Goal: Contribute content: Contribute content

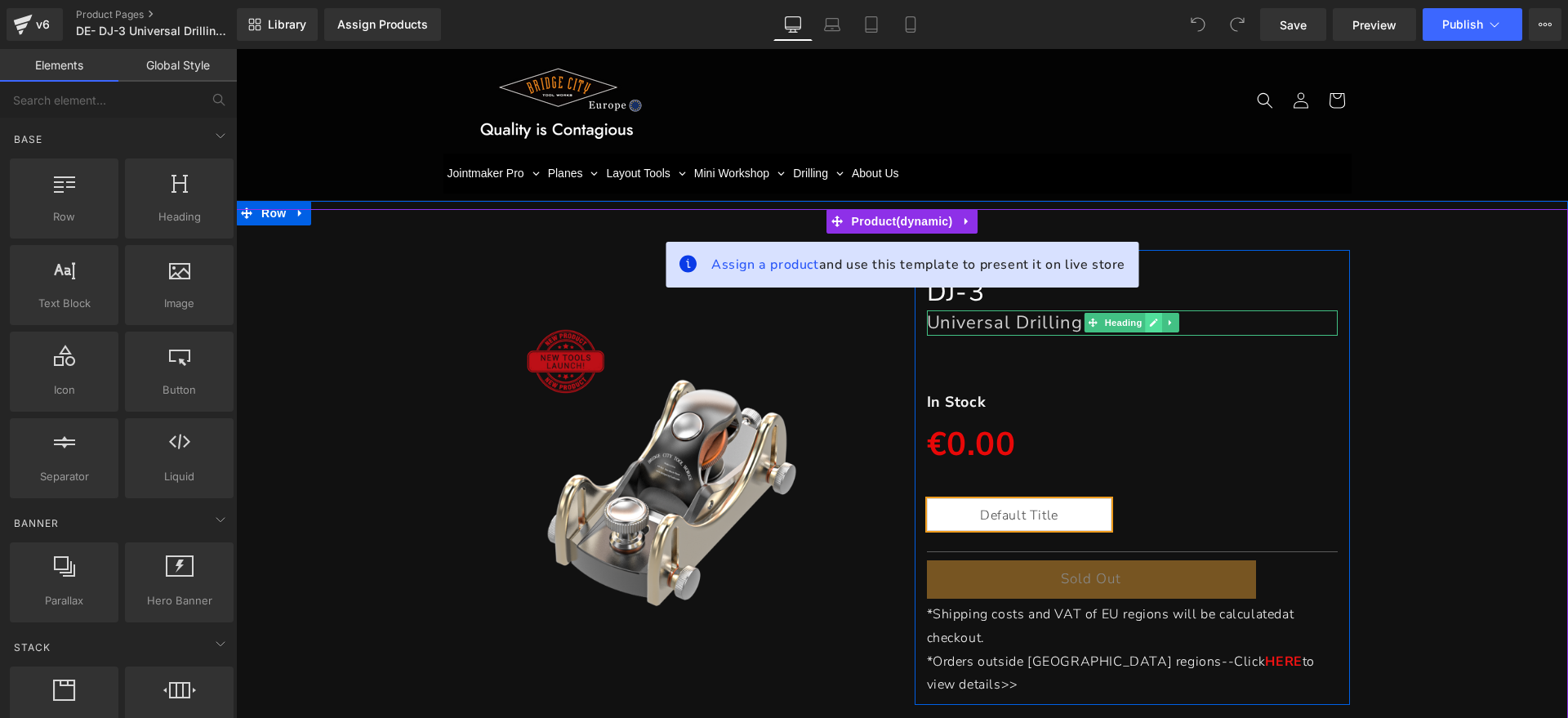
click at [1146, 324] on link at bounding box center [1155, 322] width 17 height 19
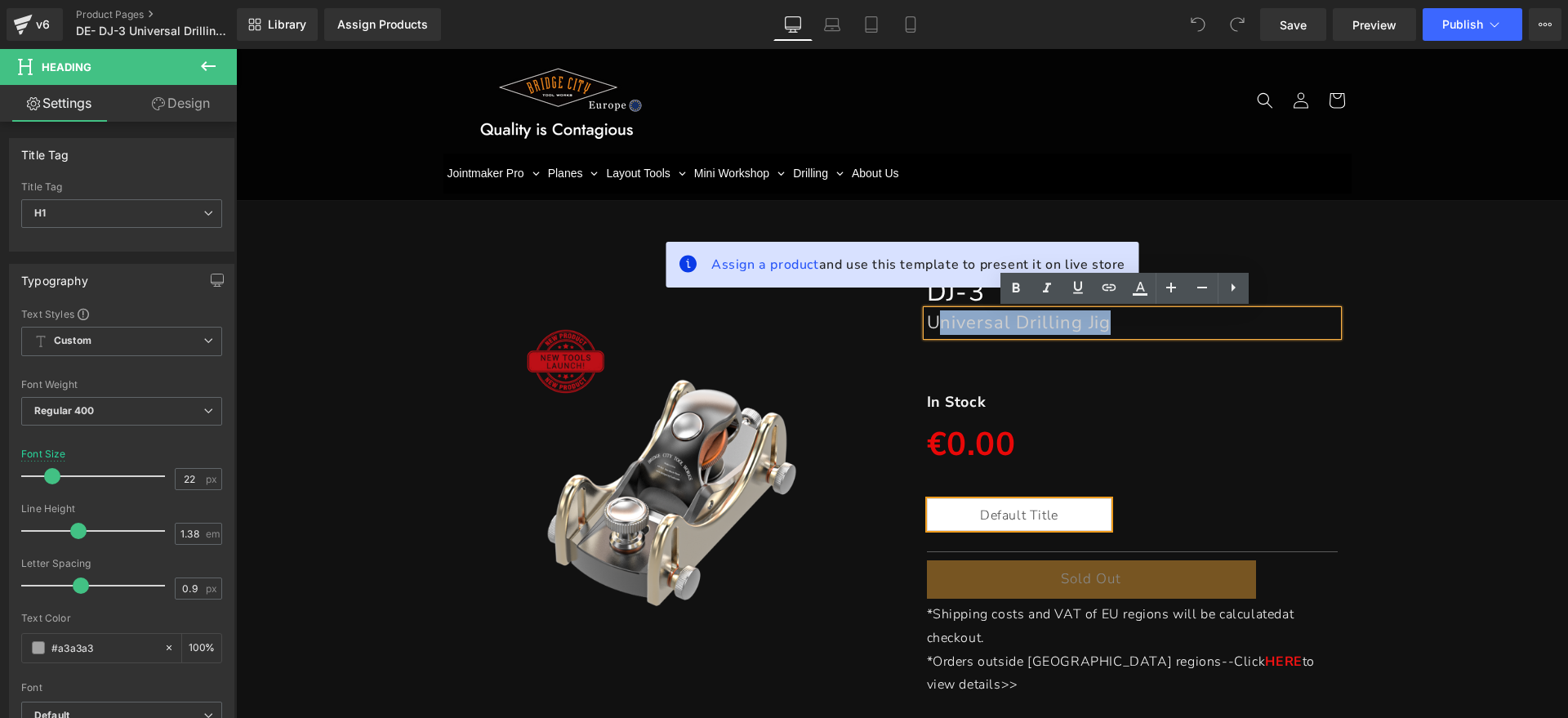
drag, startPoint x: 1156, startPoint y: 322, endPoint x: 932, endPoint y: 323, distance: 224.0
click at [932, 323] on h1 "Universal Drilling Jig" at bounding box center [1133, 322] width 411 height 24
paste div
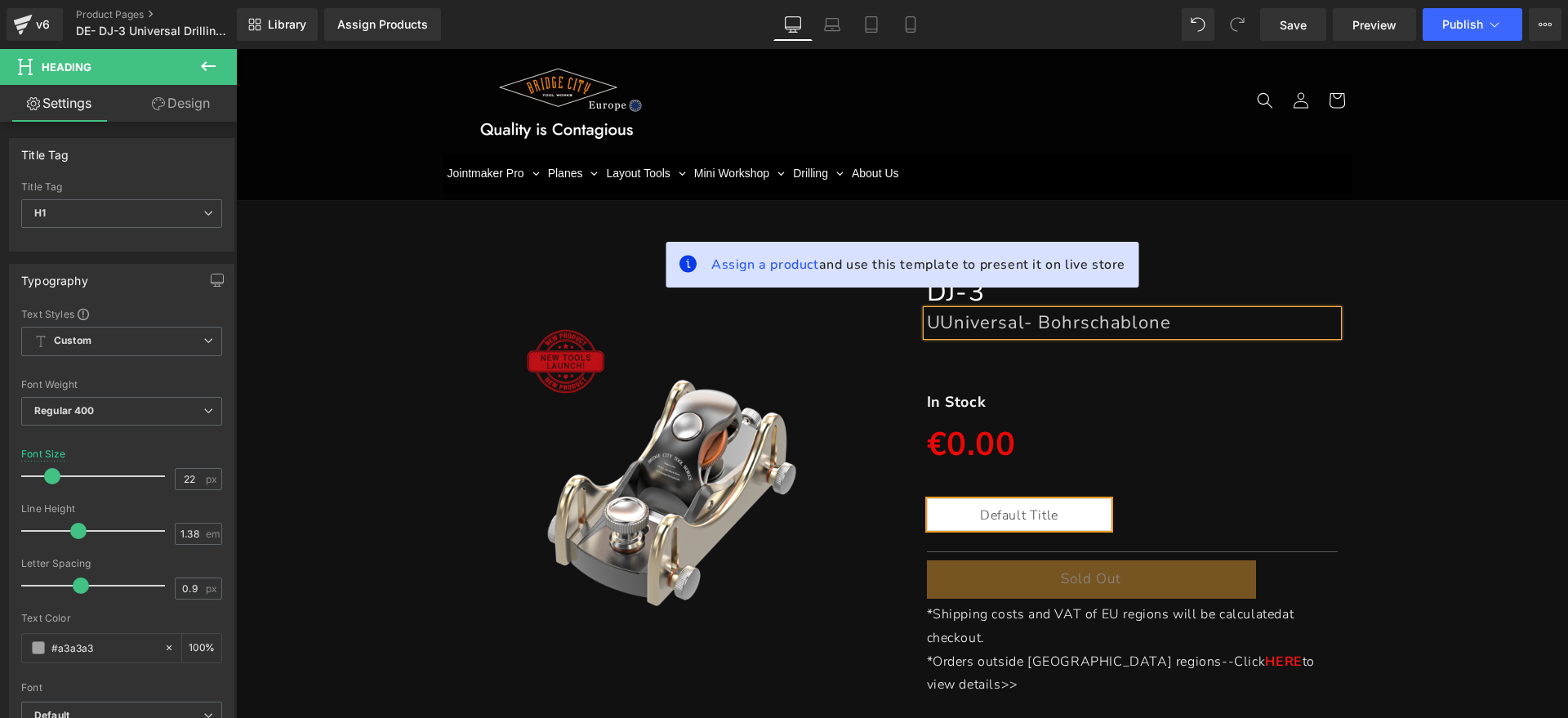
click at [937, 318] on font "UUniversal- Bohrschablone" at bounding box center [1050, 322] width 245 height 24
click at [979, 400] on div "In Stock" at bounding box center [1133, 402] width 411 height 26
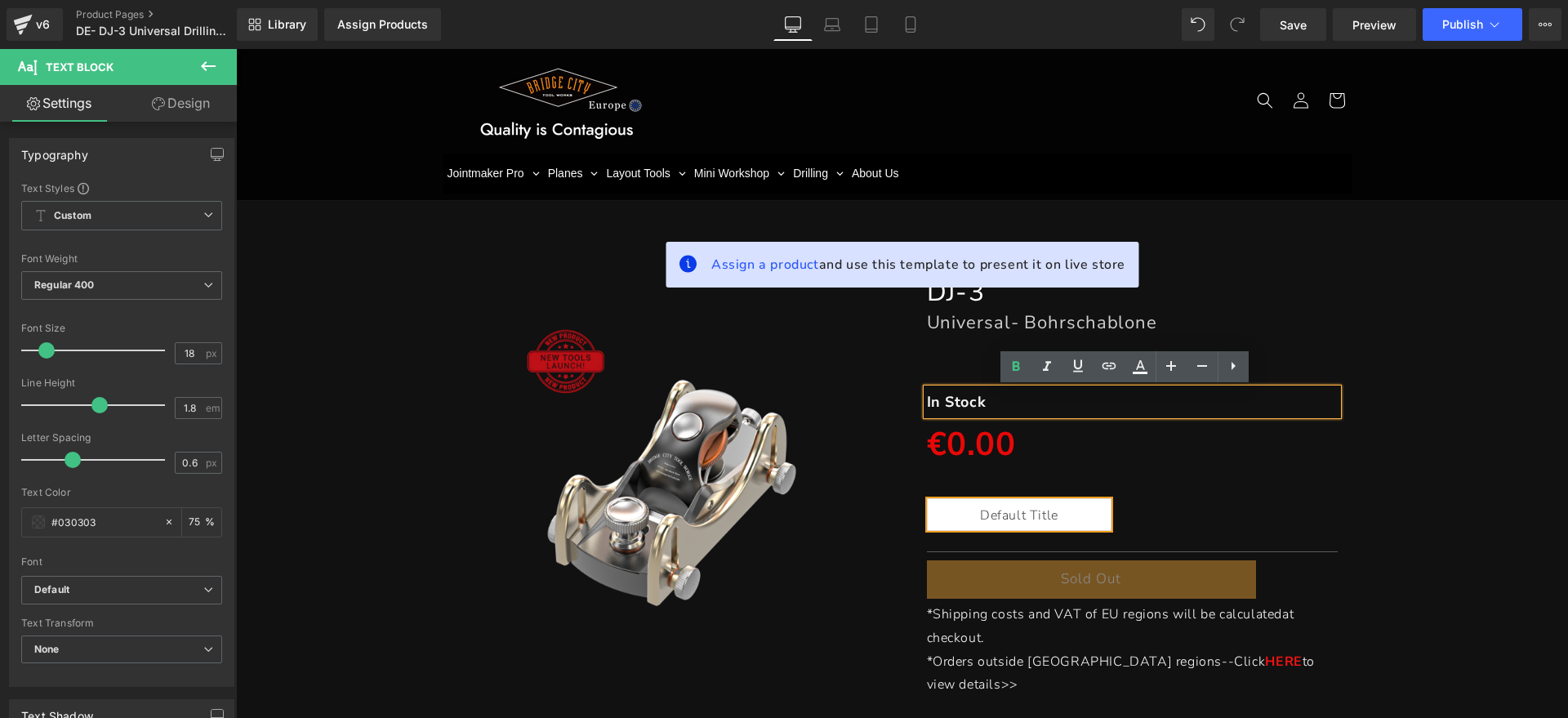
click at [990, 403] on div "In Stock" at bounding box center [1133, 402] width 411 height 26
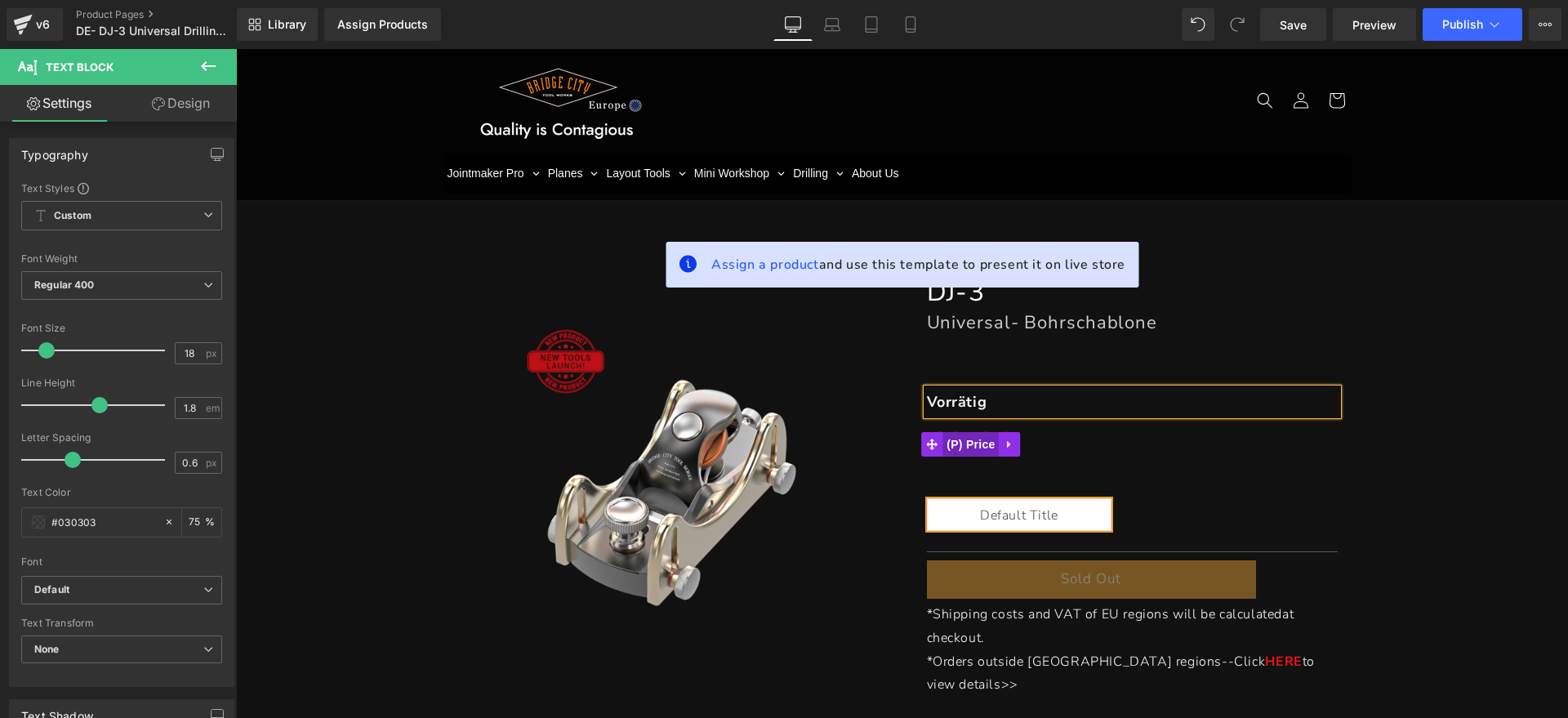
click at [988, 446] on span "(P) Price" at bounding box center [971, 443] width 57 height 24
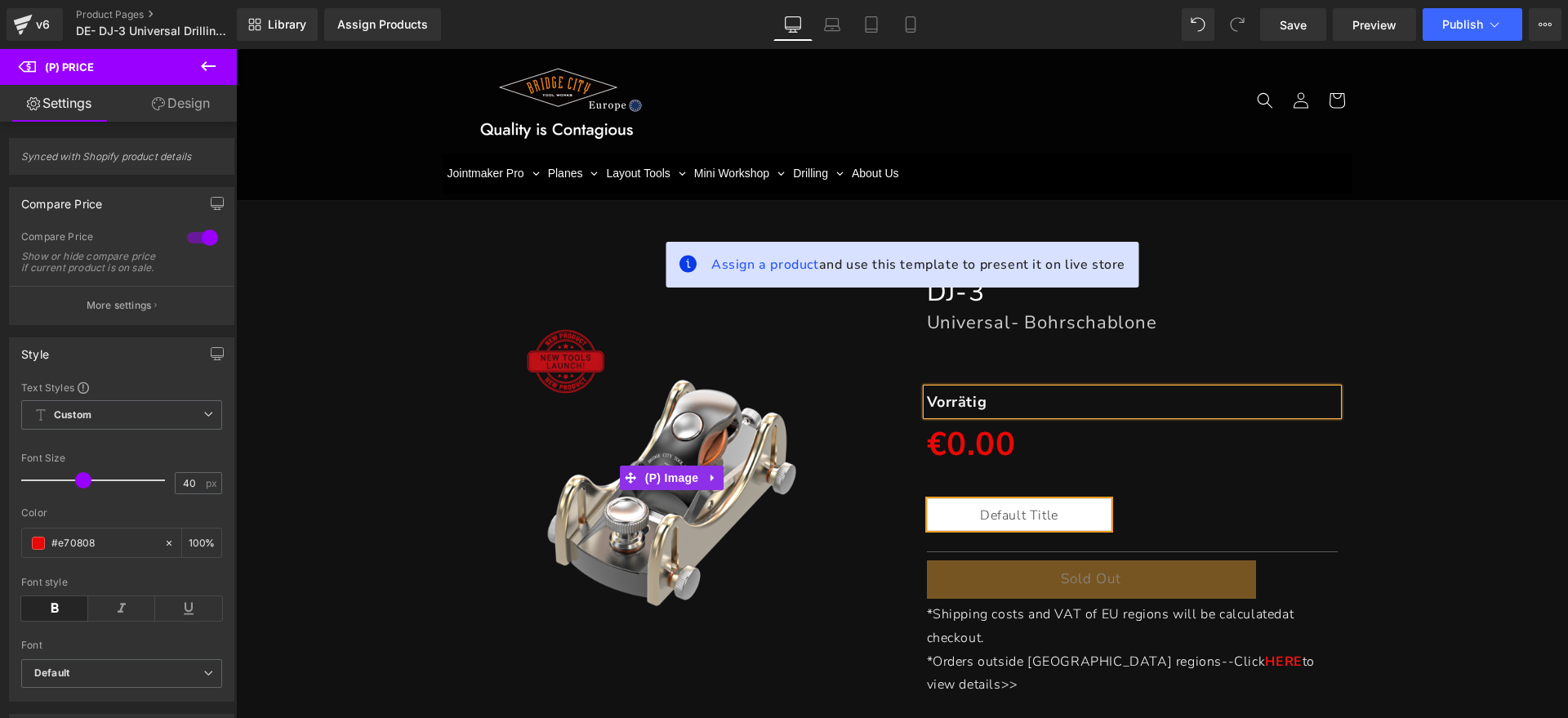
click at [818, 349] on img at bounding box center [671, 476] width 327 height 327
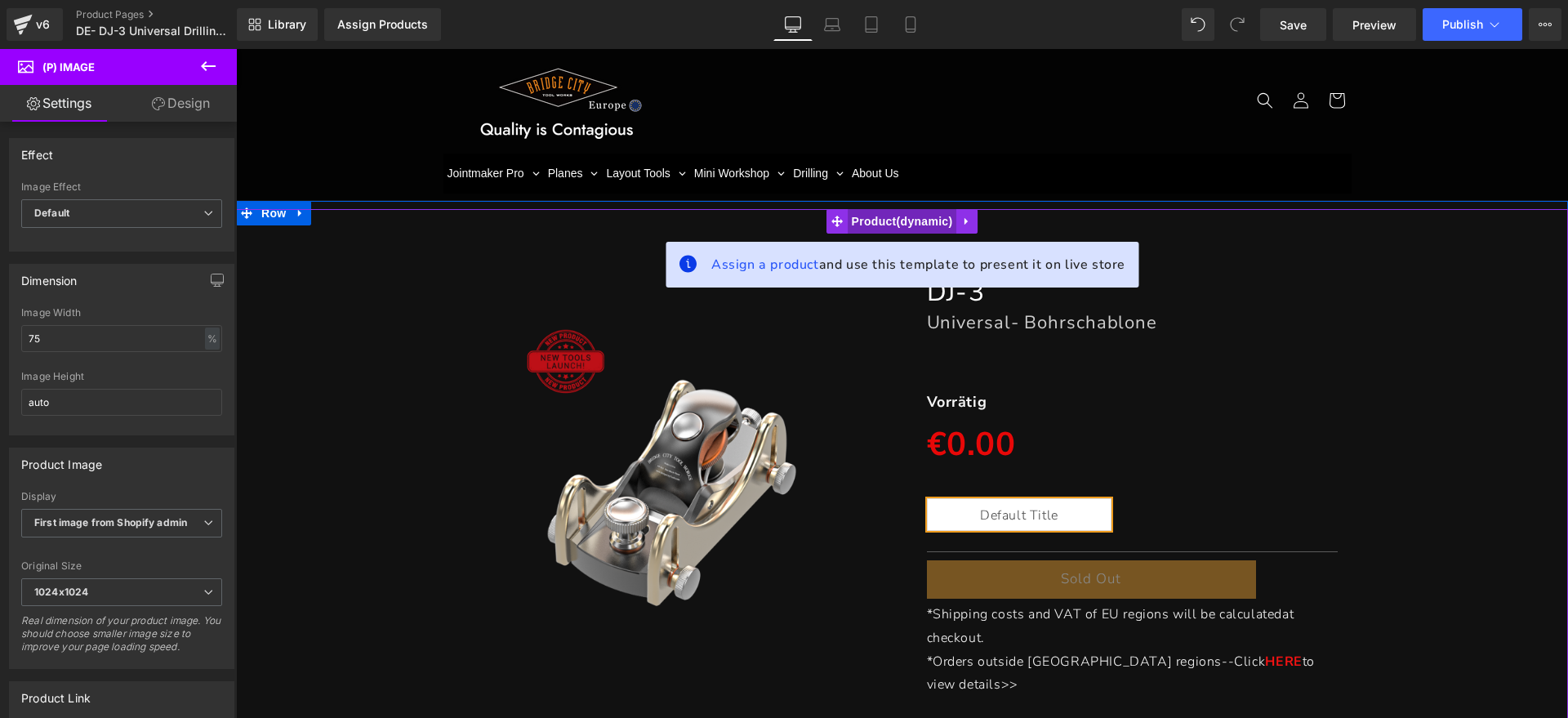
click at [884, 219] on span "Product" at bounding box center [902, 221] width 110 height 24
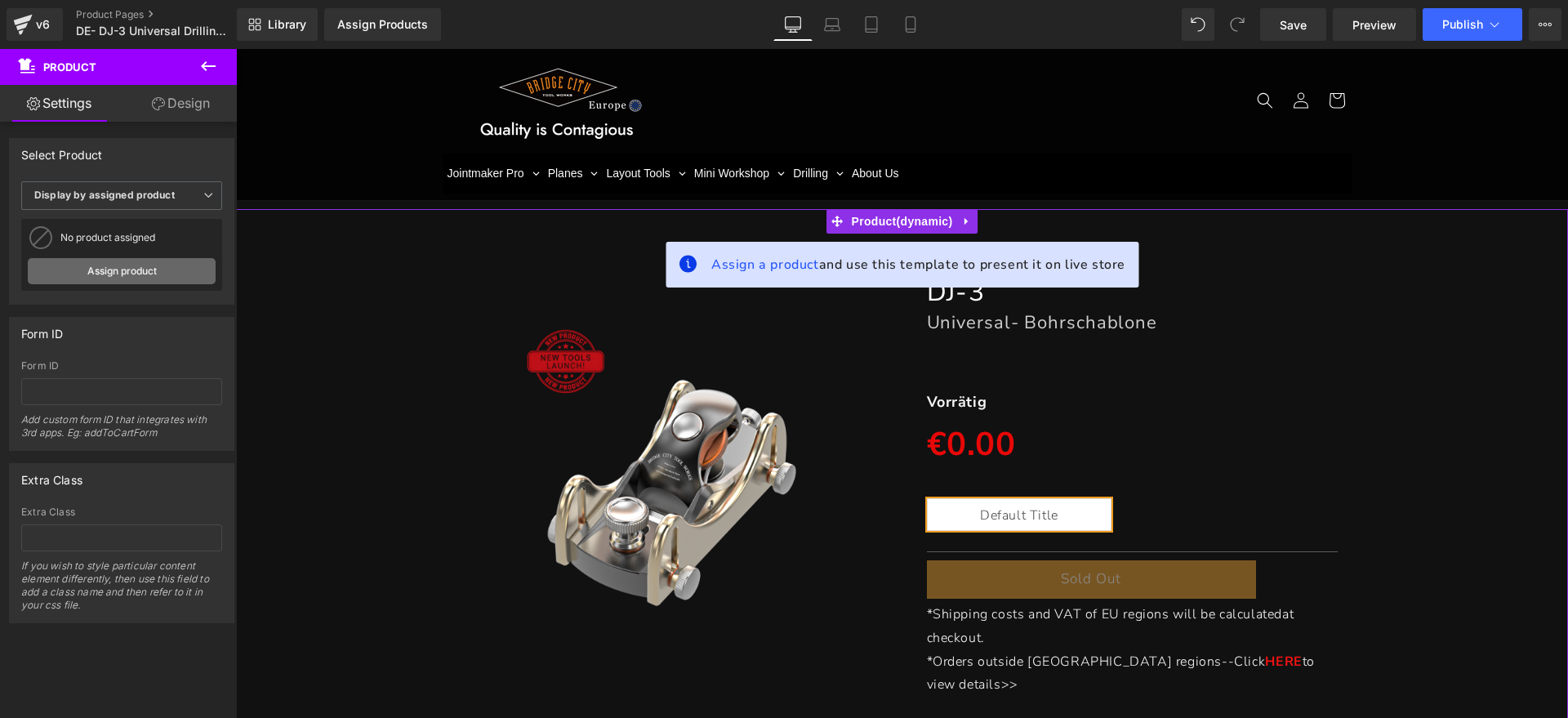
click at [127, 266] on link "Assign product" at bounding box center [122, 271] width 188 height 26
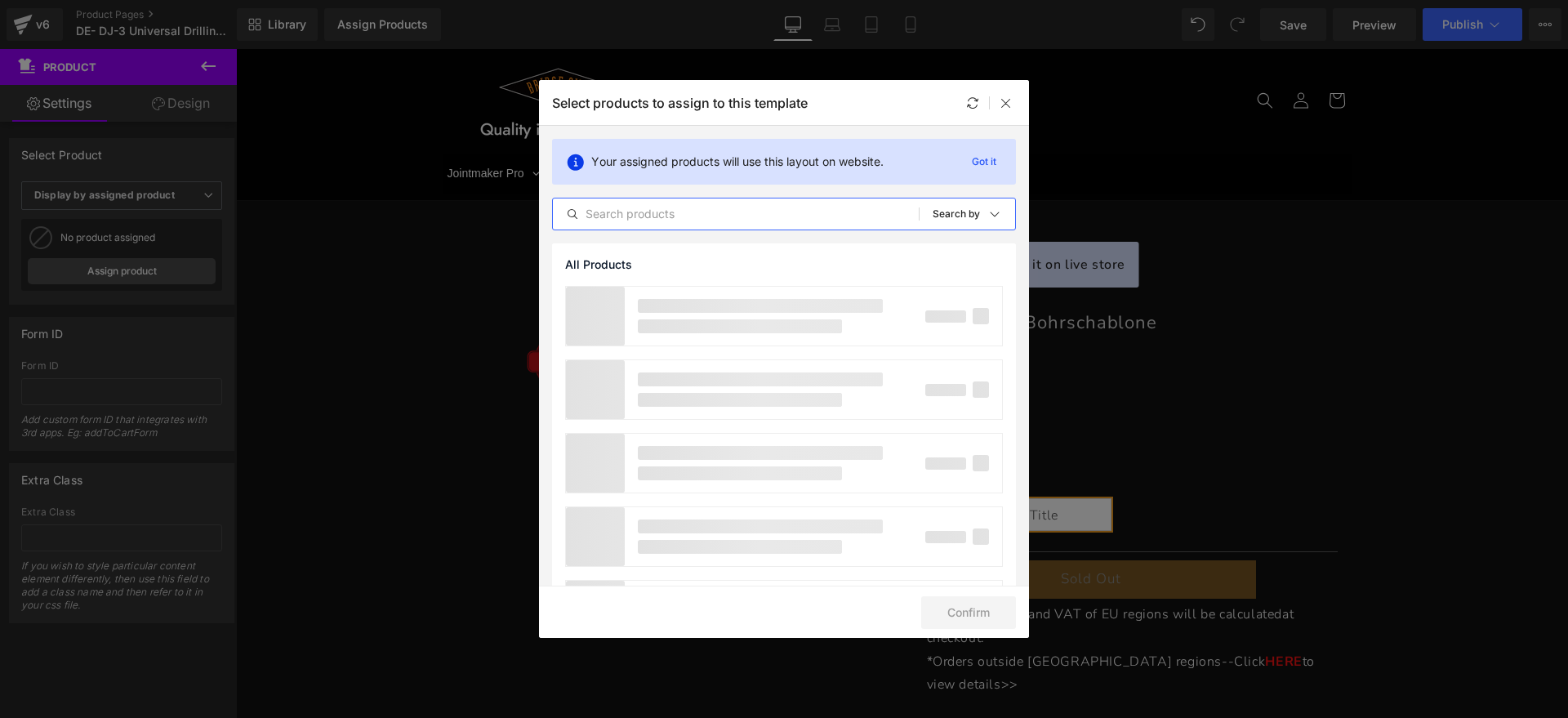
click at [635, 213] on input "text" at bounding box center [735, 213] width 366 height 19
type input "d"
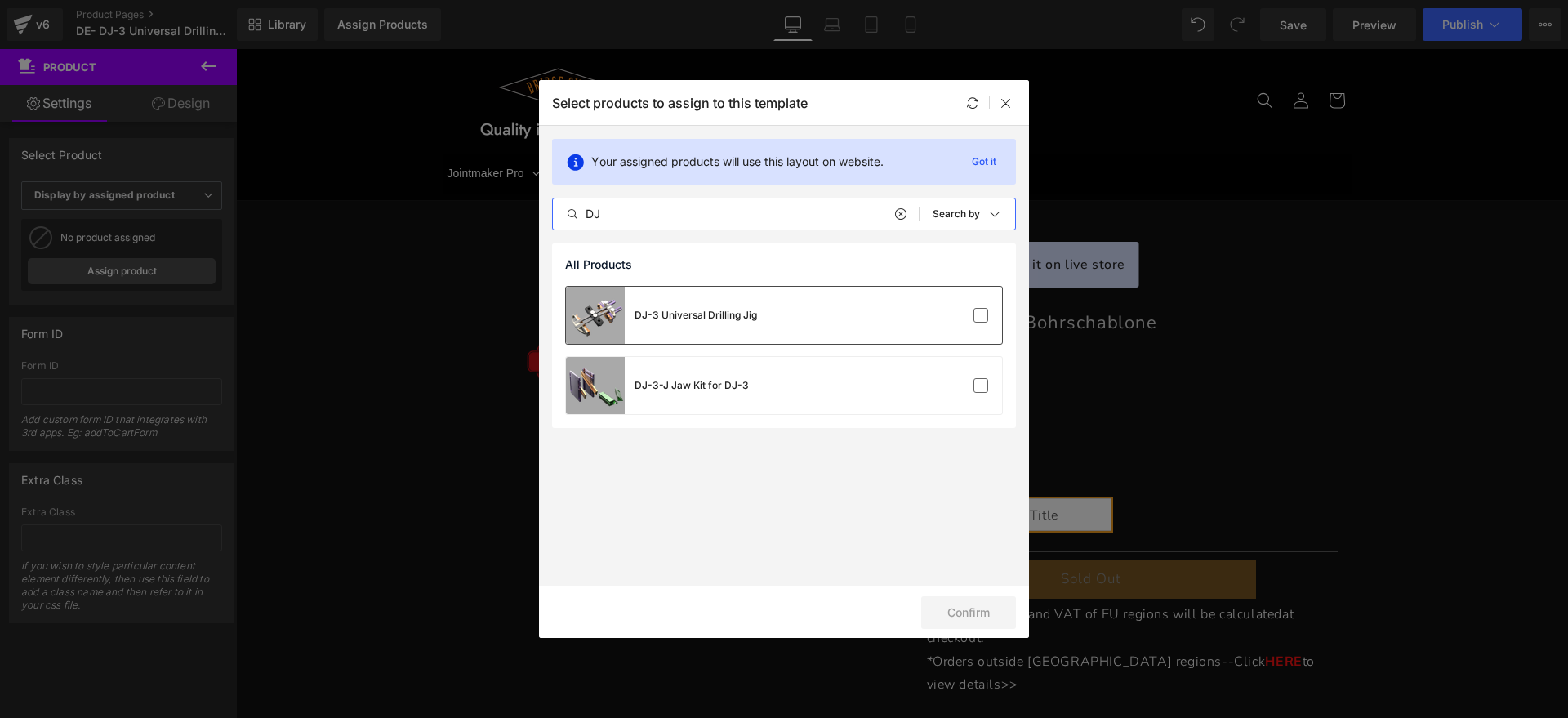
type input "DJ"
click at [969, 323] on div "DJ-3 Universal Drilling Jig" at bounding box center [784, 315] width 437 height 57
click at [958, 619] on button "Confirm" at bounding box center [969, 613] width 95 height 33
click at [1001, 110] on div at bounding box center [1006, 103] width 19 height 19
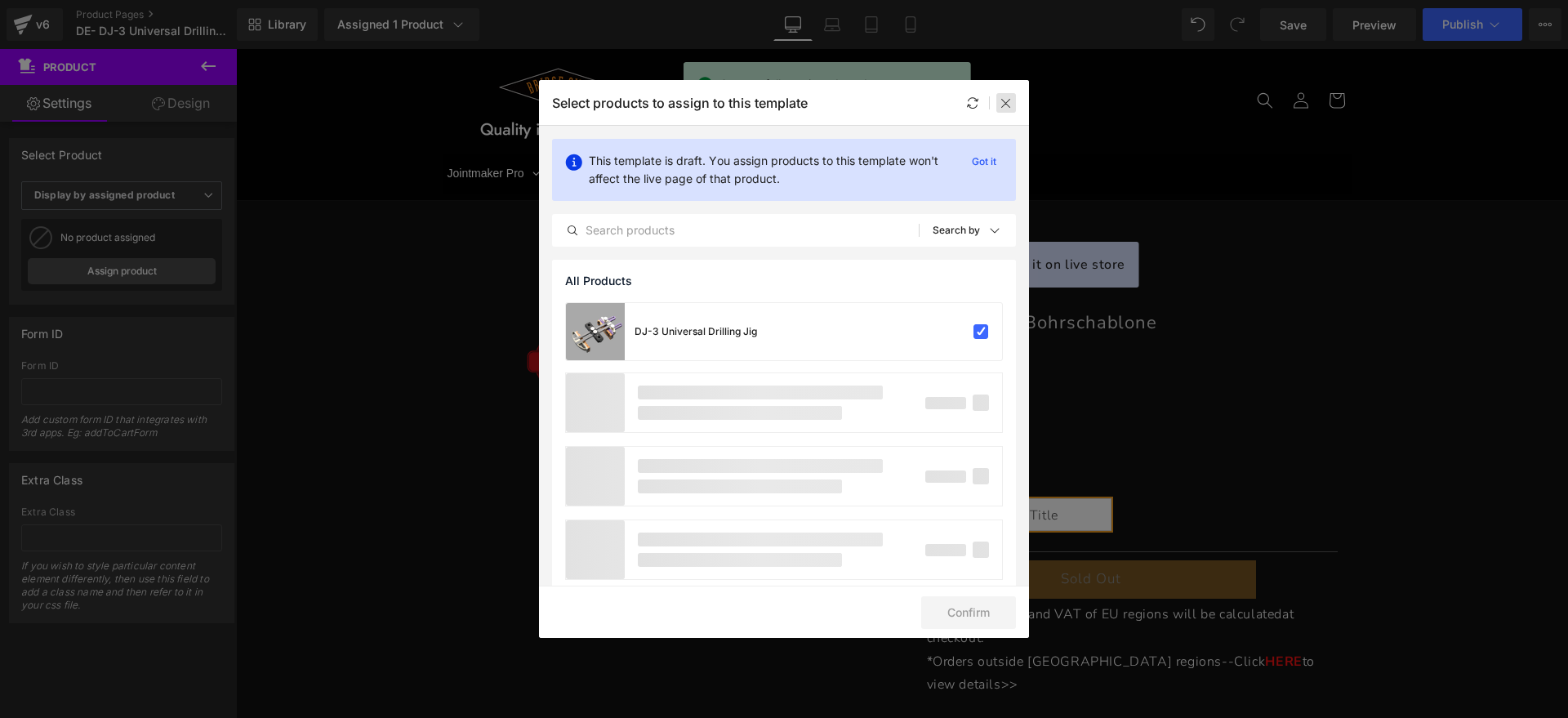
click at [1004, 102] on icon at bounding box center [1005, 102] width 13 height 13
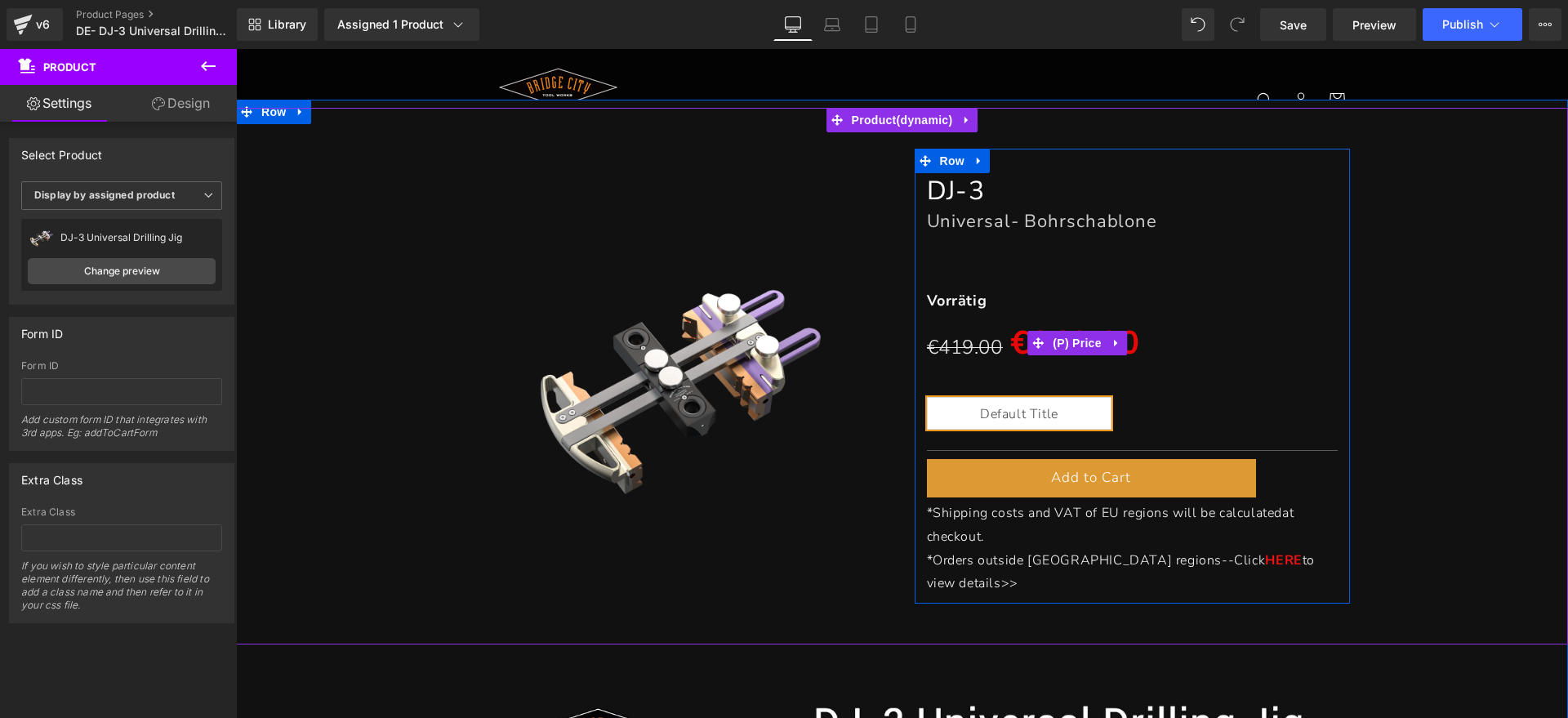
scroll to position [102, 0]
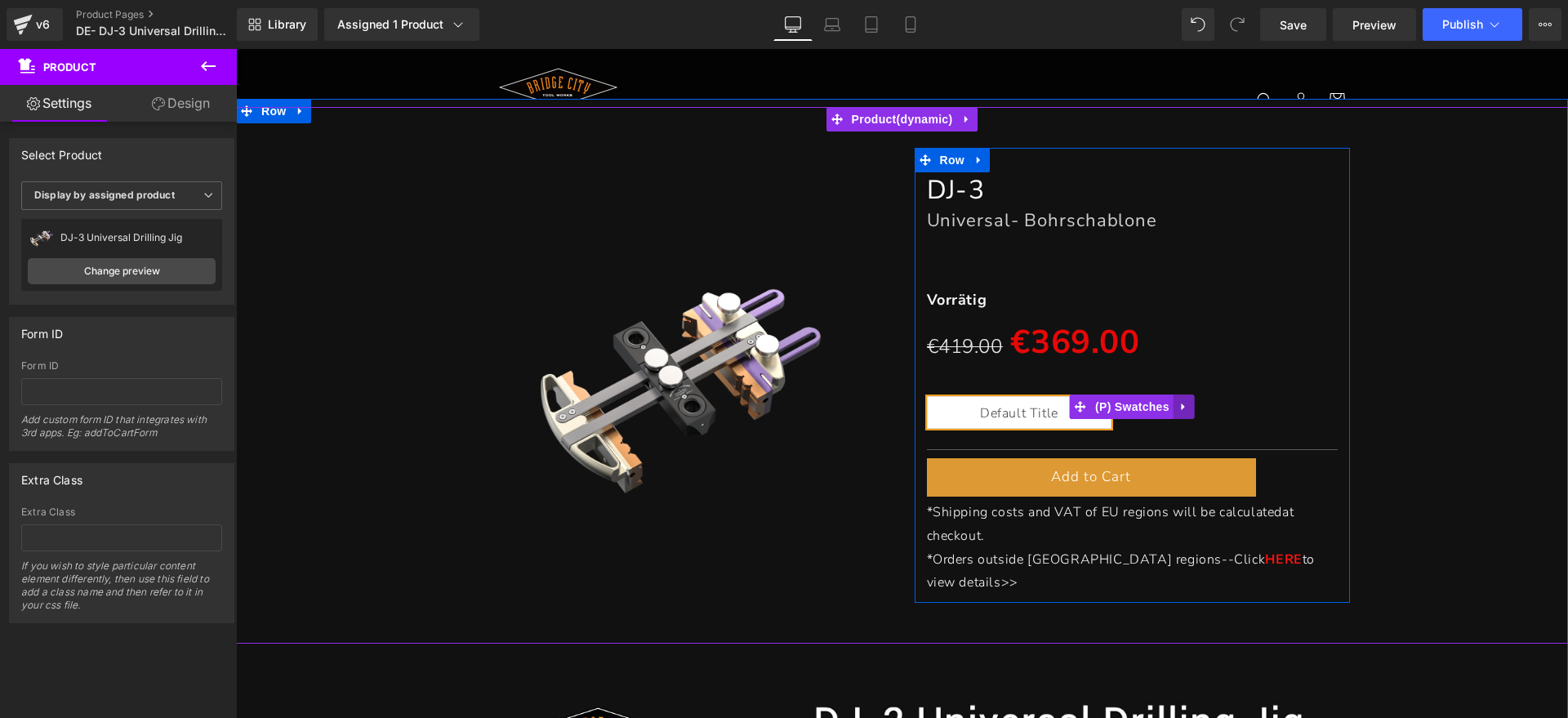
click at [1179, 405] on icon at bounding box center [1185, 407] width 12 height 13
click at [1190, 406] on icon at bounding box center [1195, 407] width 12 height 12
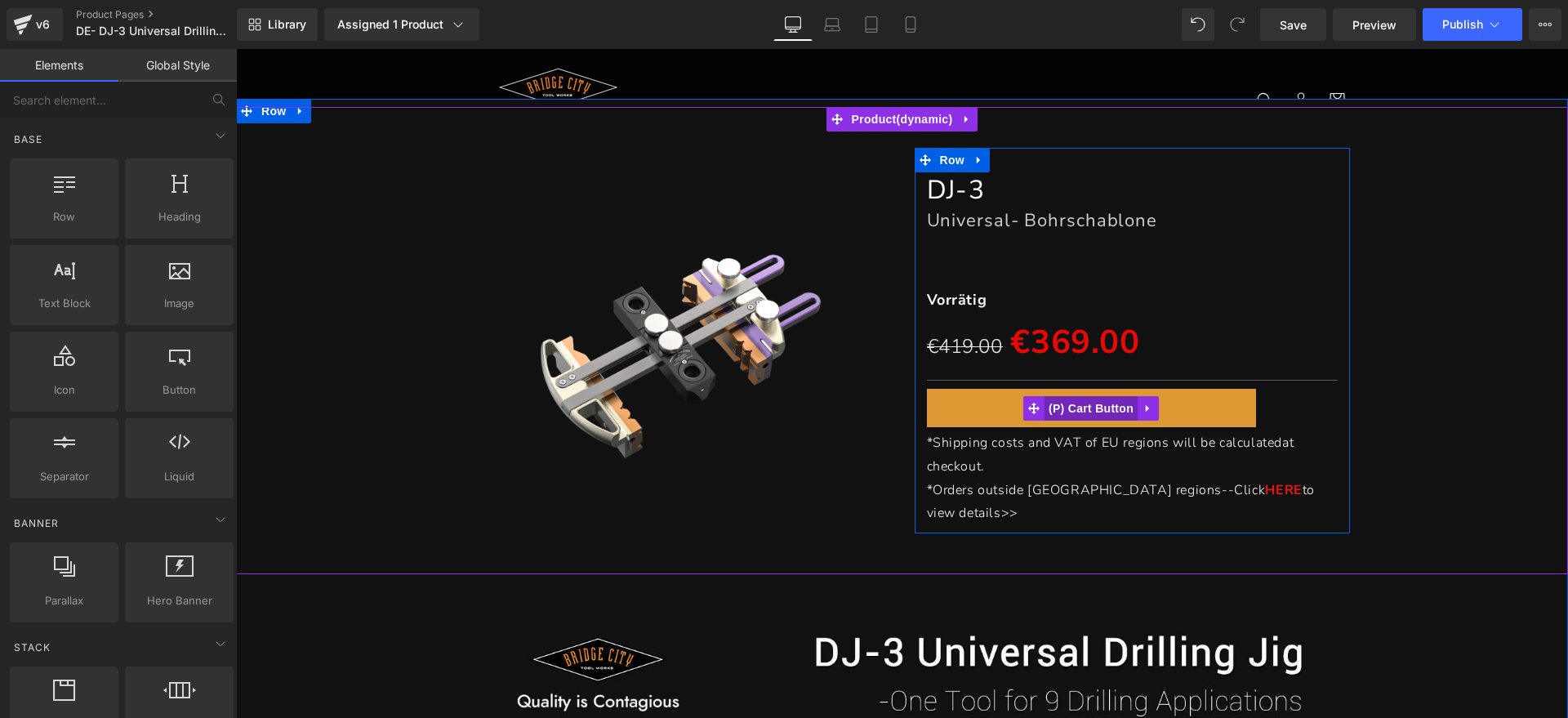
click at [1094, 406] on span "(P) Cart Button" at bounding box center [1092, 408] width 93 height 24
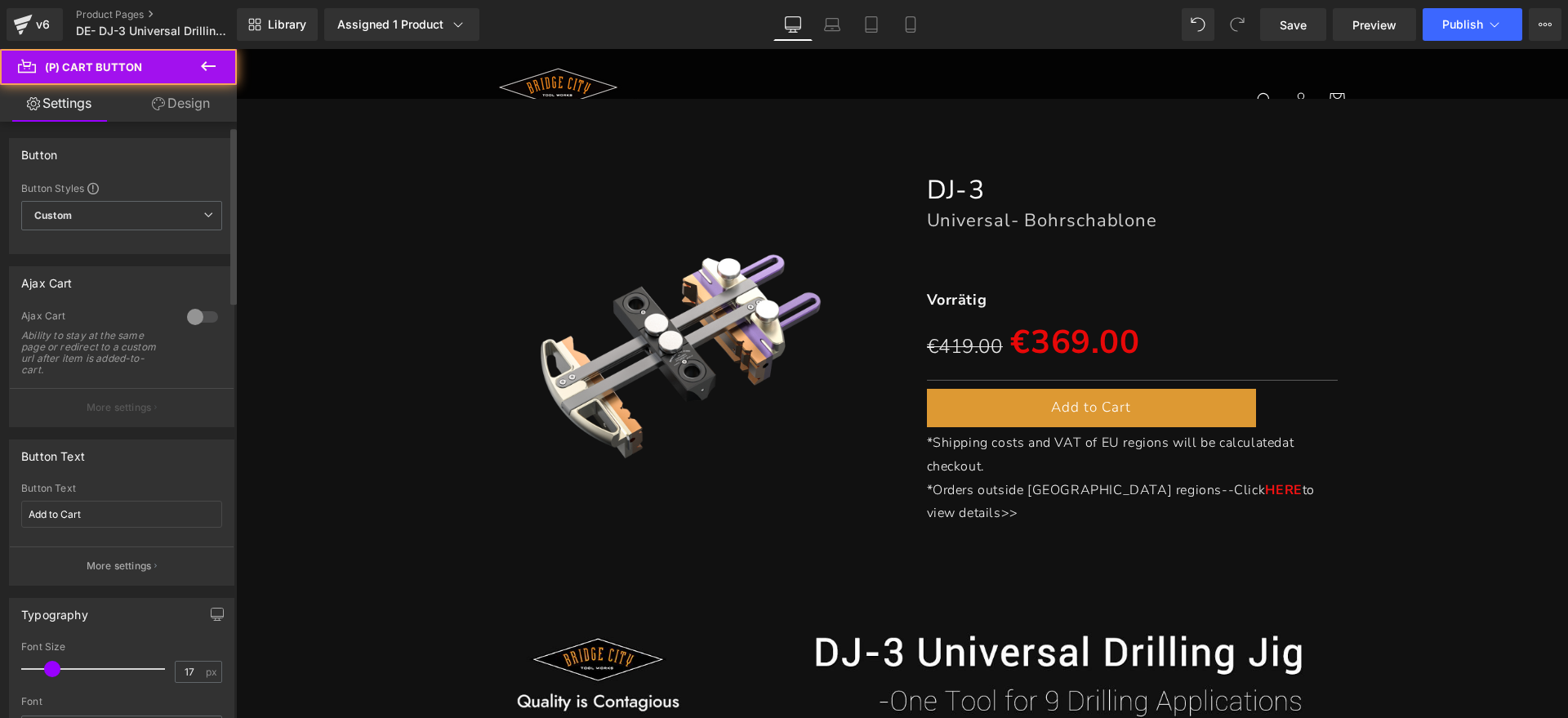
scroll to position [204, 0]
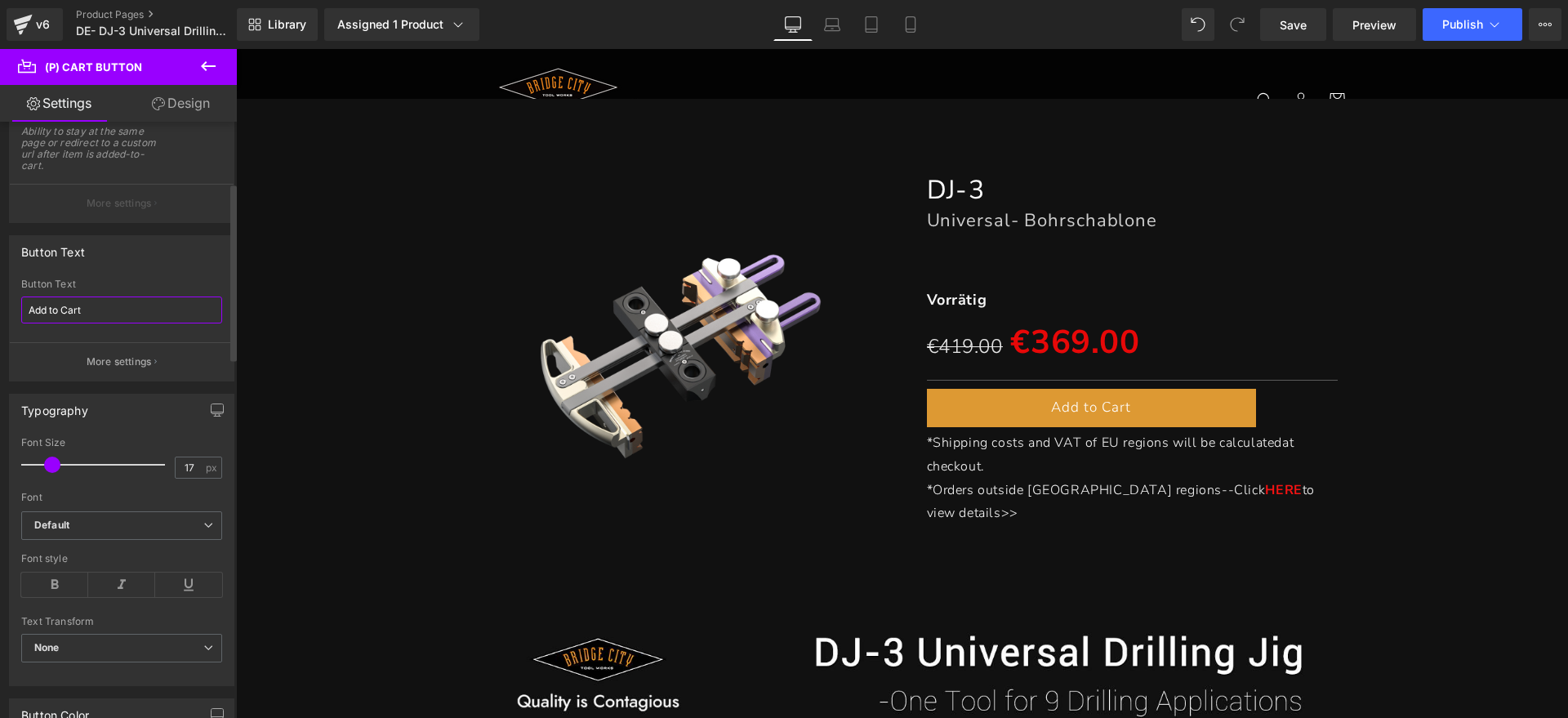
drag, startPoint x: 106, startPoint y: 304, endPoint x: 0, endPoint y: 312, distance: 106.3
click at [0, 312] on div "Button Text Add to Cart Button Text Add to Cart More settings" at bounding box center [122, 302] width 245 height 158
type input "z"
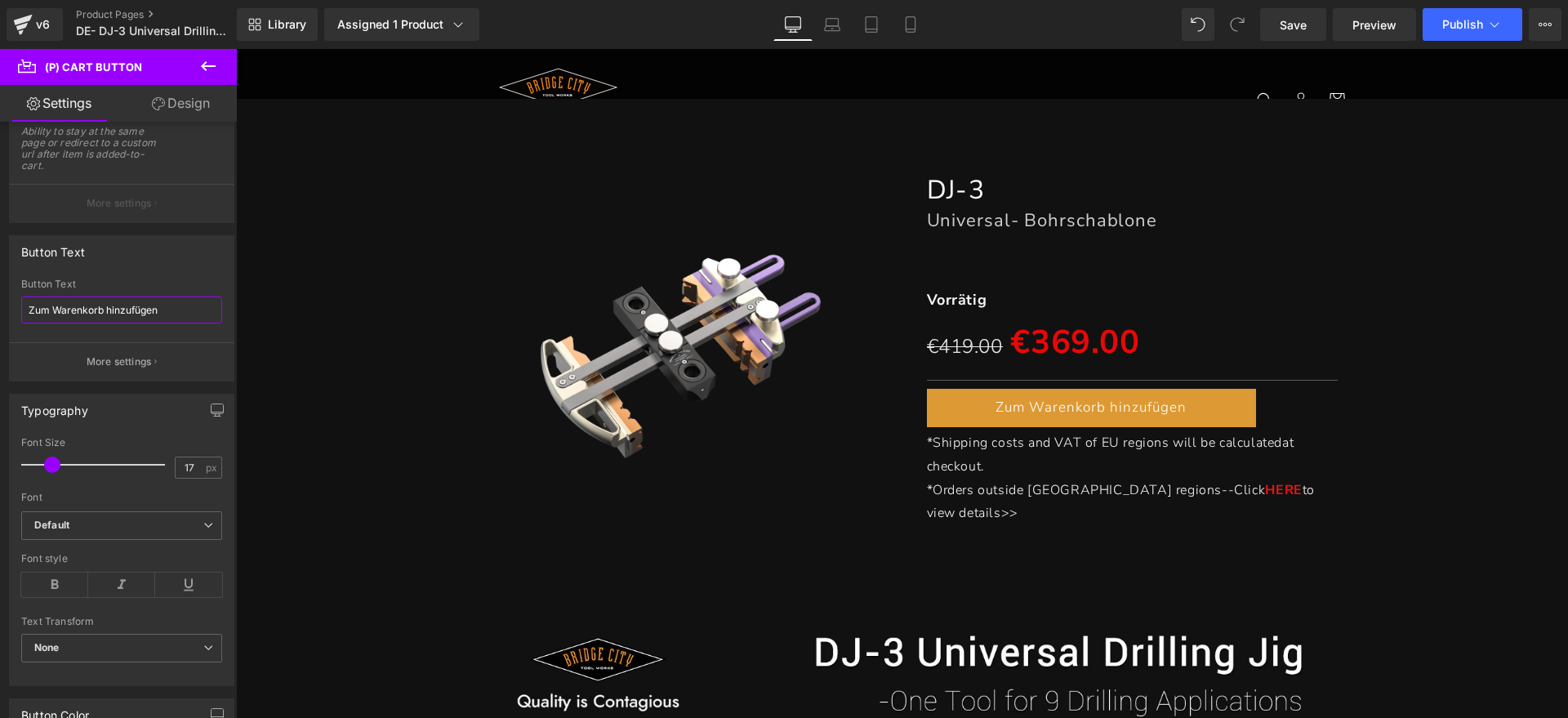
type input "Zum Warenkorb hinzufügen"
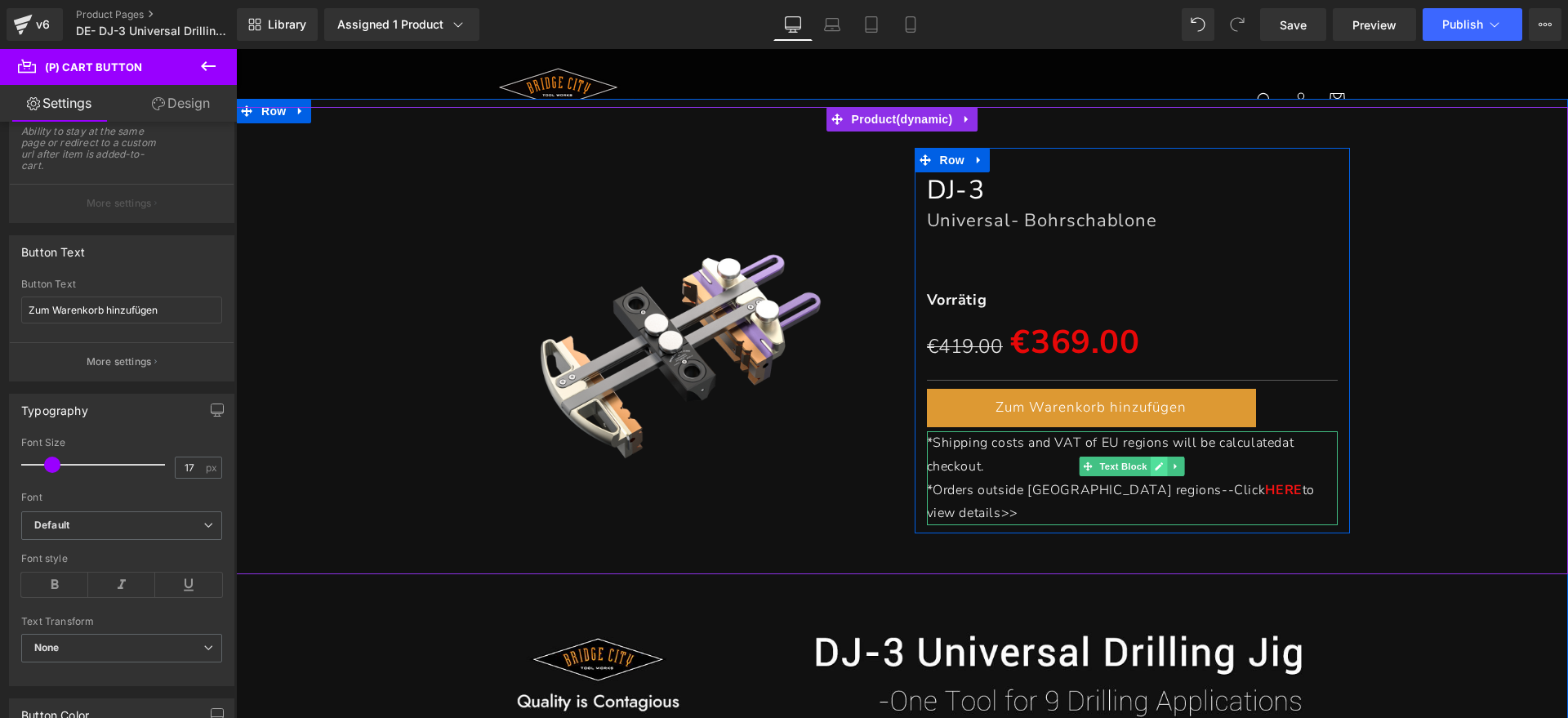
click at [1156, 464] on icon at bounding box center [1160, 467] width 8 height 8
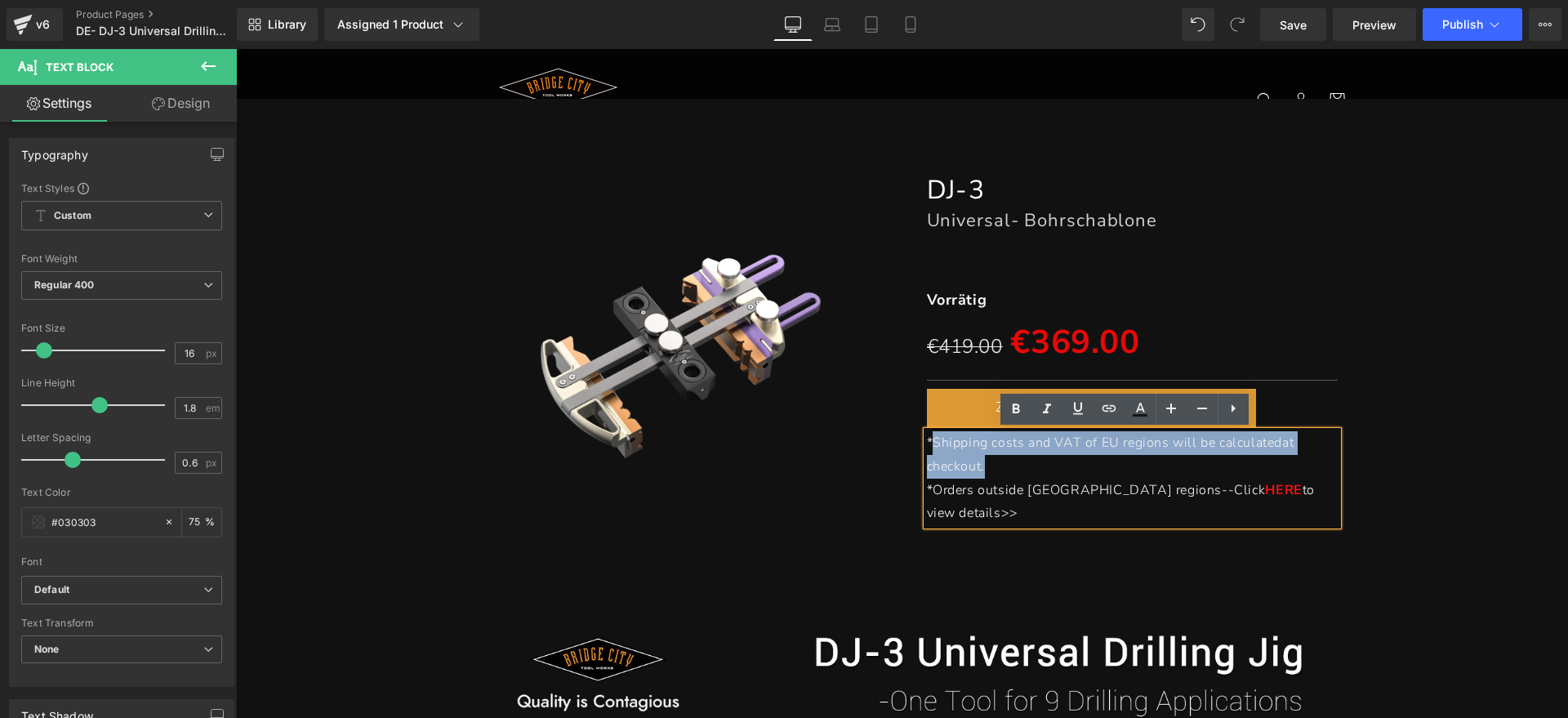
drag, startPoint x: 982, startPoint y: 463, endPoint x: 928, endPoint y: 443, distance: 57.6
click at [928, 443] on p "*Shipping costs and VAT of EU regions will be calculated at checkout." at bounding box center [1133, 455] width 411 height 48
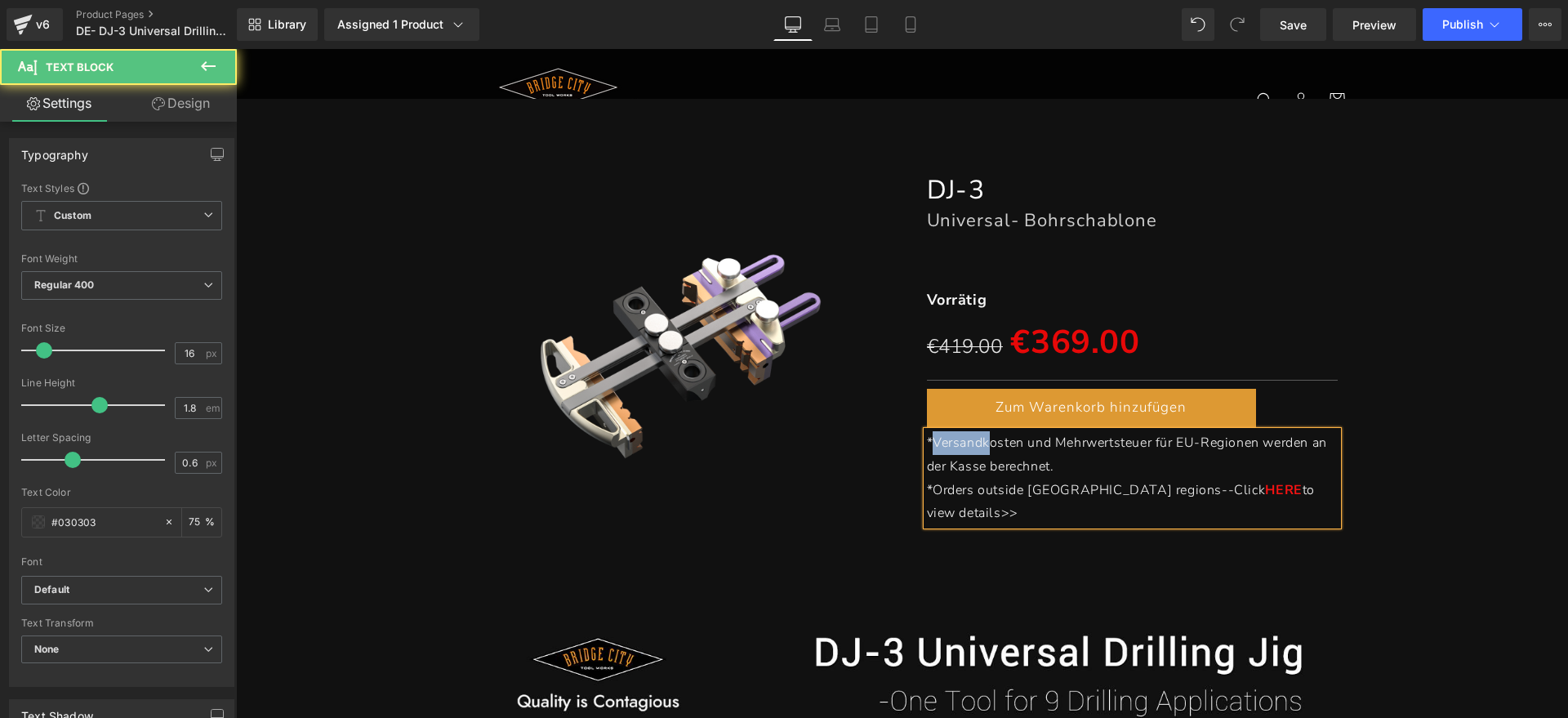
drag, startPoint x: 926, startPoint y: 443, endPoint x: 988, endPoint y: 441, distance: 62.0
click at [984, 441] on span "*Versandkosten und Mehrwertsteuer für EU-Regionen werden an der Kasse berechnet." at bounding box center [1127, 454] width 401 height 42
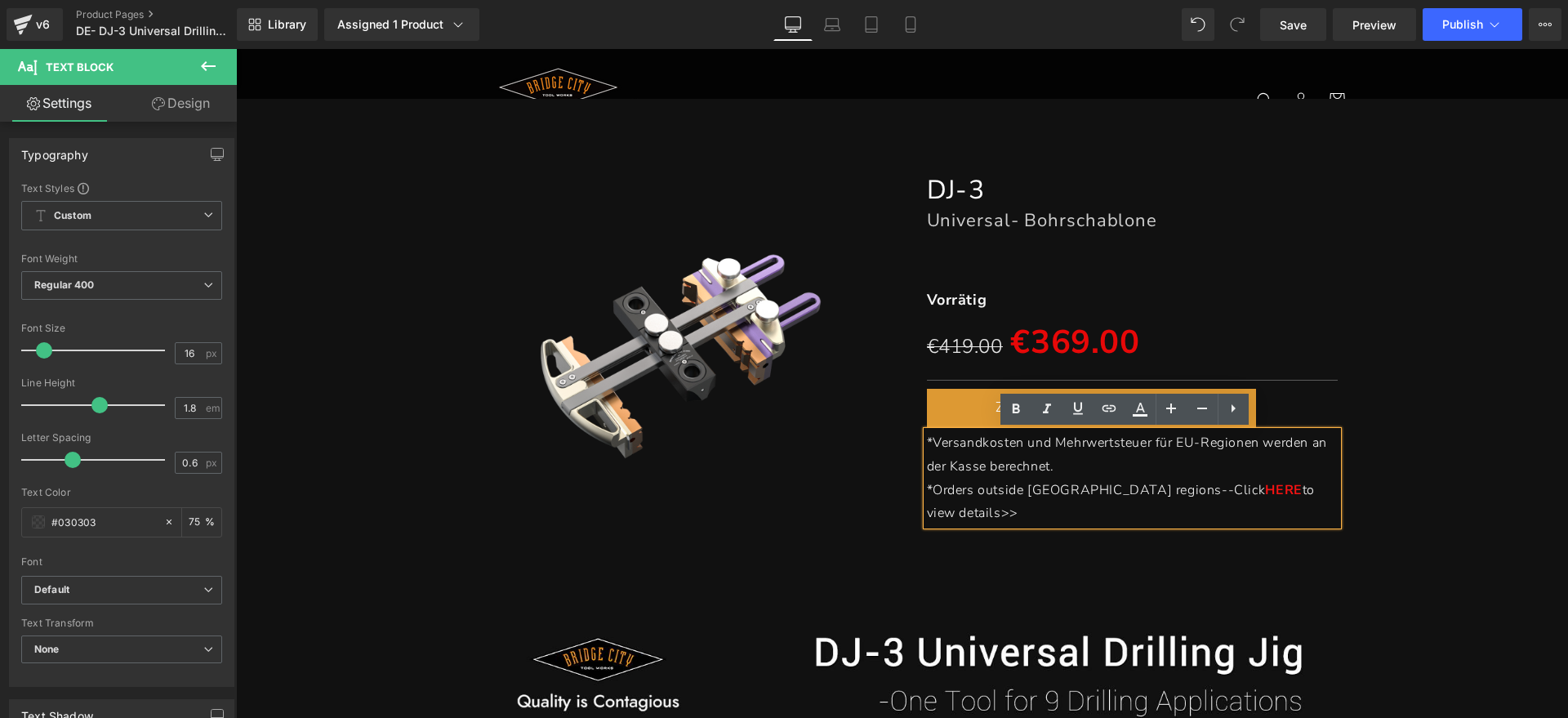
click at [997, 444] on span "*Versandkosten und Mehrwertsteuer für EU-Regionen werden an der Kasse berechnet." at bounding box center [1127, 454] width 401 height 42
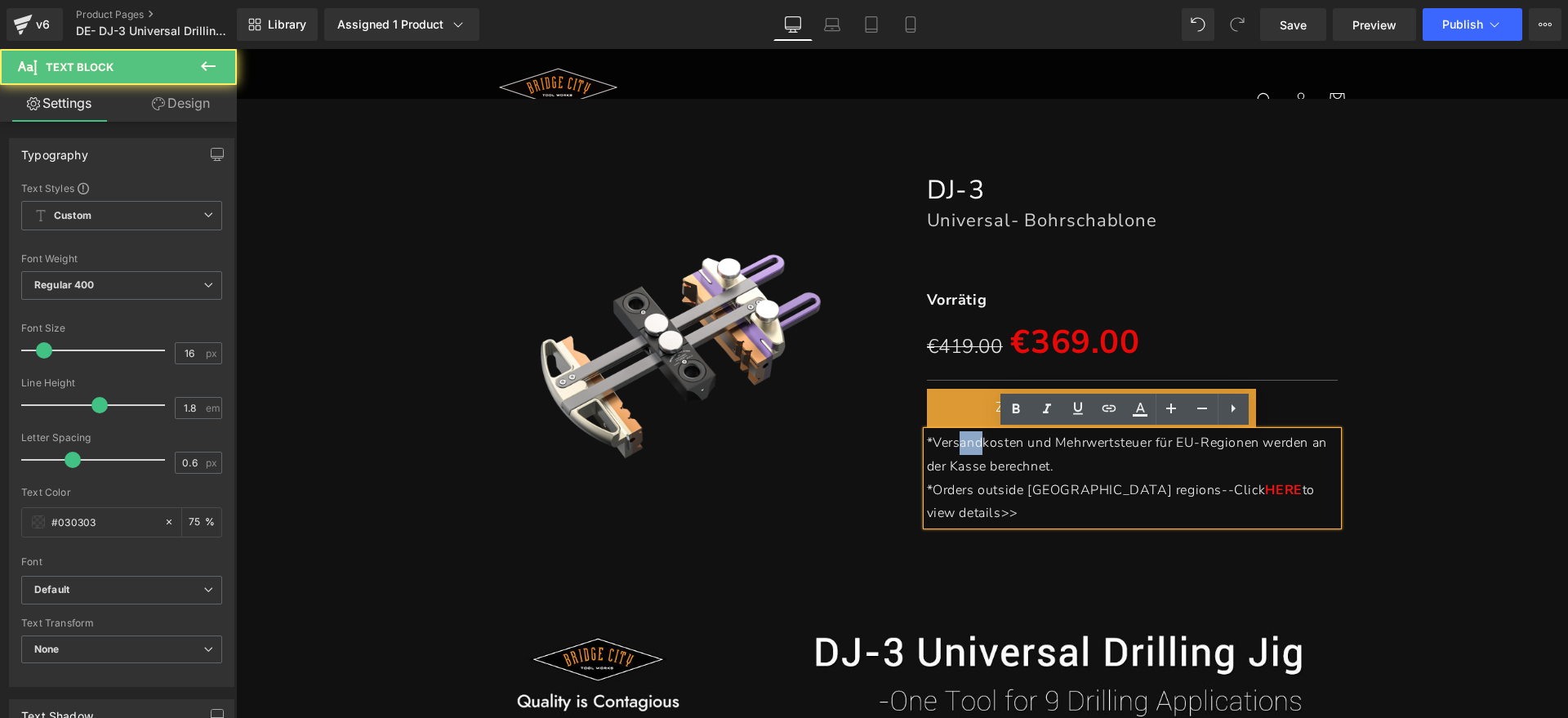
drag, startPoint x: 953, startPoint y: 441, endPoint x: 984, endPoint y: 441, distance: 31.0
click at [981, 441] on span "*Versandkosten und Mehrwertsteuer für EU-Regionen werden an der Kasse berechnet." at bounding box center [1127, 454] width 401 height 42
click at [991, 441] on span "*Versandkosten und Mehrwertsteuer für EU-Regionen werden an der Kasse berechnet." at bounding box center [1127, 454] width 401 height 42
drag, startPoint x: 999, startPoint y: 441, endPoint x: 1024, endPoint y: 441, distance: 25.0
click at [1023, 441] on span "*Versandkosten und Mehrwertsteuer für EU-Regionen werden an der Kasse berechnet." at bounding box center [1127, 454] width 401 height 42
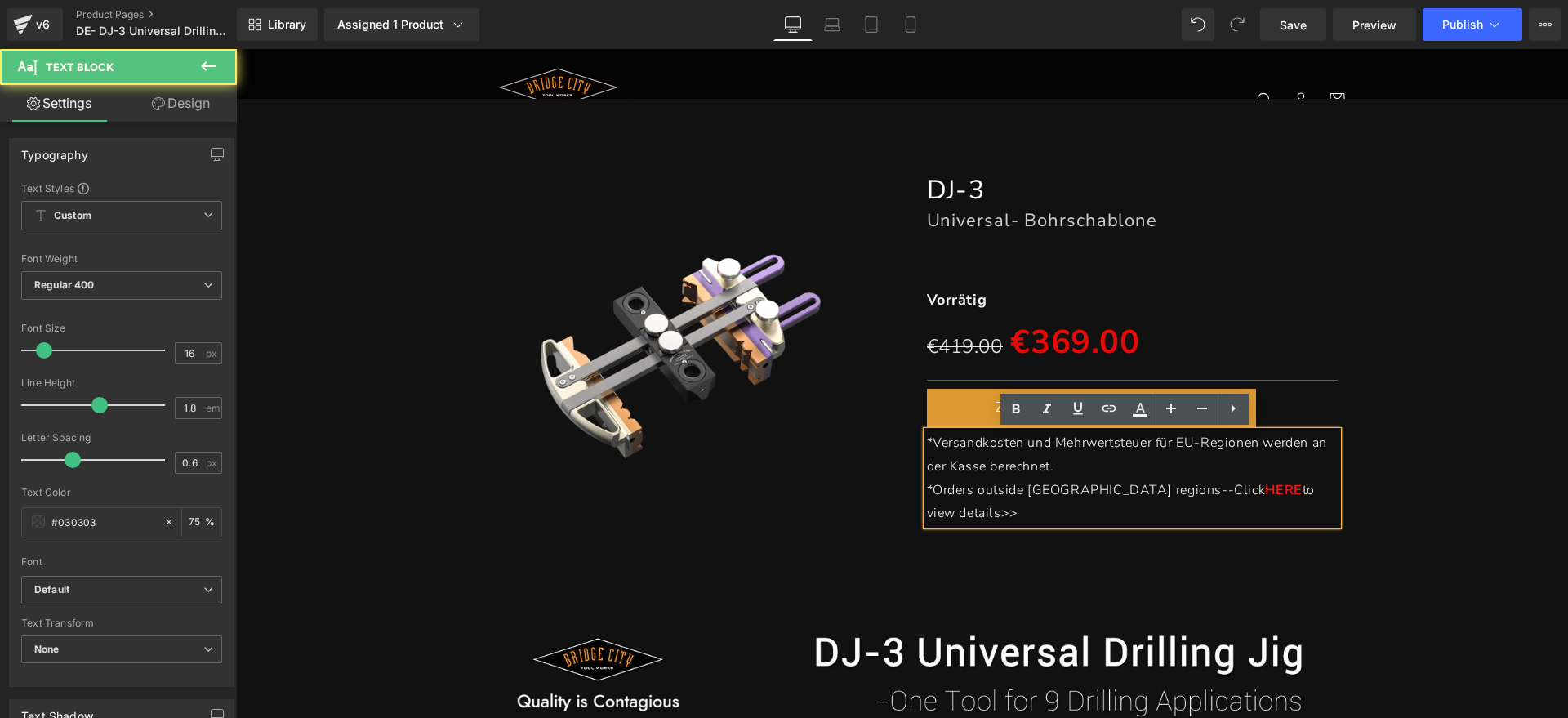
click at [1043, 441] on span "*Versandkosten und Mehrwertsteuer für EU-Regionen werden an der Kasse berechnet." at bounding box center [1127, 454] width 401 height 42
drag, startPoint x: 1058, startPoint y: 442, endPoint x: 1124, endPoint y: 446, distance: 66.1
click at [1103, 446] on span "*Versandkosten und Mehrwertsteuer für EU-Regionen werden an der Kasse berechnet." at bounding box center [1127, 454] width 401 height 42
click at [1124, 446] on span "*Versandkosten und Mehrwertsteuer für EU-Regionen werden an der Kasse berechnet." at bounding box center [1127, 454] width 401 height 42
click at [1101, 457] on p "*Versandkosten und Mehrwertsteuer für EU-Regionen werden an der Kasse berechnet." at bounding box center [1133, 455] width 411 height 48
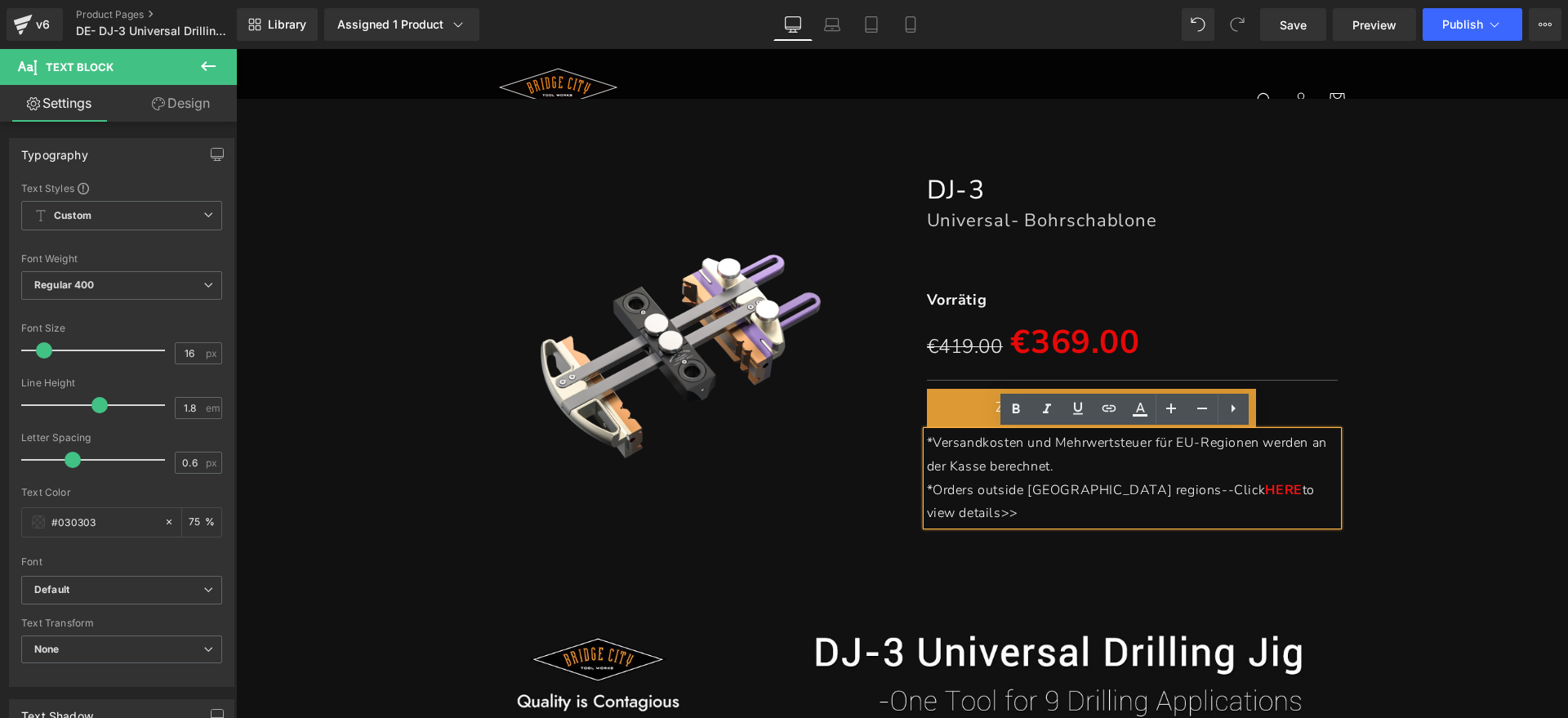
click at [930, 488] on span "*Orders outside [GEOGRAPHIC_DATA] regions--Click" at bounding box center [1096, 490] width 339 height 18
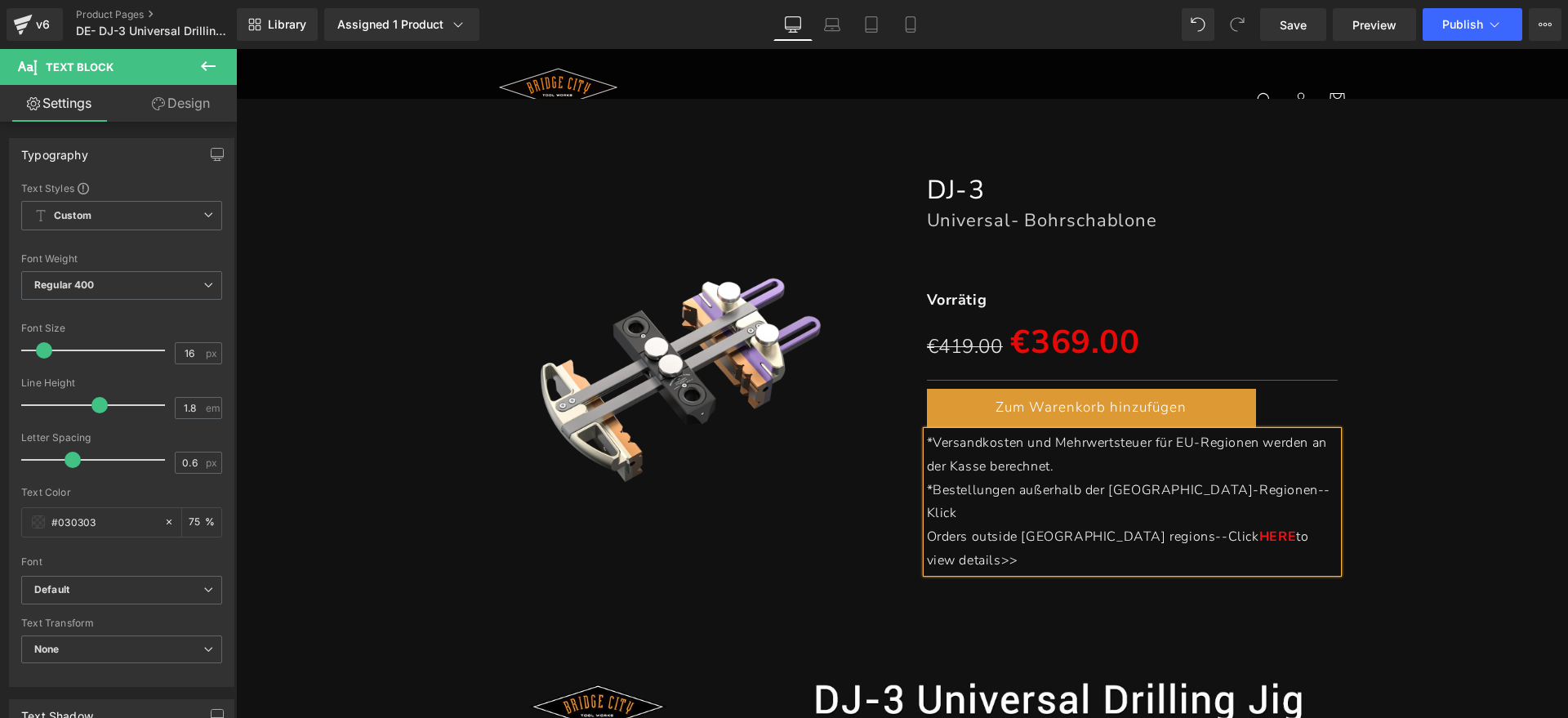
drag, startPoint x: 1129, startPoint y: 508, endPoint x: 1169, endPoint y: 508, distance: 40.0
click at [1169, 525] on p "Orders outside [GEOGRAPHIC_DATA] regions--Click HERE to view details>>" at bounding box center [1133, 548] width 411 height 48
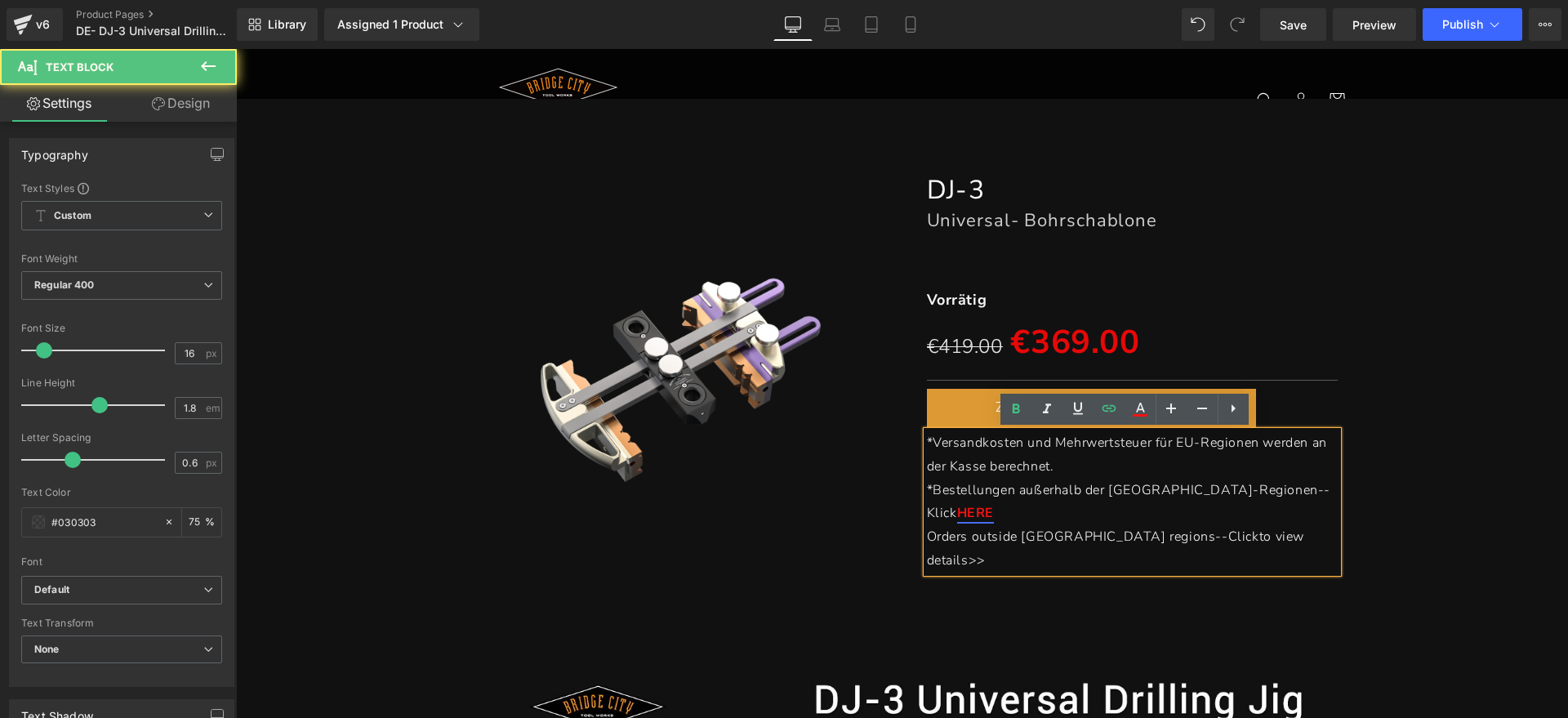
click at [1261, 525] on p "Orders outside [GEOGRAPHIC_DATA] regions--Click to view details>>" at bounding box center [1133, 548] width 411 height 48
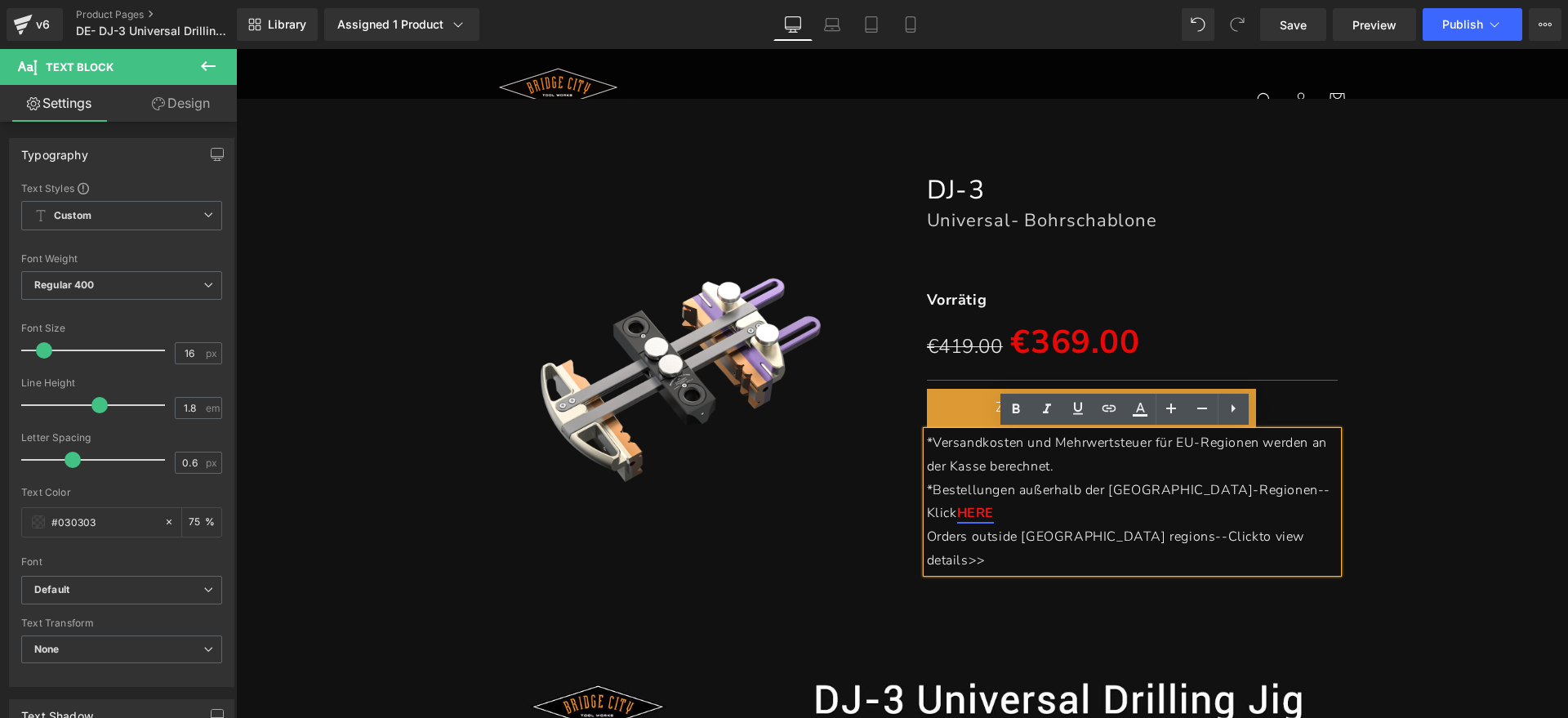
click at [1283, 487] on p "*Bestellungen außerhalb der [GEOGRAPHIC_DATA]-Regionen--Klick HERE" at bounding box center [1133, 502] width 411 height 48
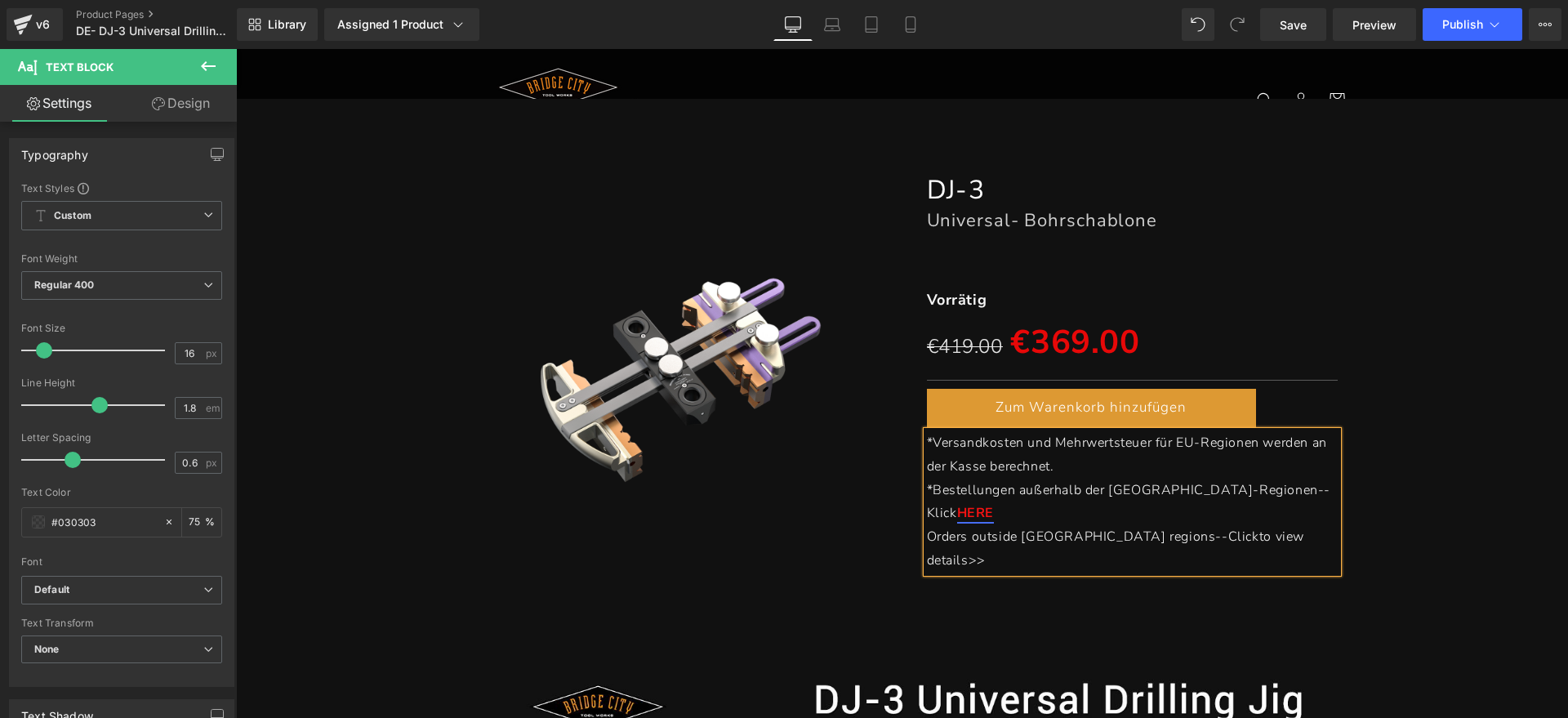
click at [1223, 490] on span "*Bestellungen außerhalb der [GEOGRAPHIC_DATA]-Regionen--Klick" at bounding box center [1129, 502] width 405 height 42
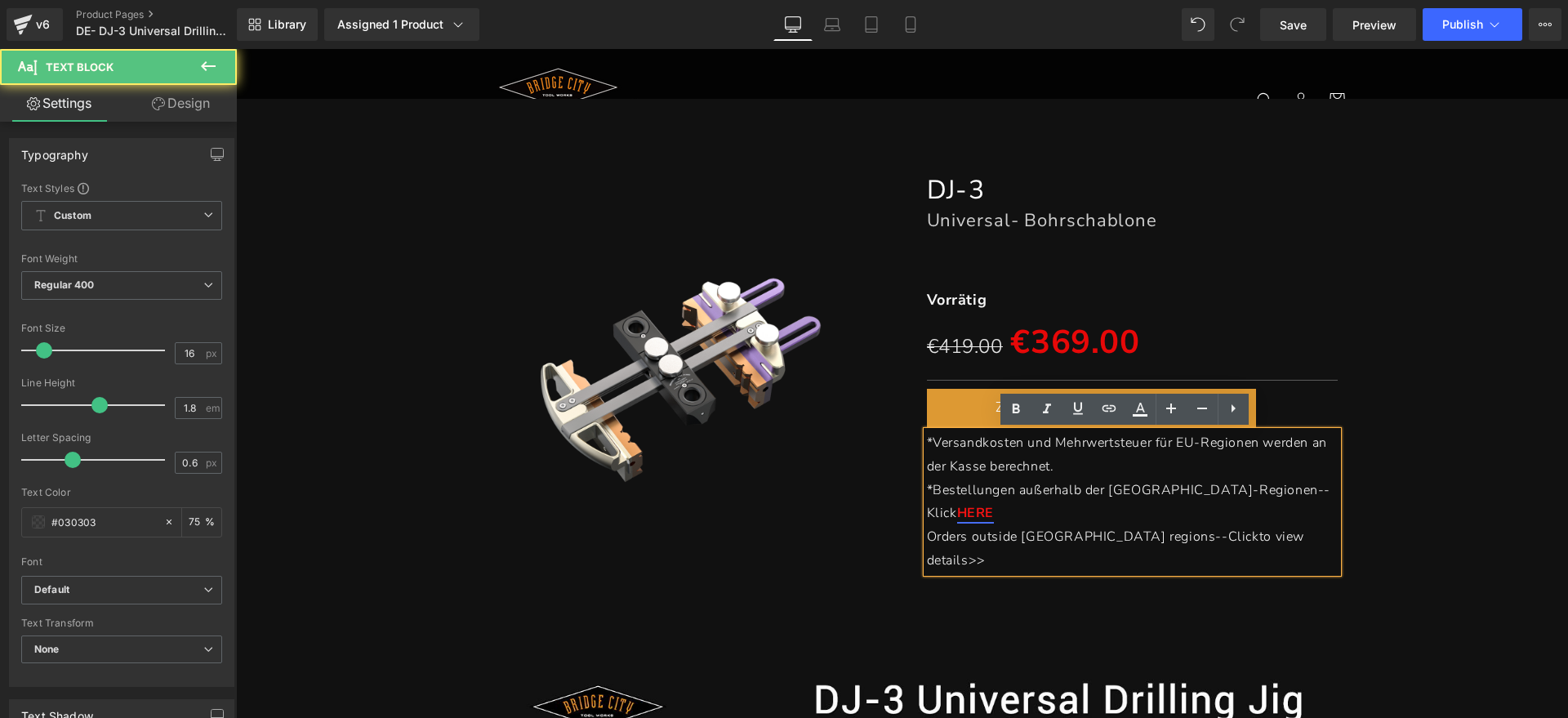
click at [1226, 488] on span "*Bestellungen außerhalb der [GEOGRAPHIC_DATA]-Regionen--Klick" at bounding box center [1129, 502] width 405 height 42
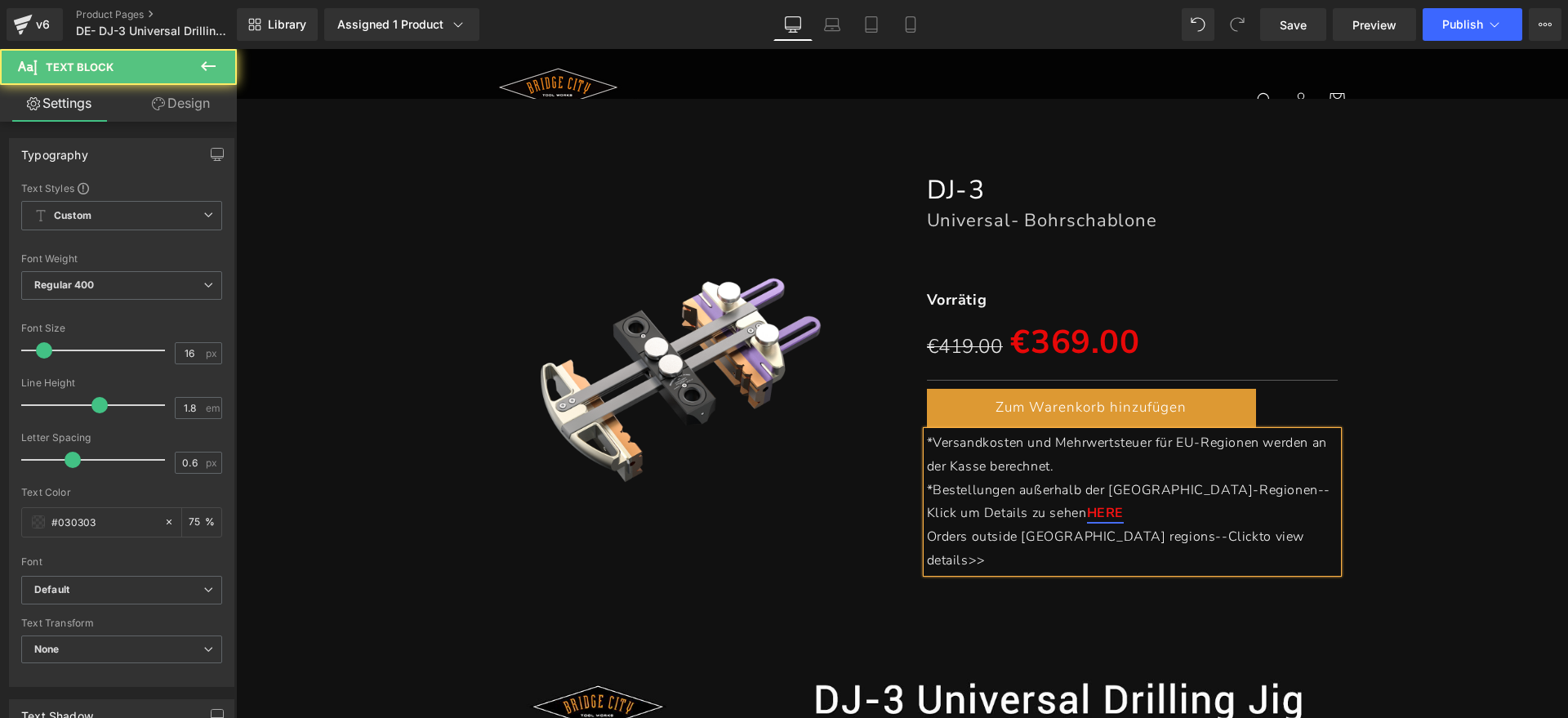
drag, startPoint x: 1025, startPoint y: 518, endPoint x: 972, endPoint y: 511, distance: 53.5
click at [955, 511] on p "*Bestellungen außerhalb der [GEOGRAPHIC_DATA]-Regionen--Klick um Details zu seh…" at bounding box center [1133, 502] width 411 height 48
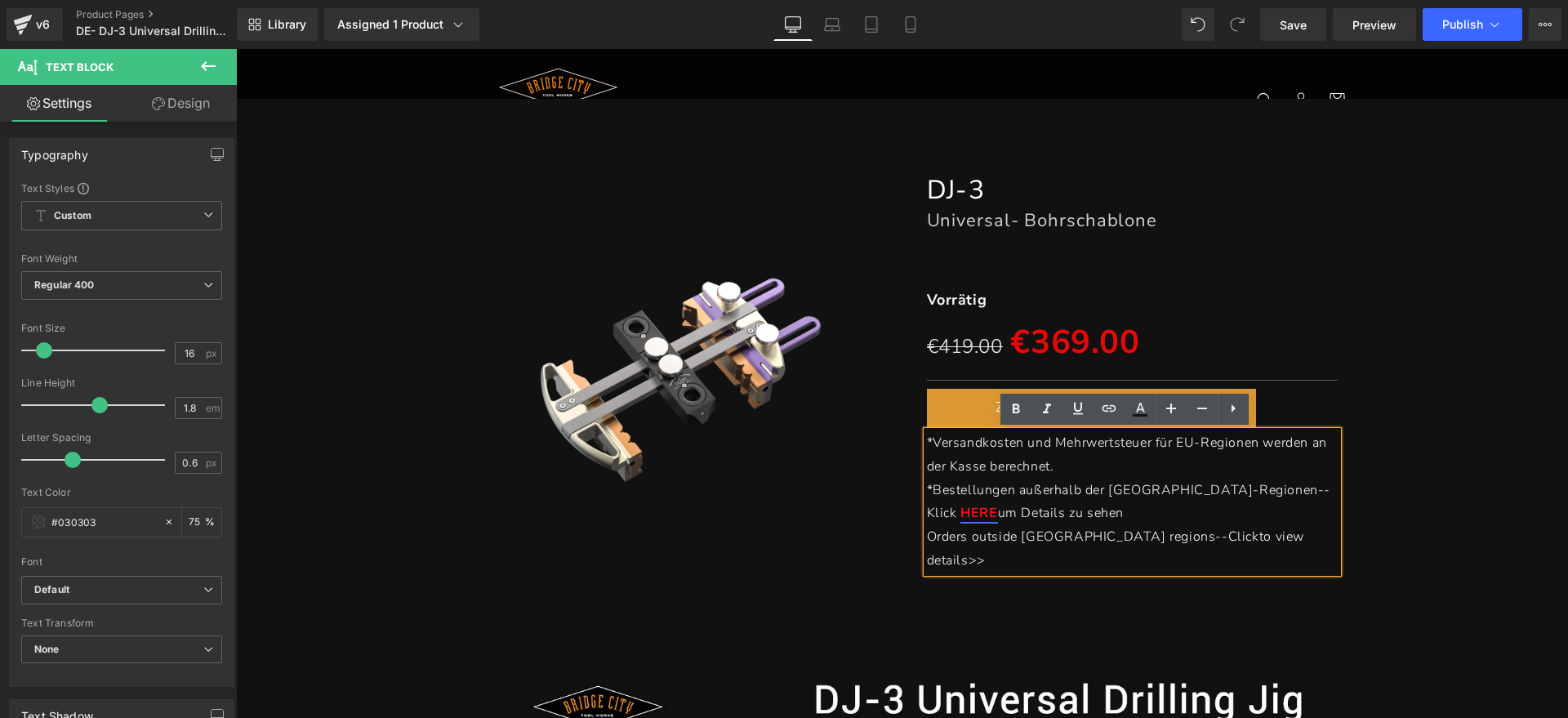
click at [1269, 518] on p "*Bestellungen außerhalb der [GEOGRAPHIC_DATA]-Regionen--Klick HERE um Details z…" at bounding box center [1133, 502] width 411 height 48
drag, startPoint x: 1244, startPoint y: 538, endPoint x: 1223, endPoint y: 539, distance: 21.0
click at [1223, 539] on p "Orders outside [GEOGRAPHIC_DATA] regions--Click to view details>>" at bounding box center [1133, 548] width 411 height 48
click at [1204, 521] on p "*Bestellungen außerhalb der [GEOGRAPHIC_DATA]-Regionen--Klick HERE um Details z…" at bounding box center [1133, 502] width 411 height 48
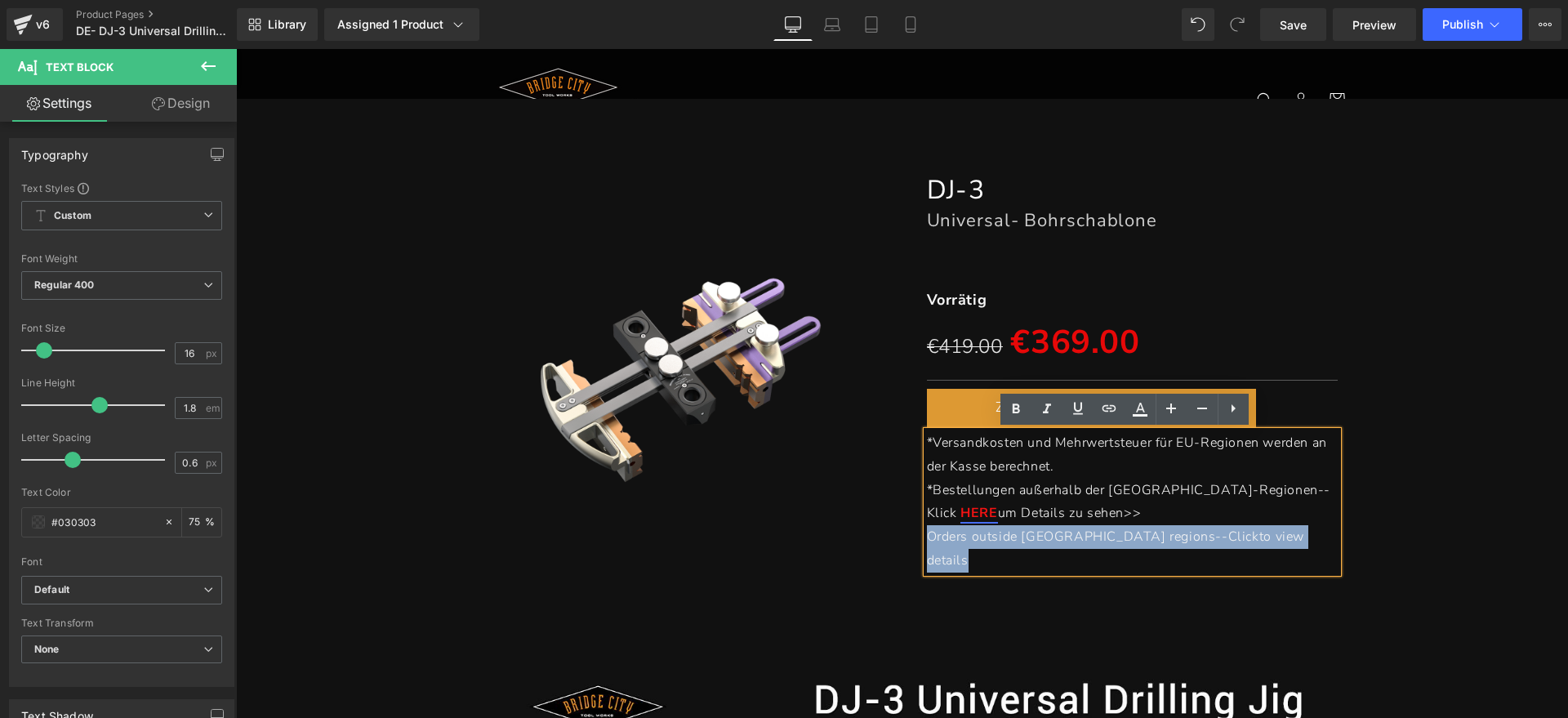
drag, startPoint x: 1146, startPoint y: 533, endPoint x: 909, endPoint y: 533, distance: 237.0
click at [915, 538] on div "DJ-3 Heading Universal- Bohrschablone Heading Separator Vorrätig Text Block €41…" at bounding box center [1133, 373] width 437 height 401
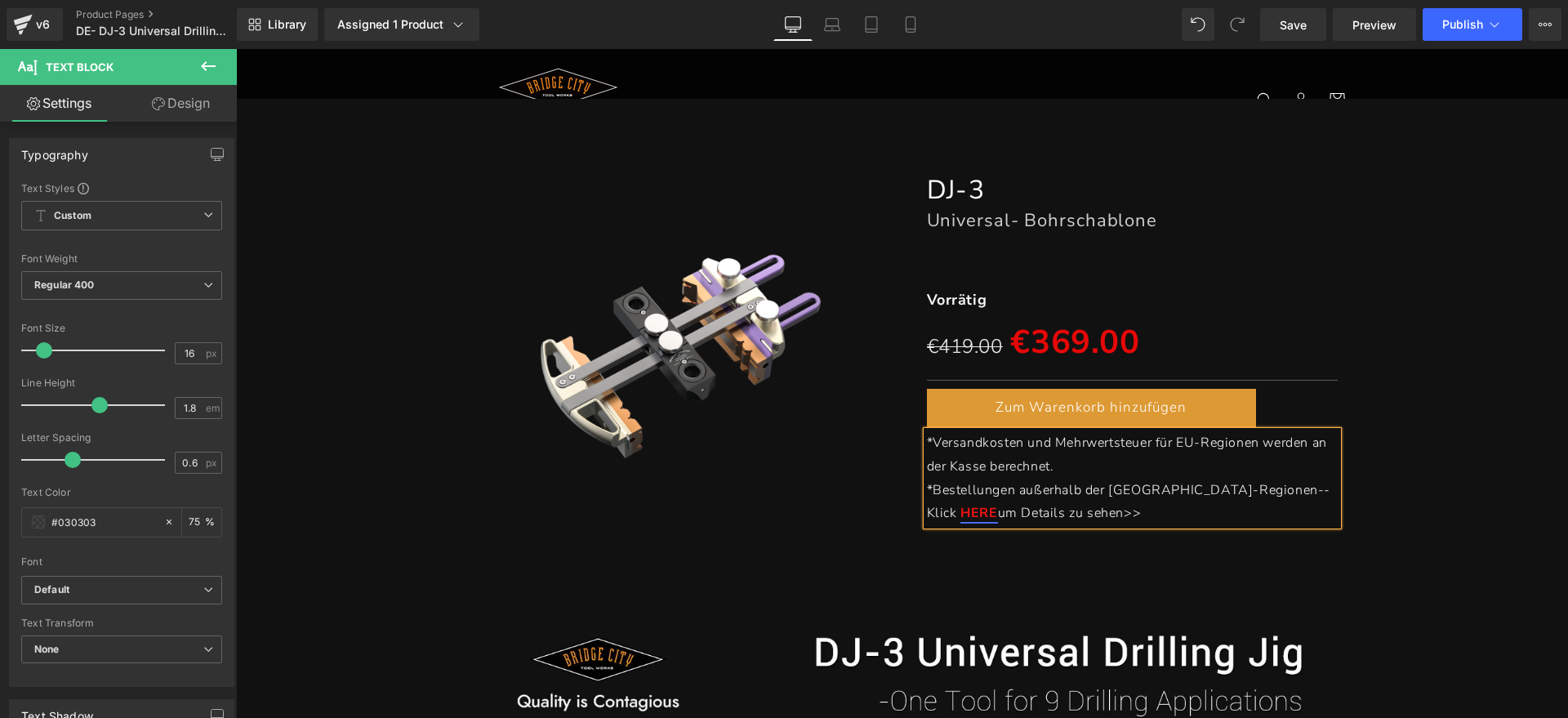
click at [1412, 519] on div "(P) Image DJ-3 Heading Universal- Bohrschablone Heading Separator Vorrätig Text…" at bounding box center [902, 340] width 1316 height 385
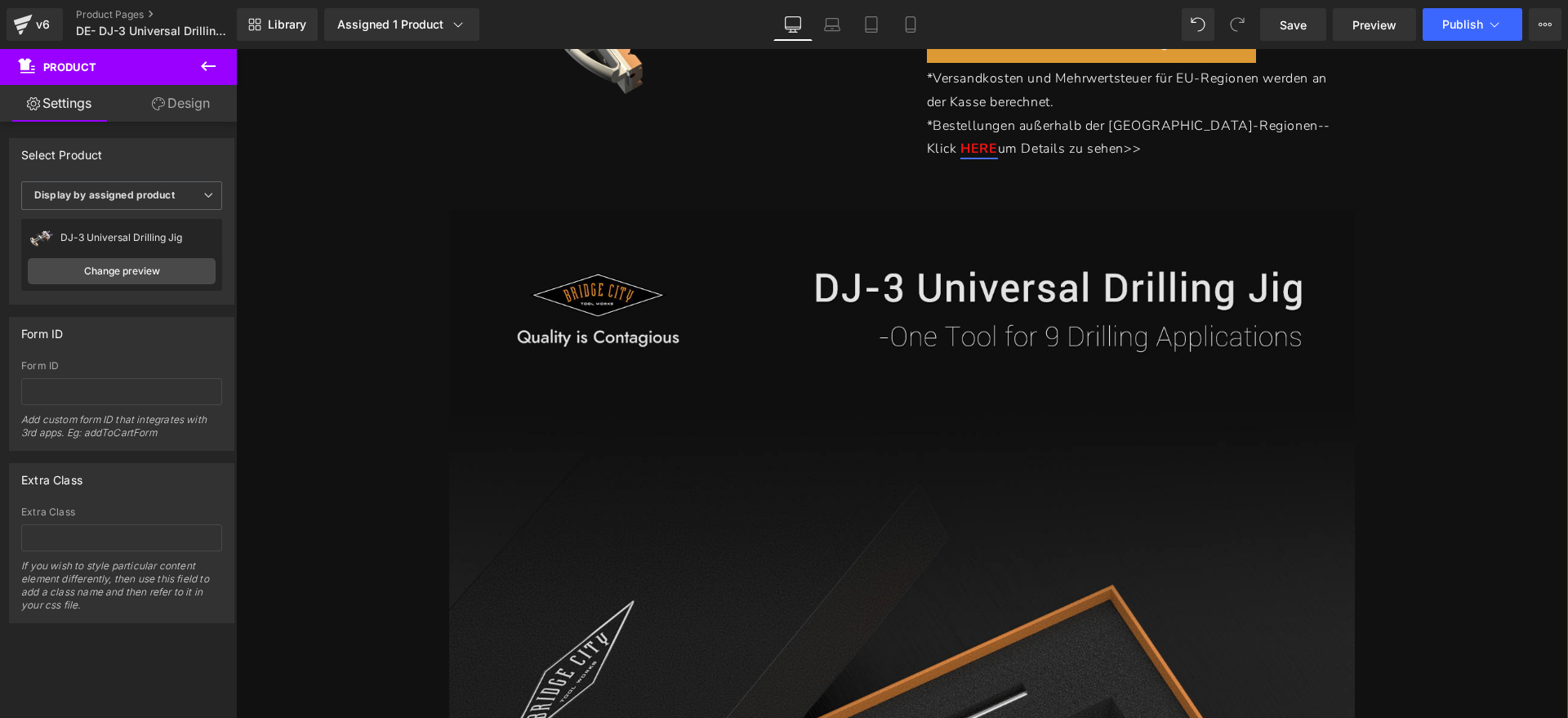
scroll to position [510, 0]
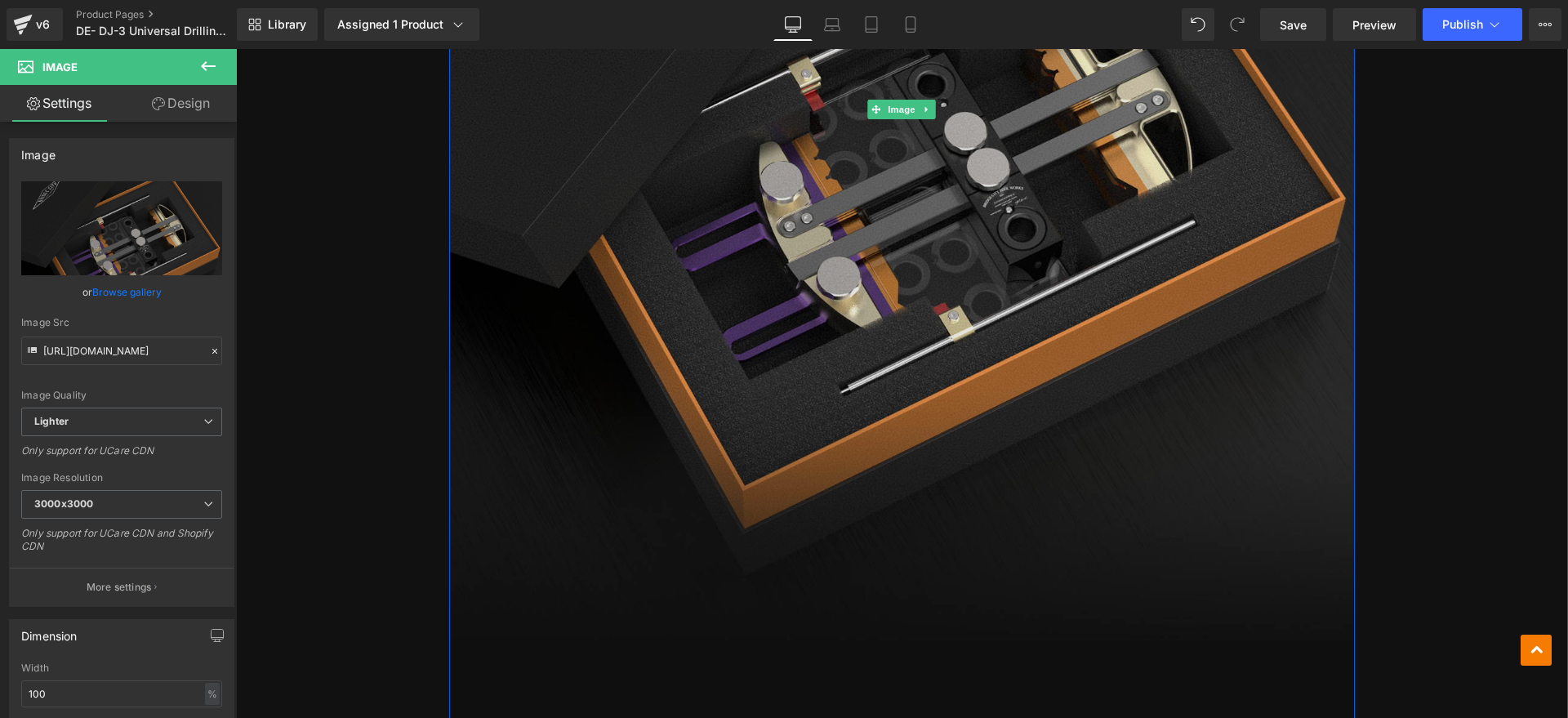
scroll to position [919, 0]
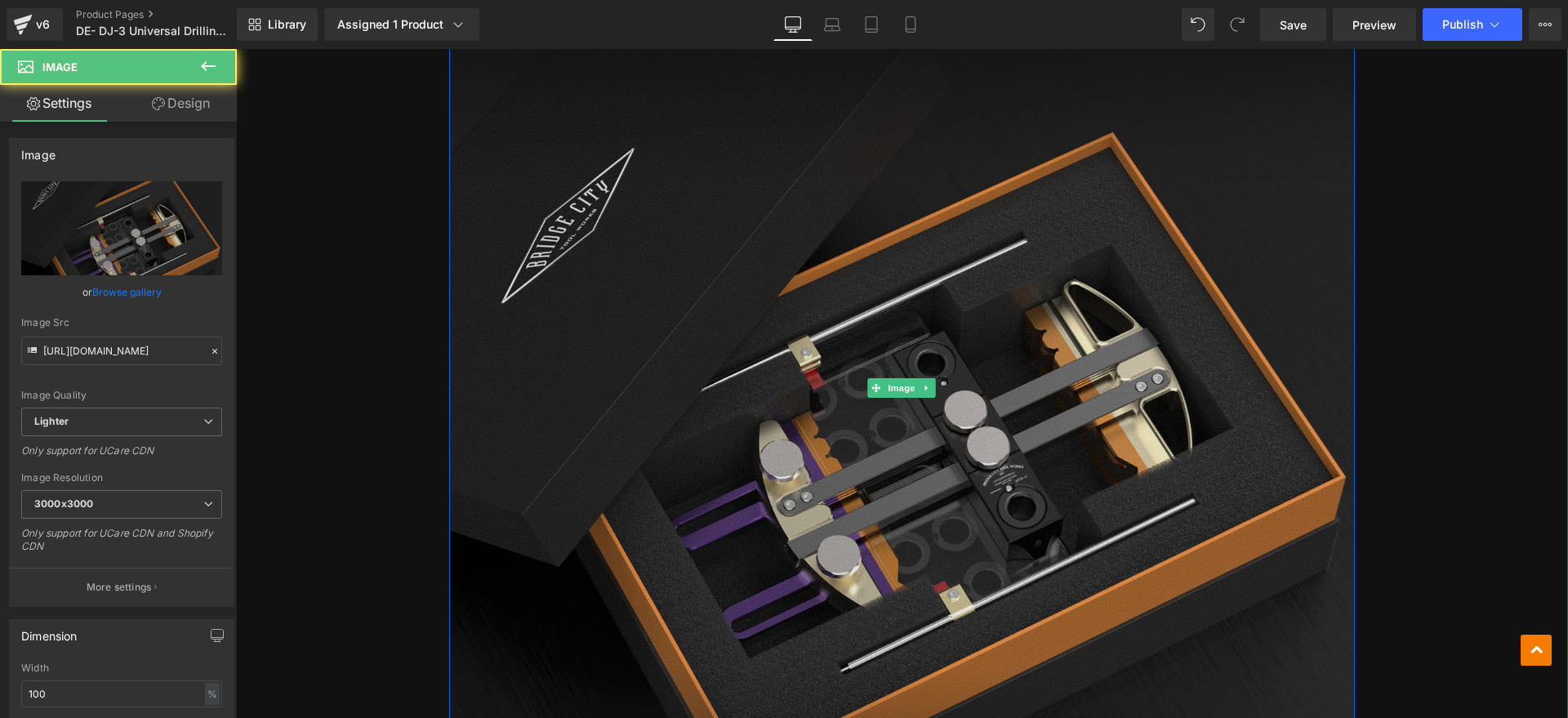
click at [789, 364] on img at bounding box center [902, 388] width 906 height 1261
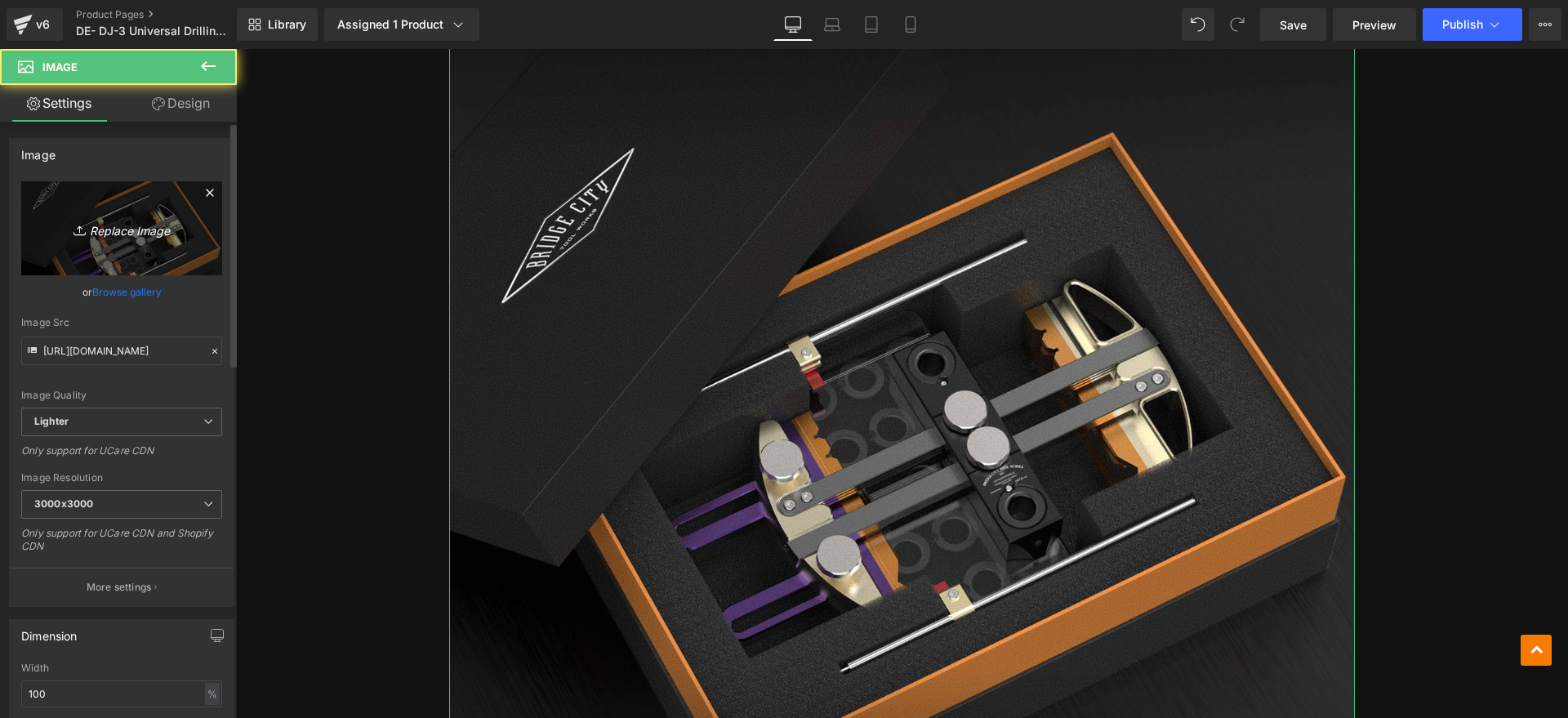
click at [111, 212] on link "Replace Image" at bounding box center [121, 228] width 201 height 94
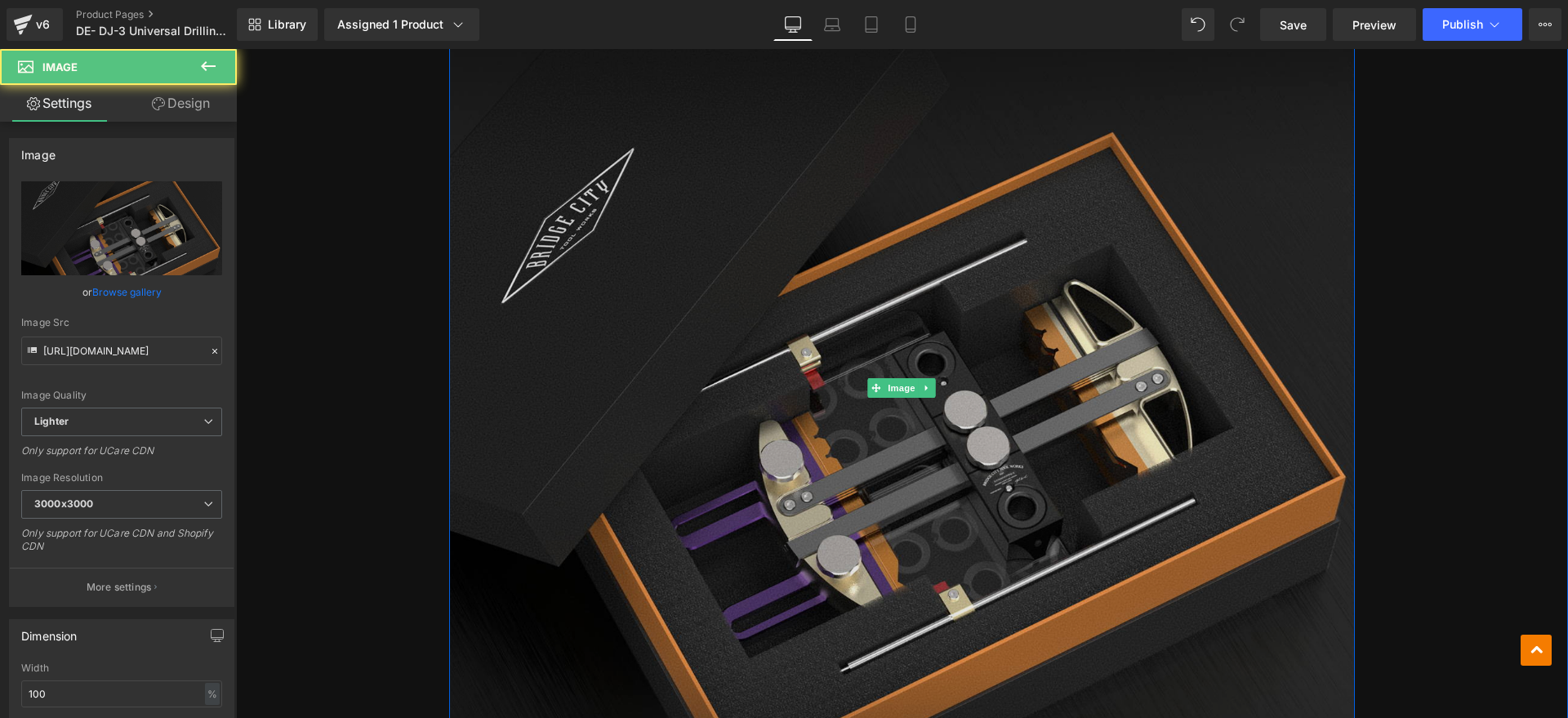
click at [592, 378] on img at bounding box center [902, 388] width 906 height 1261
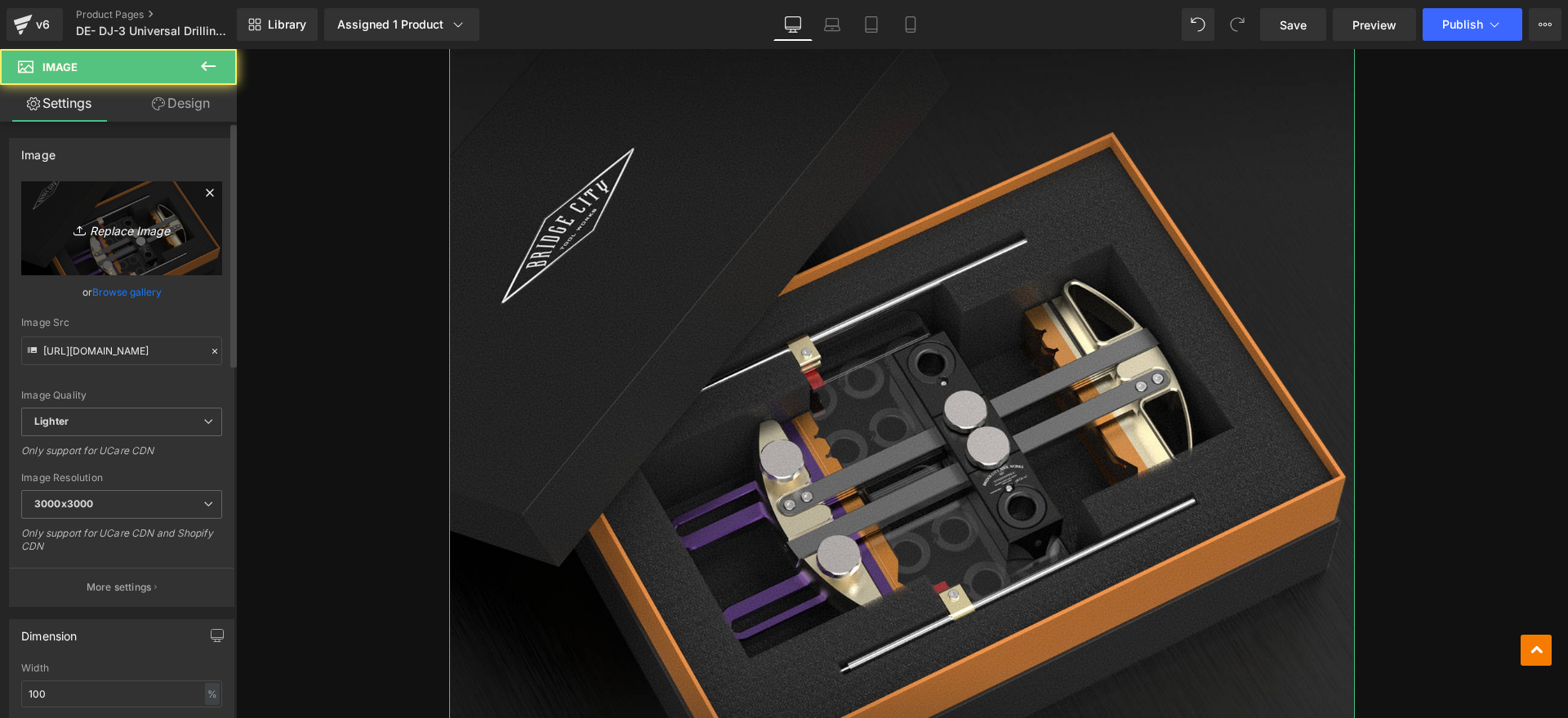
click at [150, 235] on icon "Replace Image" at bounding box center [121, 228] width 131 height 20
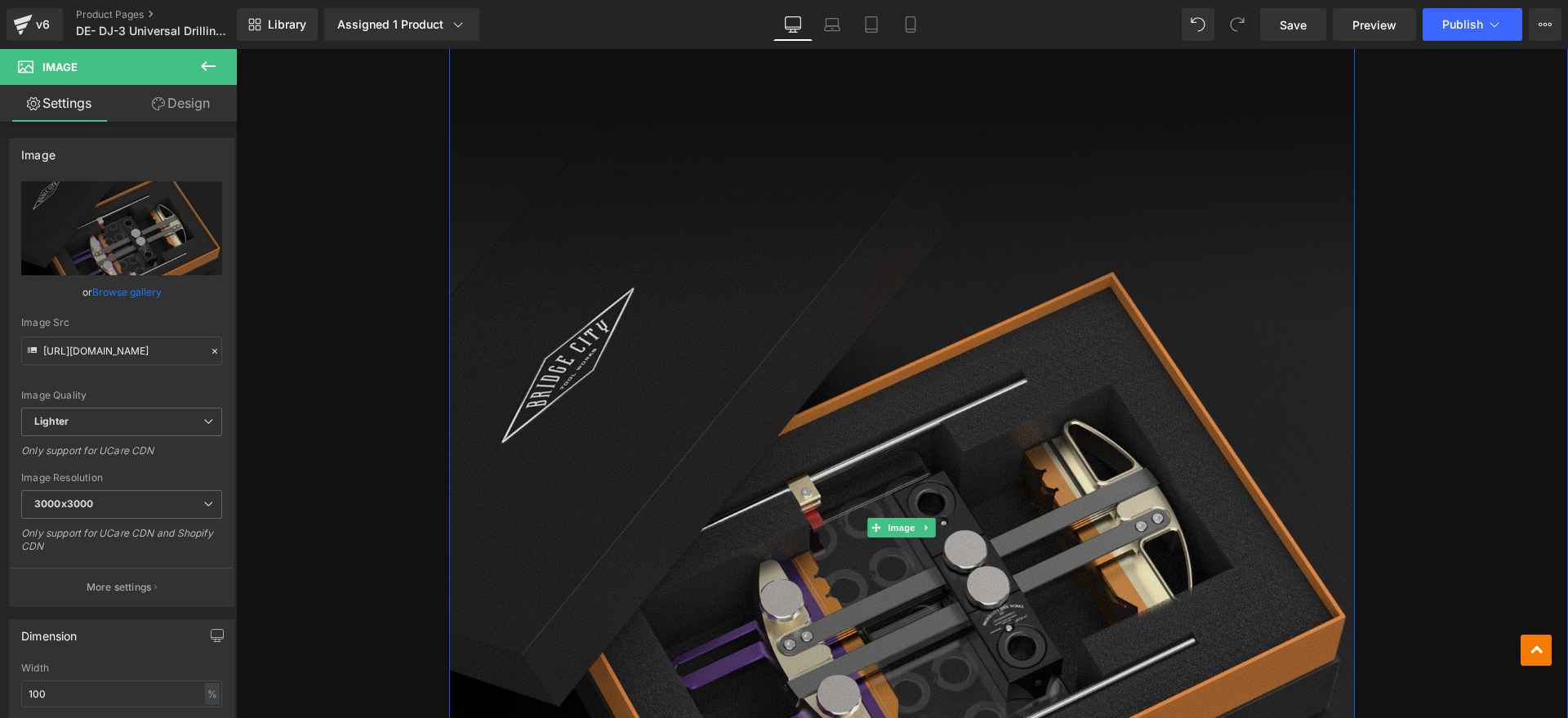
scroll to position [612, 0]
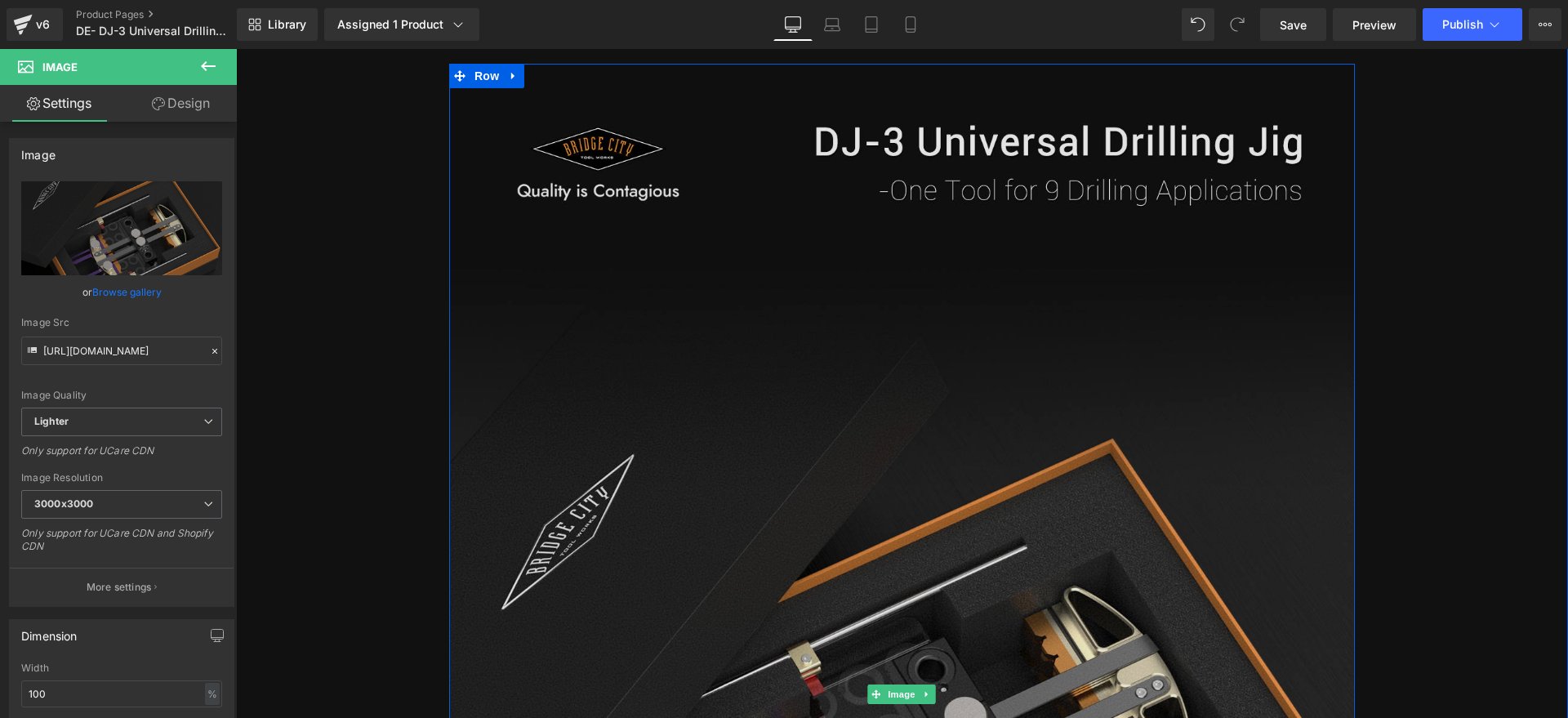
click at [752, 359] on img at bounding box center [902, 695] width 906 height 1261
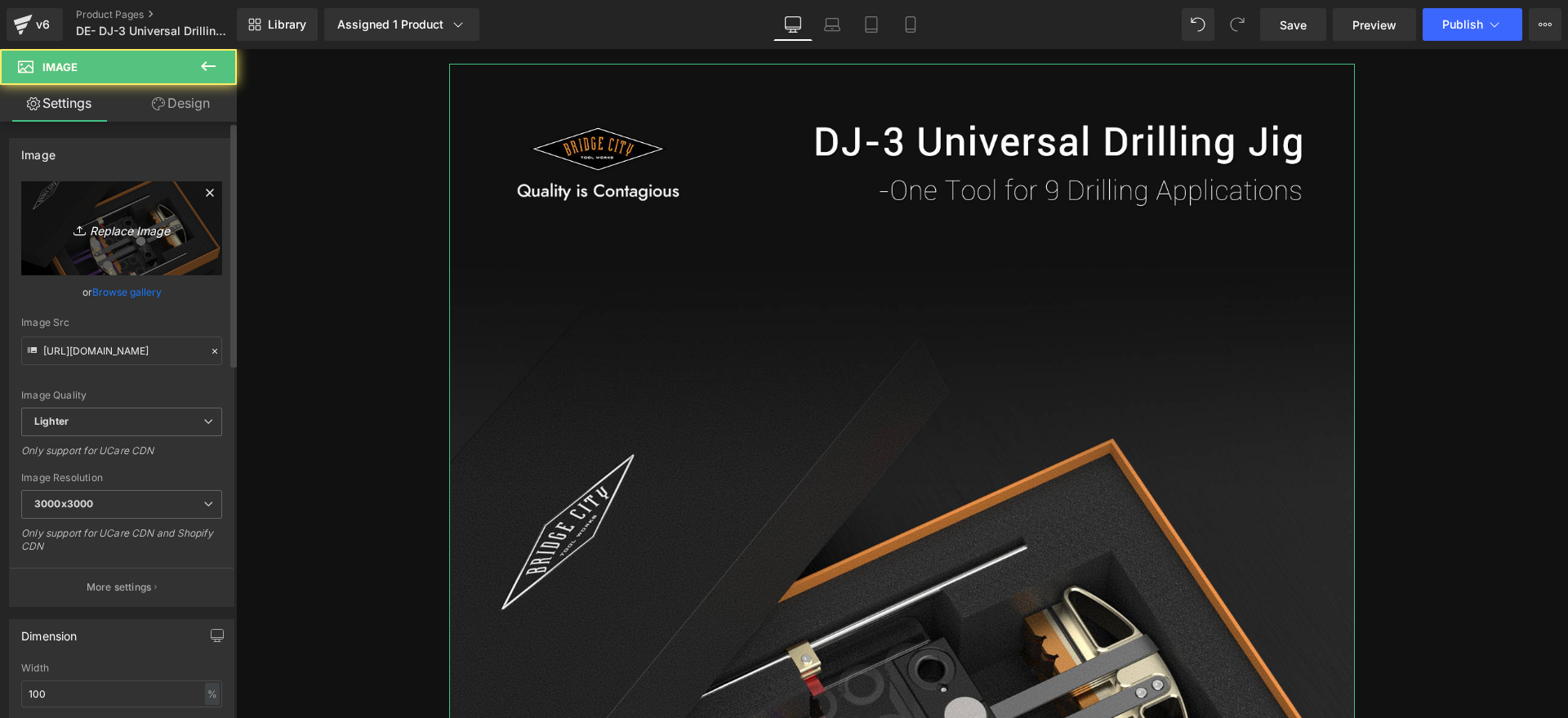
click at [129, 220] on icon "Replace Image" at bounding box center [121, 228] width 131 height 20
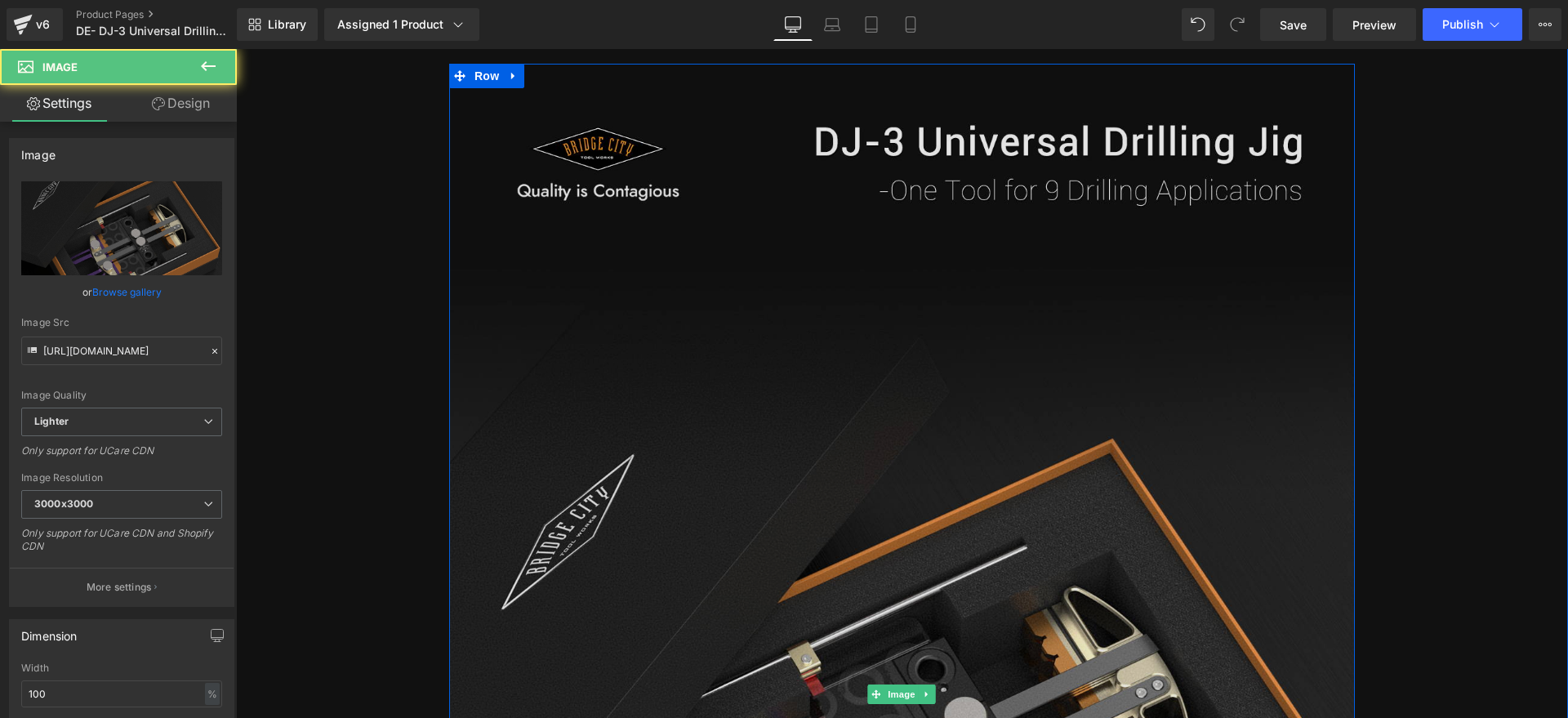
click at [798, 406] on img at bounding box center [902, 695] width 906 height 1261
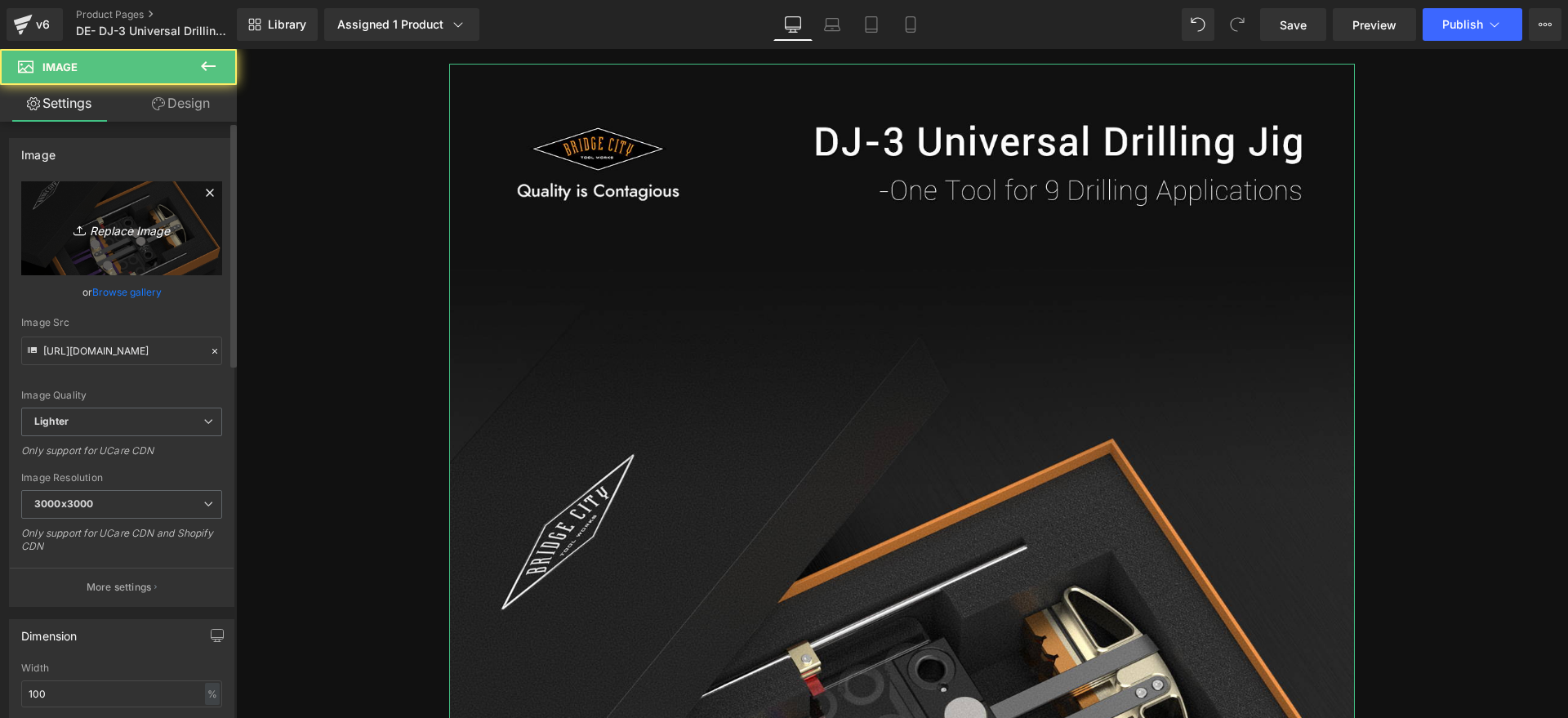
click at [157, 240] on link "Replace Image" at bounding box center [121, 228] width 201 height 94
type input "C:\fakepath\02.webp"
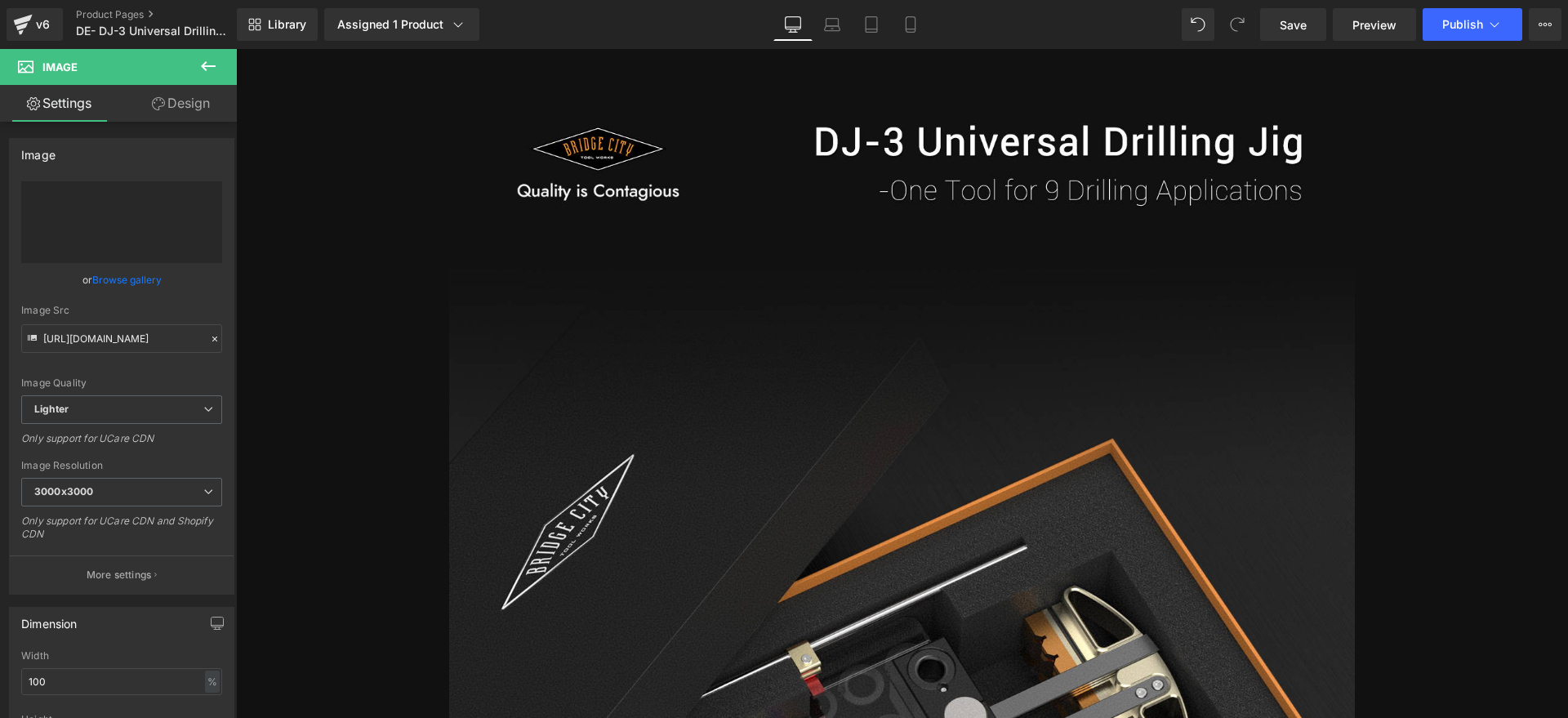
type input "[URL][DOMAIN_NAME]"
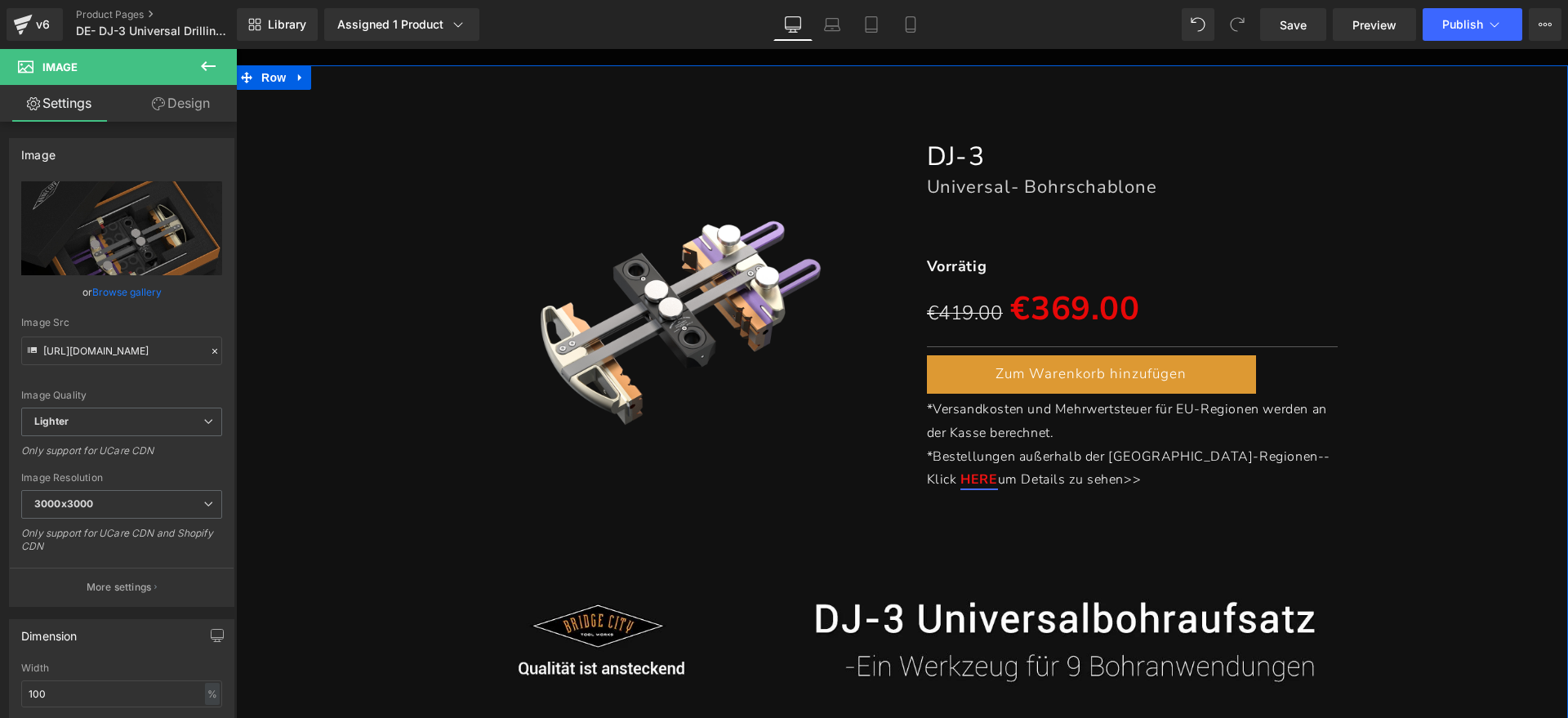
scroll to position [102, 0]
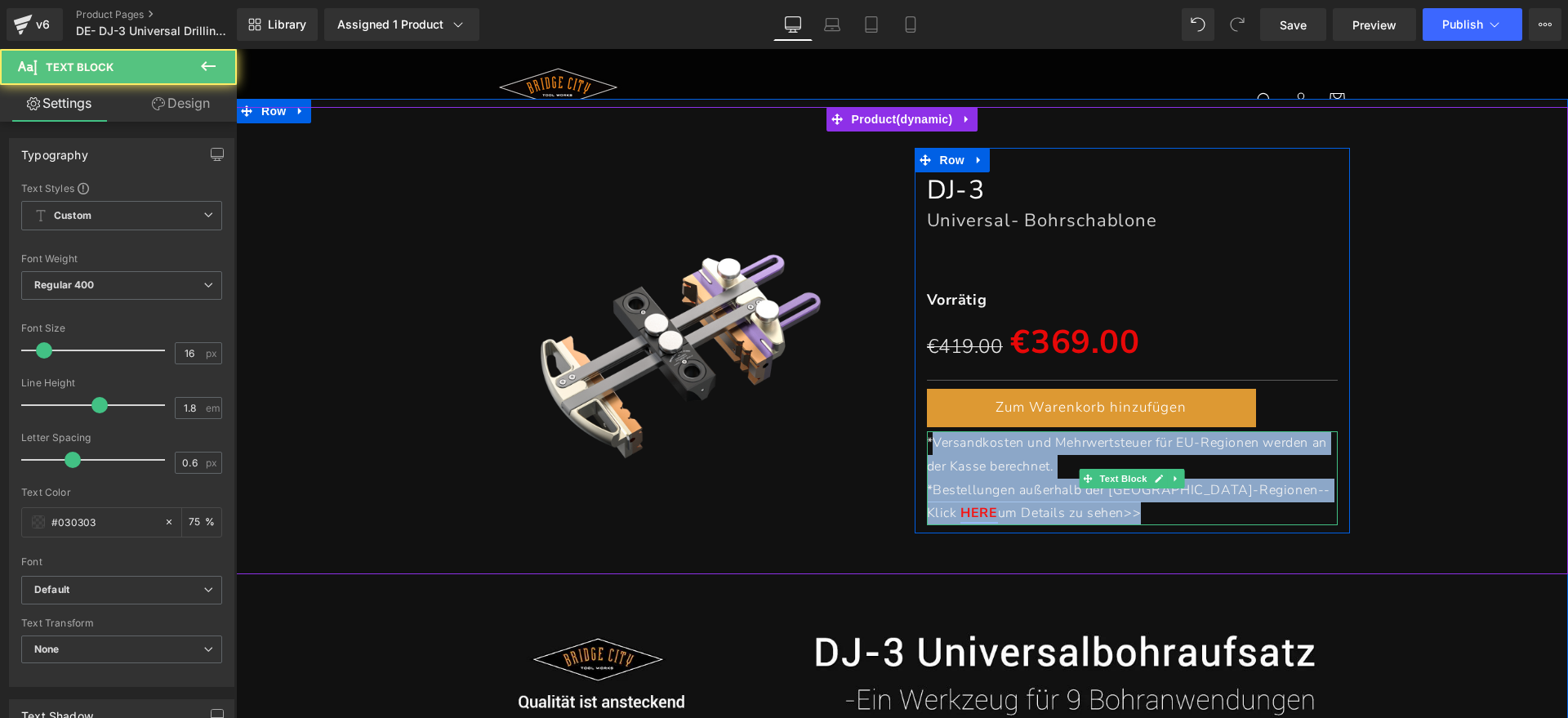
drag, startPoint x: 987, startPoint y: 479, endPoint x: 927, endPoint y: 446, distance: 68.5
click at [928, 446] on div "*Versandkosten und Mehrwertsteuer für EU-Regionen werden an der Kasse berechnet…" at bounding box center [1133, 478] width 411 height 94
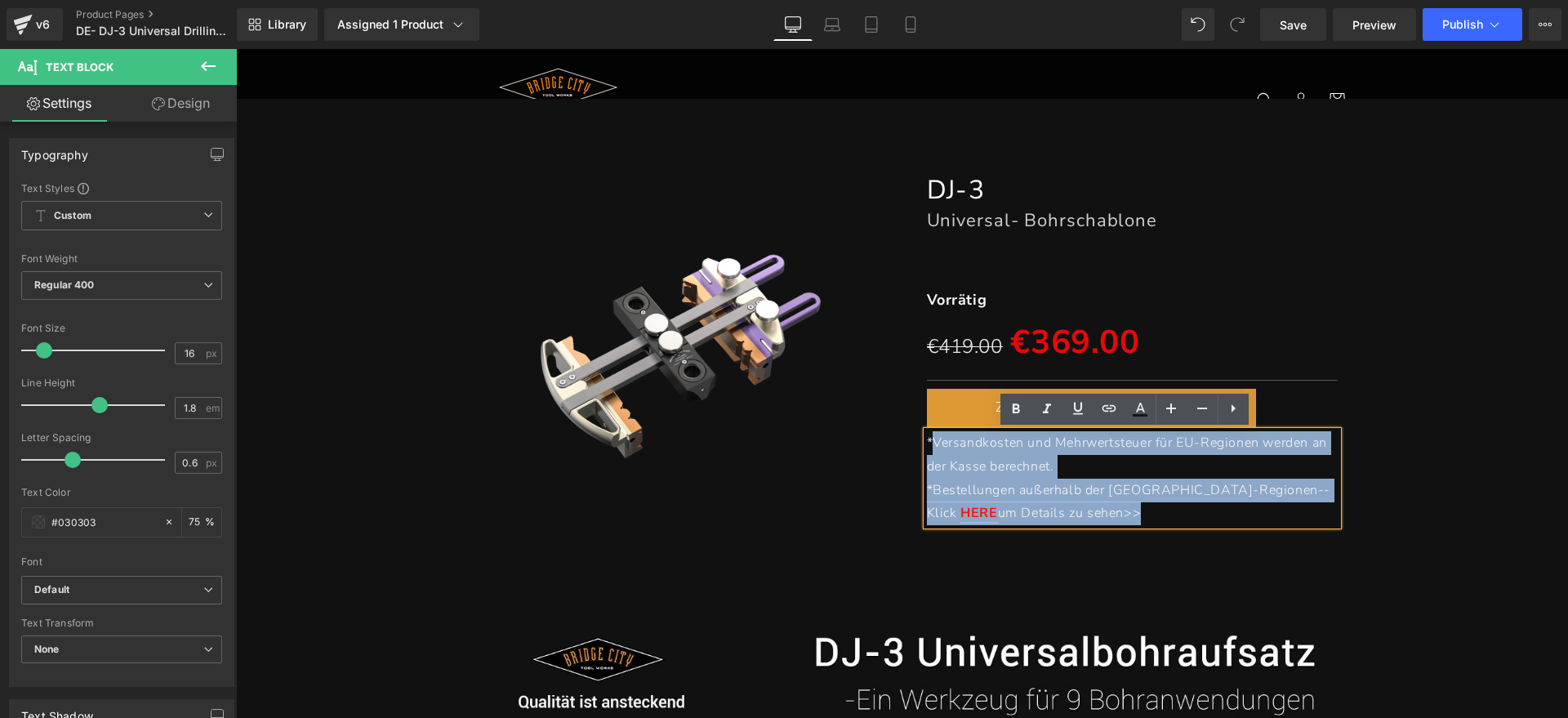
click at [1055, 509] on p "*Bestellungen außerhalb der [GEOGRAPHIC_DATA]-Regionen--Klick HERE um Details z…" at bounding box center [1133, 502] width 411 height 48
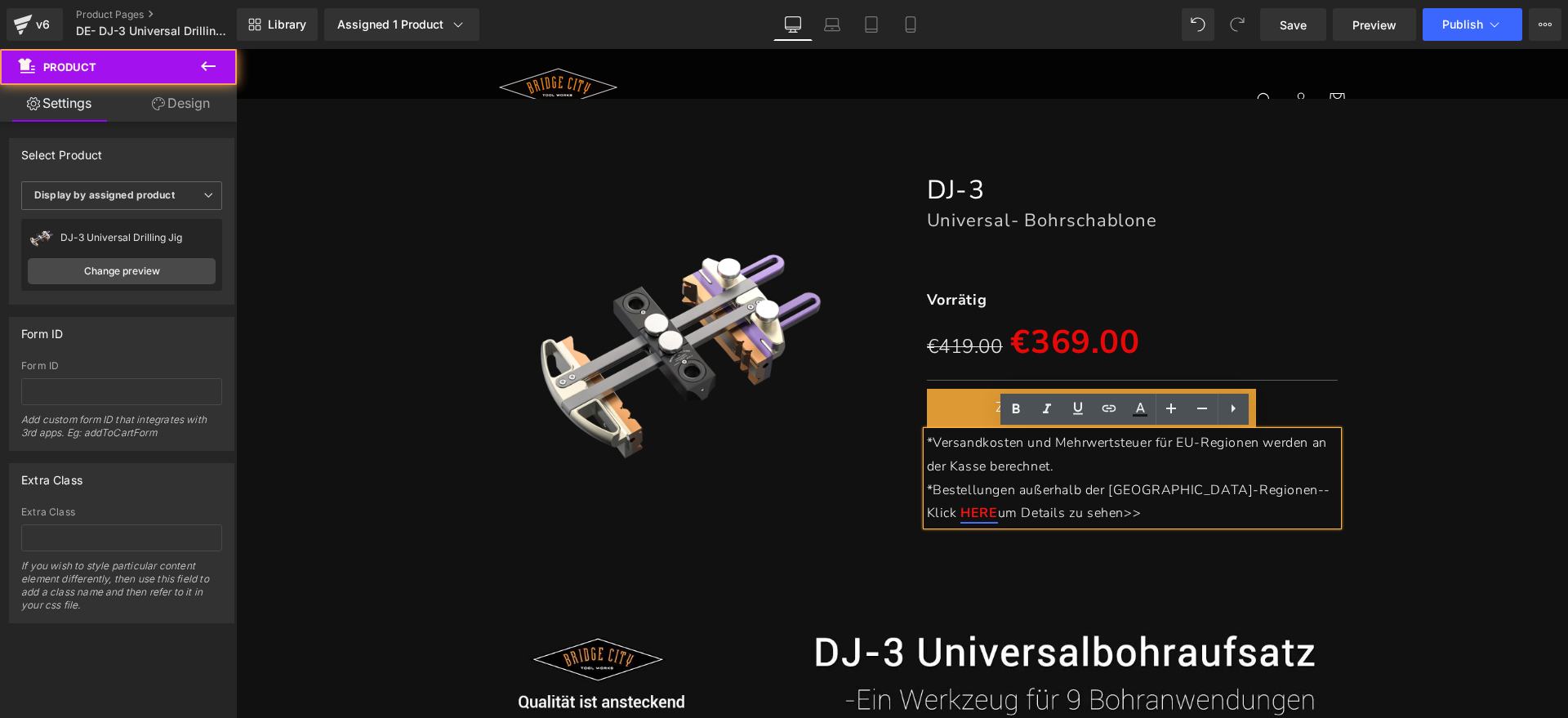
click at [1070, 558] on div "(P) Image DJ-3 Heading Universal- Bohrschablone Heading Separator Vorrätig Text…" at bounding box center [901, 341] width 1332 height 468
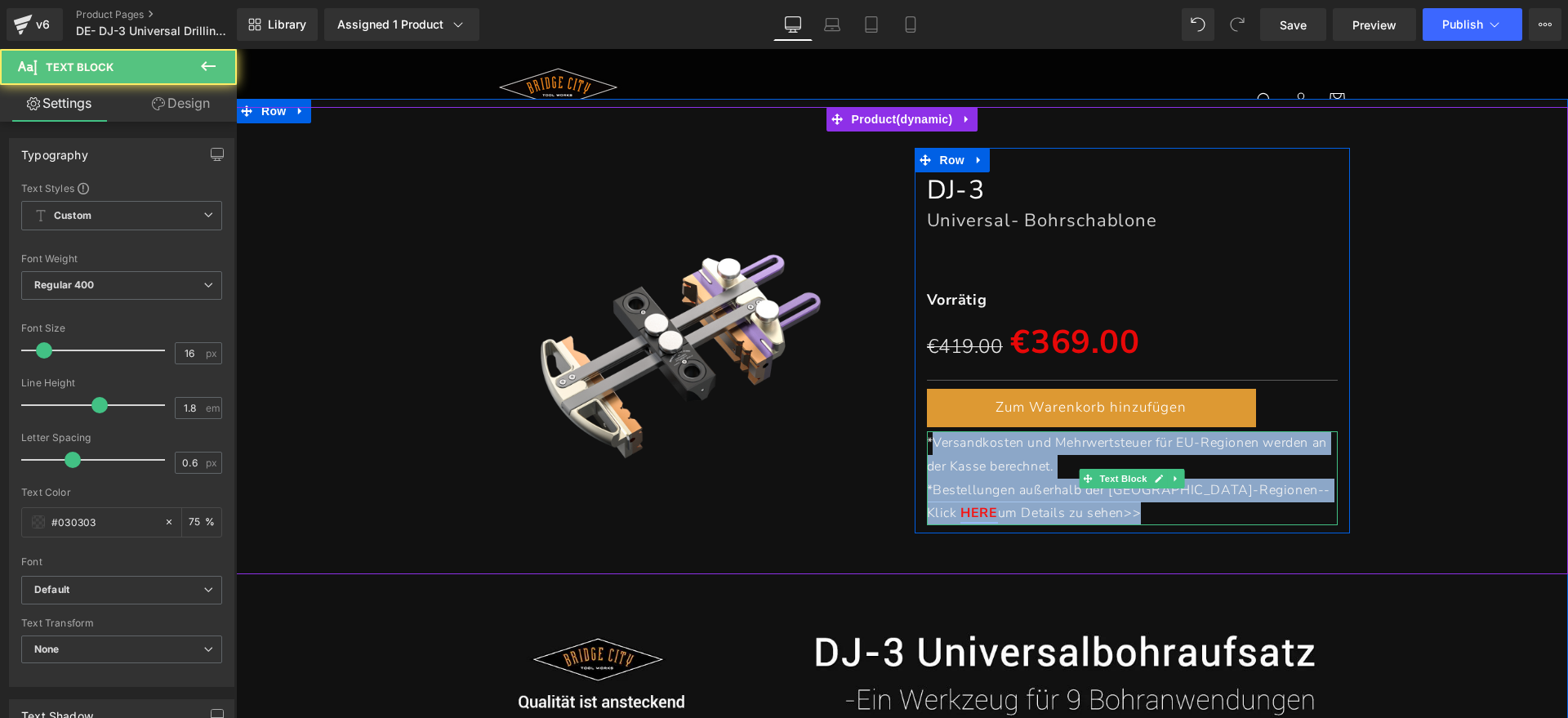
drag, startPoint x: 1056, startPoint y: 513, endPoint x: 924, endPoint y: 441, distance: 150.4
click at [928, 441] on div "*Versandkosten und Mehrwertsteuer für EU-Regionen werden an der Kasse berechnet…" at bounding box center [1133, 478] width 411 height 94
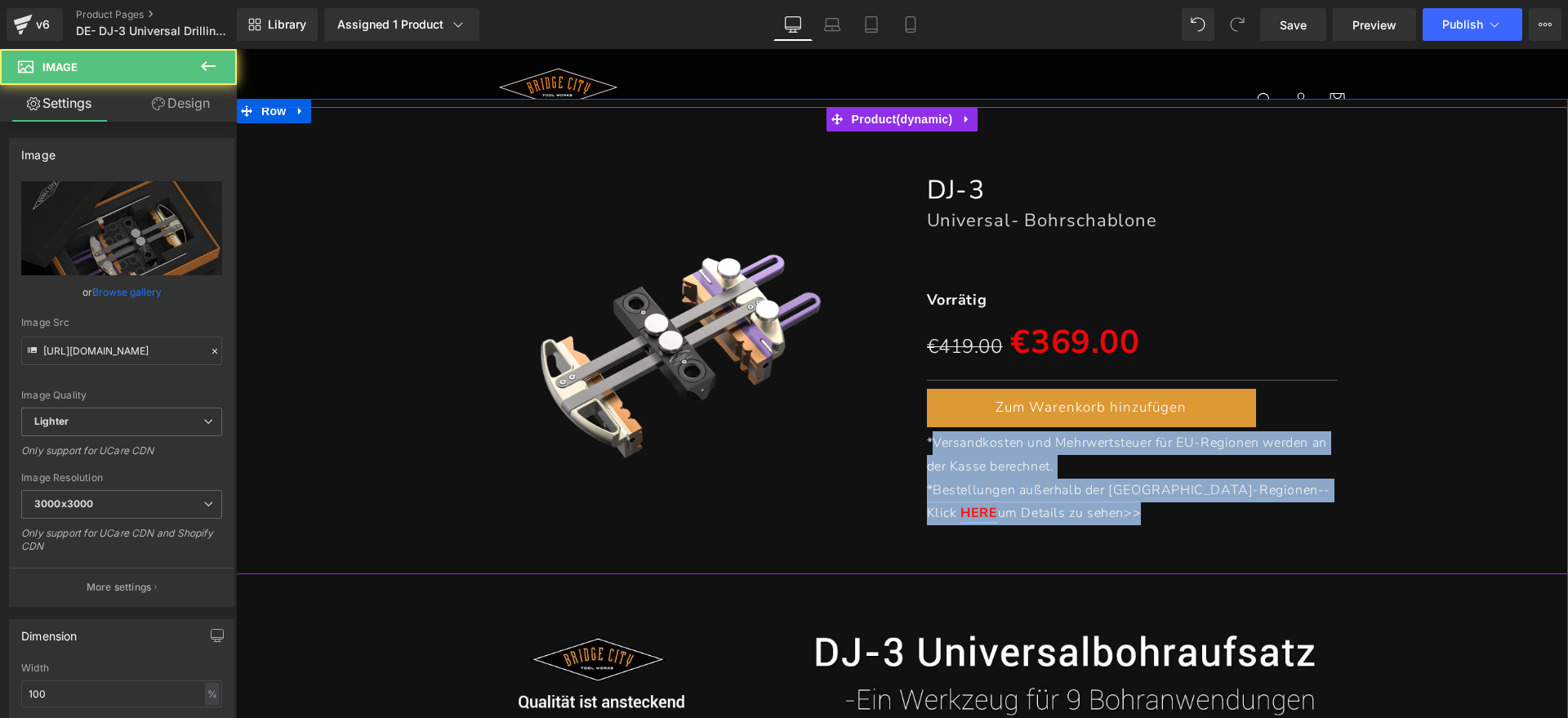
click at [1026, 545] on div "(P) Image DJ-3 Heading Universal- Bohrschablone Heading Separator Vorrätig Text…" at bounding box center [901, 341] width 1332 height 468
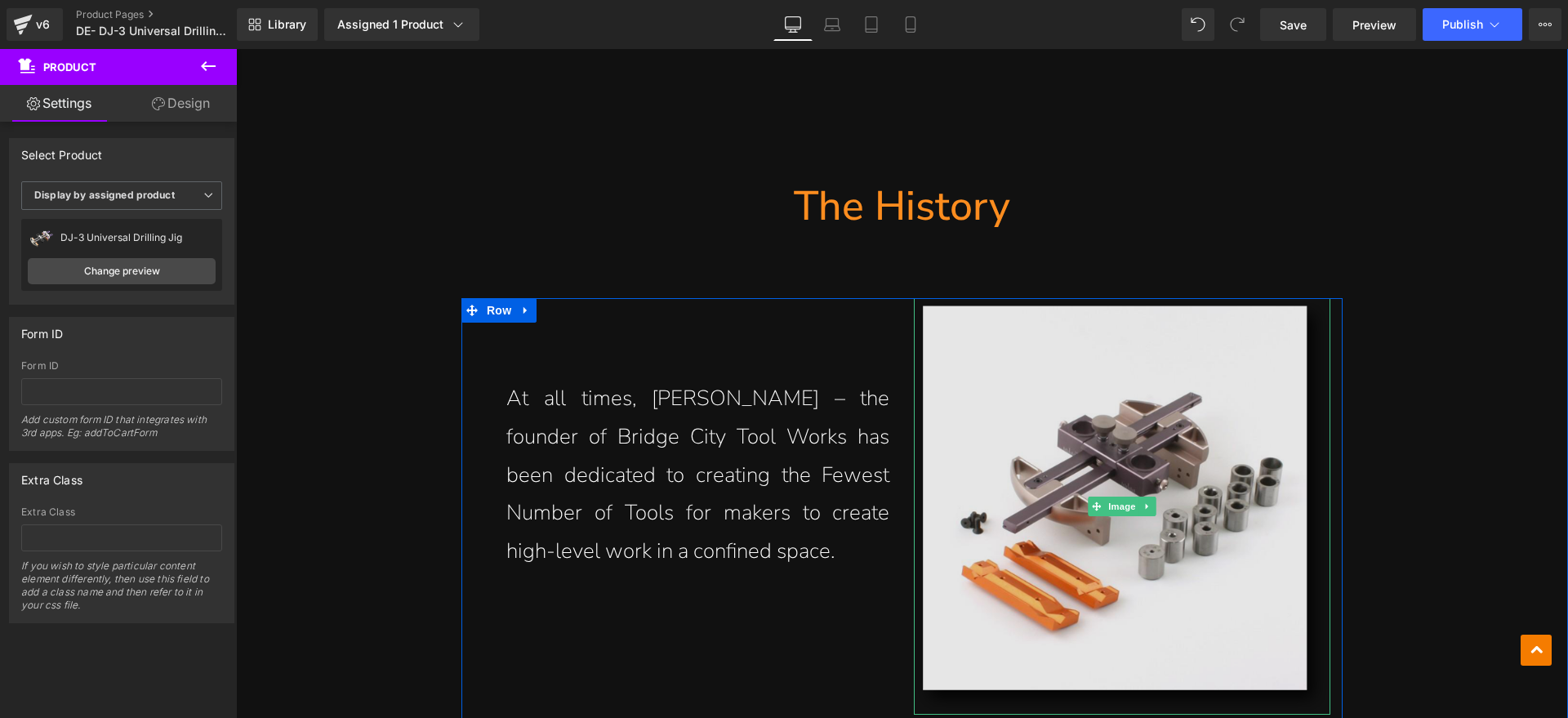
scroll to position [2042, 0]
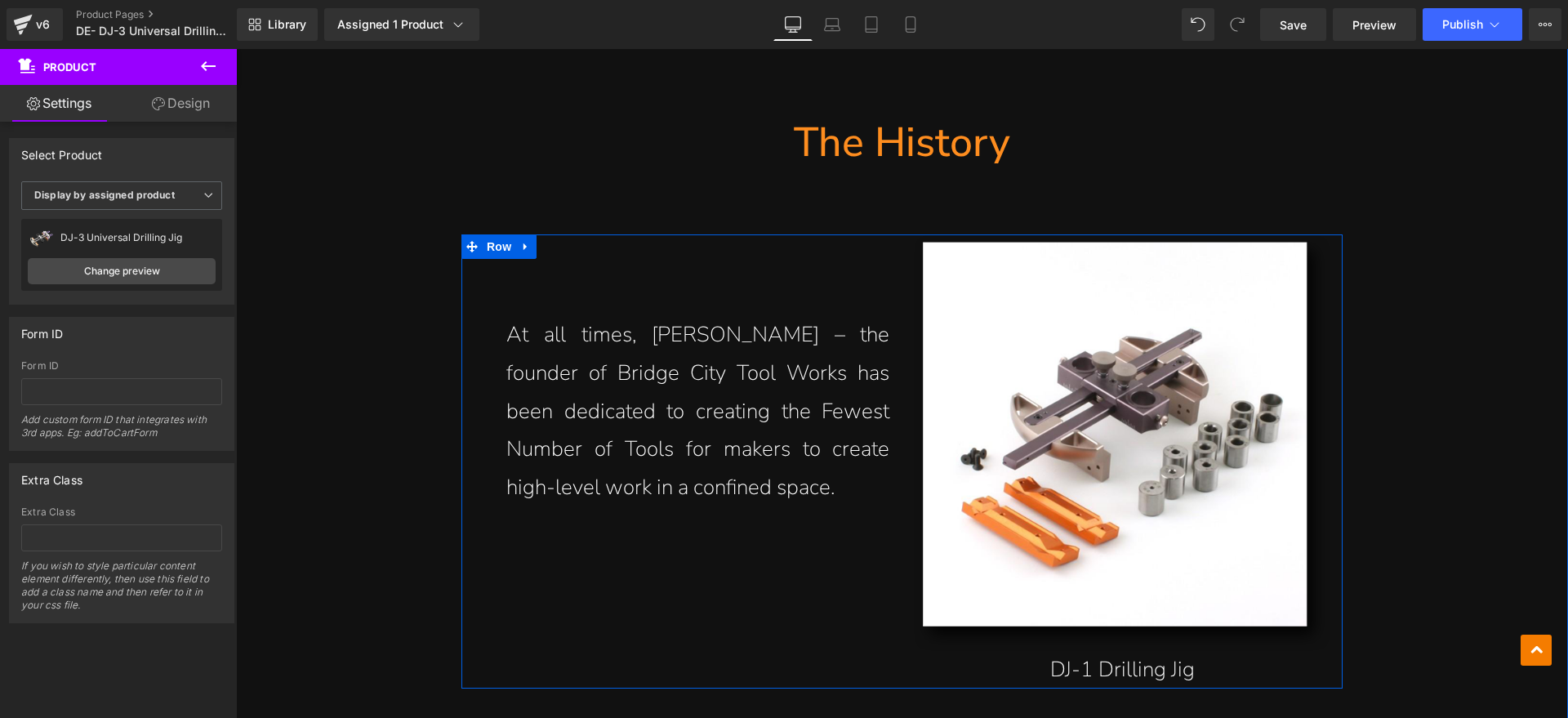
click at [828, 490] on p "At all times, [PERSON_NAME] – the founder of Bridge City Tool Works has been de…" at bounding box center [699, 411] width 384 height 191
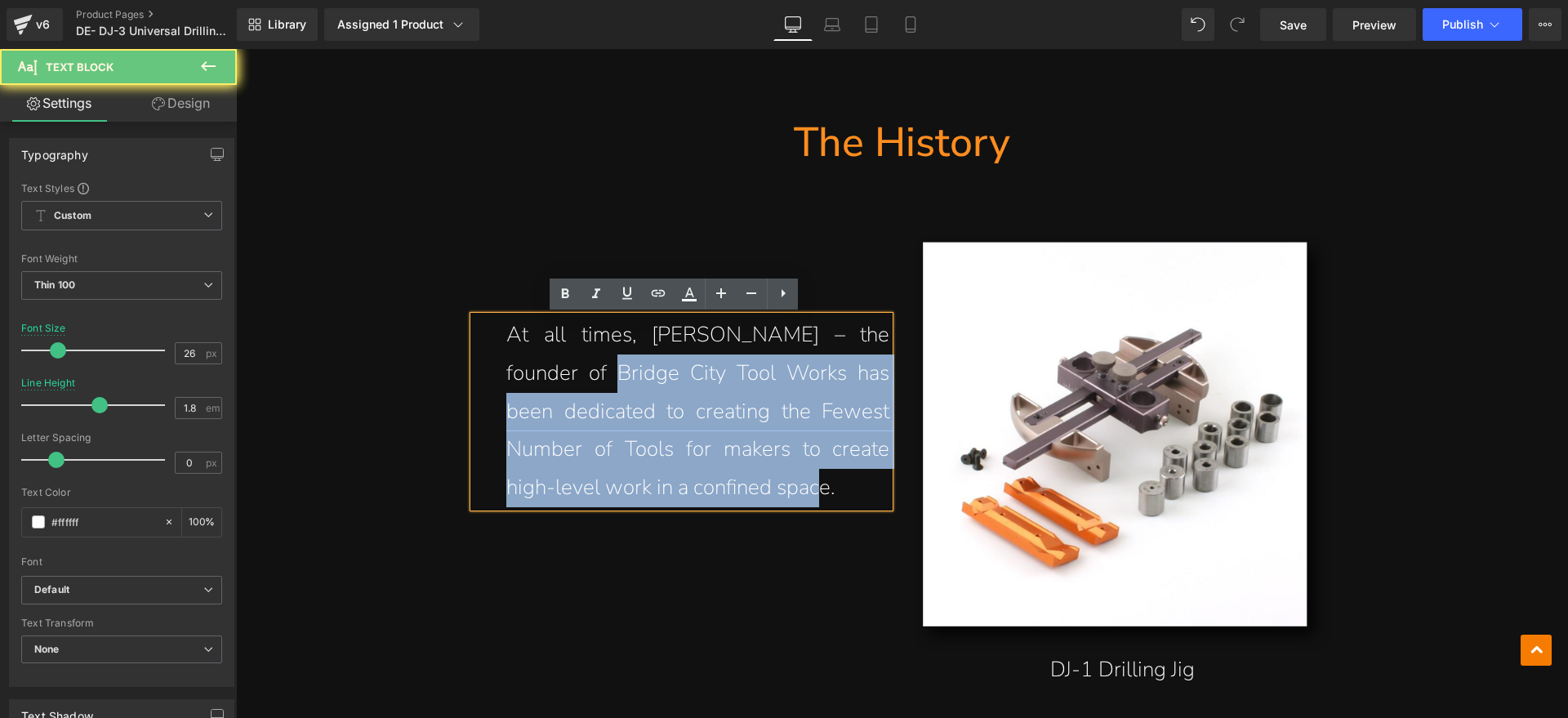
drag, startPoint x: 802, startPoint y: 483, endPoint x: 566, endPoint y: 372, distance: 260.8
click at [586, 383] on p "At all times, [PERSON_NAME] – the founder of Bridge City Tool Works has been de…" at bounding box center [699, 411] width 384 height 191
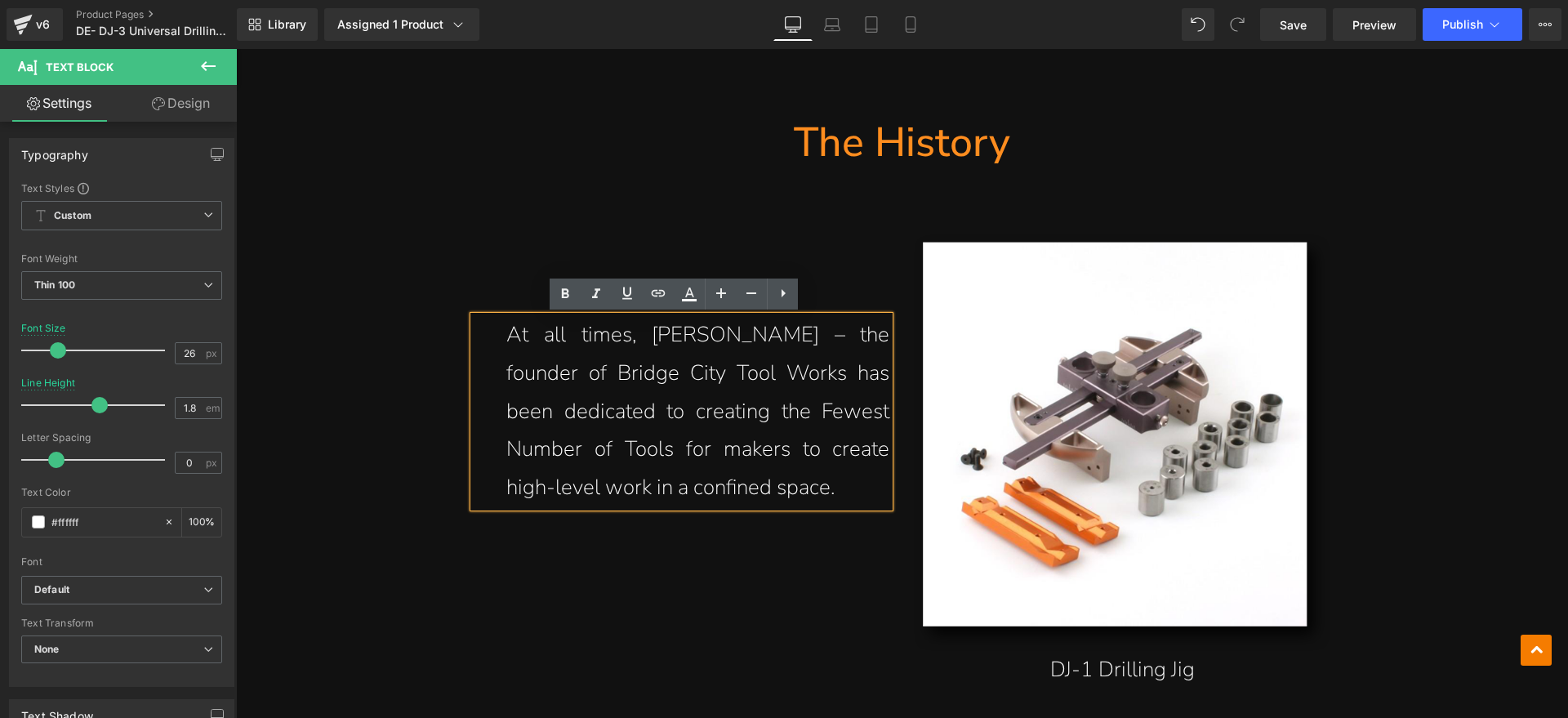
click at [834, 492] on p "At all times, [PERSON_NAME] – the founder of Bridge City Tool Works has been de…" at bounding box center [699, 411] width 384 height 191
click at [850, 613] on div "At all times, [PERSON_NAME] – the founder of Bridge City Tool Works has been de…" at bounding box center [902, 462] width 881 height 454
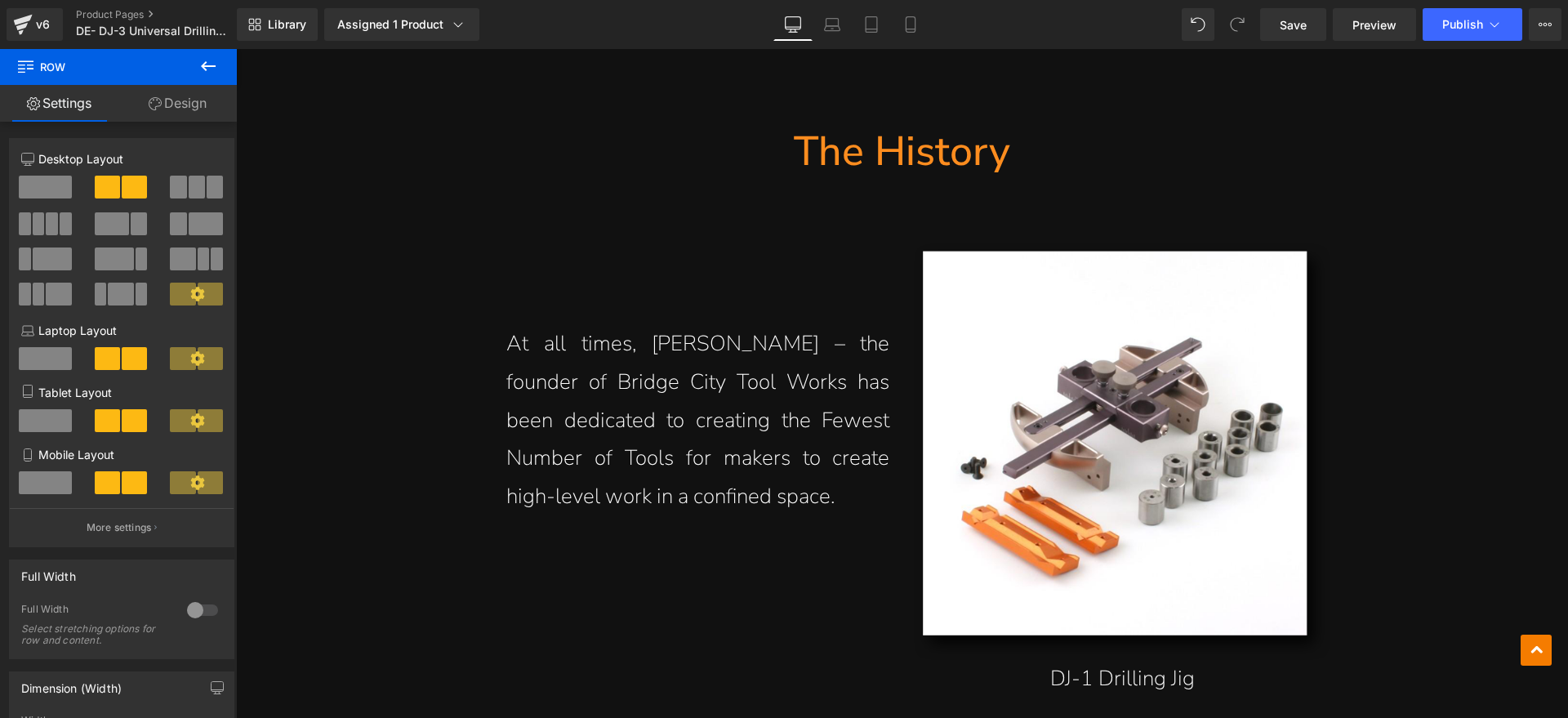
scroll to position [1736, 0]
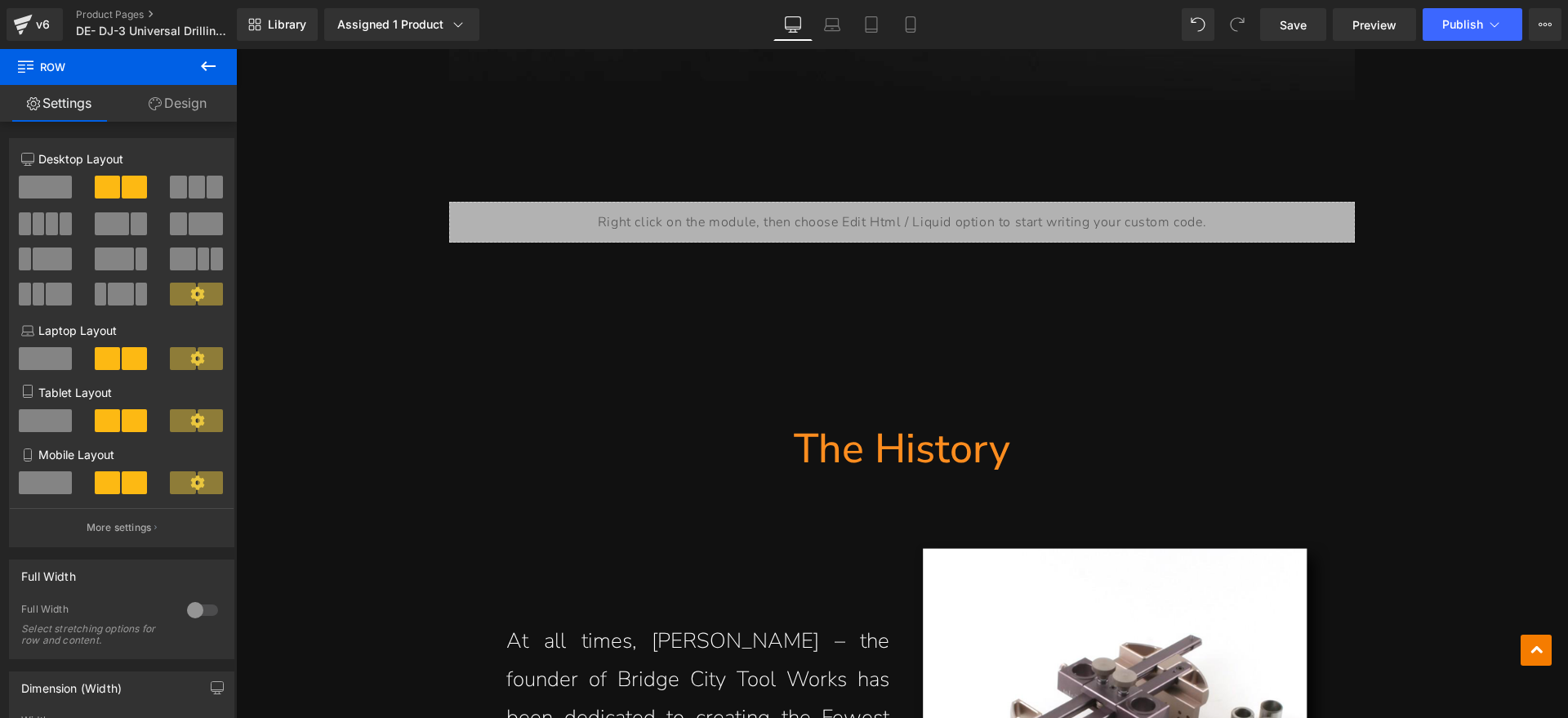
drag, startPoint x: 931, startPoint y: 460, endPoint x: 932, endPoint y: 441, distance: 19.0
click at [932, 465] on h1 "The History" at bounding box center [902, 448] width 906 height 53
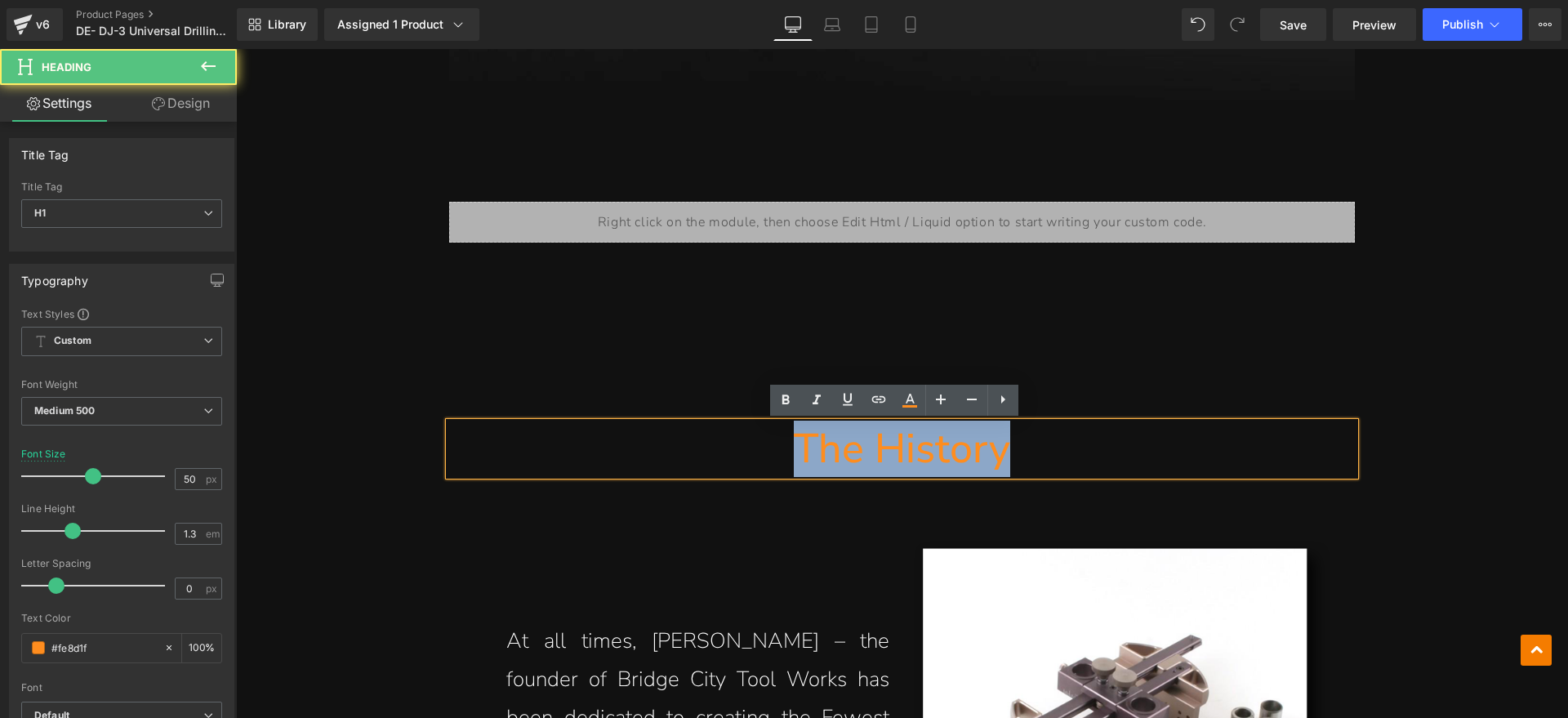
drag, startPoint x: 1019, startPoint y: 449, endPoint x: 787, endPoint y: 447, distance: 232.0
click at [787, 447] on h1 "The History" at bounding box center [902, 448] width 906 height 53
click at [1064, 457] on h1 "The History" at bounding box center [902, 448] width 906 height 53
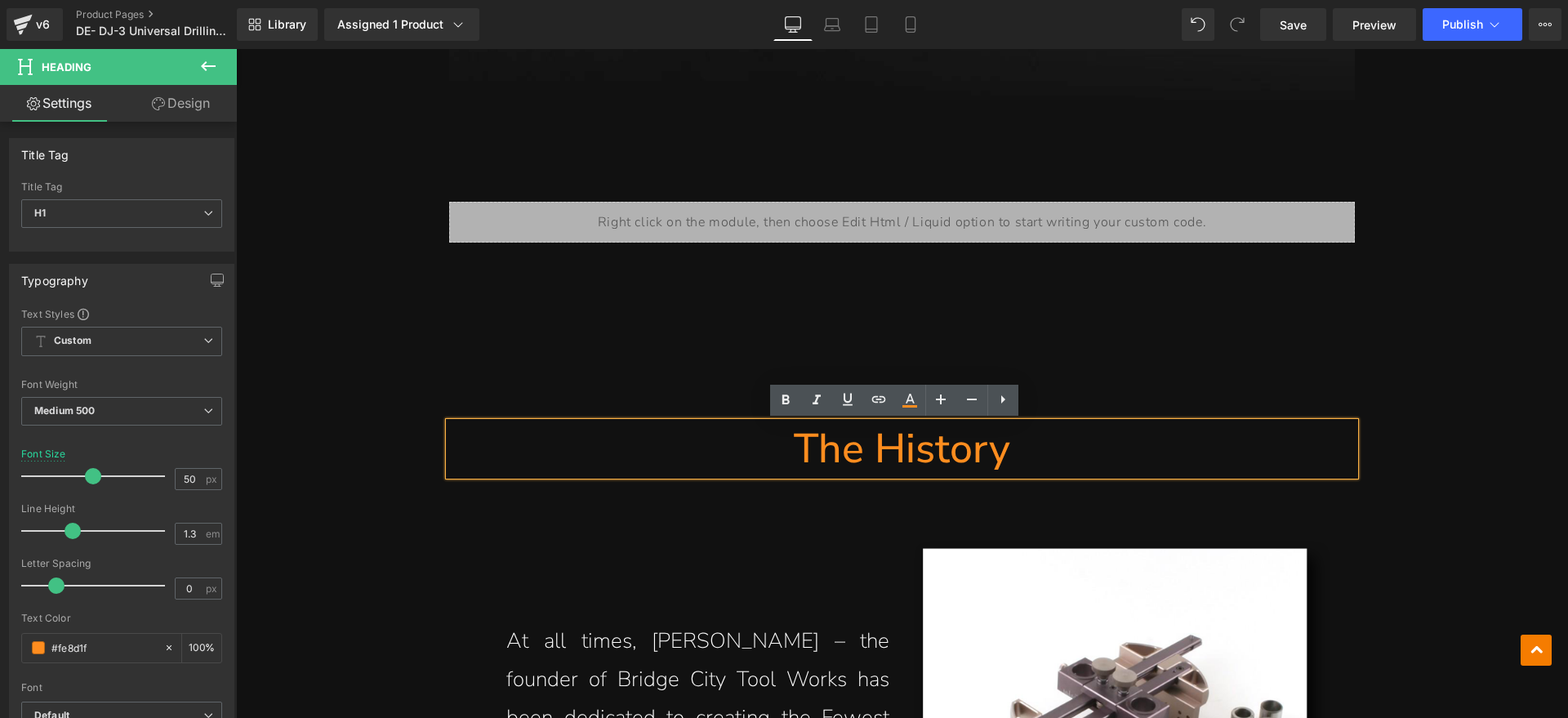
click at [1052, 443] on h1 "The History" at bounding box center [902, 448] width 906 height 53
click at [236, 49] on div at bounding box center [236, 49] width 0 height 0
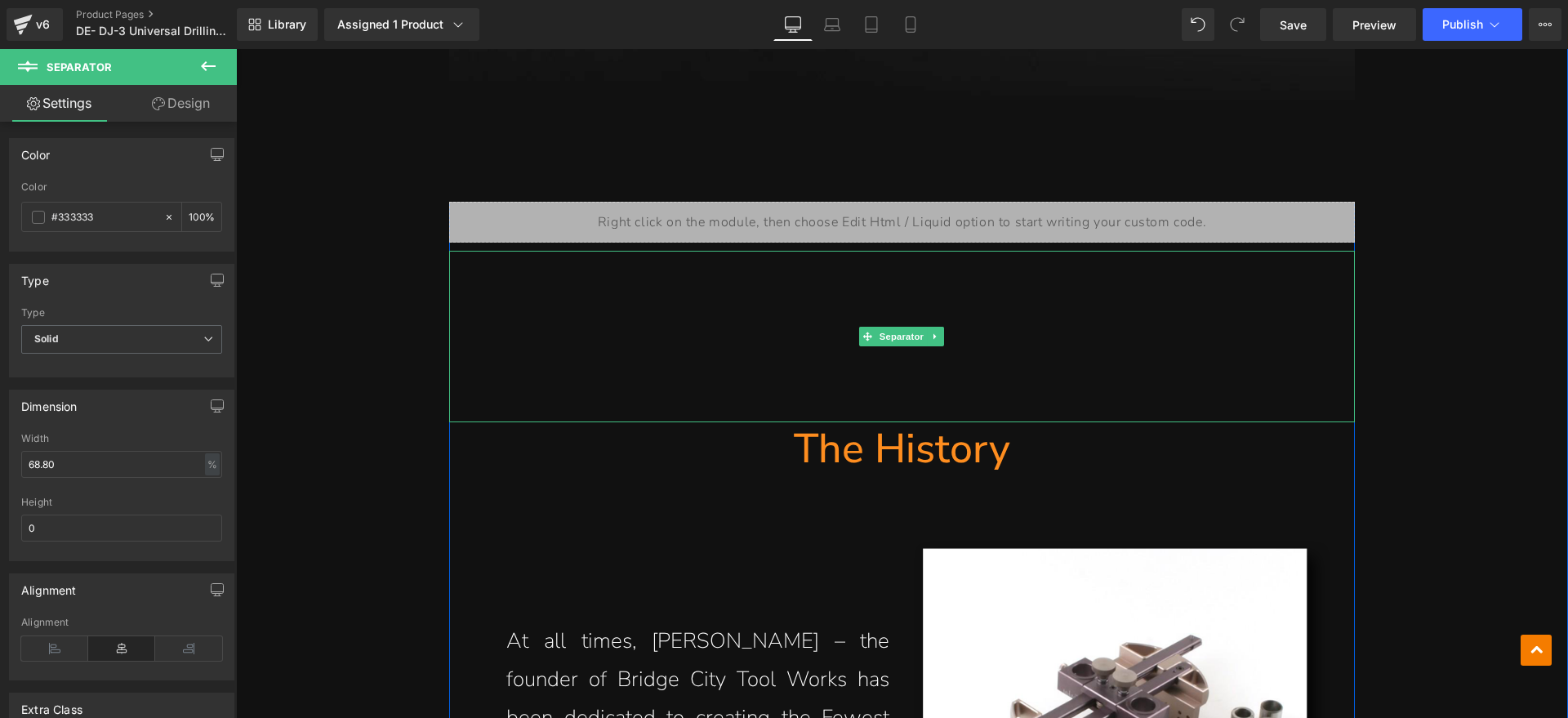
click at [1119, 384] on hr at bounding box center [902, 341] width 906 height 163
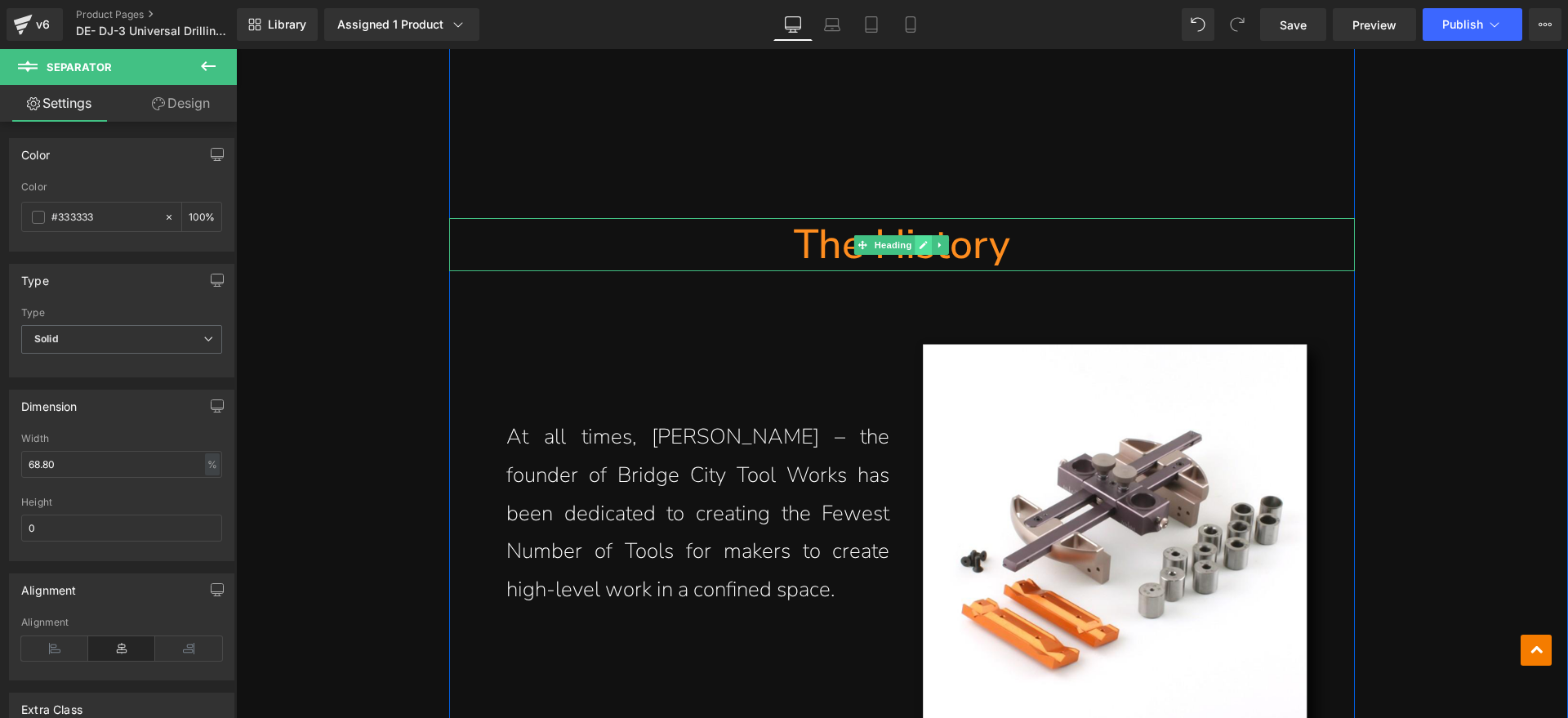
click at [916, 244] on link at bounding box center [925, 245] width 17 height 19
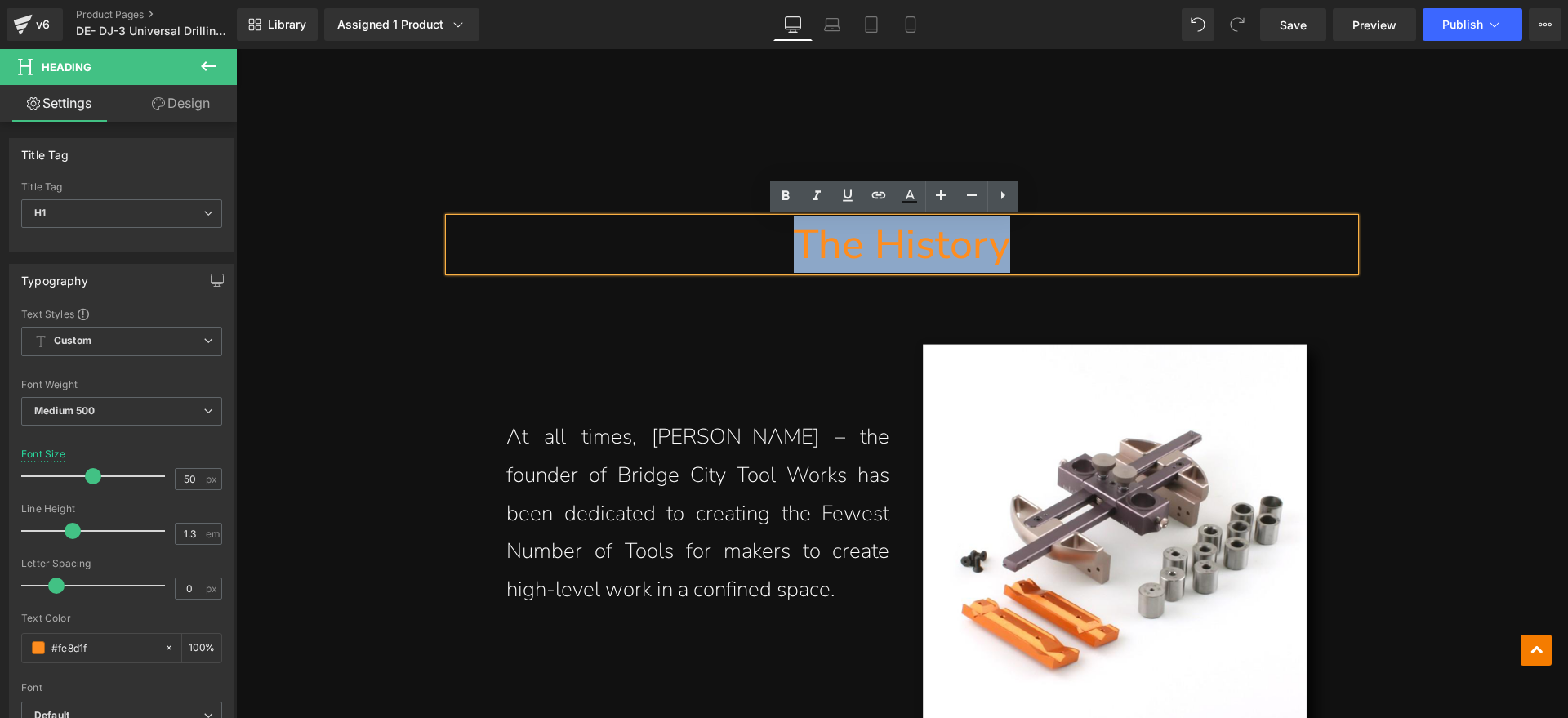
drag, startPoint x: 1030, startPoint y: 251, endPoint x: 793, endPoint y: 257, distance: 237.1
click at [793, 257] on h1 "The History" at bounding box center [902, 245] width 906 height 53
click at [1035, 245] on h1 "The History" at bounding box center [902, 245] width 906 height 53
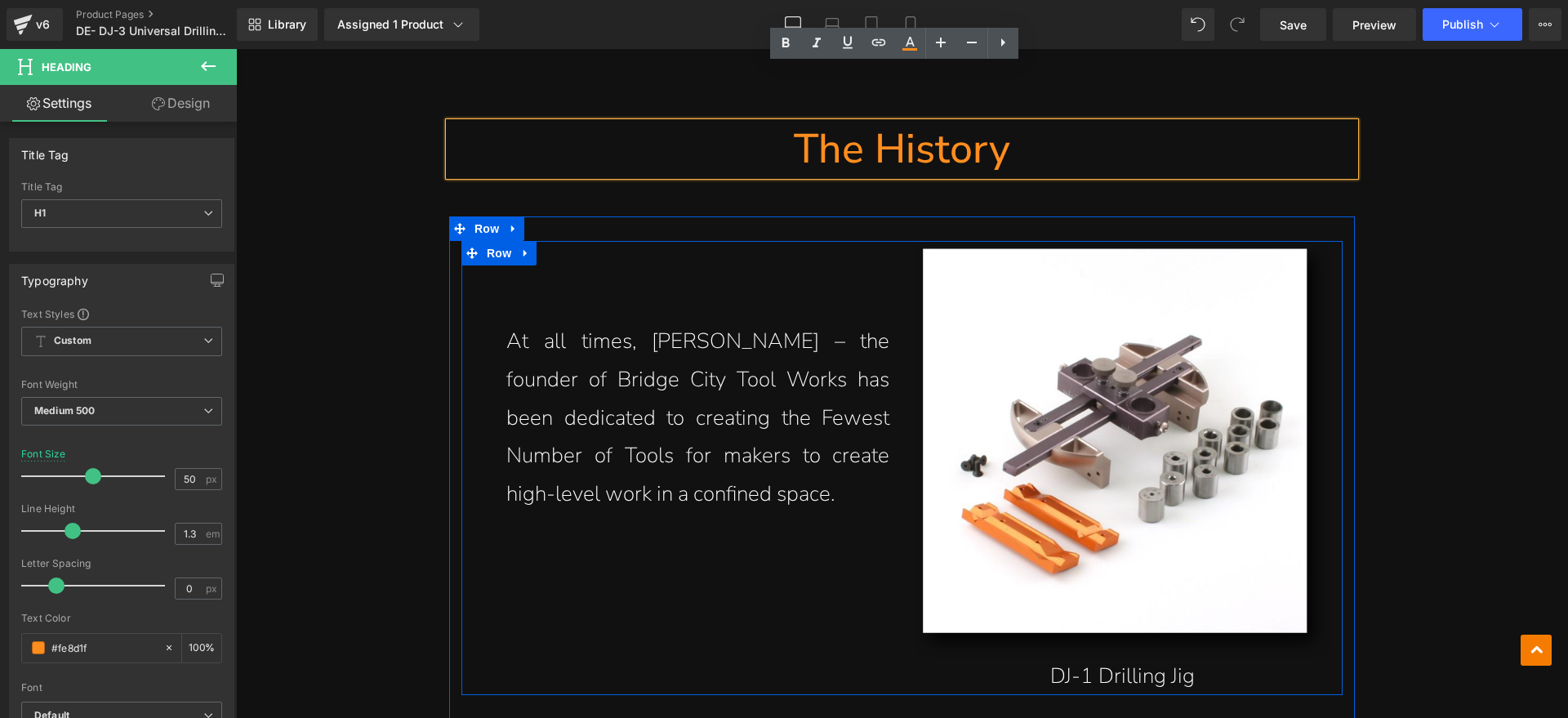
scroll to position [2144, 0]
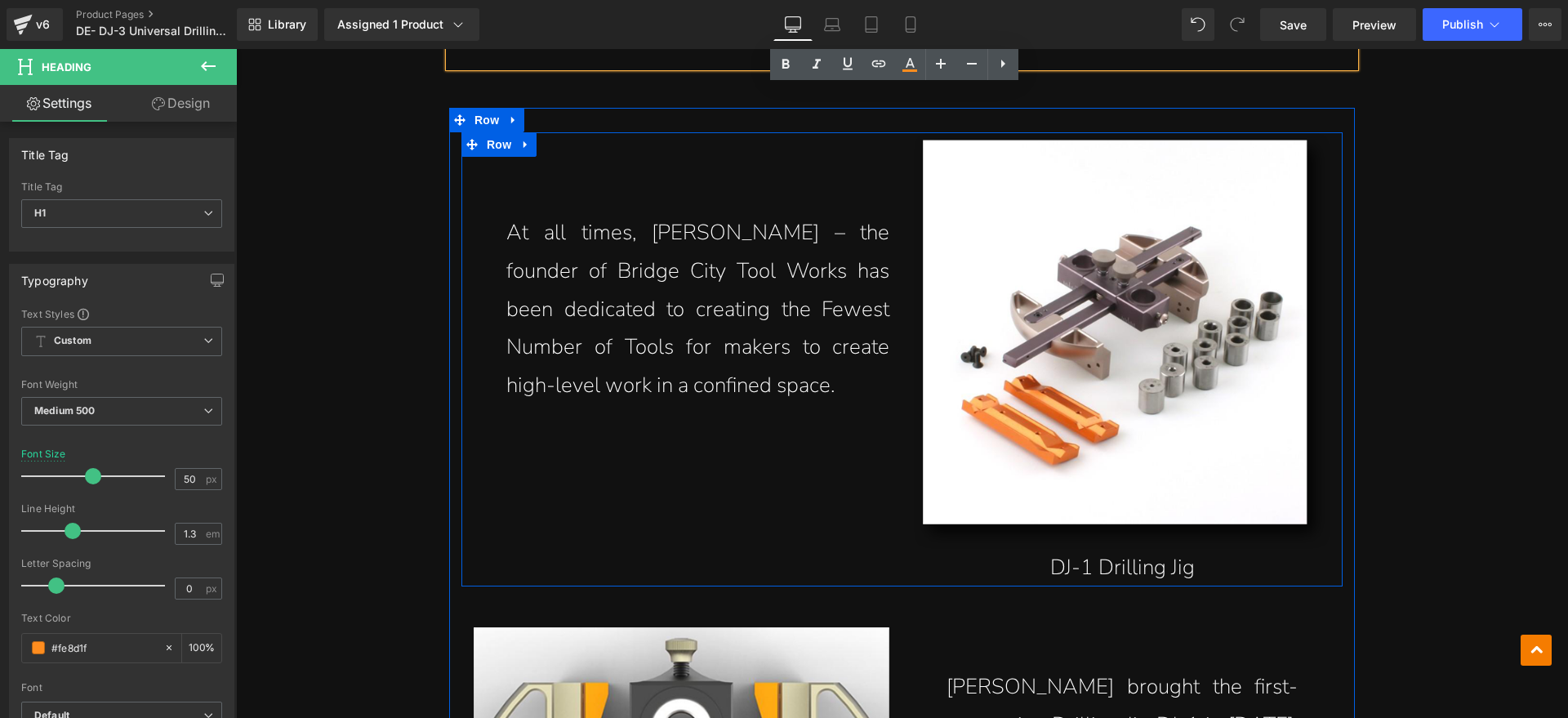
click at [692, 326] on p "At all times, [PERSON_NAME] – the founder of Bridge City Tool Works has been de…" at bounding box center [699, 310] width 384 height 191
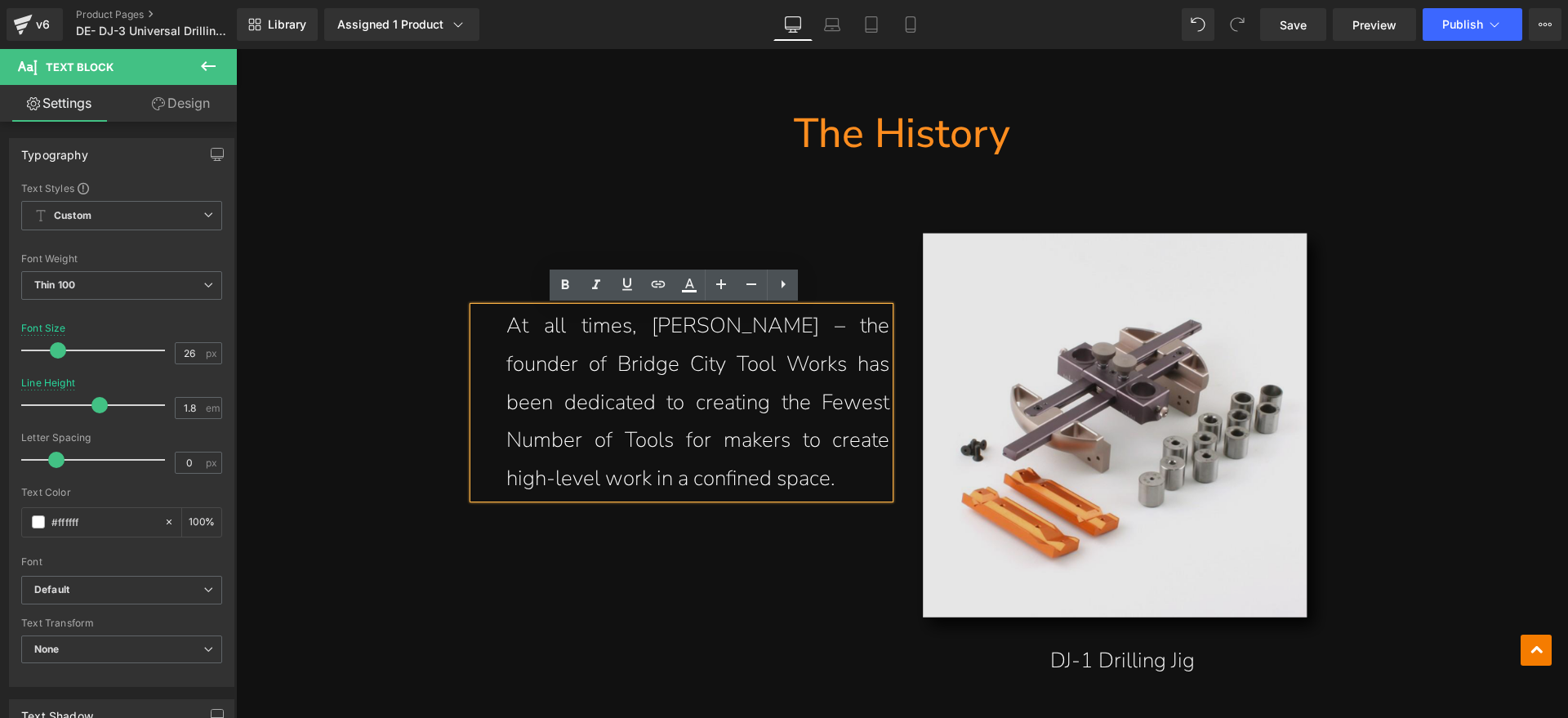
scroll to position [1941, 0]
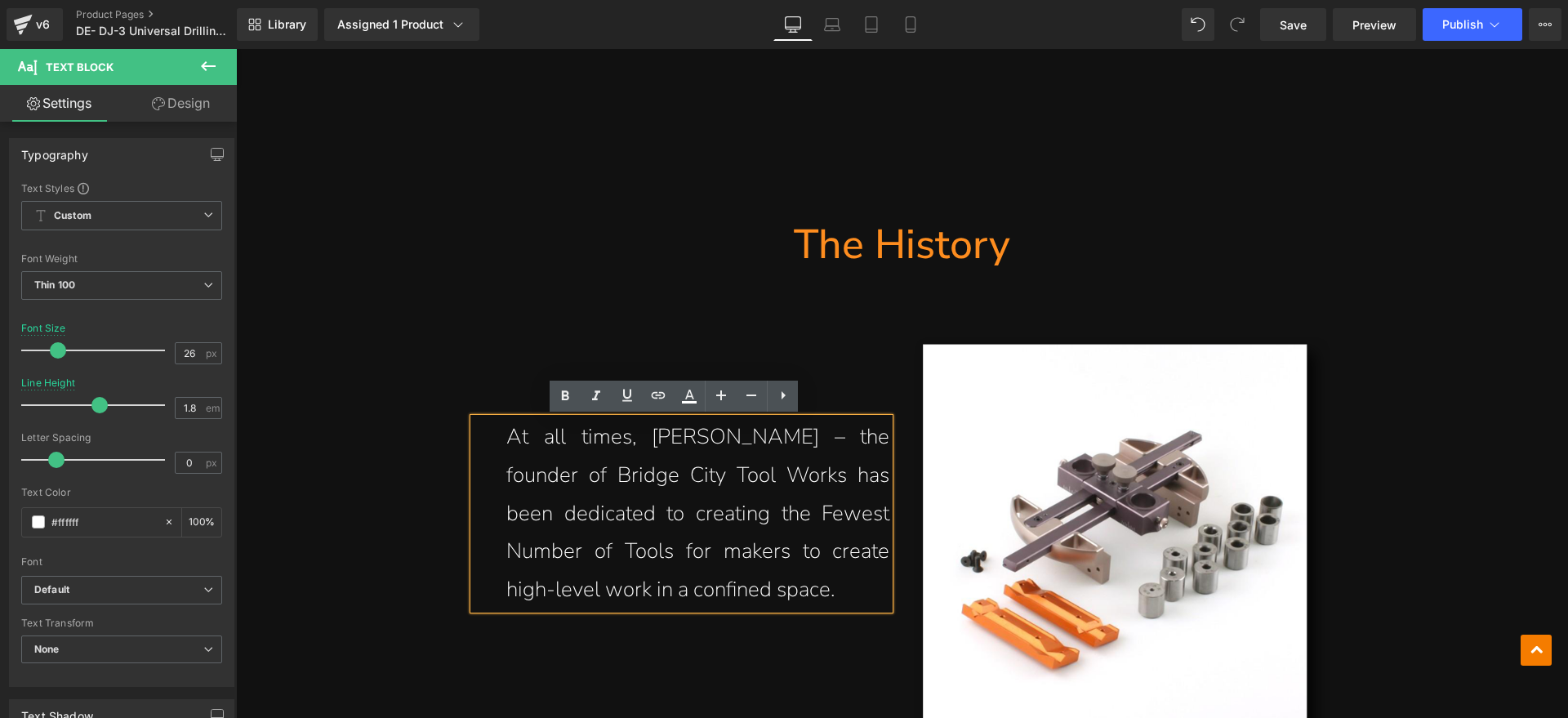
drag, startPoint x: 1036, startPoint y: 248, endPoint x: 1053, endPoint y: 228, distance: 26.2
click at [1036, 247] on h1 "The History" at bounding box center [902, 245] width 906 height 53
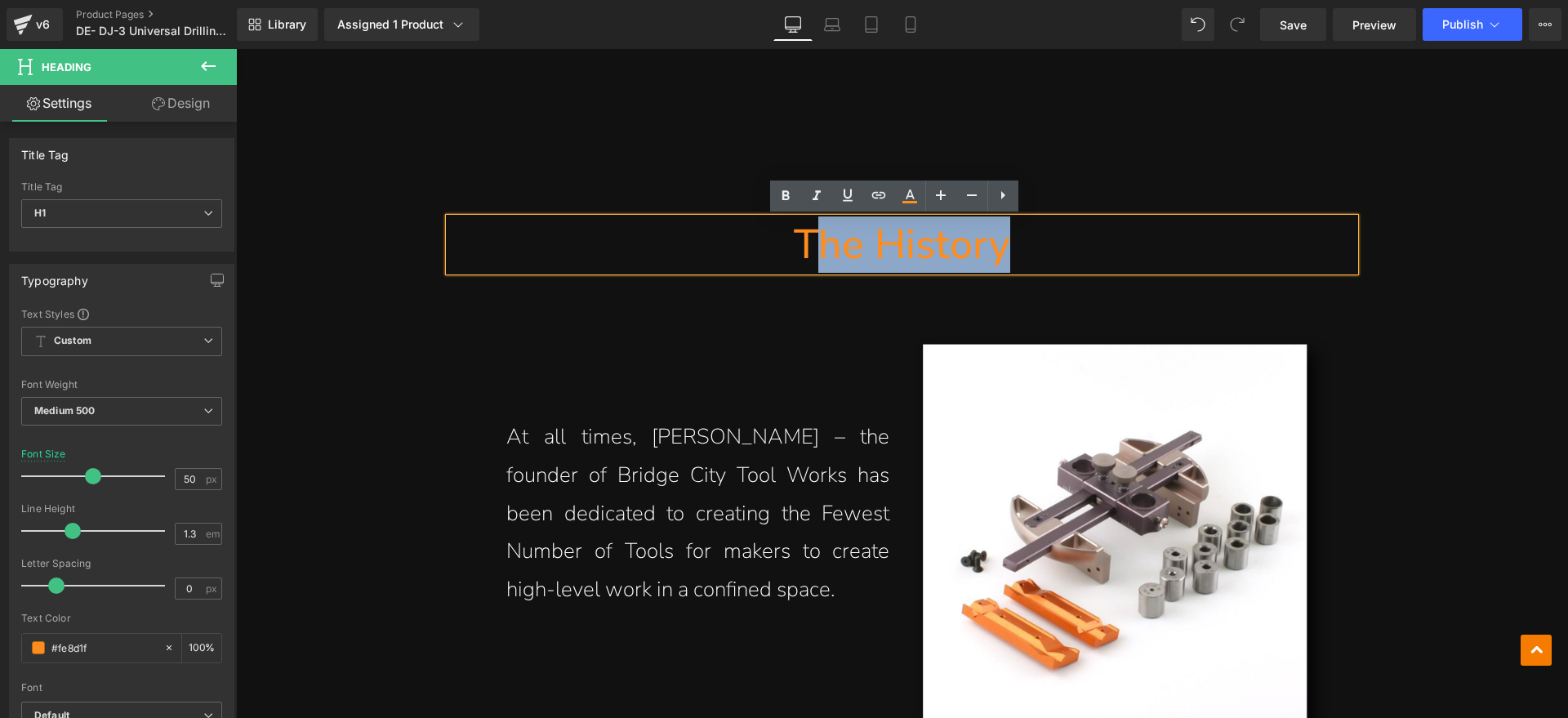
drag, startPoint x: 1051, startPoint y: 239, endPoint x: 822, endPoint y: 255, distance: 229.6
click at [822, 255] on h1 "The History" at bounding box center [902, 245] width 906 height 53
paste div
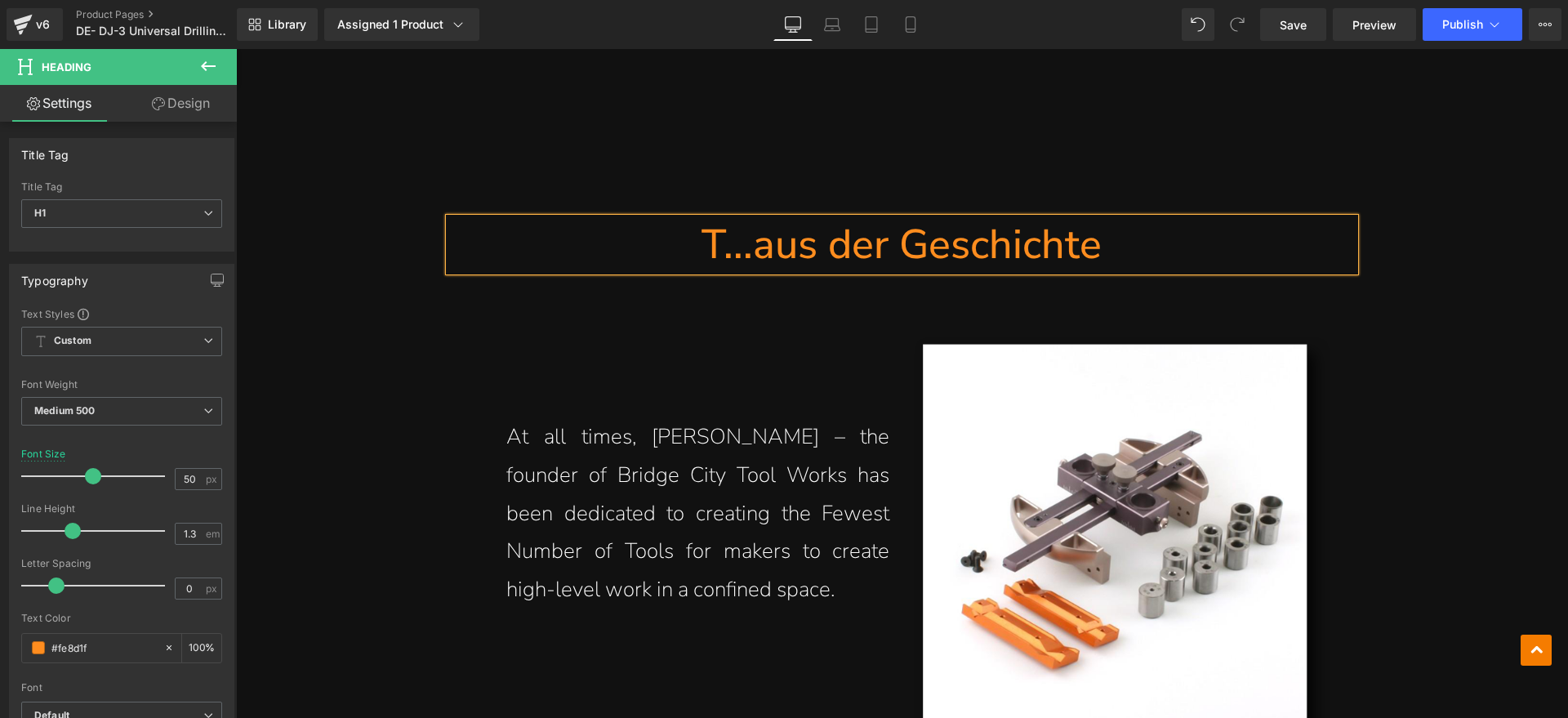
click at [716, 245] on h1 "T...aus der Geschichte" at bounding box center [902, 245] width 906 height 53
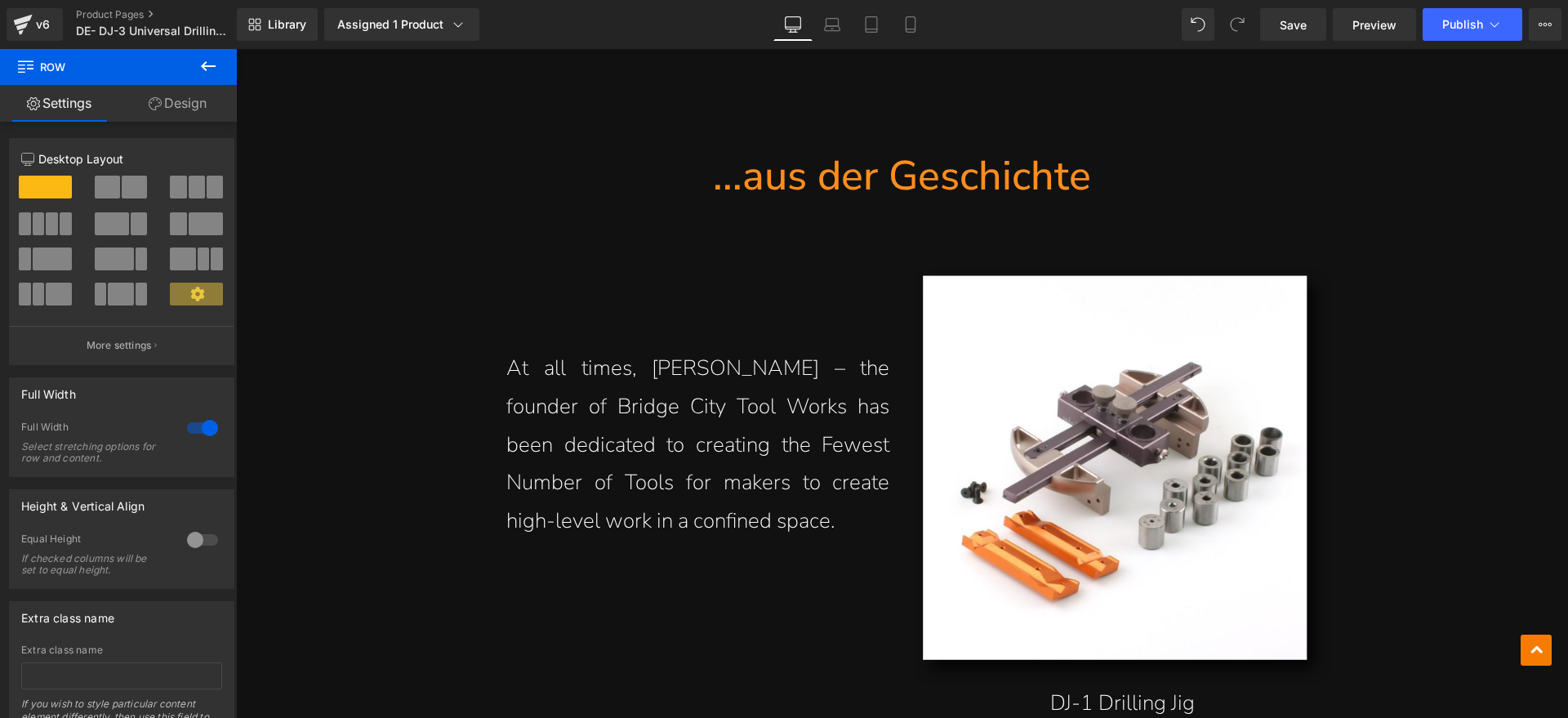
scroll to position [2042, 0]
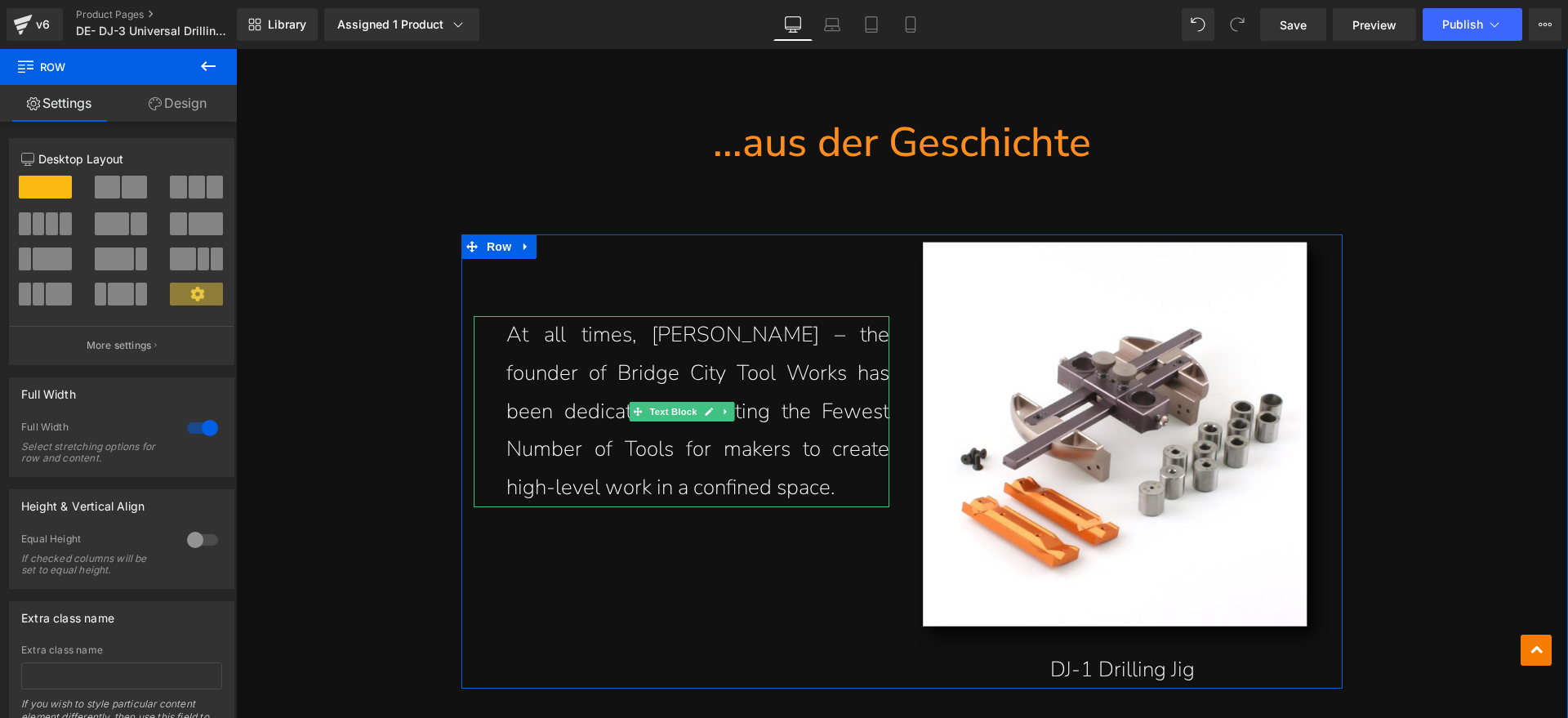
click at [863, 491] on p "At all times, [PERSON_NAME] – the founder of Bridge City Tool Works has been de…" at bounding box center [699, 411] width 384 height 191
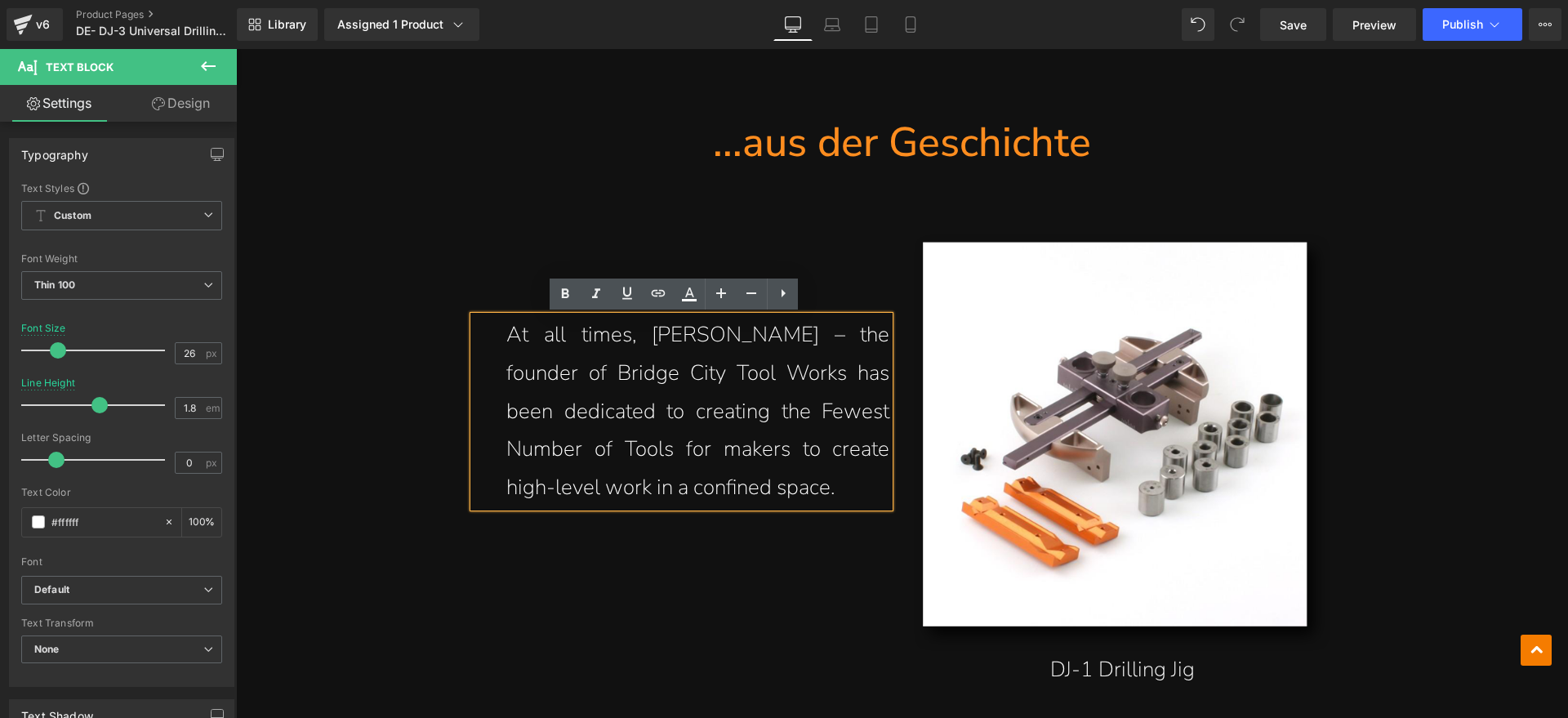
drag, startPoint x: 850, startPoint y: 486, endPoint x: 532, endPoint y: 338, distance: 350.8
click at [532, 338] on p "At all times, [PERSON_NAME] – the founder of Bridge City Tool Works has been de…" at bounding box center [699, 411] width 384 height 191
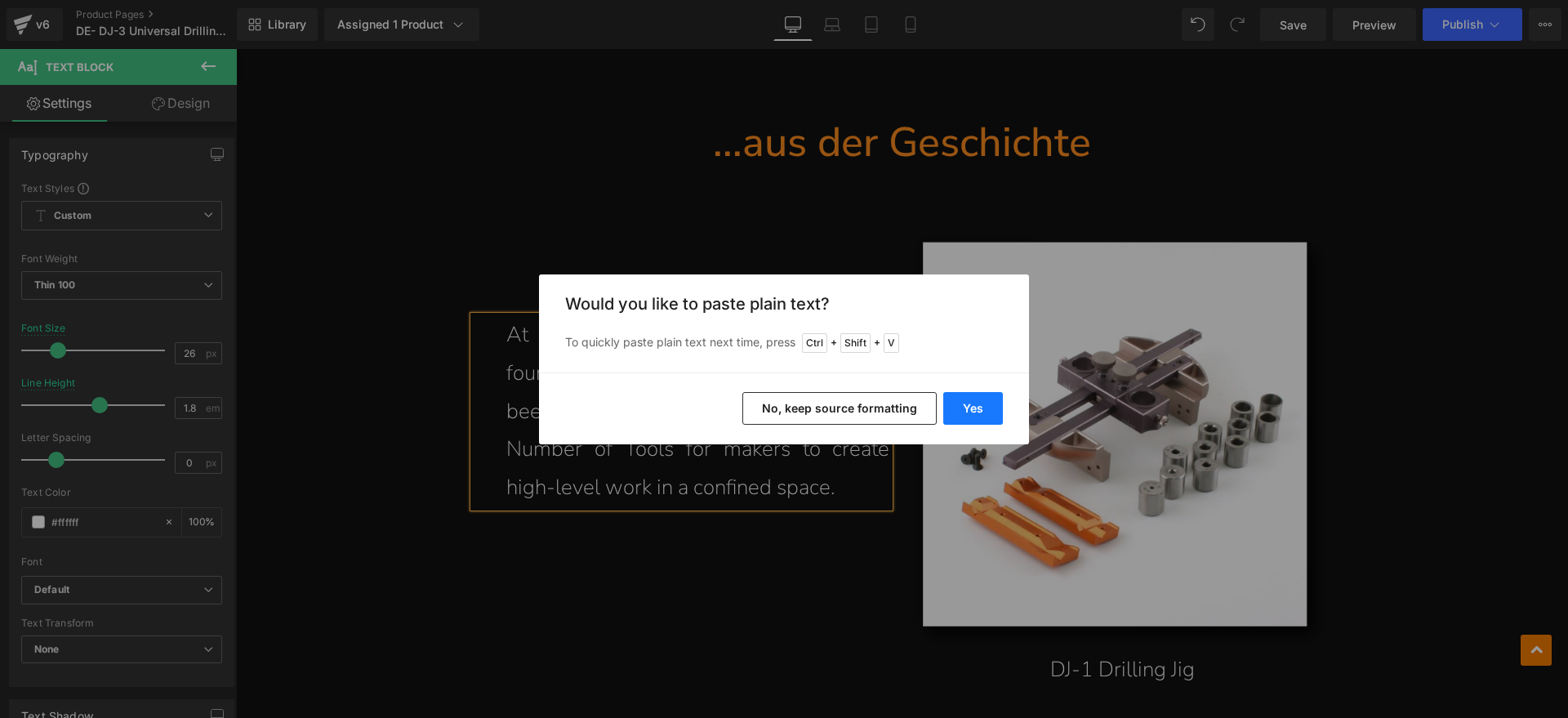
drag, startPoint x: 970, startPoint y: 405, endPoint x: 577, endPoint y: 354, distance: 396.3
click at [970, 405] on button "Yes" at bounding box center [972, 408] width 59 height 33
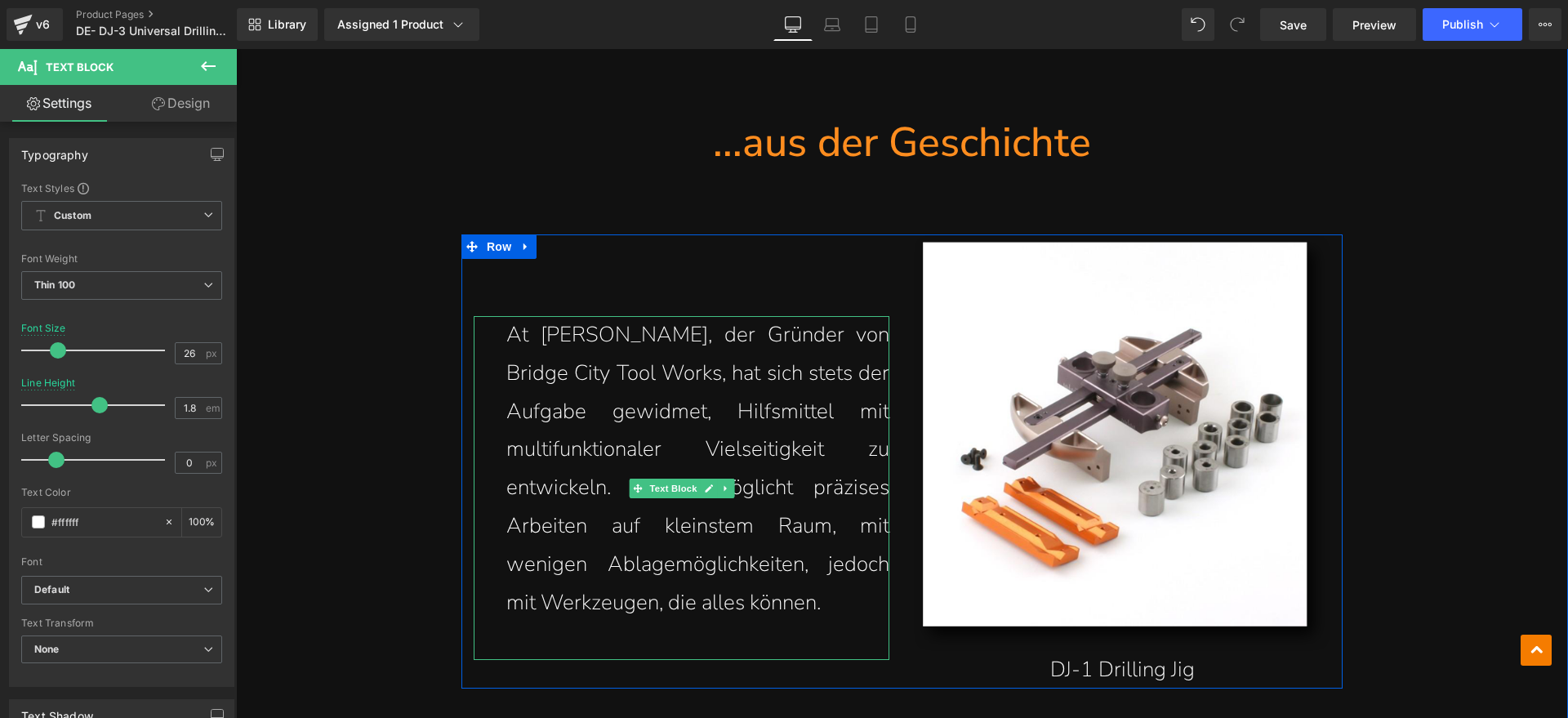
click at [537, 326] on p "At [PERSON_NAME], der Gründer von Bridge City Tool Works, hat sich stets der Au…" at bounding box center [699, 469] width 384 height 306
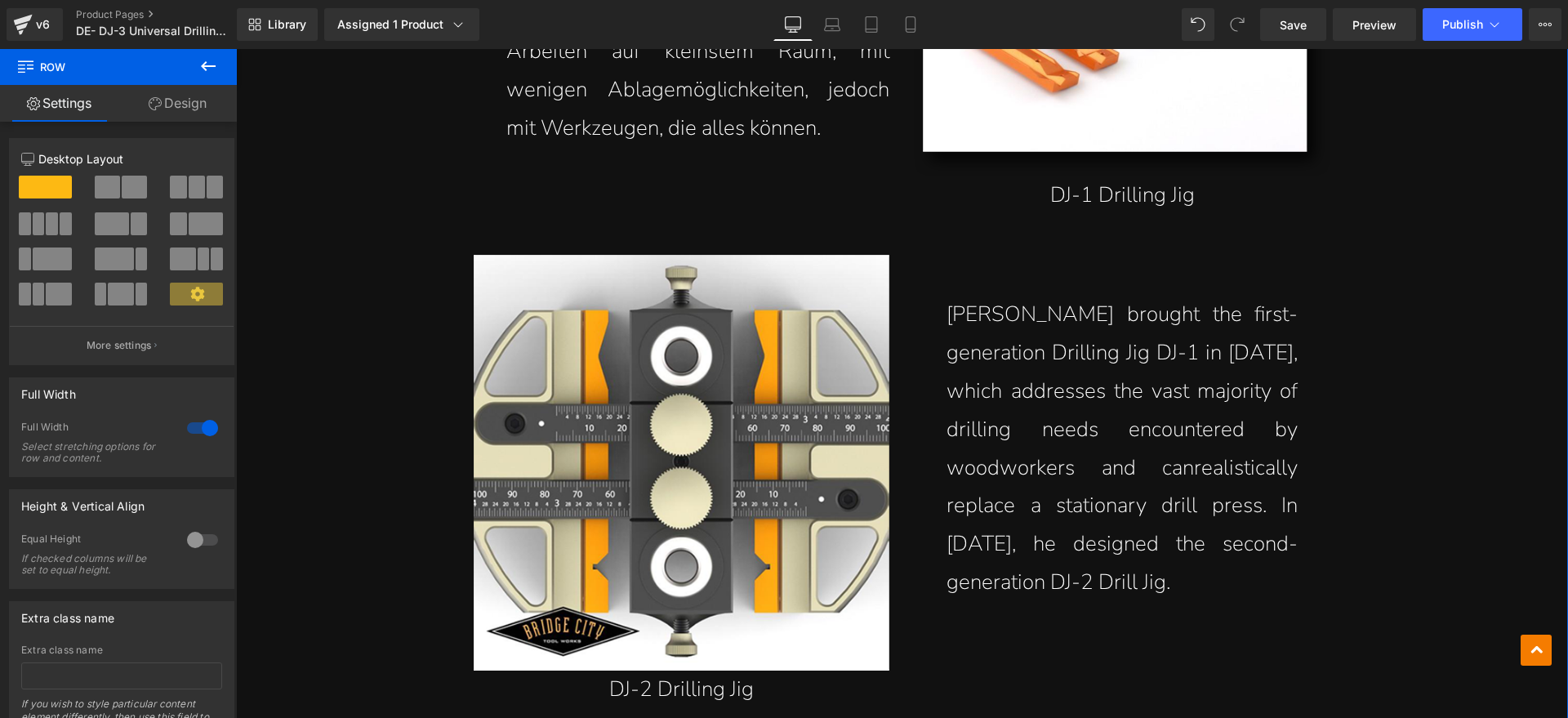
scroll to position [2553, 0]
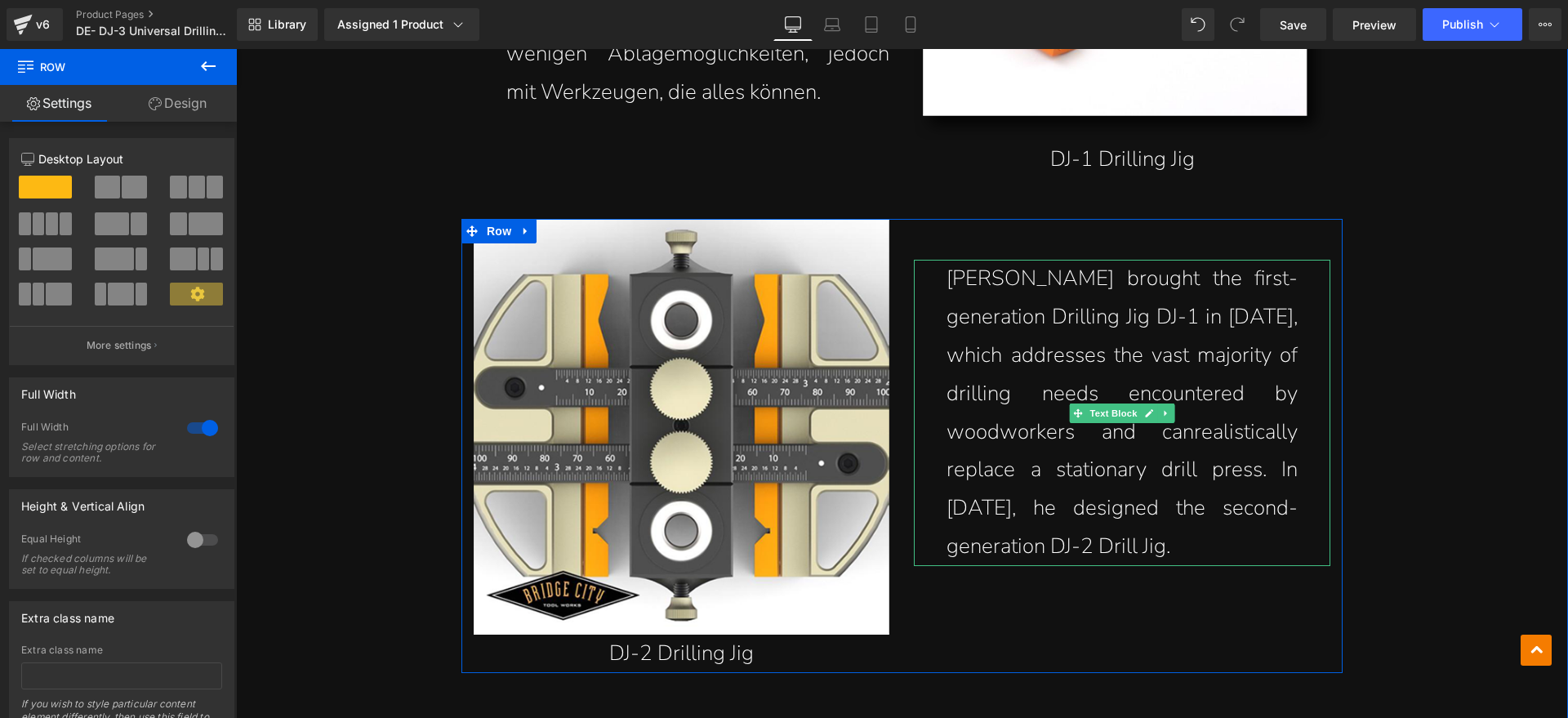
click at [1057, 532] on p "[PERSON_NAME] brought the first-generation Drilling Jig DJ-1 in [DATE], which a…" at bounding box center [1123, 412] width 351 height 306
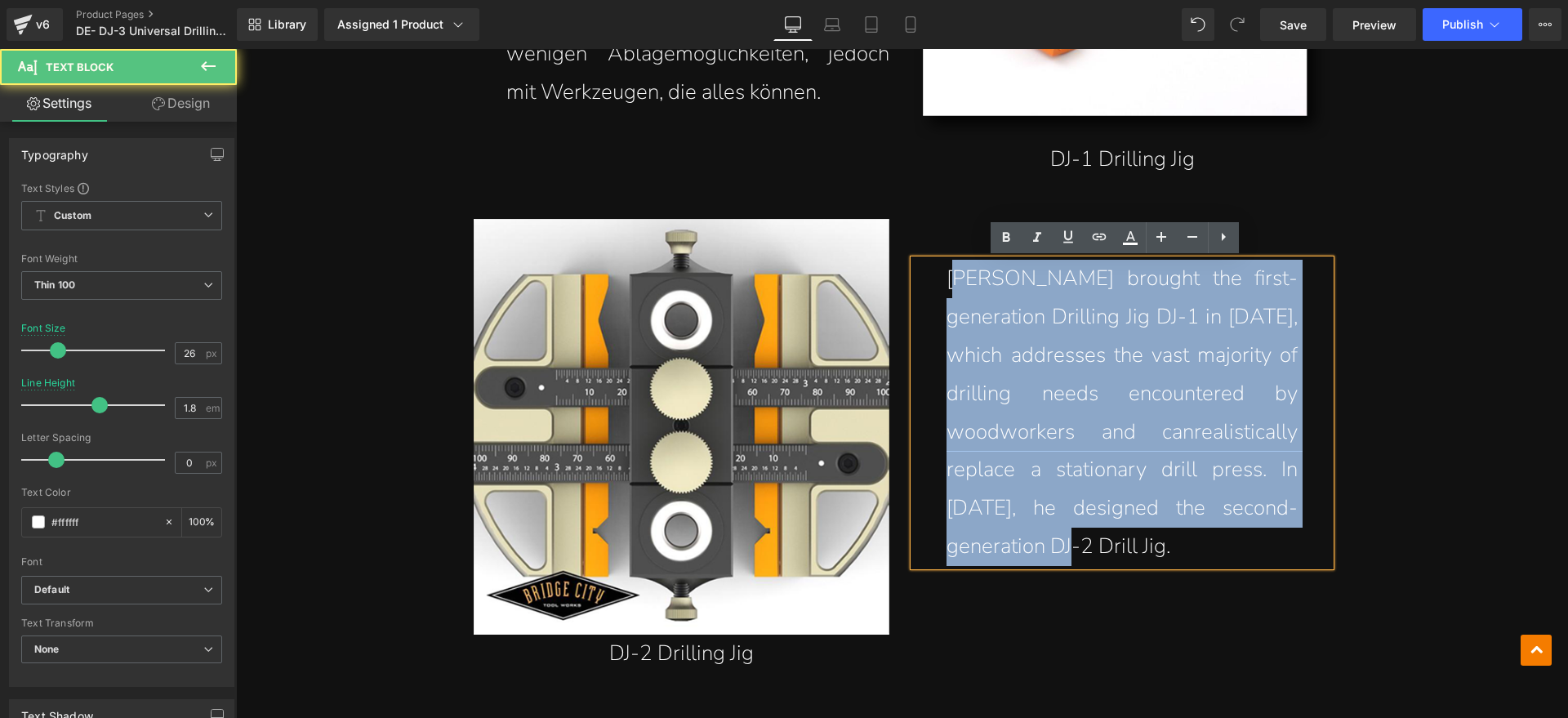
drag, startPoint x: 1026, startPoint y: 545, endPoint x: 950, endPoint y: 283, distance: 272.8
click at [950, 283] on p "[PERSON_NAME] brought the first-generation Drilling Jig DJ-1 in [DATE], which a…" at bounding box center [1123, 412] width 351 height 306
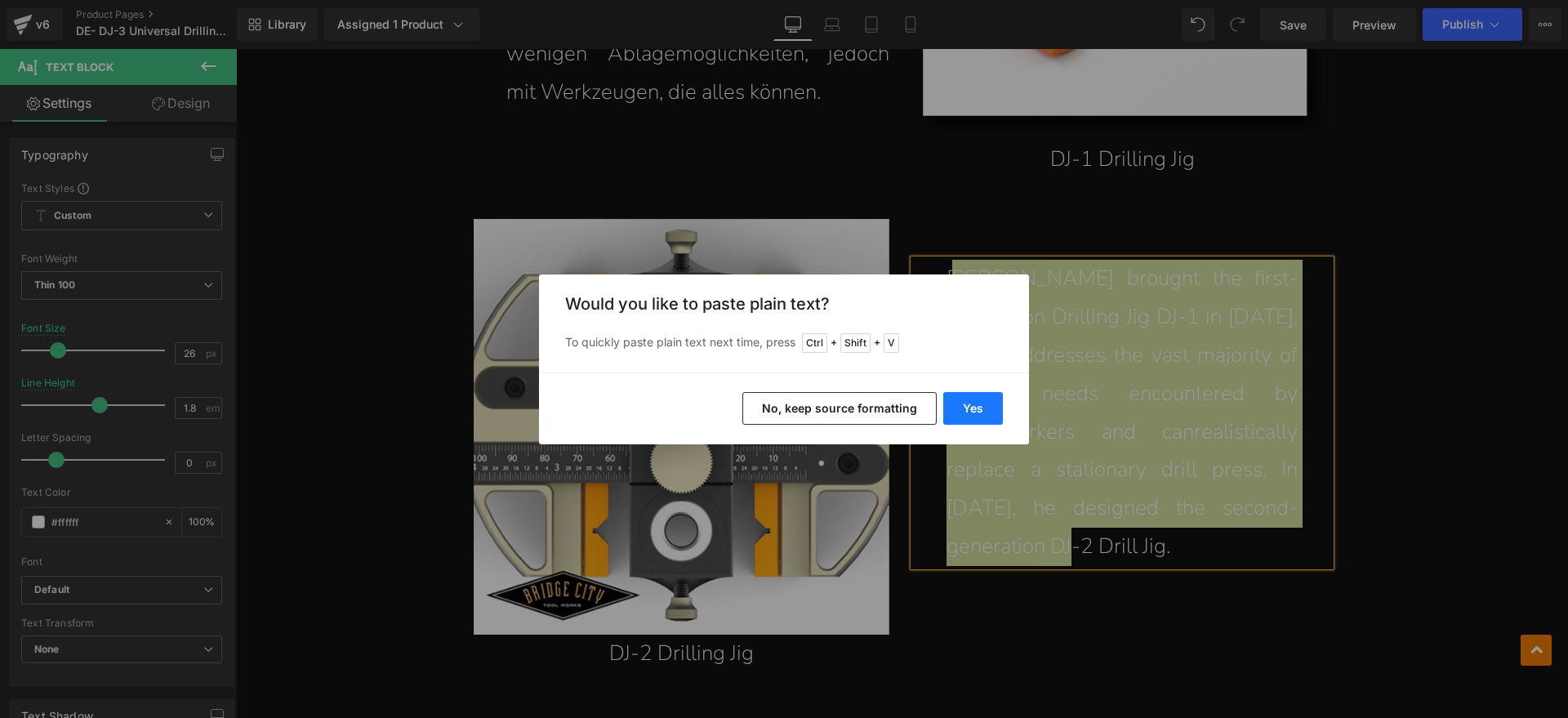
click at [961, 408] on button "Yes" at bounding box center [972, 408] width 59 height 33
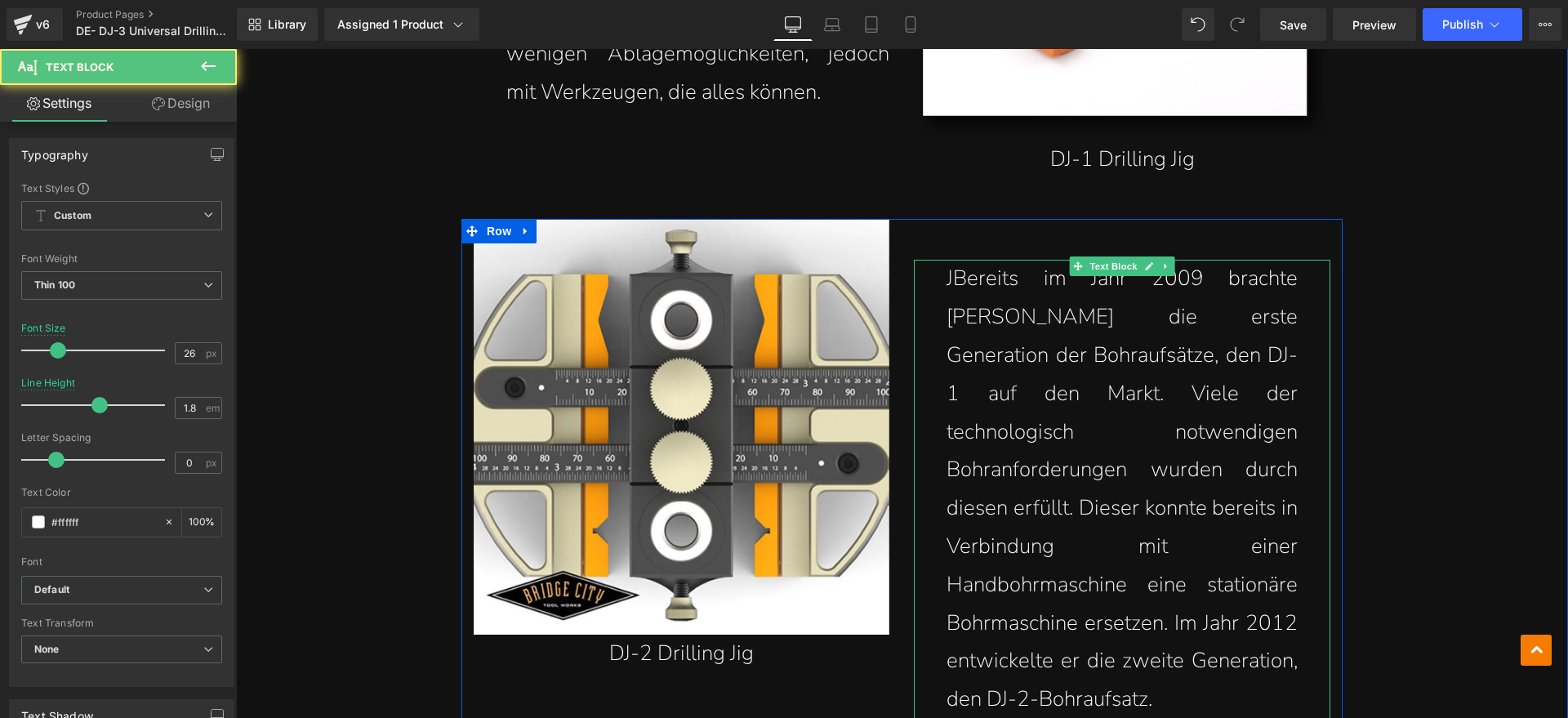
click at [952, 269] on p "JBereits im Jahr 2009 brachte [PERSON_NAME] die erste Generation der Bohraufsät…" at bounding box center [1123, 489] width 351 height 459
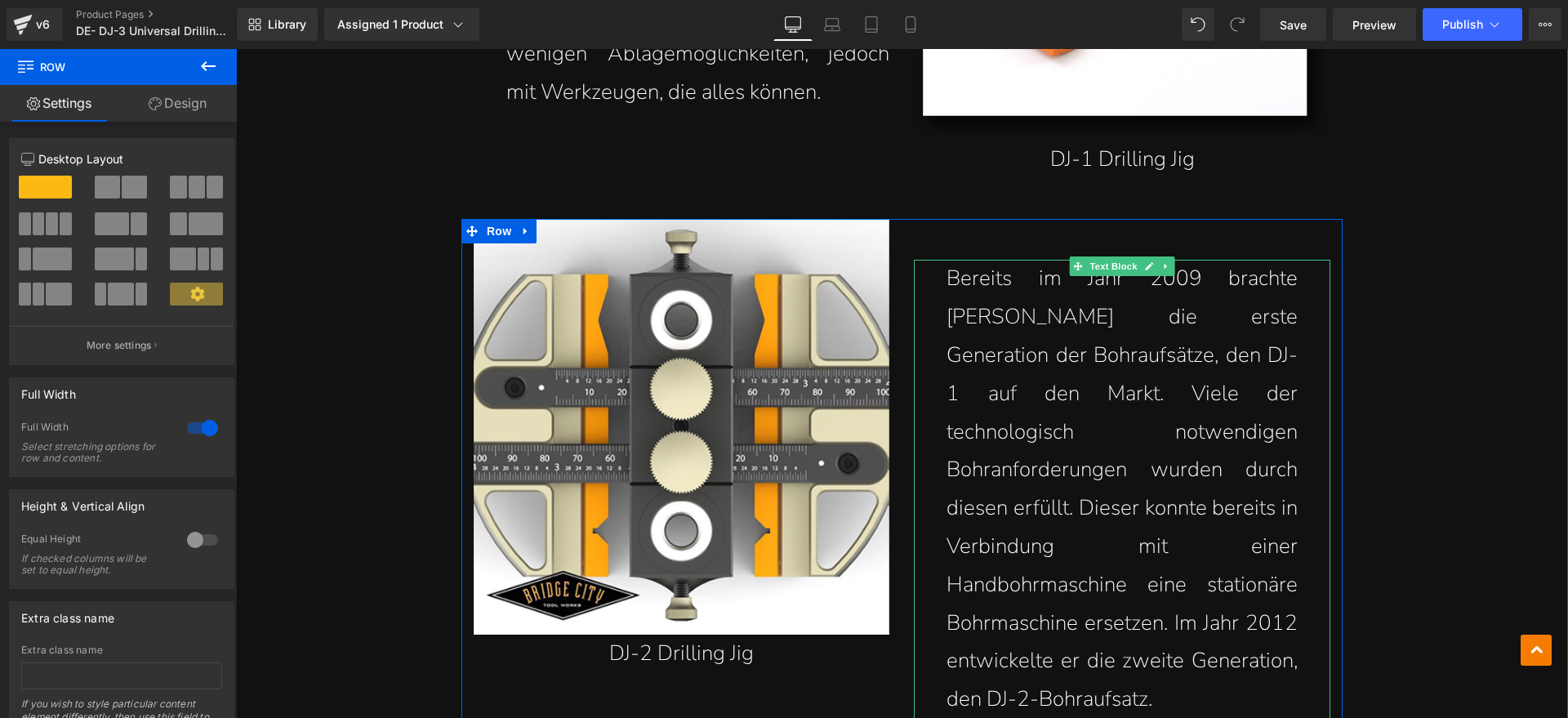
click at [1169, 400] on p "Bereits im Jahr 2009 brachte [PERSON_NAME] die erste Generation der Bohraufsätz…" at bounding box center [1123, 489] width 351 height 459
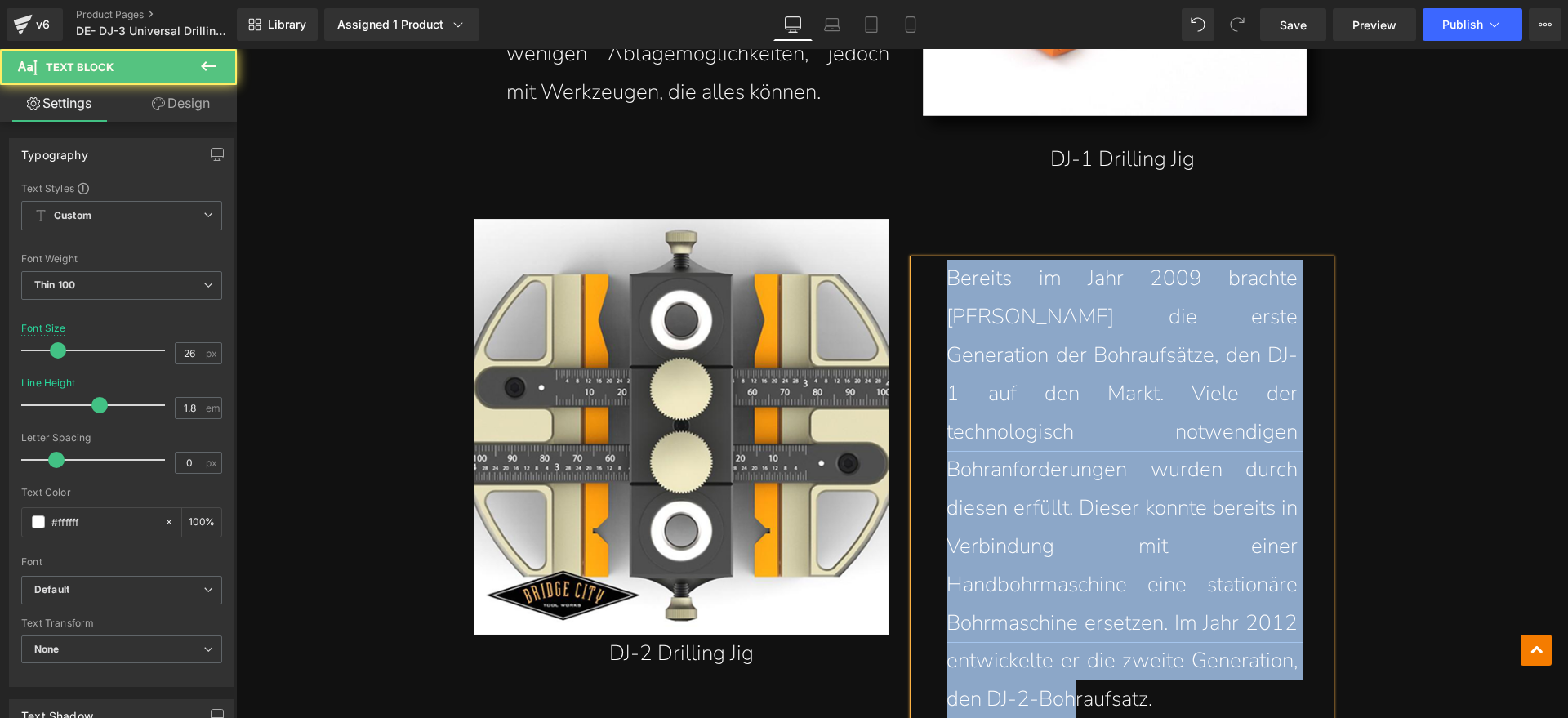
drag, startPoint x: 1174, startPoint y: 659, endPoint x: 901, endPoint y: 272, distance: 473.6
click at [901, 272] on div "Bereits im Jahr 2009 brachte [PERSON_NAME] die erste Generation der Bohraufsätz…" at bounding box center [1122, 488] width 441 height 538
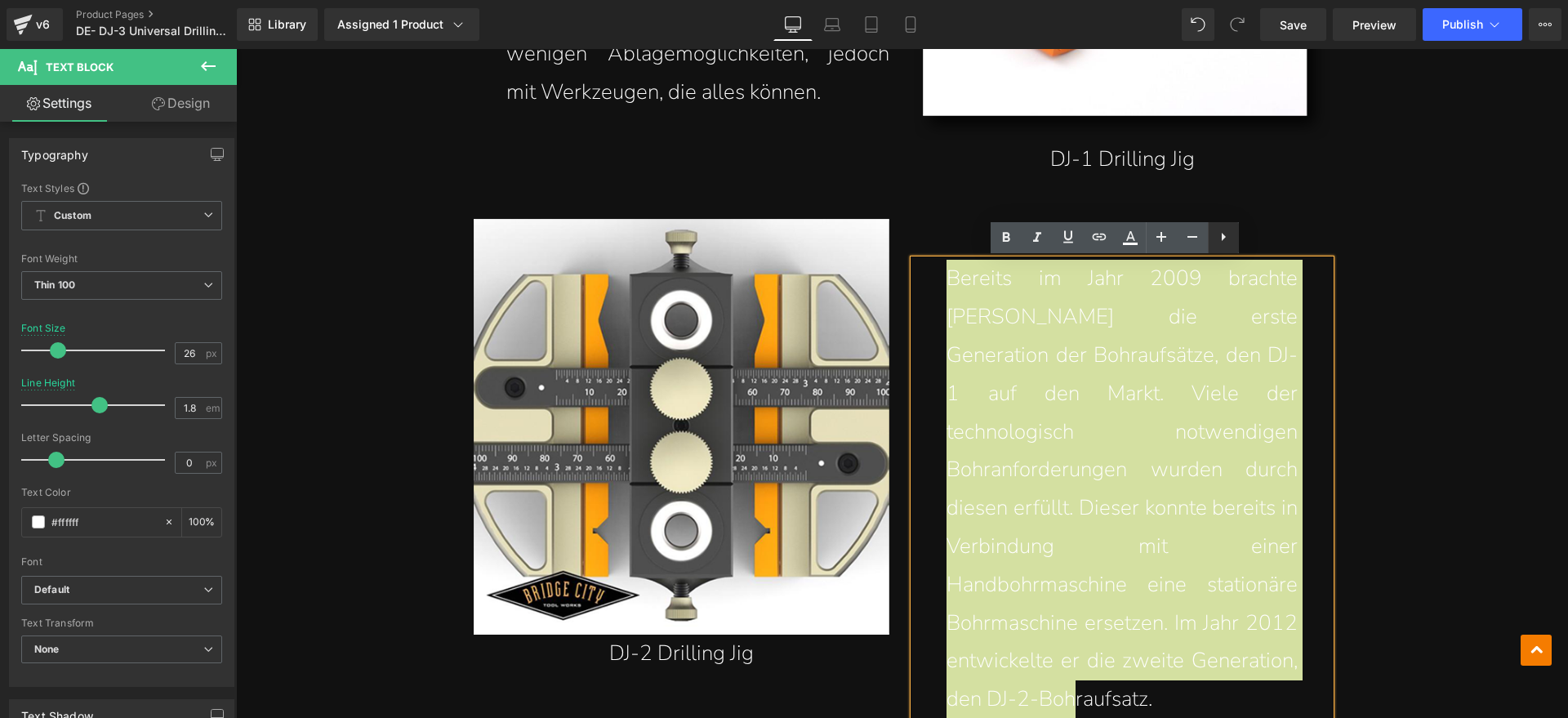
click at [1220, 238] on icon at bounding box center [1224, 237] width 19 height 19
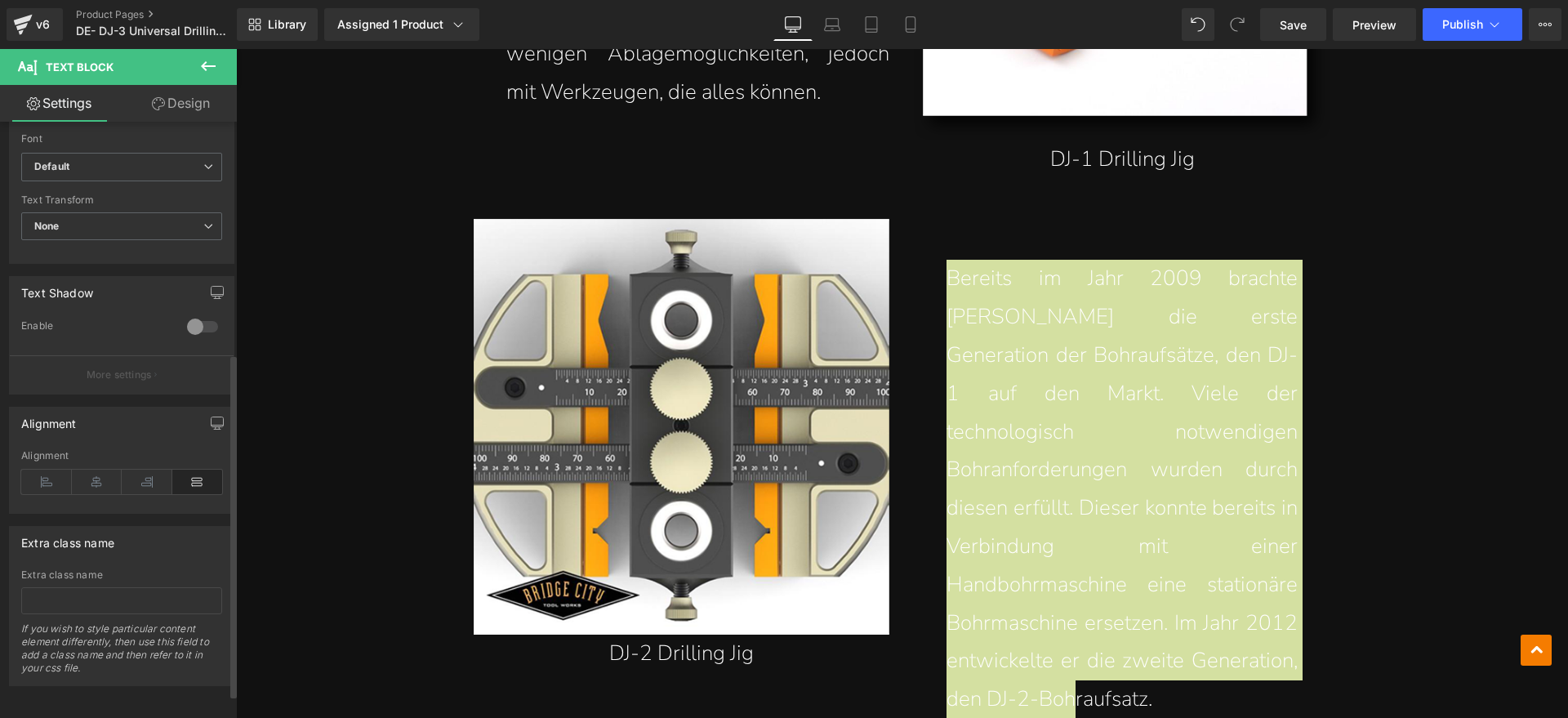
scroll to position [441, 0]
click at [41, 468] on icon at bounding box center [47, 479] width 50 height 24
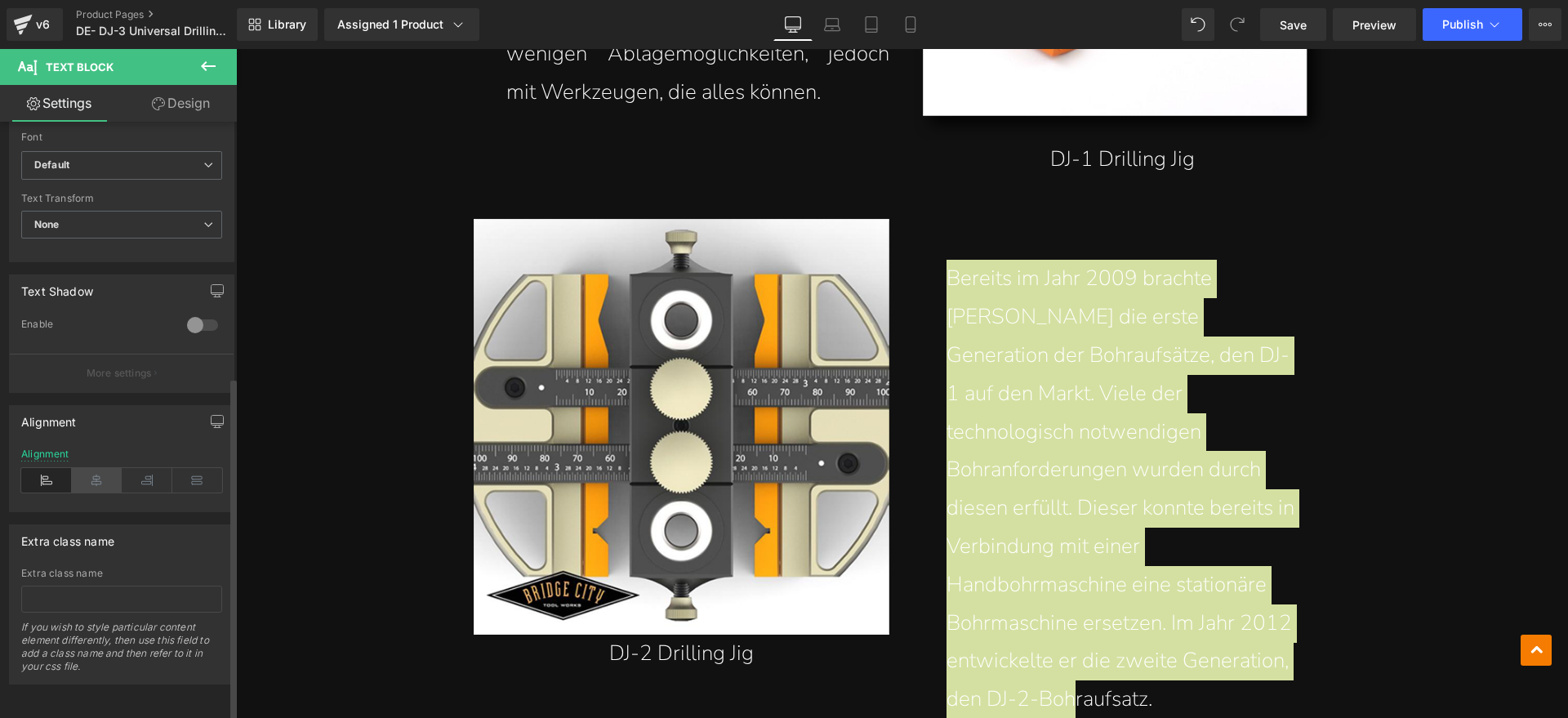
click at [89, 468] on icon at bounding box center [97, 479] width 50 height 24
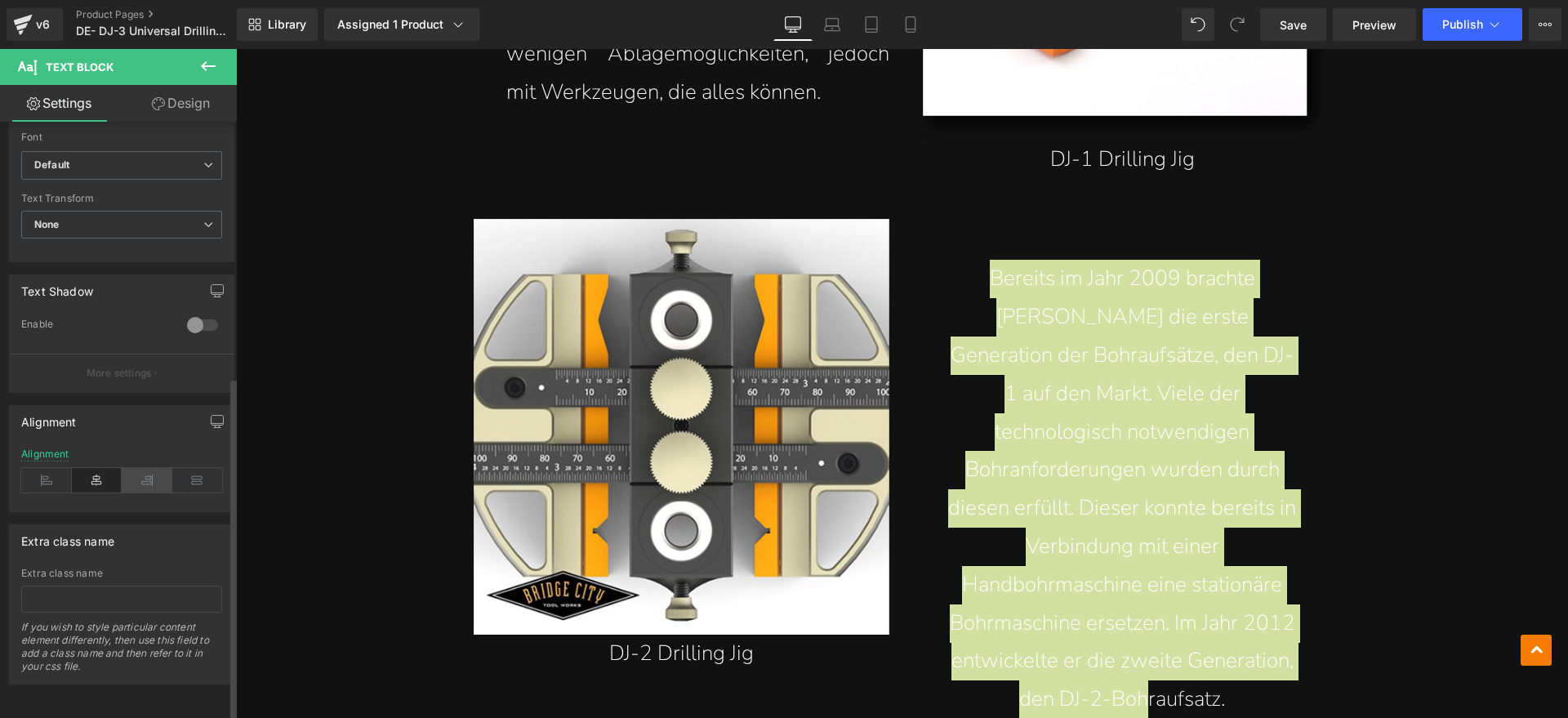
click at [134, 468] on icon at bounding box center [147, 479] width 50 height 24
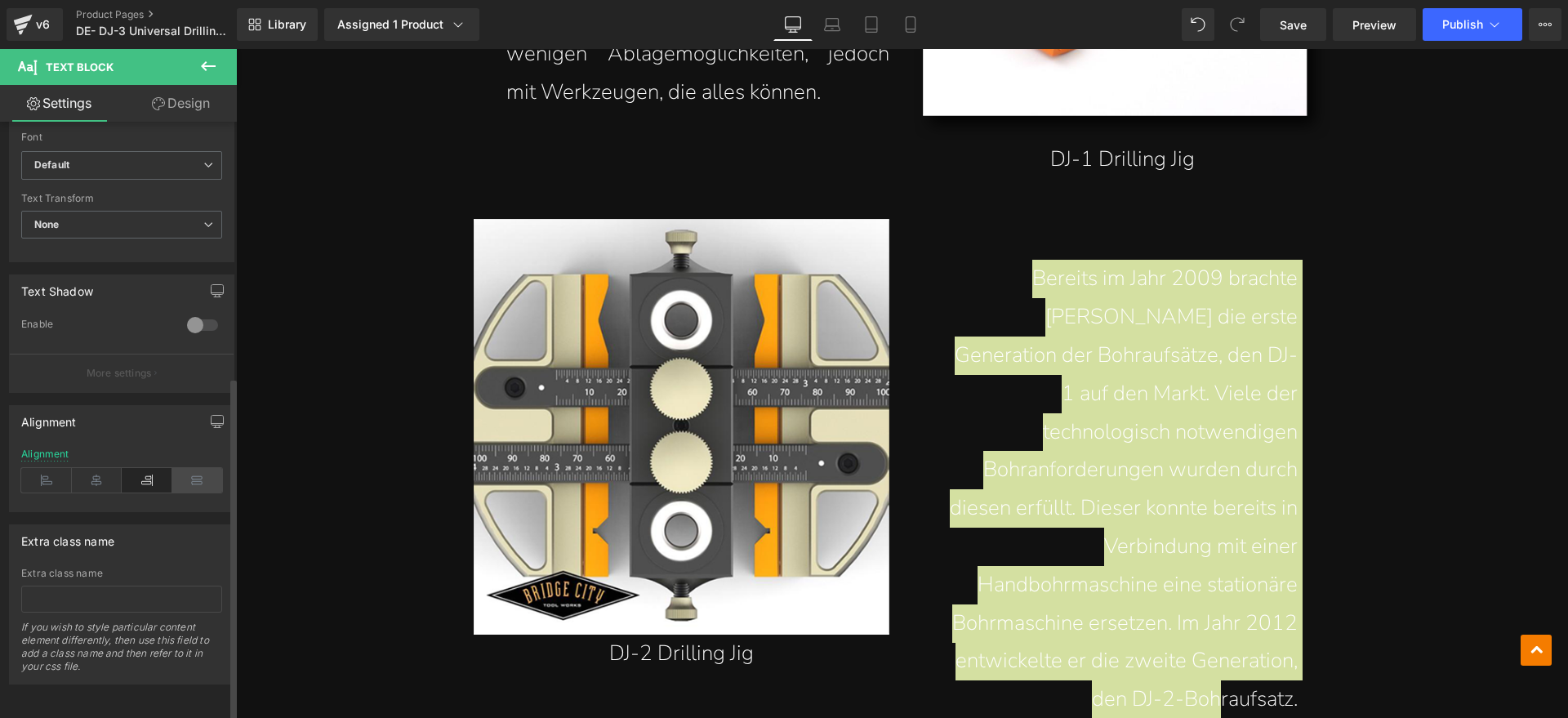
click at [199, 468] on icon at bounding box center [198, 479] width 50 height 24
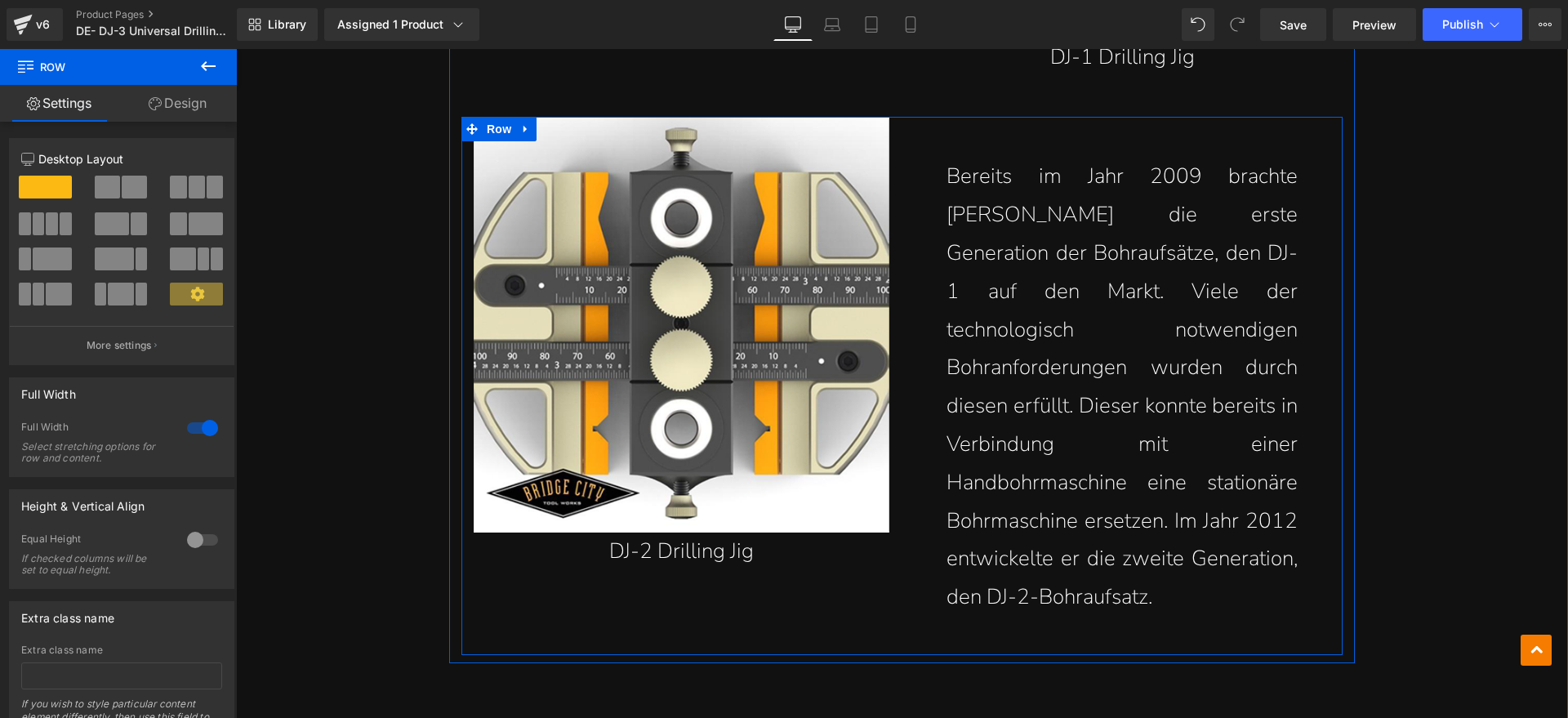
scroll to position [2553, 0]
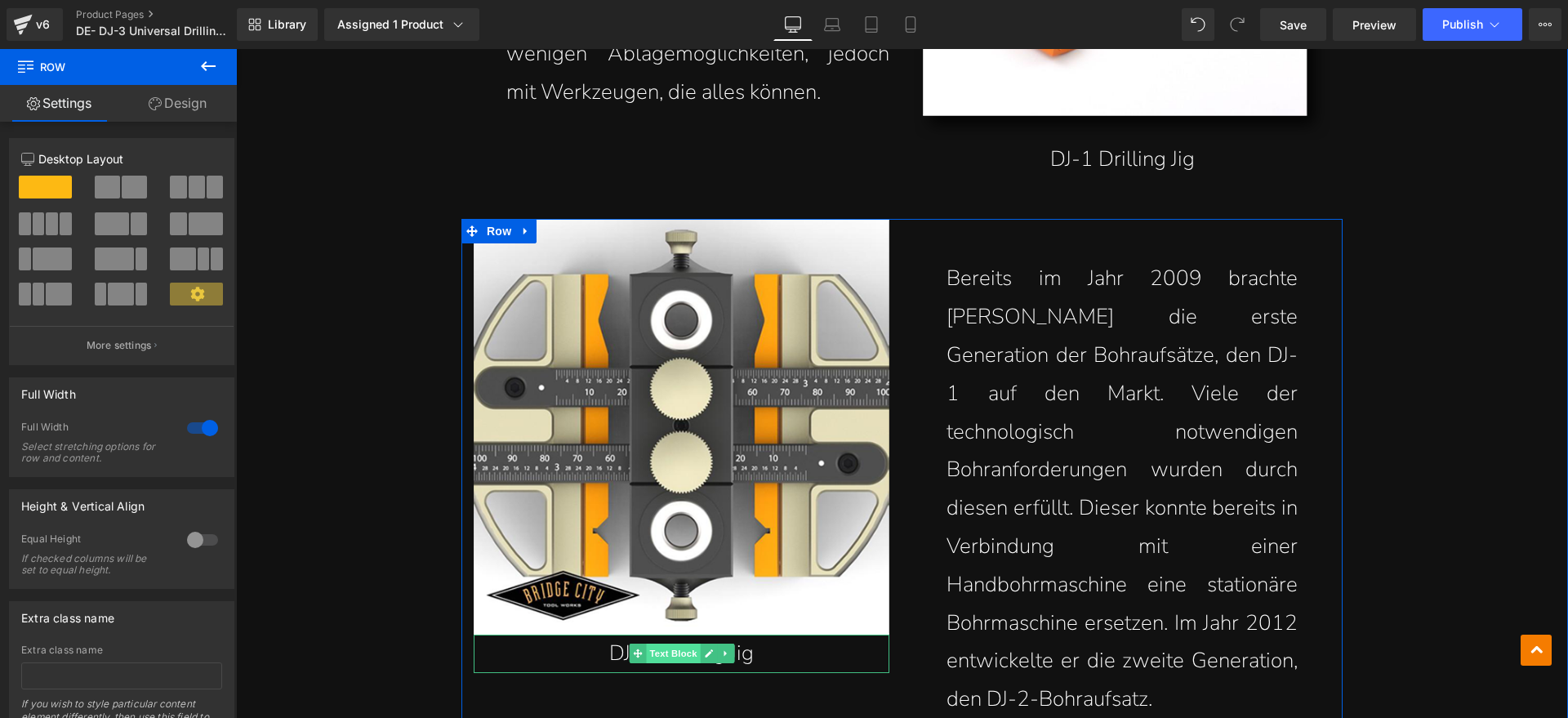
drag, startPoint x: 995, startPoint y: 697, endPoint x: 670, endPoint y: 653, distance: 328.0
click at [701, 653] on link at bounding box center [709, 653] width 17 height 19
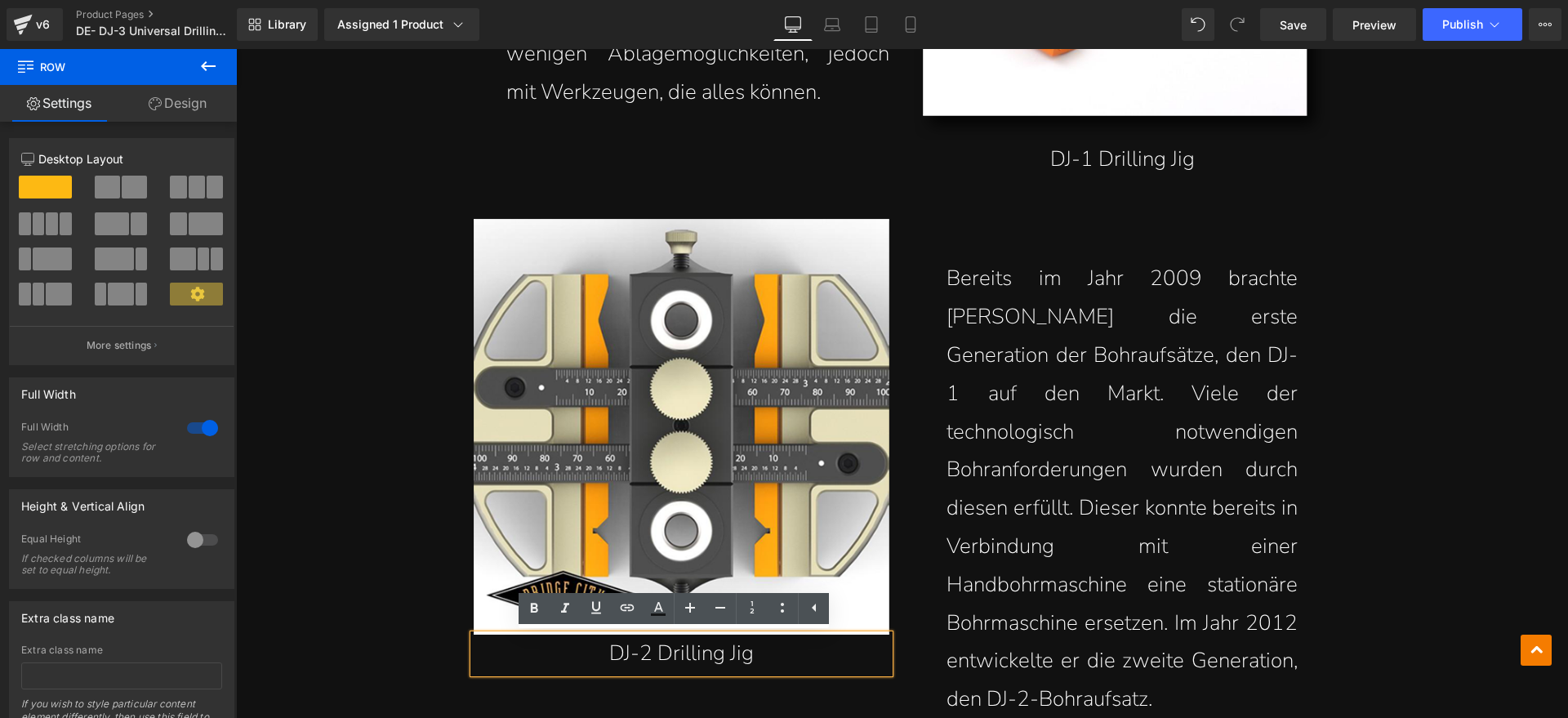
drag, startPoint x: 1006, startPoint y: 702, endPoint x: 655, endPoint y: 654, distance: 354.3
drag, startPoint x: 1012, startPoint y: 701, endPoint x: 664, endPoint y: 653, distance: 351.3
click at [655, 651] on p "DJ-2 Drilling Jig" at bounding box center [681, 654] width 416 height 39
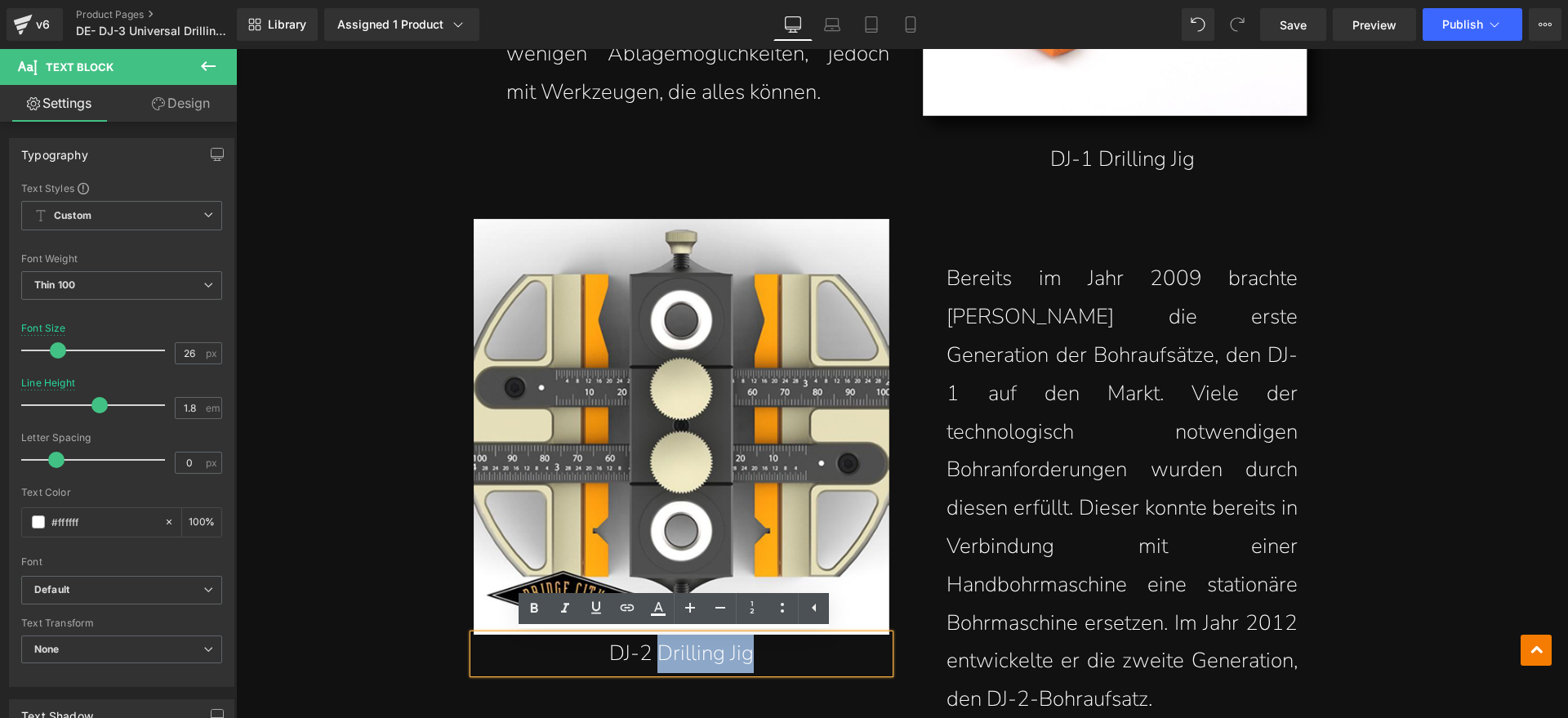
drag, startPoint x: 654, startPoint y: 647, endPoint x: 980, endPoint y: 702, distance: 330.6
click at [744, 653] on p "DJ-2 Drilling Jig" at bounding box center [681, 654] width 416 height 39
paste div
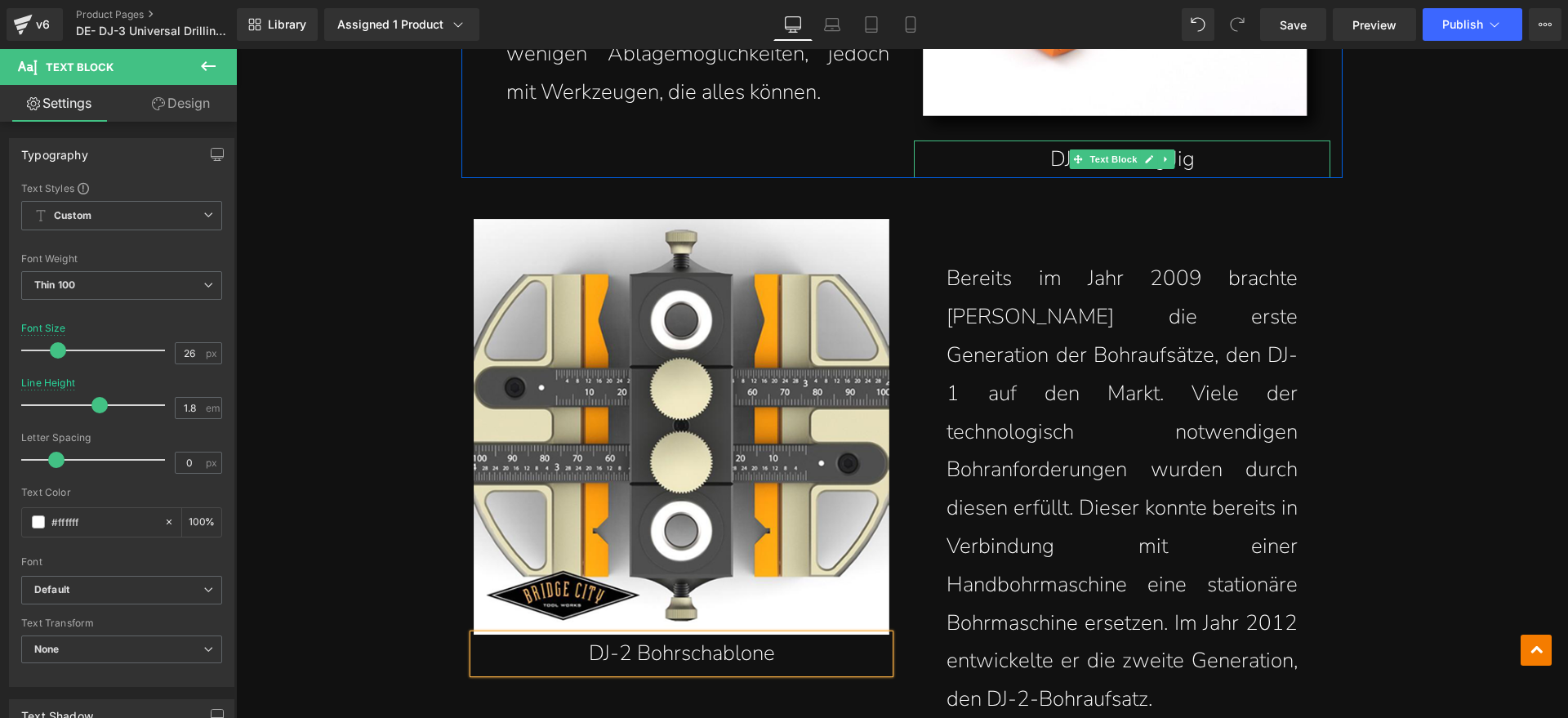
click at [1114, 153] on span "Text Block" at bounding box center [1115, 159] width 54 height 19
click at [1147, 157] on icon at bounding box center [1149, 159] width 9 height 10
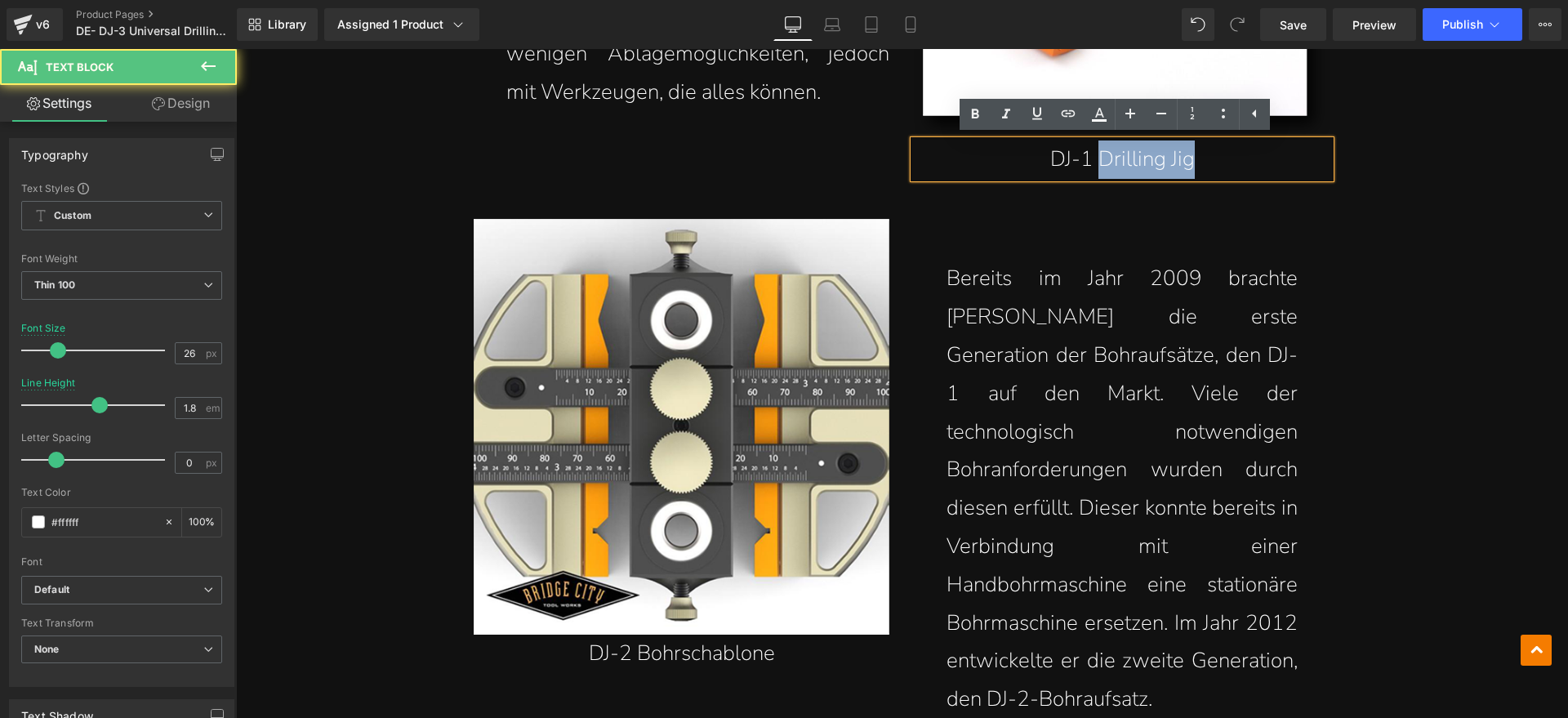
drag, startPoint x: 1208, startPoint y: 157, endPoint x: 1094, endPoint y: 161, distance: 114.1
click at [1094, 161] on p "DJ-1 Drilling Jig" at bounding box center [1122, 160] width 416 height 39
paste div
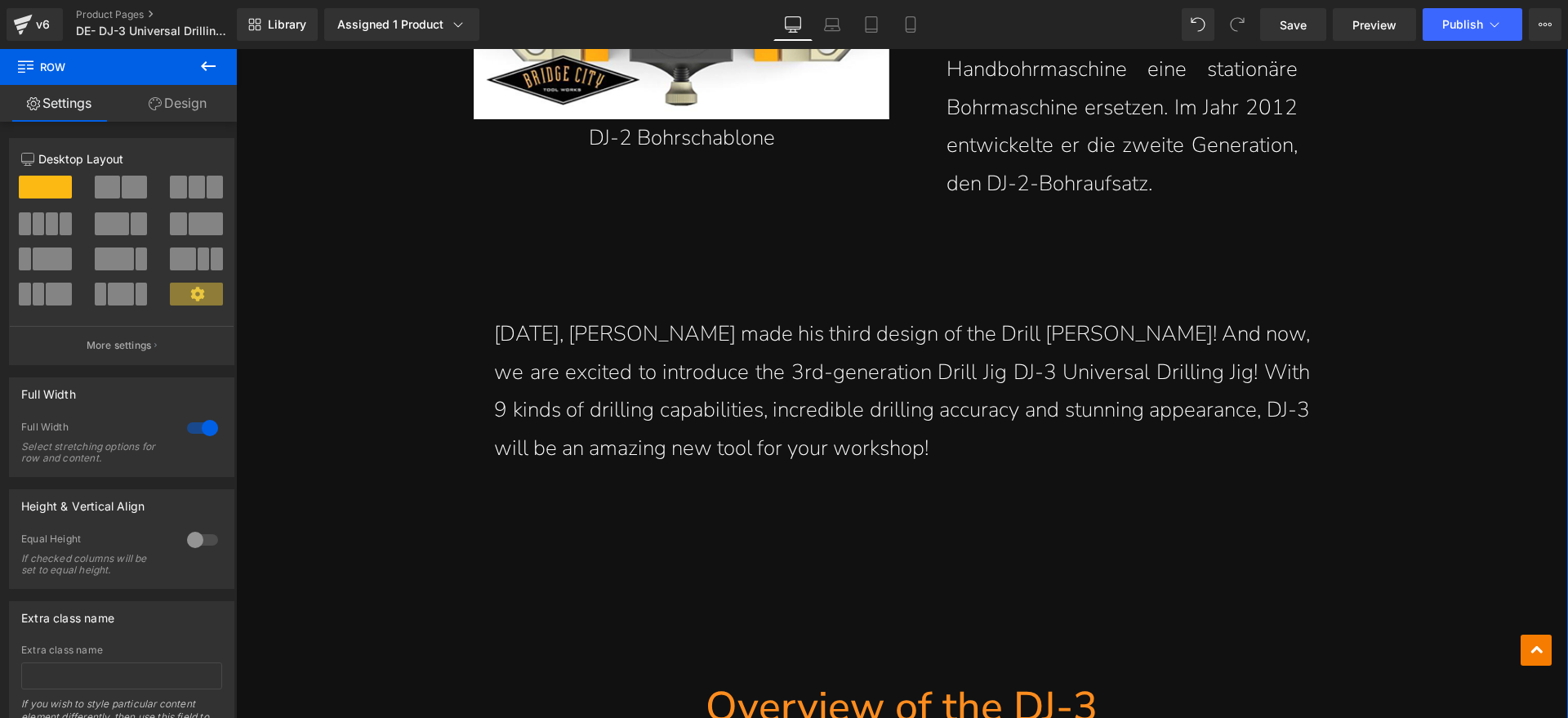
scroll to position [3063, 0]
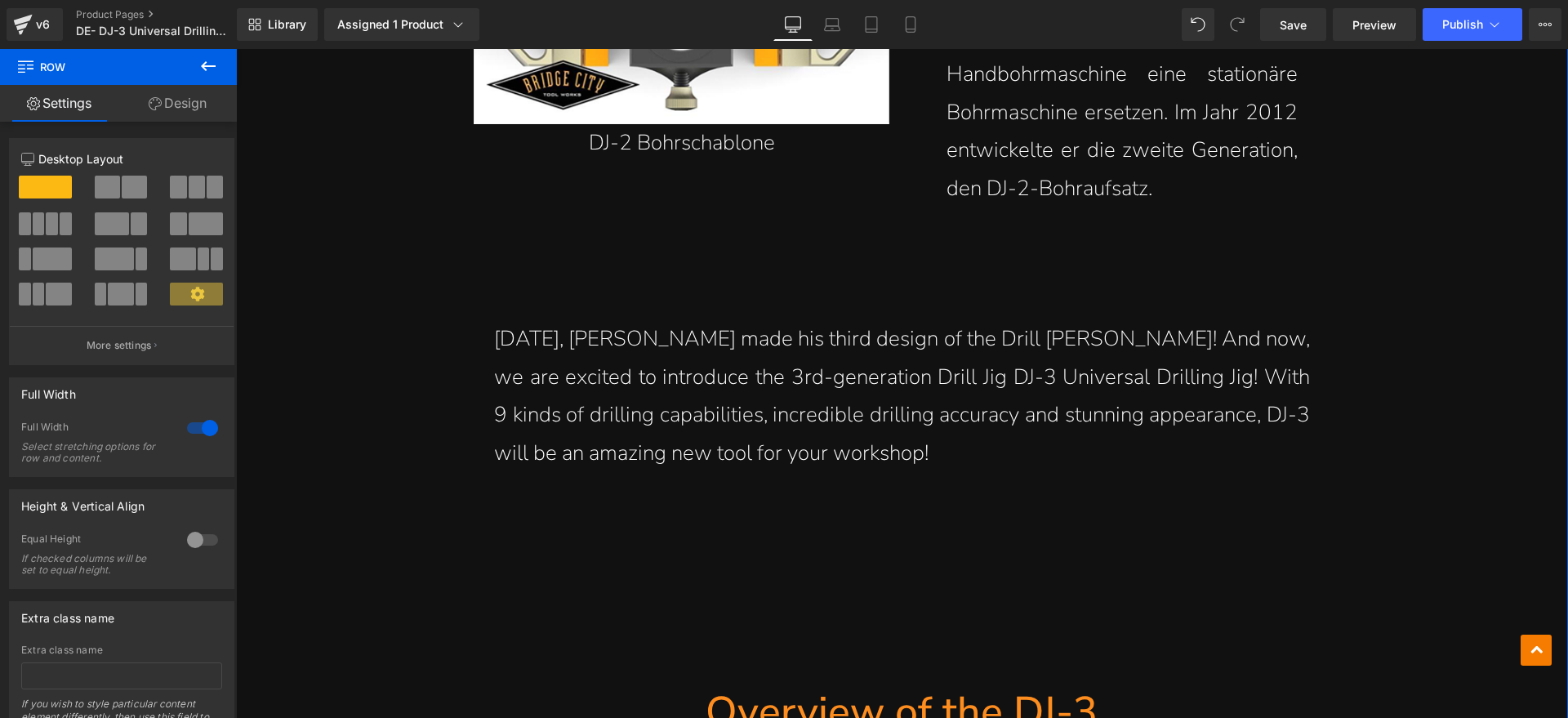
click at [837, 390] on p "[DATE], [PERSON_NAME] made his third design of the Drill [PERSON_NAME]! And now…" at bounding box center [901, 396] width 816 height 152
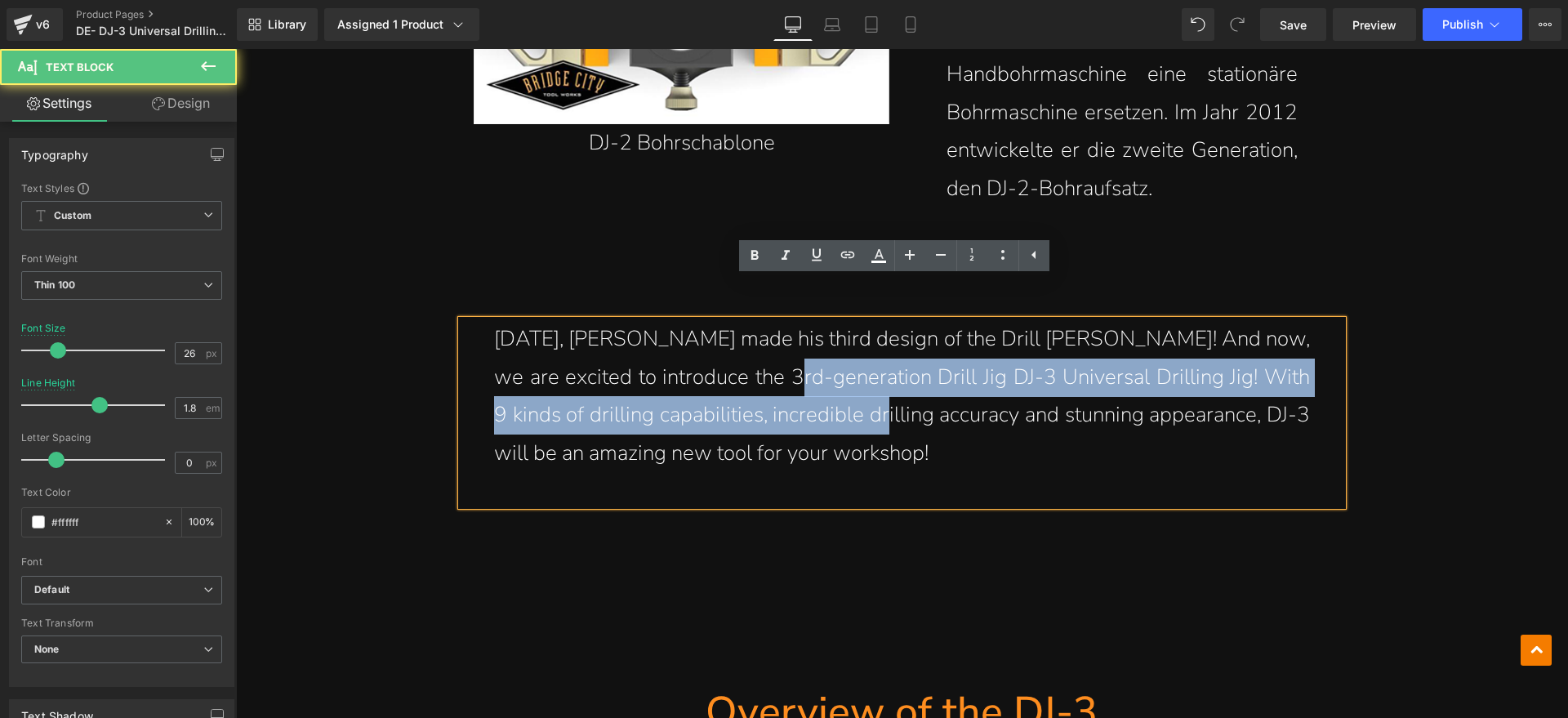
drag, startPoint x: 836, startPoint y: 389, endPoint x: 804, endPoint y: 390, distance: 32.0
click at [739, 349] on p "[DATE], [PERSON_NAME] made his third design of the Drill [PERSON_NAME]! And now…" at bounding box center [901, 396] width 816 height 152
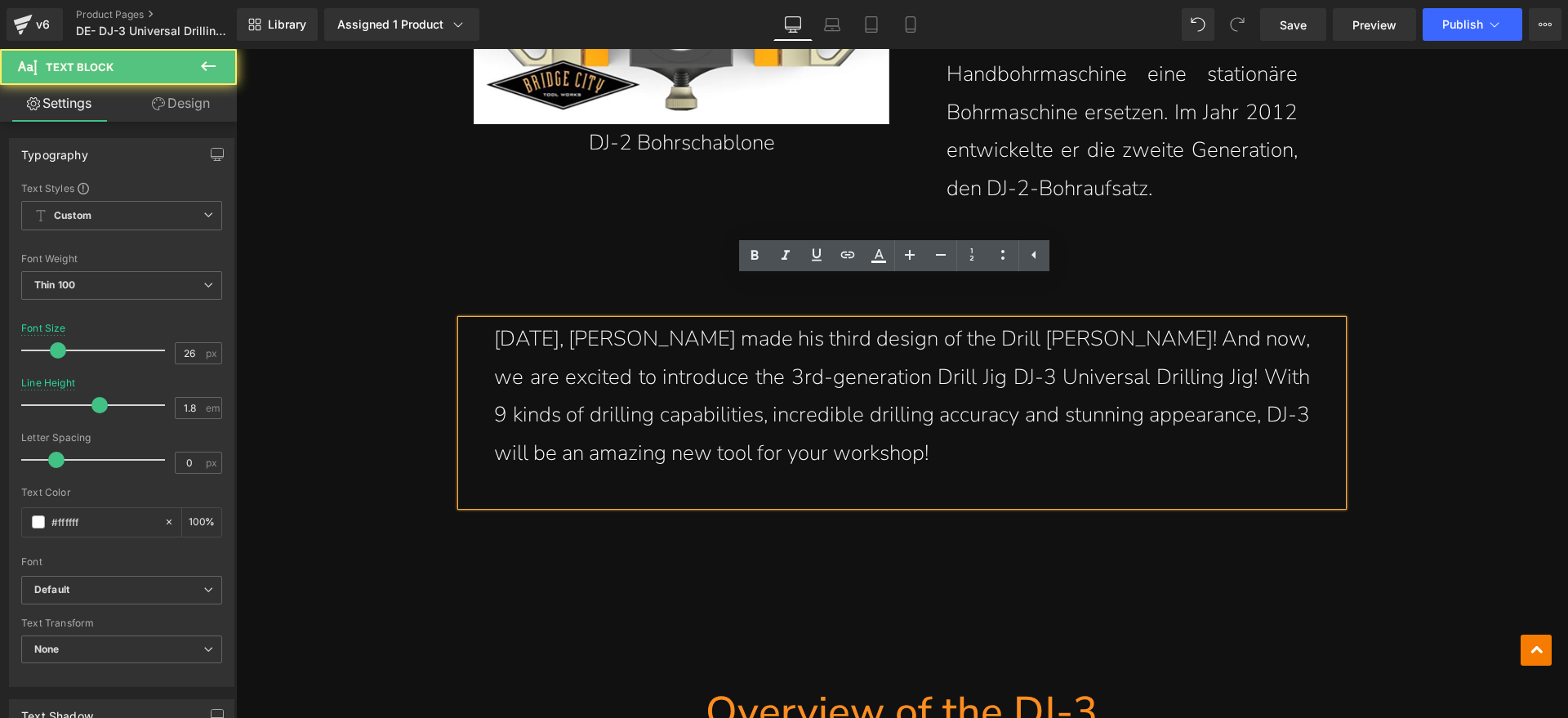
click at [898, 411] on p "[DATE], [PERSON_NAME] made his third design of the Drill [PERSON_NAME]! And now…" at bounding box center [901, 396] width 816 height 152
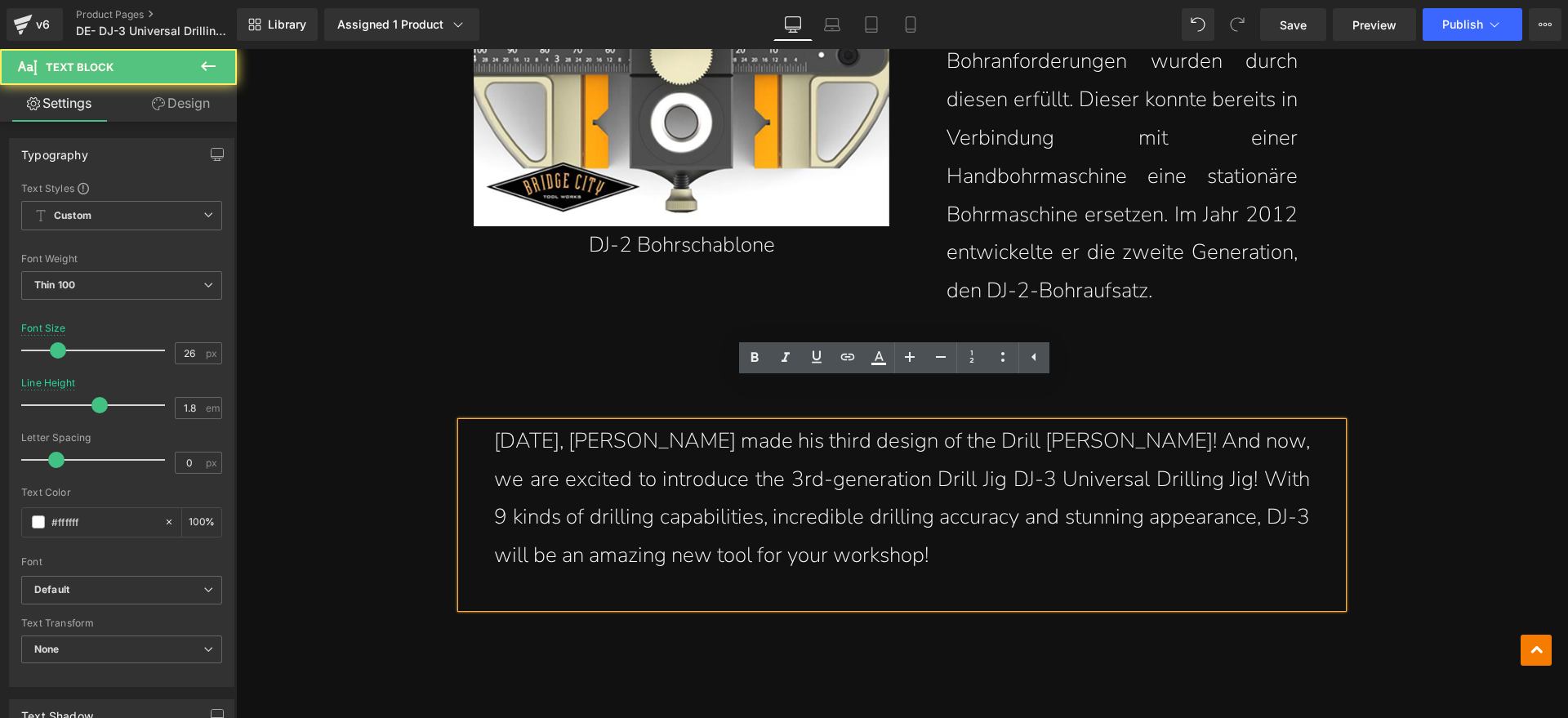
click at [852, 525] on p "[DATE], [PERSON_NAME] made his third design of the Drill [PERSON_NAME]! And now…" at bounding box center [901, 498] width 816 height 152
click at [857, 509] on p "[DATE], [PERSON_NAME] made his third design of the Drill [PERSON_NAME]! And now…" at bounding box center [901, 498] width 816 height 152
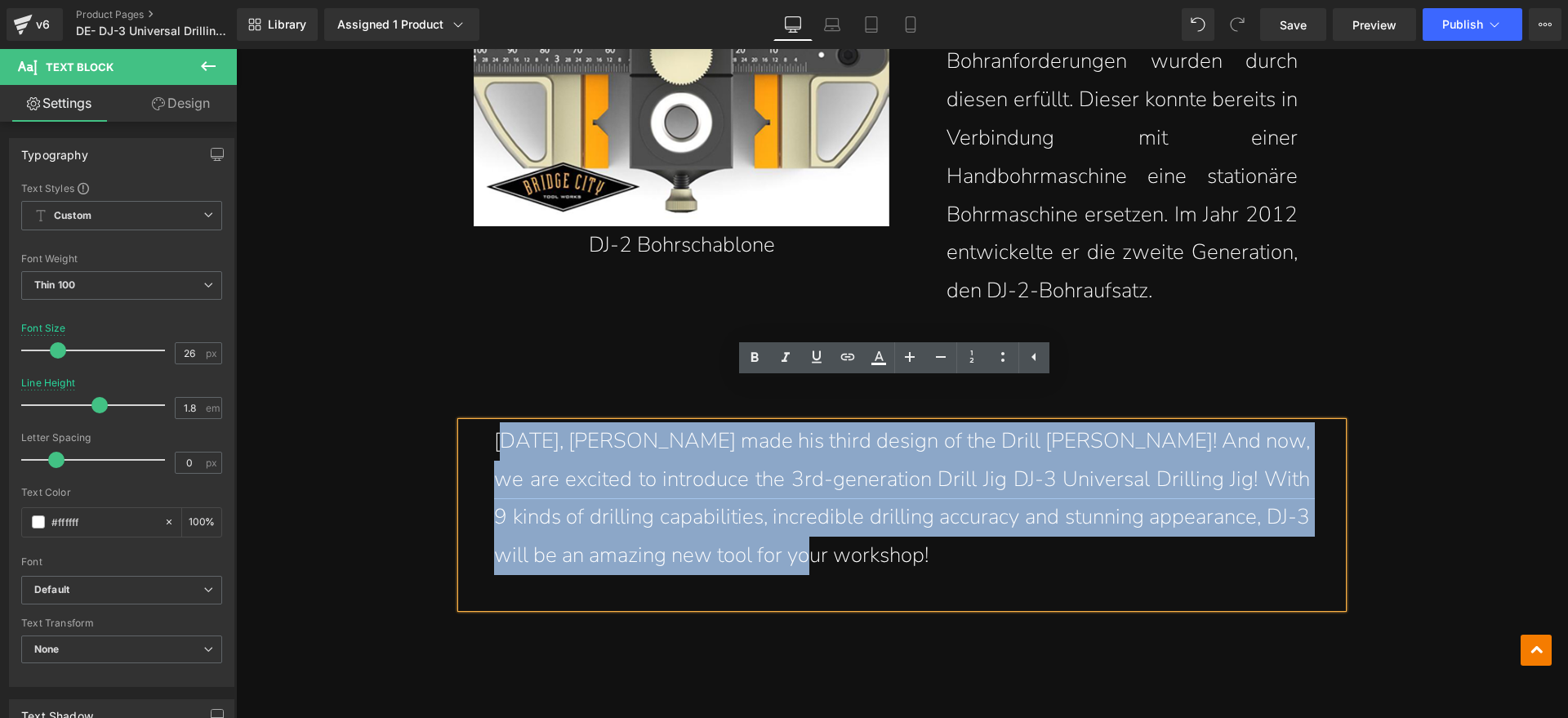
drag, startPoint x: 861, startPoint y: 514, endPoint x: 498, endPoint y: 408, distance: 378.2
click at [498, 422] on p "[DATE], [PERSON_NAME] made his third design of the Drill [PERSON_NAME]! And now…" at bounding box center [901, 498] width 816 height 152
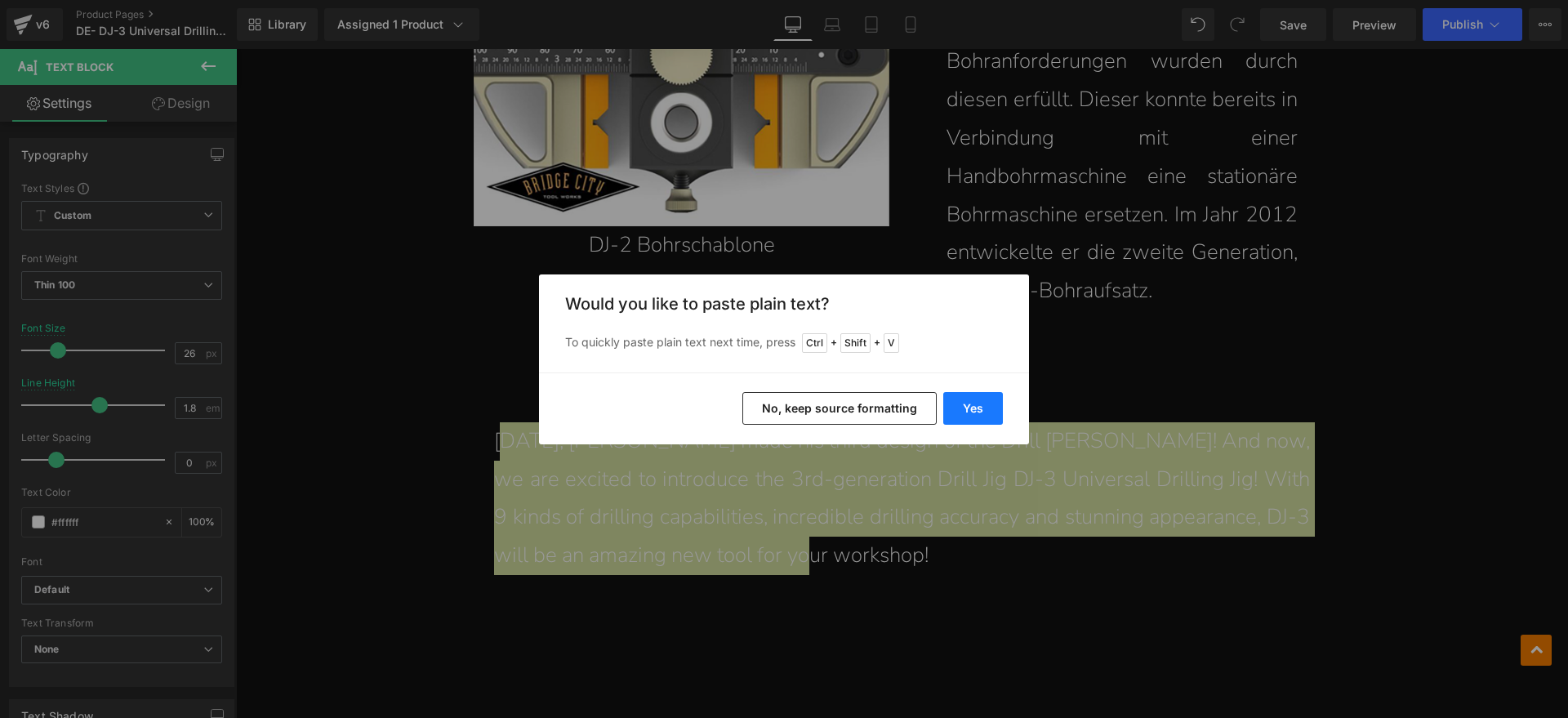
click at [967, 403] on button "Yes" at bounding box center [972, 408] width 59 height 33
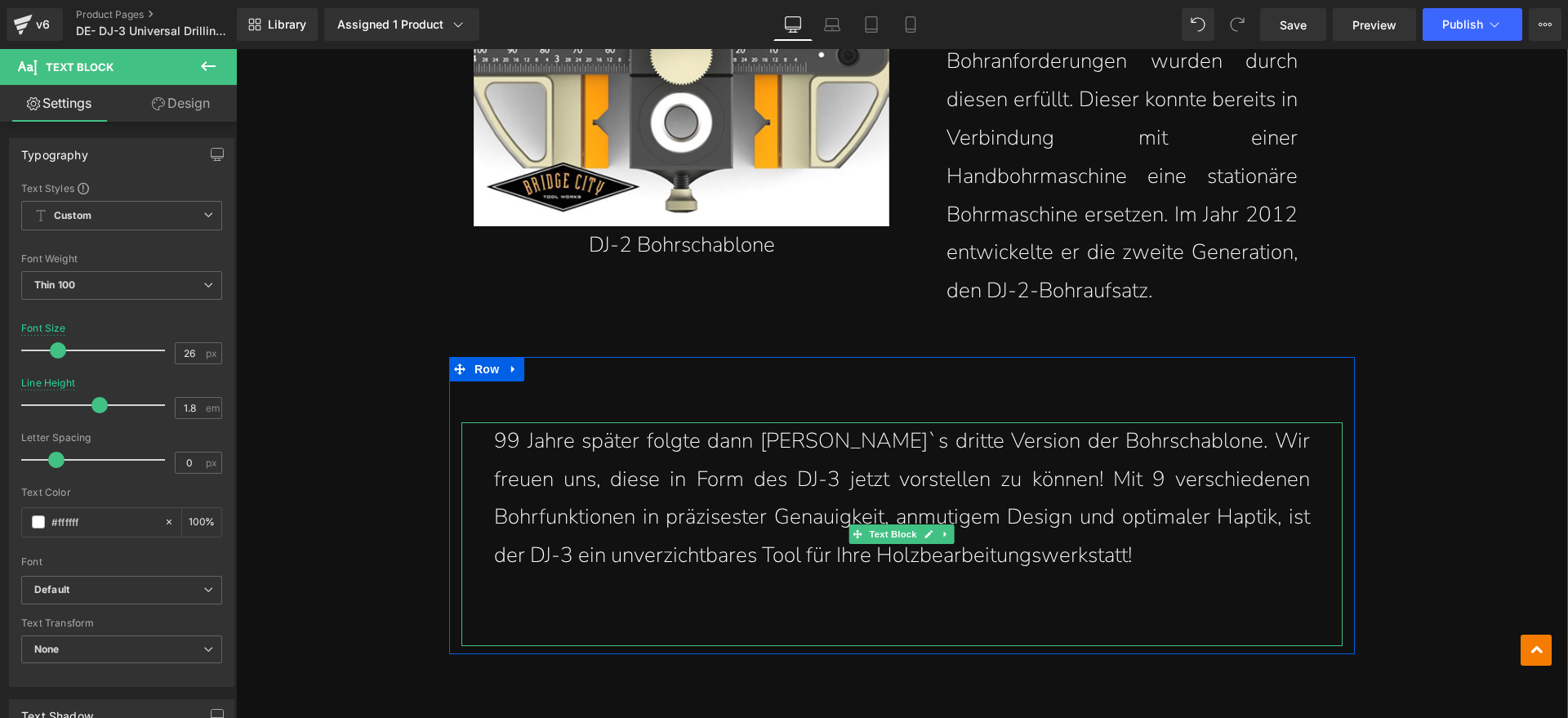
click at [498, 422] on p "99 Jahre später folgte dann [PERSON_NAME]`s dritte Version der Bohrschablone. W…" at bounding box center [901, 498] width 816 height 152
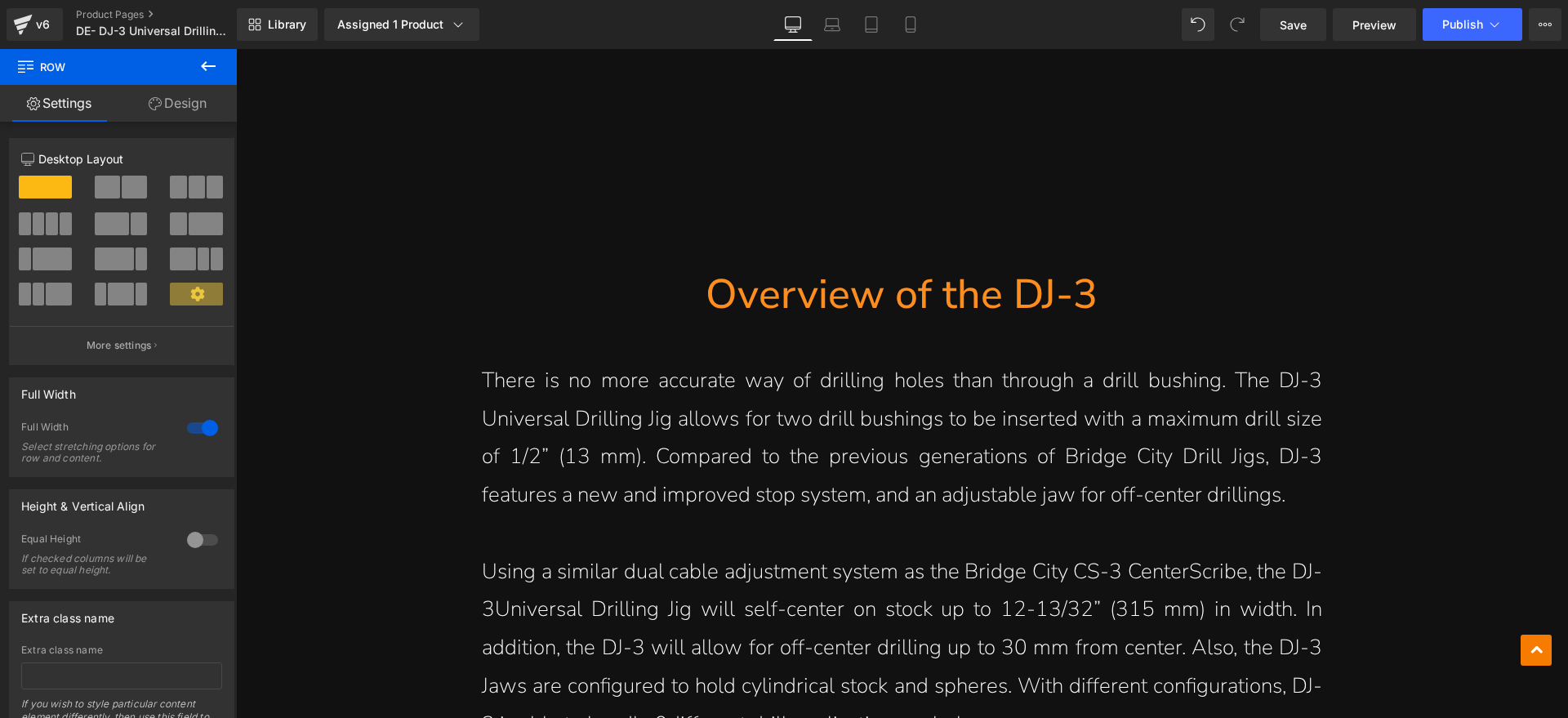
scroll to position [3574, 0]
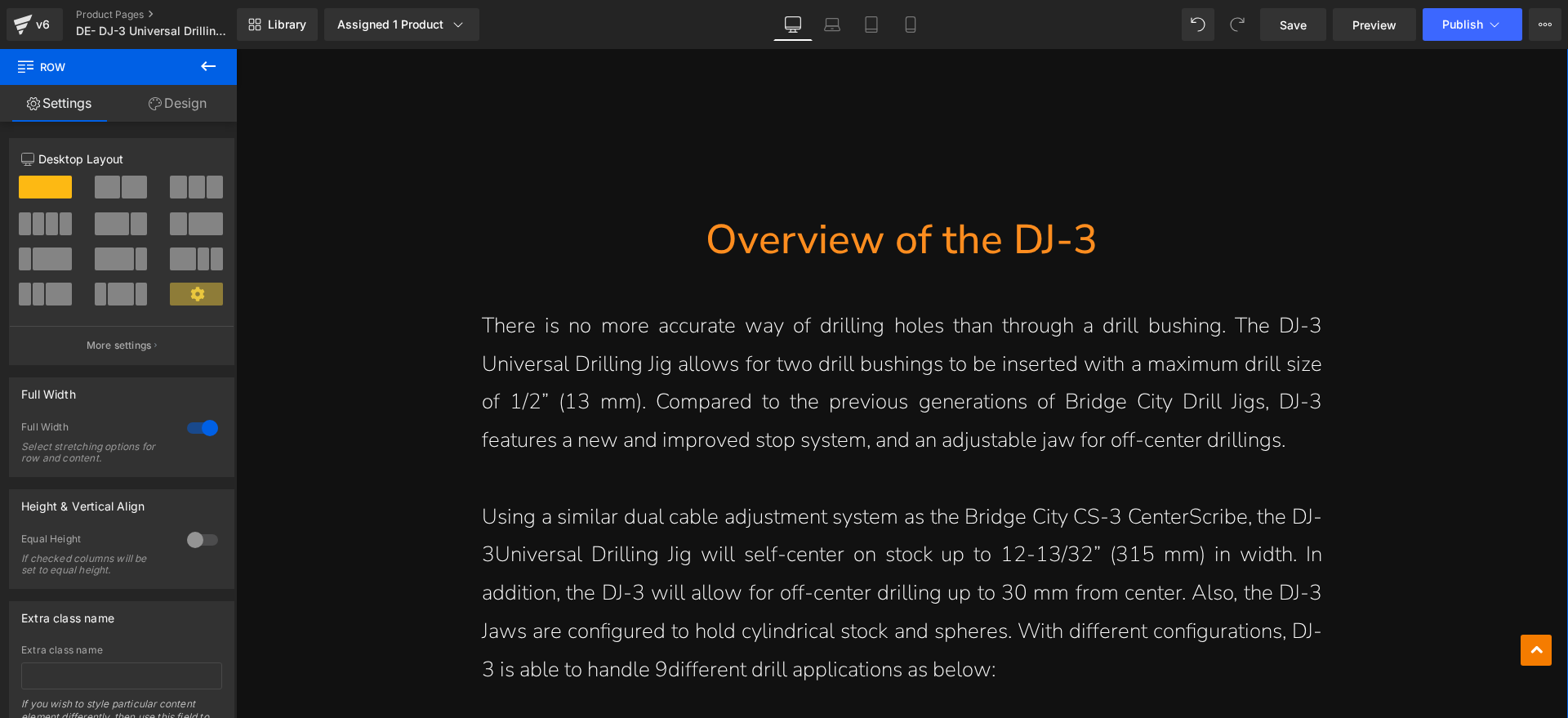
click at [922, 235] on icon at bounding box center [924, 240] width 9 height 10
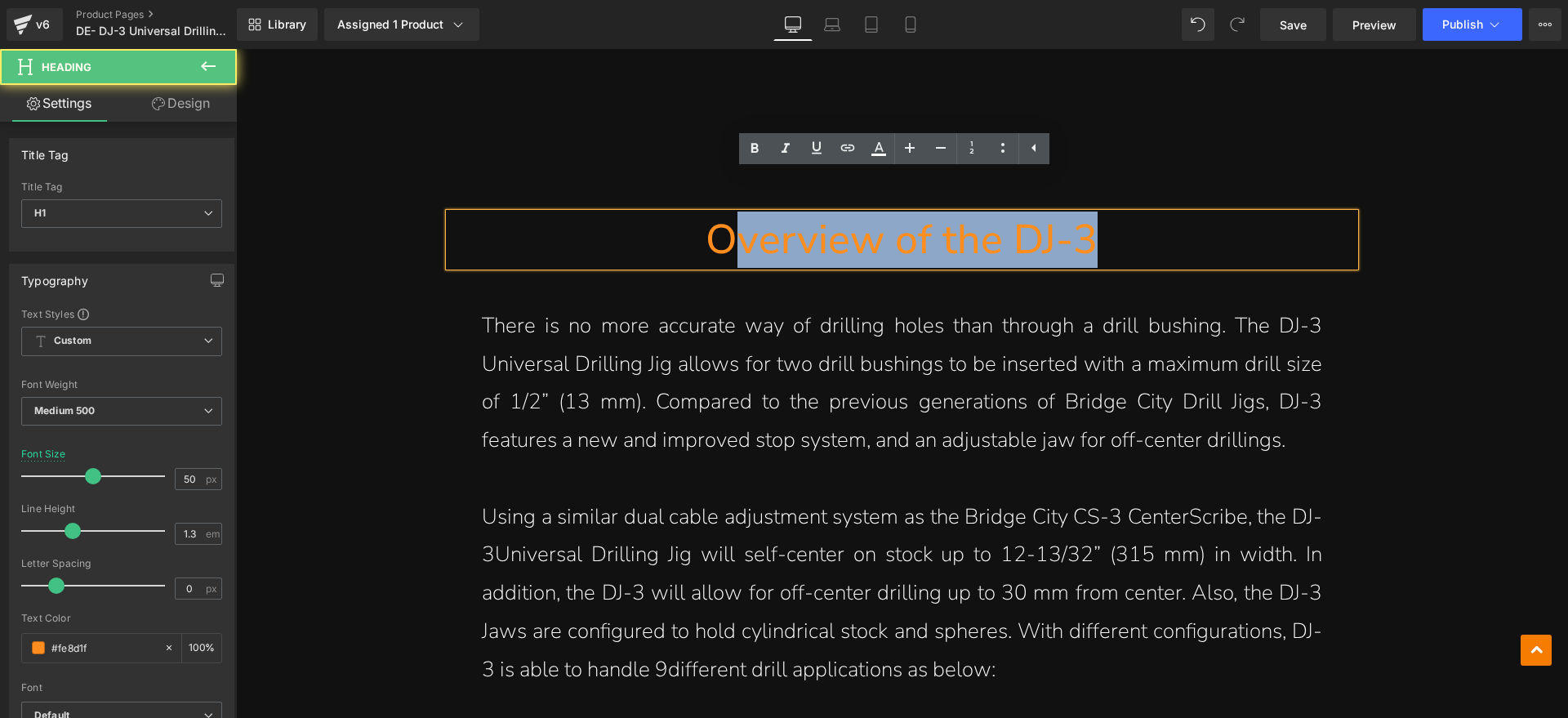
drag, startPoint x: 1134, startPoint y: 210, endPoint x: 735, endPoint y: 215, distance: 399.0
click at [735, 215] on h1 "Overview of the DJ-3" at bounding box center [902, 240] width 906 height 53
paste div
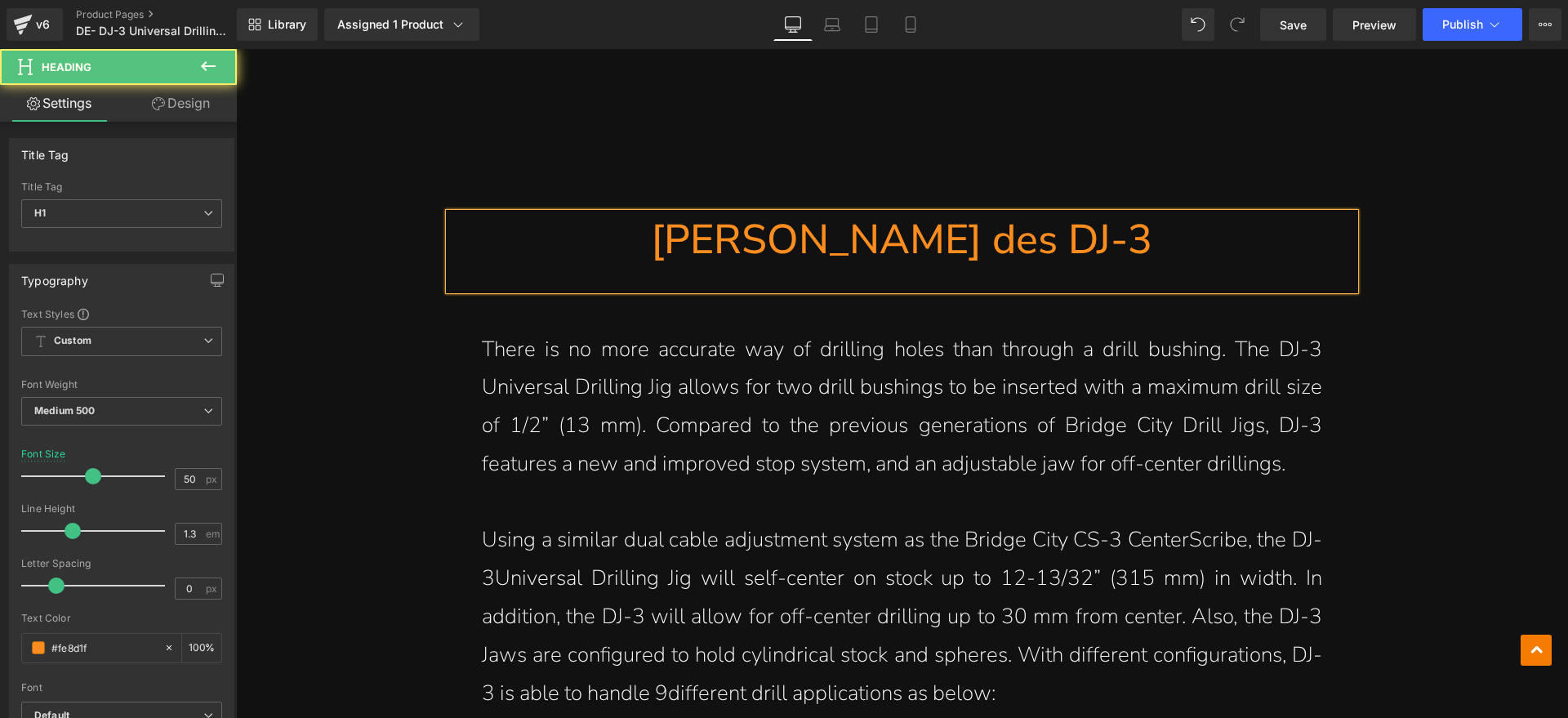
click at [706, 213] on h1 "[PERSON_NAME] des DJ-3" at bounding box center [902, 240] width 906 height 53
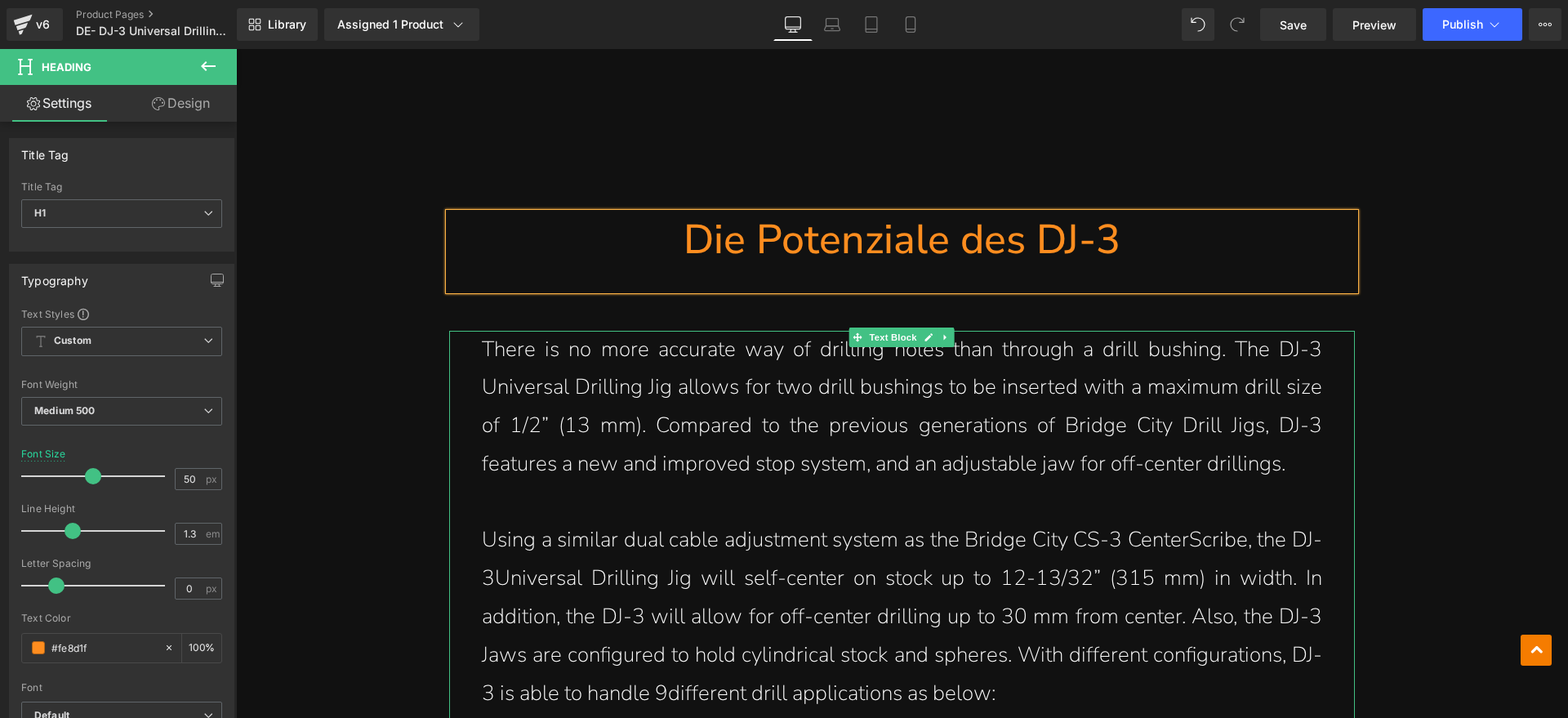
click at [1167, 407] on p "There is no more accurate way of drilling holes than through a drill bushing. T…" at bounding box center [902, 407] width 840 height 152
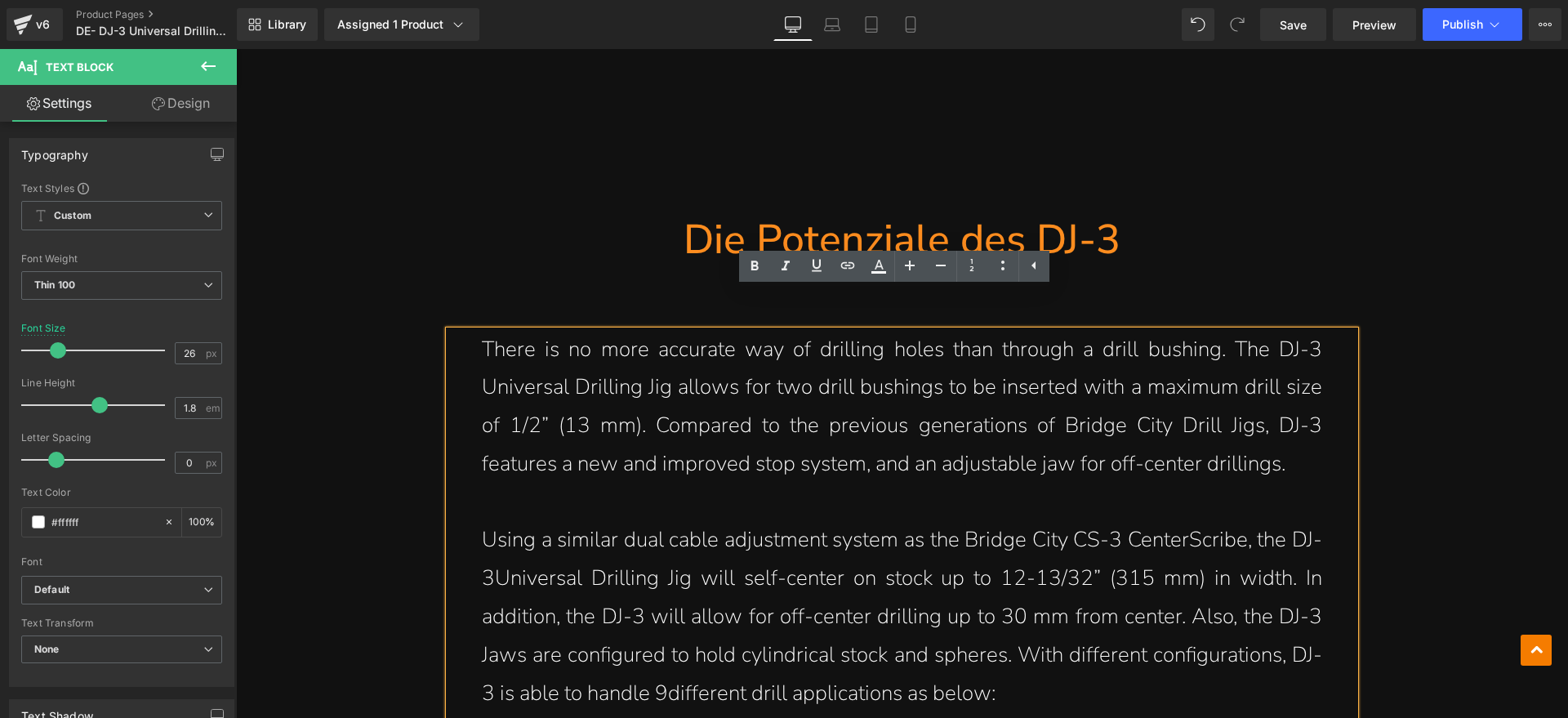
drag, startPoint x: 1293, startPoint y: 419, endPoint x: 489, endPoint y: 315, distance: 810.7
click at [489, 331] on p "There is no more accurate way of drilling holes than through a drill bushing. T…" at bounding box center [902, 407] width 840 height 152
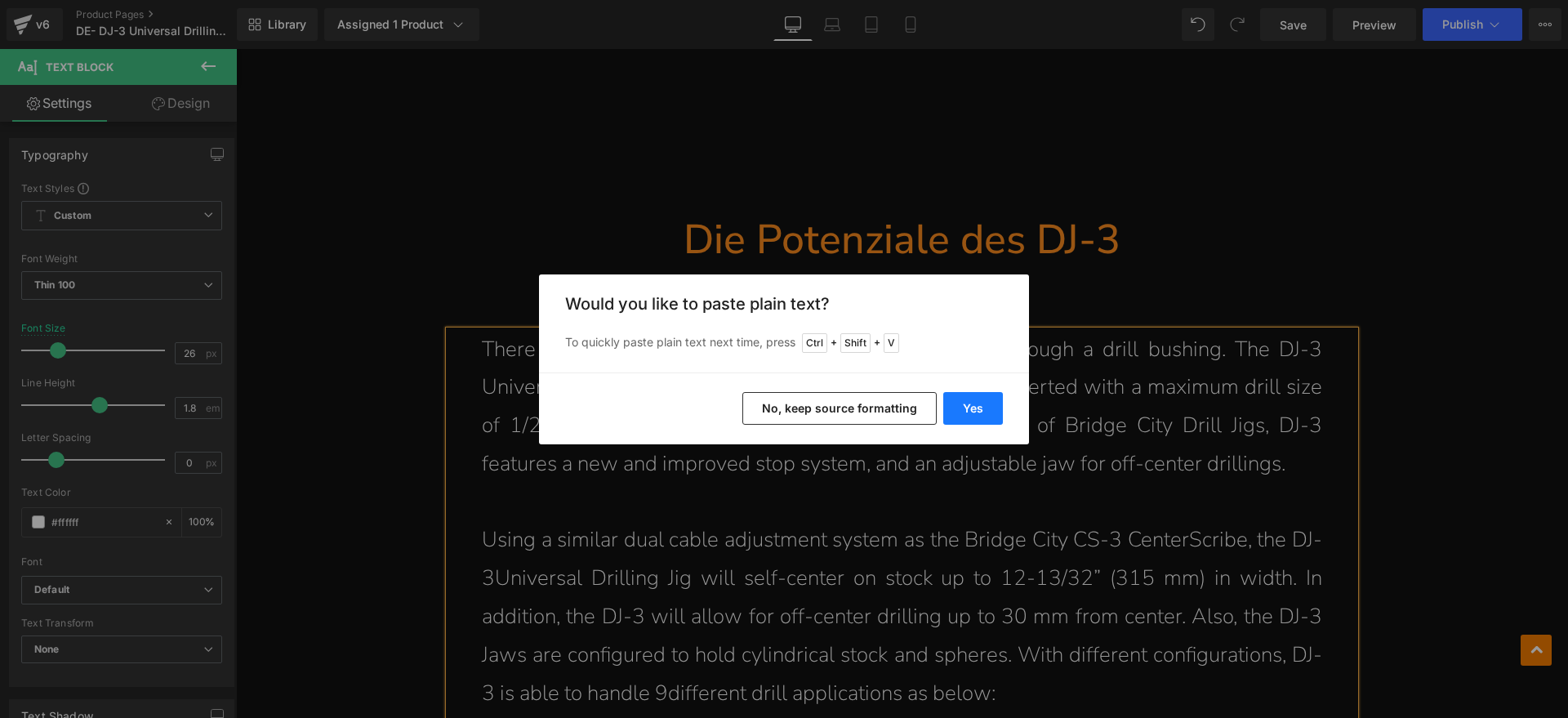
drag, startPoint x: 965, startPoint y: 401, endPoint x: 727, endPoint y: 351, distance: 243.2
click at [965, 401] on button "Yes" at bounding box center [972, 408] width 59 height 33
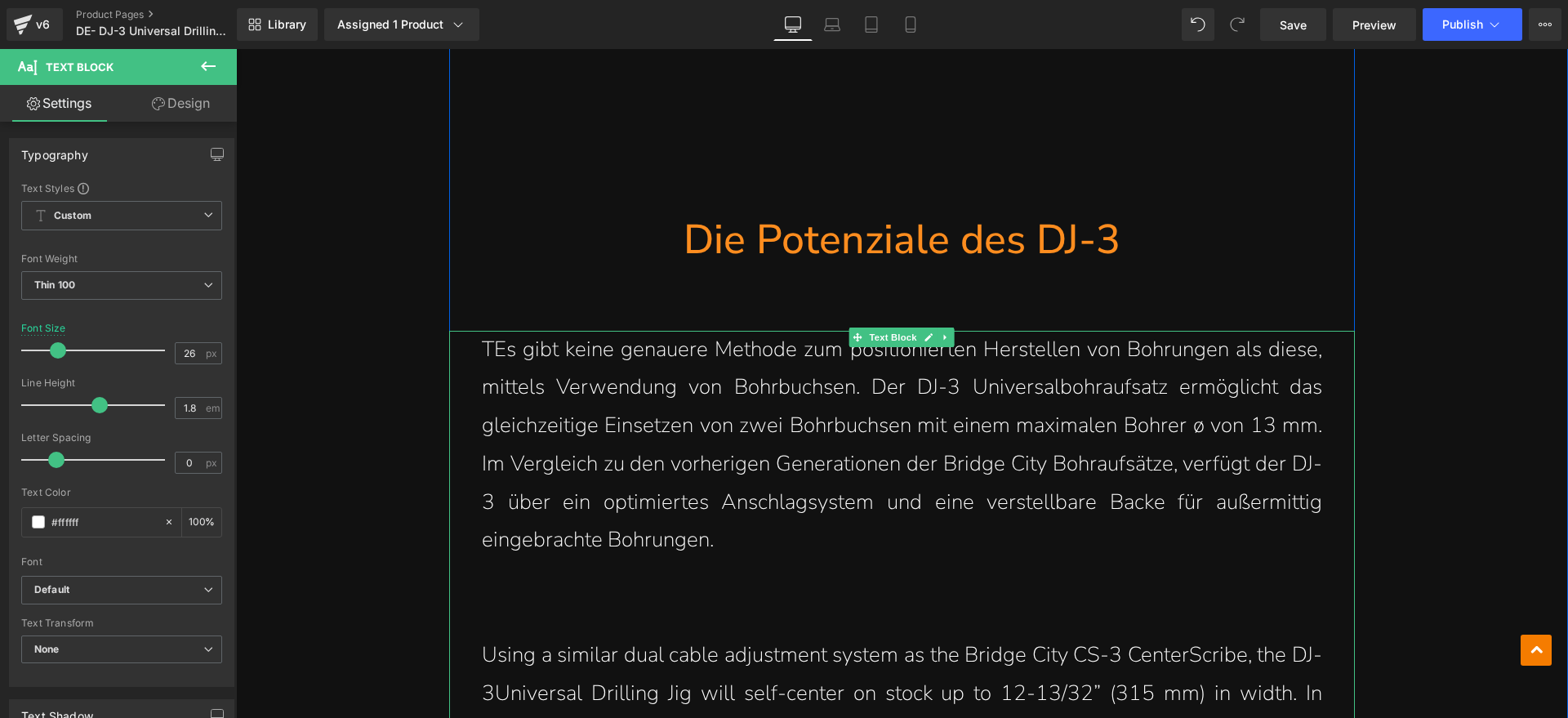
click at [483, 331] on p "TEs gibt keine genauere Methode zum positionierten Herstellen von Bohrungen als…" at bounding box center [902, 445] width 840 height 230
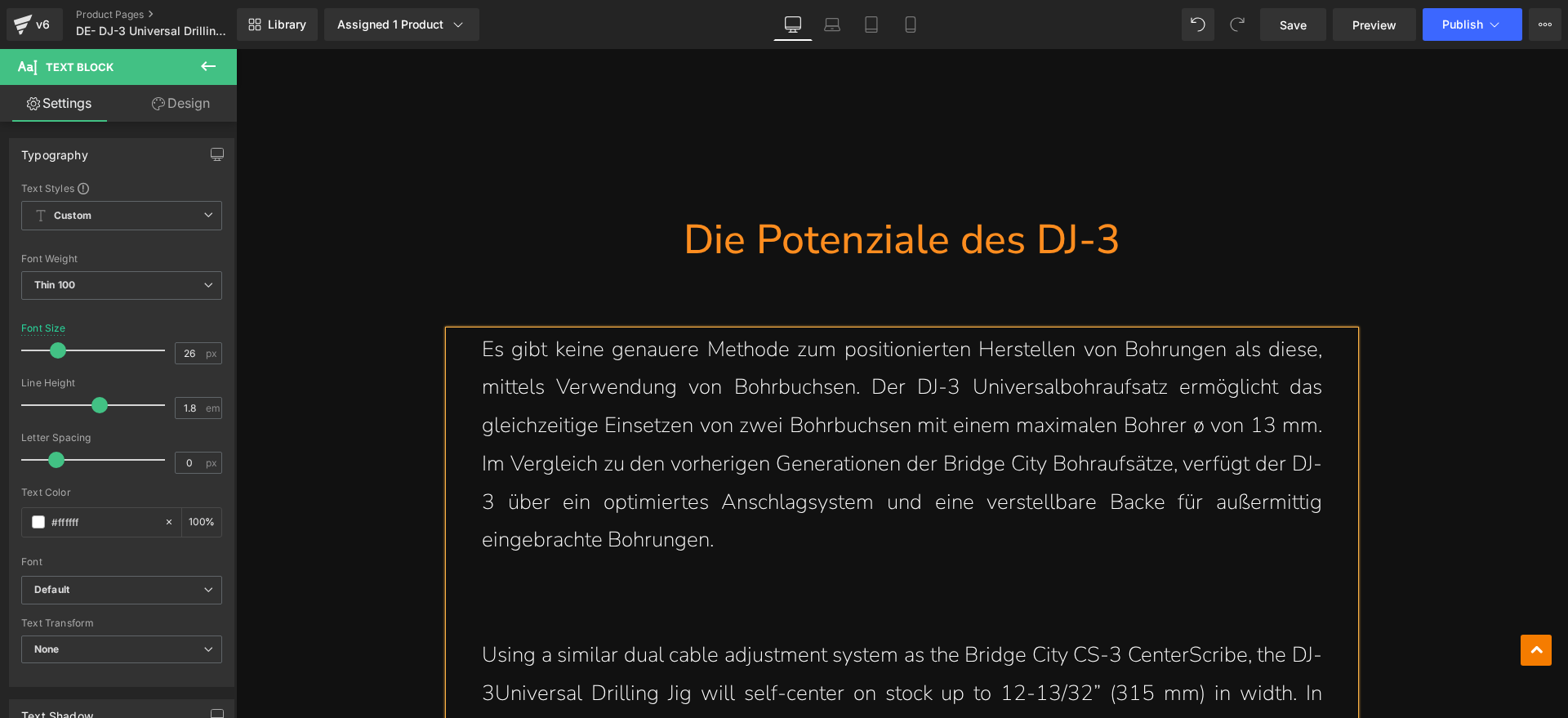
click at [541, 598] on p at bounding box center [902, 617] width 840 height 39
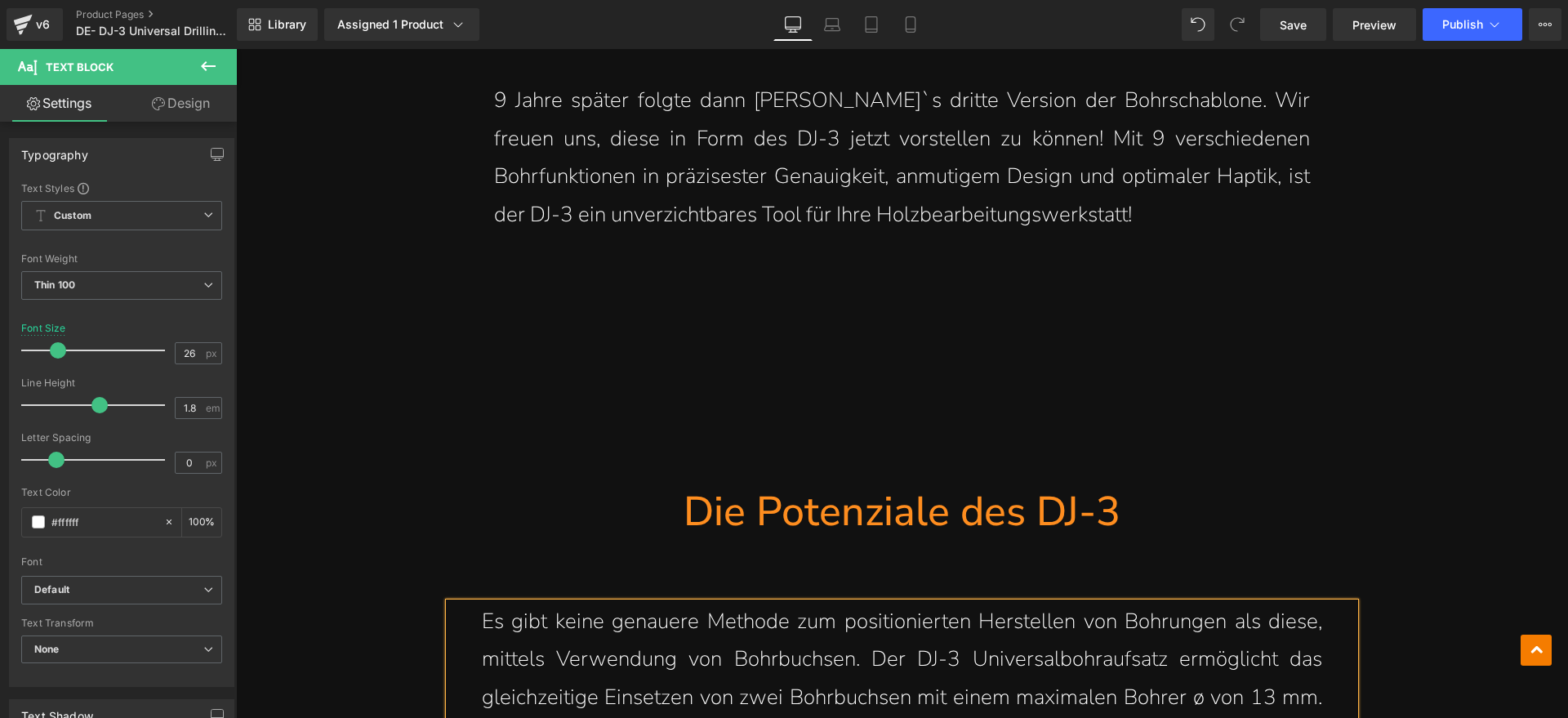
click at [747, 270] on div "9 Jahre später folgte dann [PERSON_NAME]`s dritte Version der Bohrschablone. Wi…" at bounding box center [902, 193] width 881 height 224
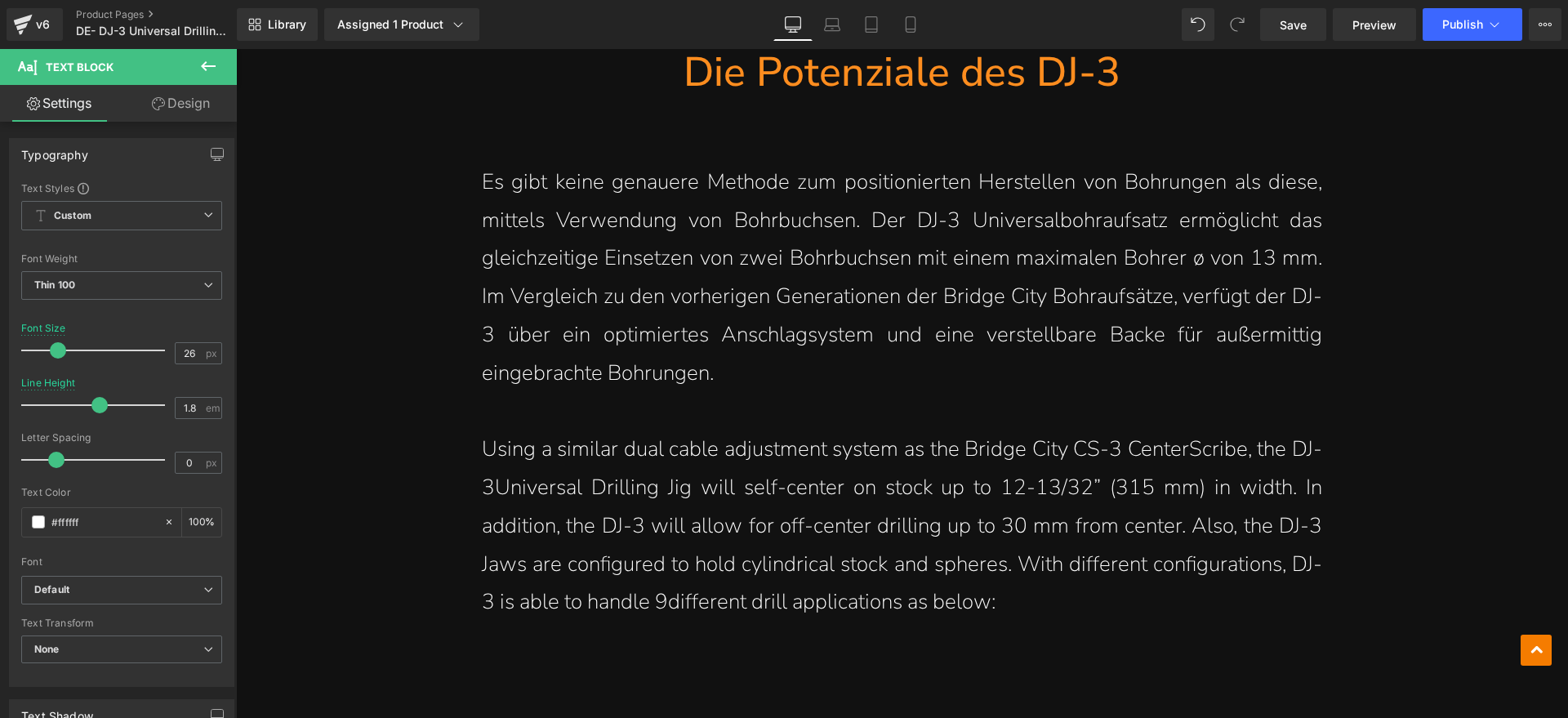
scroll to position [3778, 0]
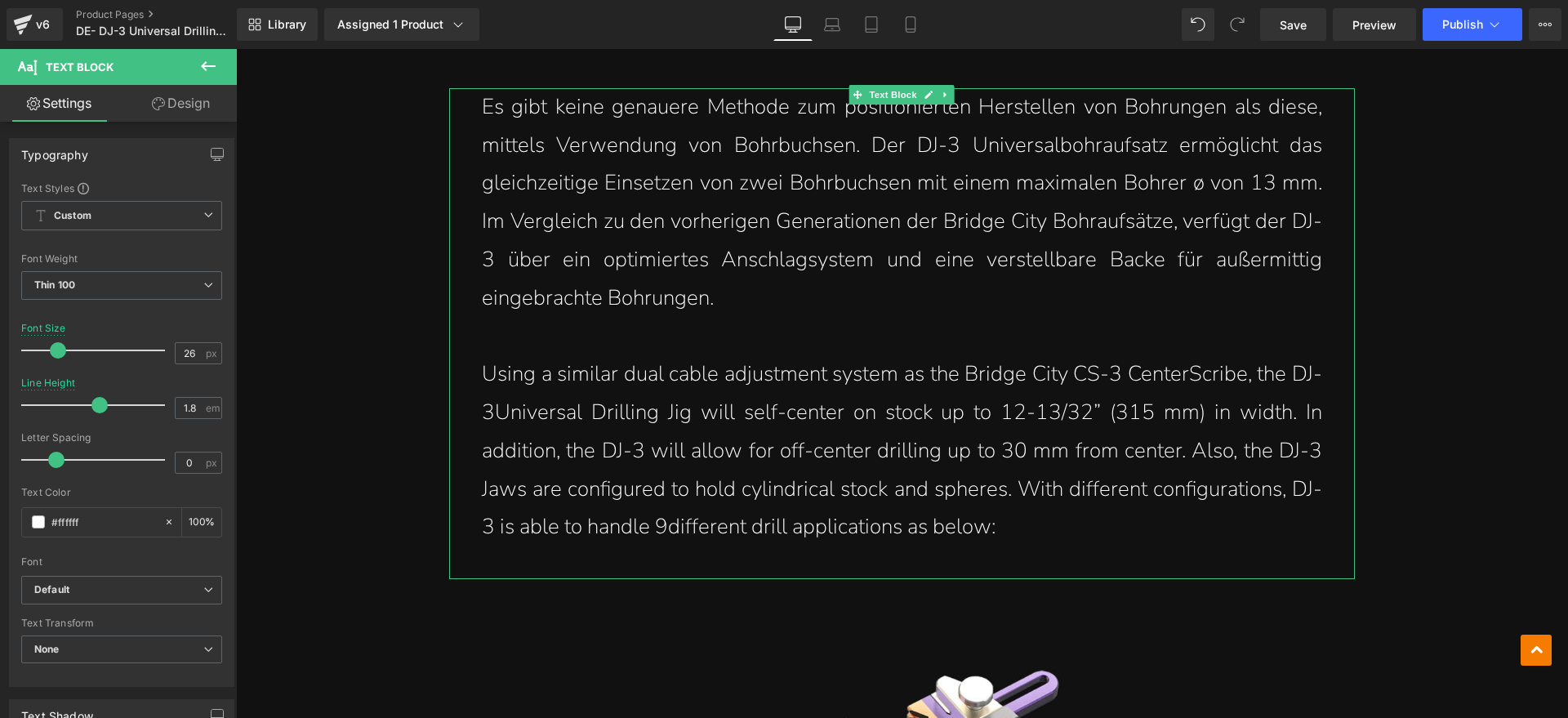
click at [1052, 511] on div "Es gibt keine genauere Methode zum positionierten Herstellen von Bohrungen als …" at bounding box center [902, 334] width 906 height 492
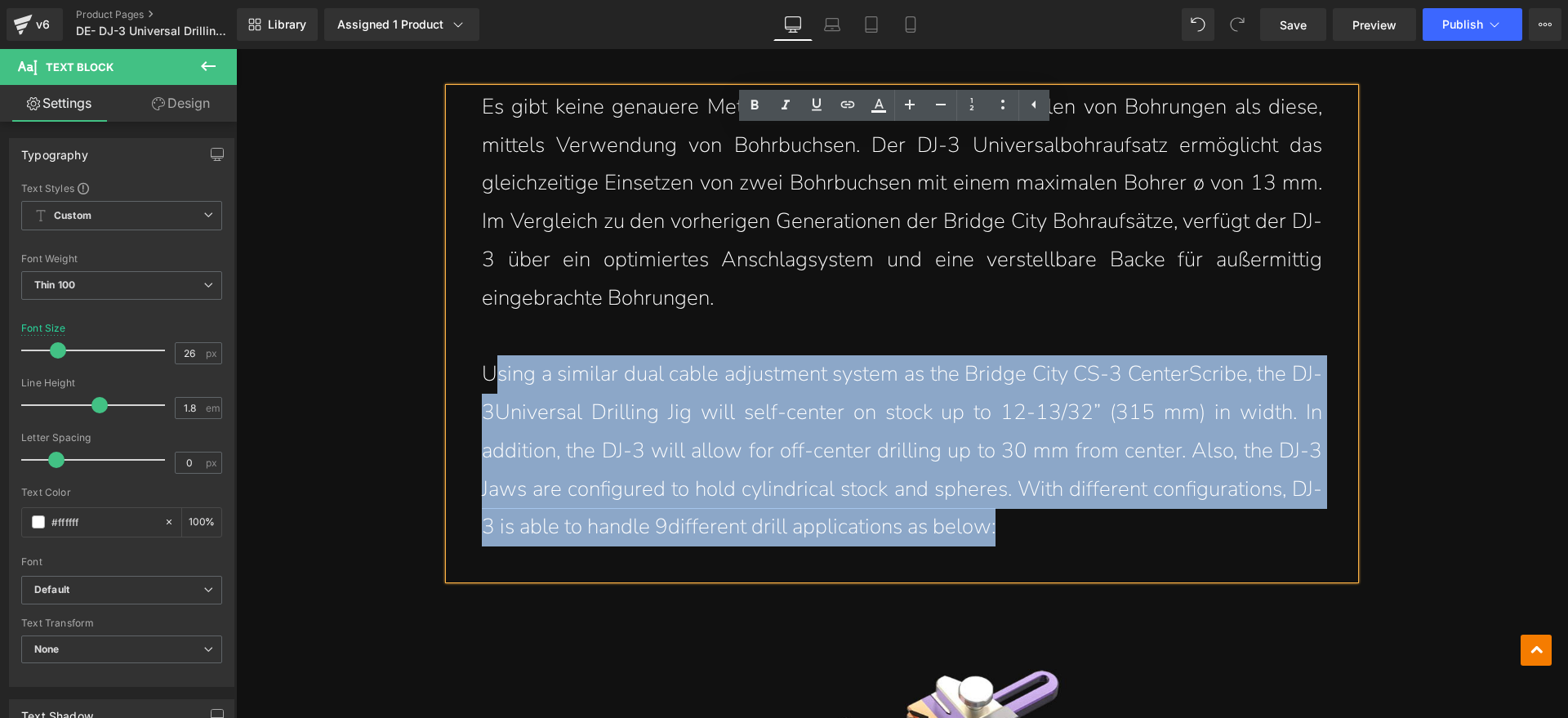
drag, startPoint x: 1050, startPoint y: 483, endPoint x: 492, endPoint y: 343, distance: 575.3
click at [492, 355] on p "Using a similar dual cable adjustment system as the Bridge City CS-3 CenterScri…" at bounding box center [902, 450] width 840 height 191
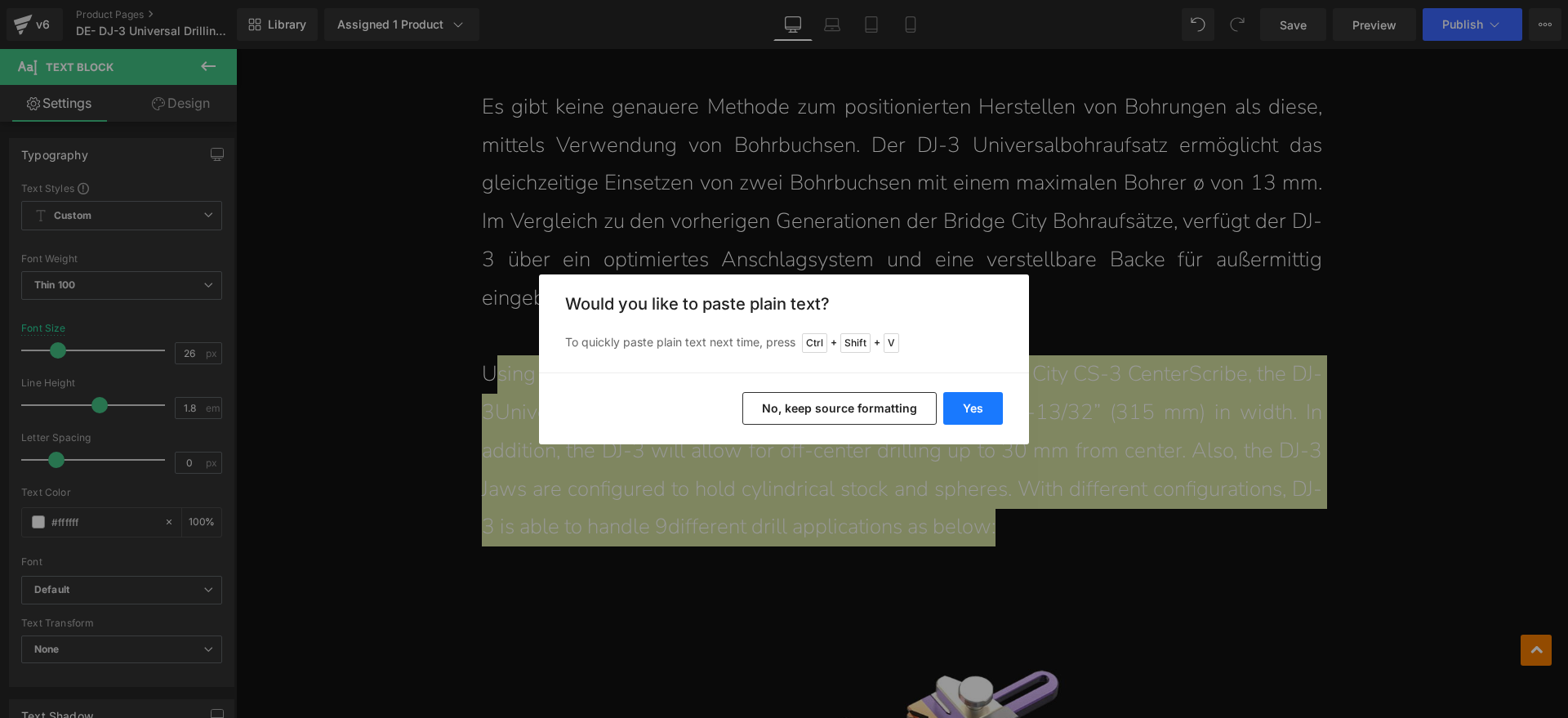
click at [991, 414] on button "Yes" at bounding box center [972, 408] width 59 height 33
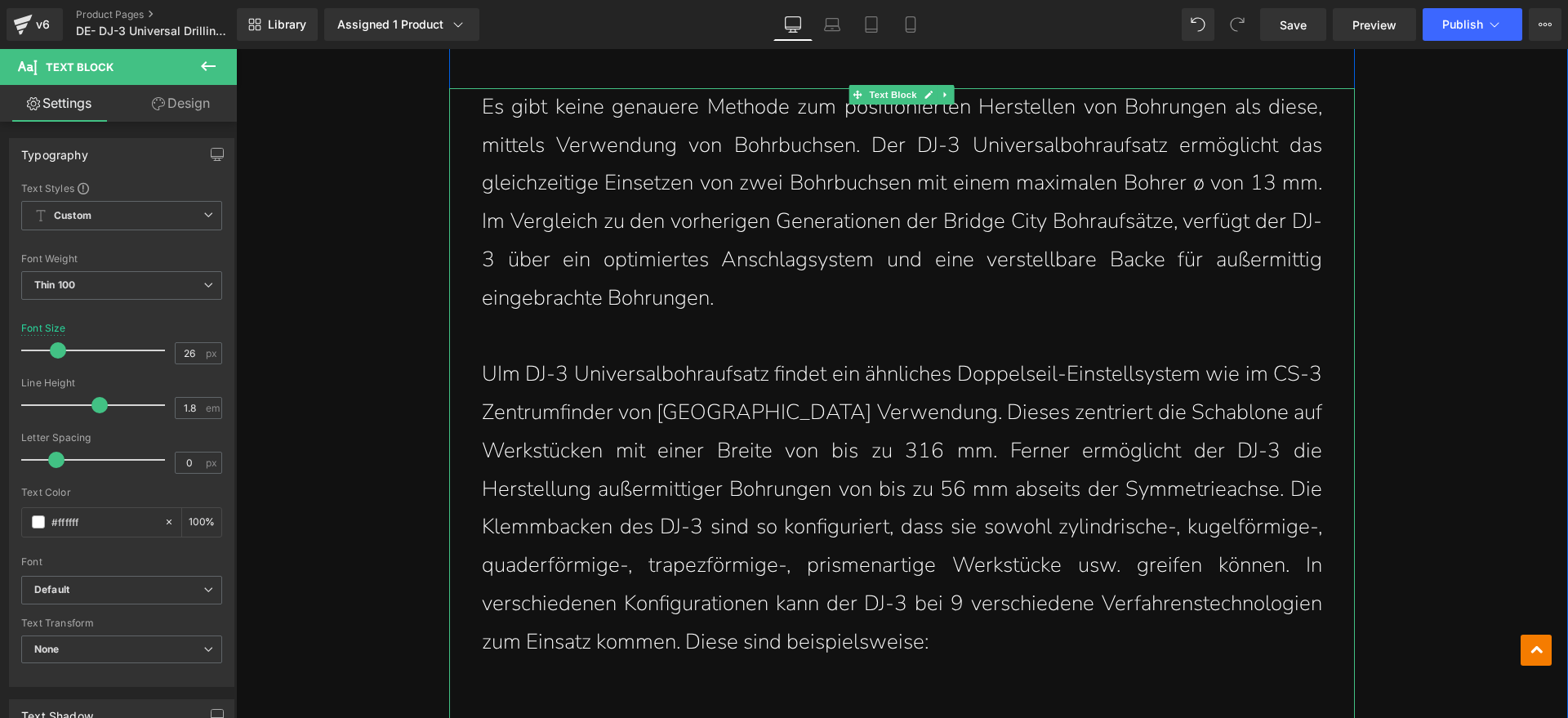
click at [492, 355] on p "UIm DJ-3 Universalbohraufsatz findet ein ähnliches Doppelseil-Einstellsystem wi…" at bounding box center [902, 507] width 840 height 306
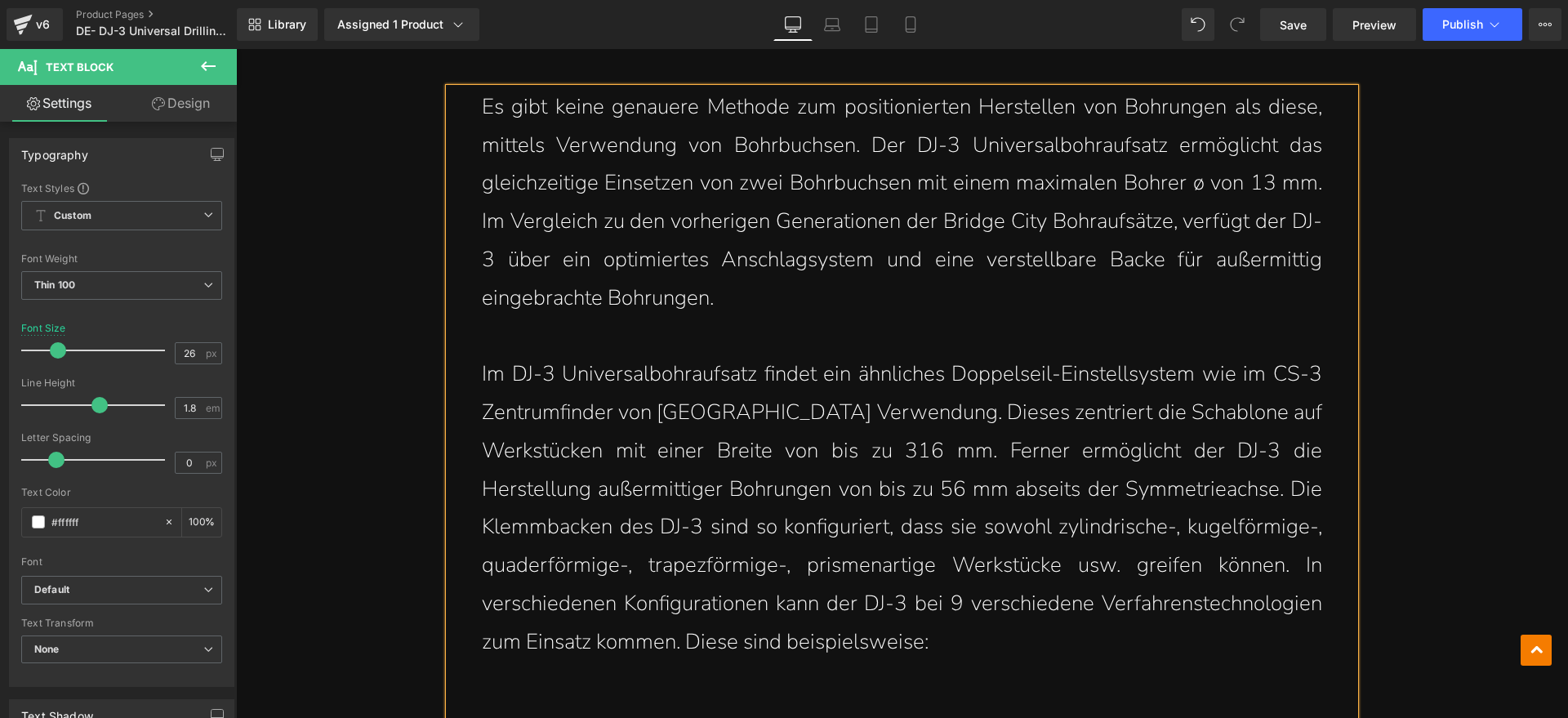
click at [683, 662] on div "Es gibt keine genauere Methode zum positionierten Herstellen von Bohrungen als …" at bounding box center [902, 410] width 906 height 644
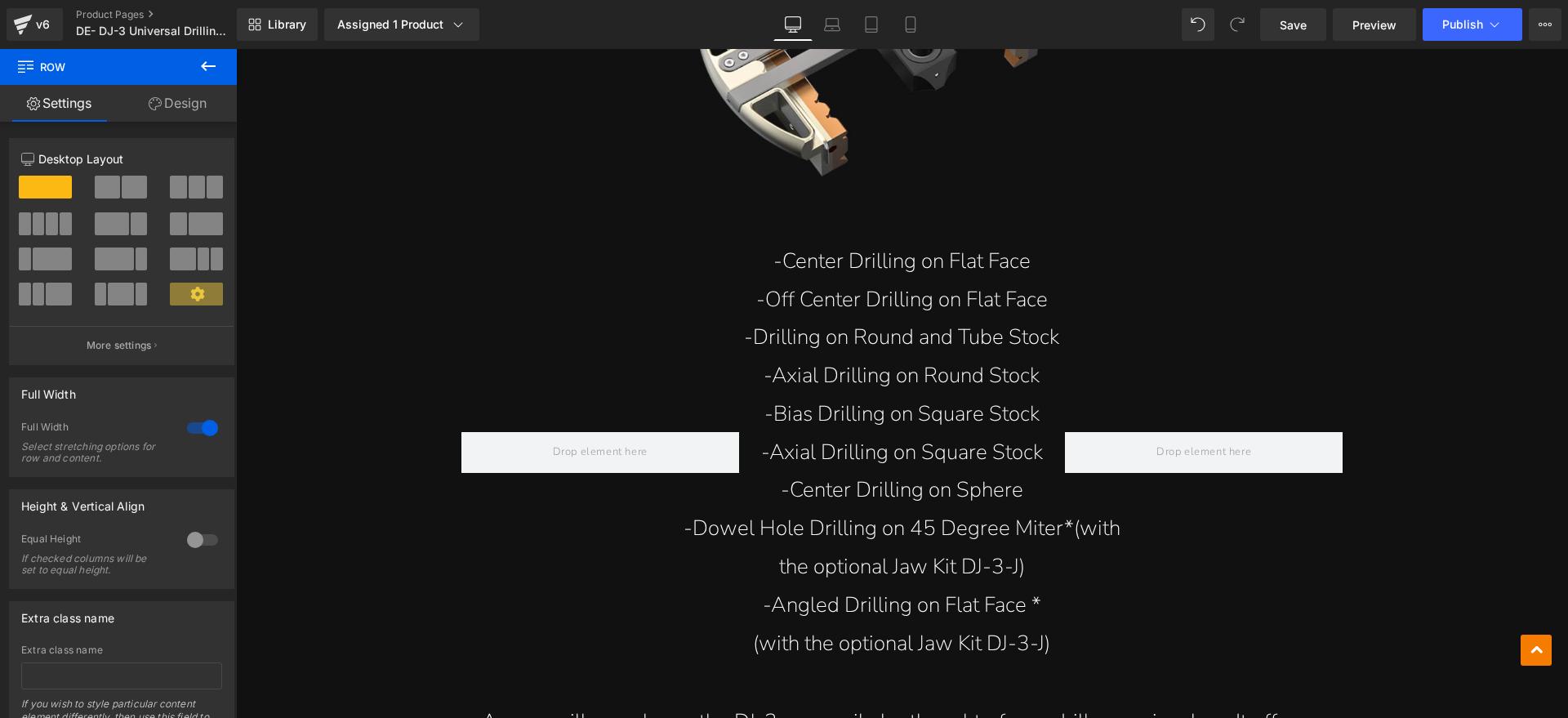
scroll to position [4697, 0]
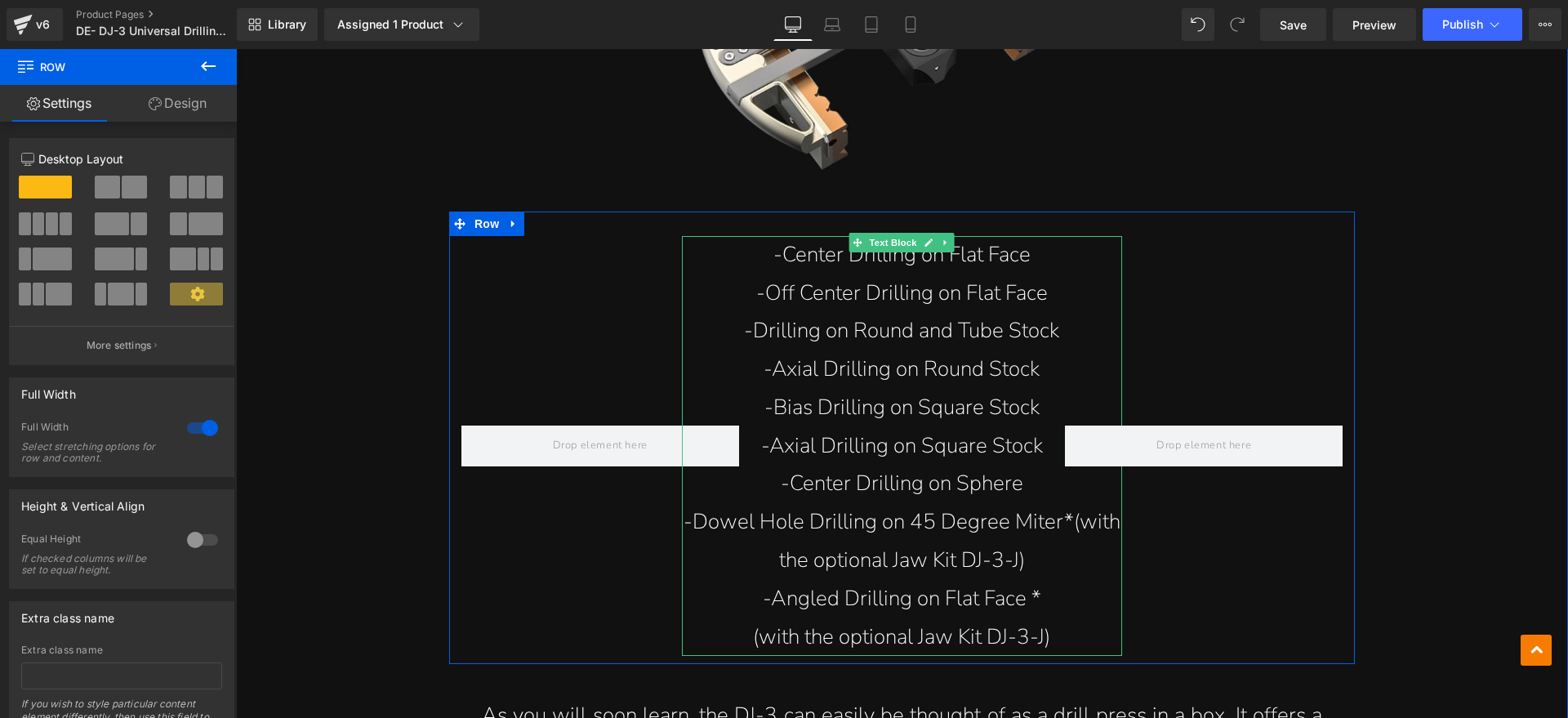
drag, startPoint x: 1009, startPoint y: 206, endPoint x: 1032, endPoint y: 212, distance: 23.8
click at [1009, 236] on p "-Center Drilling on Flat Face" at bounding box center [902, 255] width 441 height 39
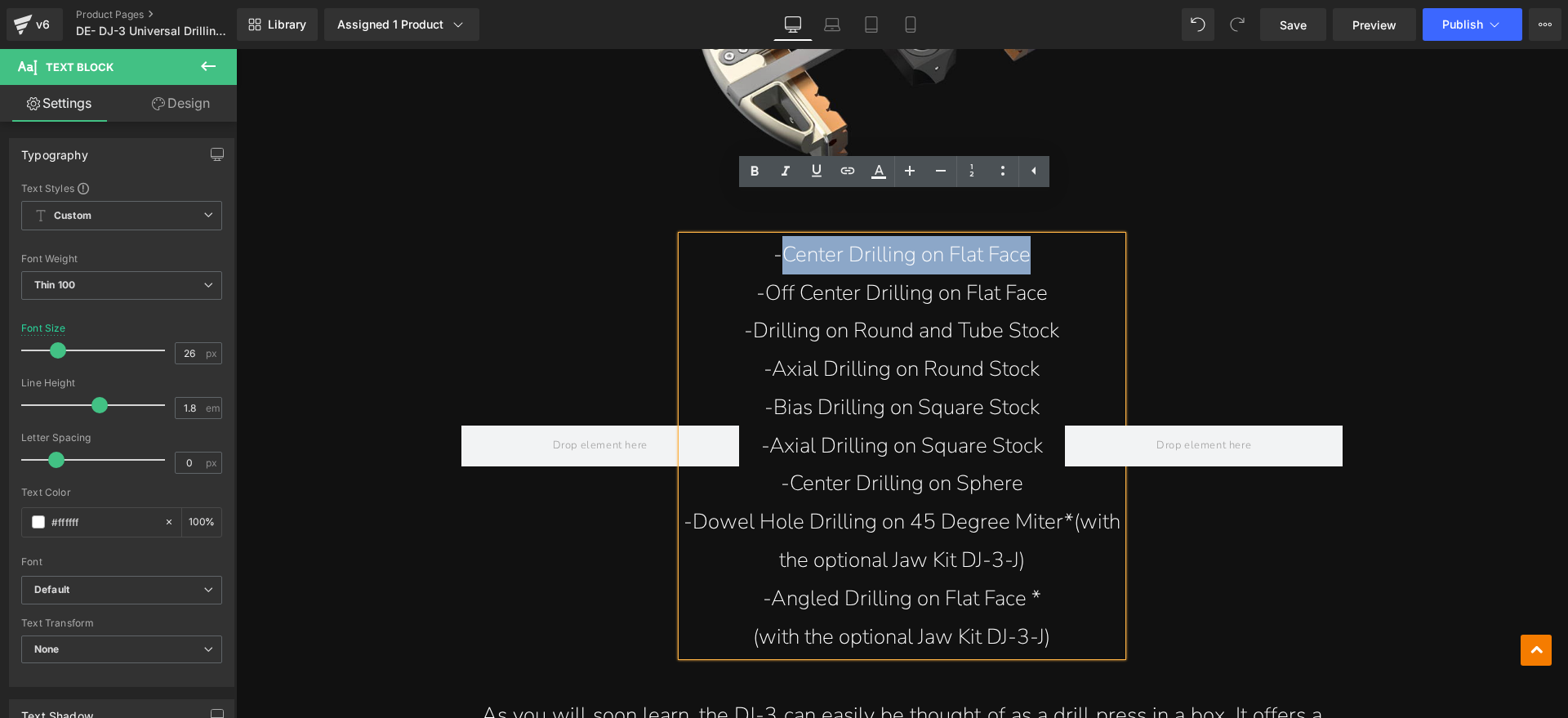
drag, startPoint x: 1042, startPoint y: 212, endPoint x: 772, endPoint y: 207, distance: 270.0
click at [772, 236] on p "-Center Drilling on Flat Face" at bounding box center [902, 255] width 441 height 39
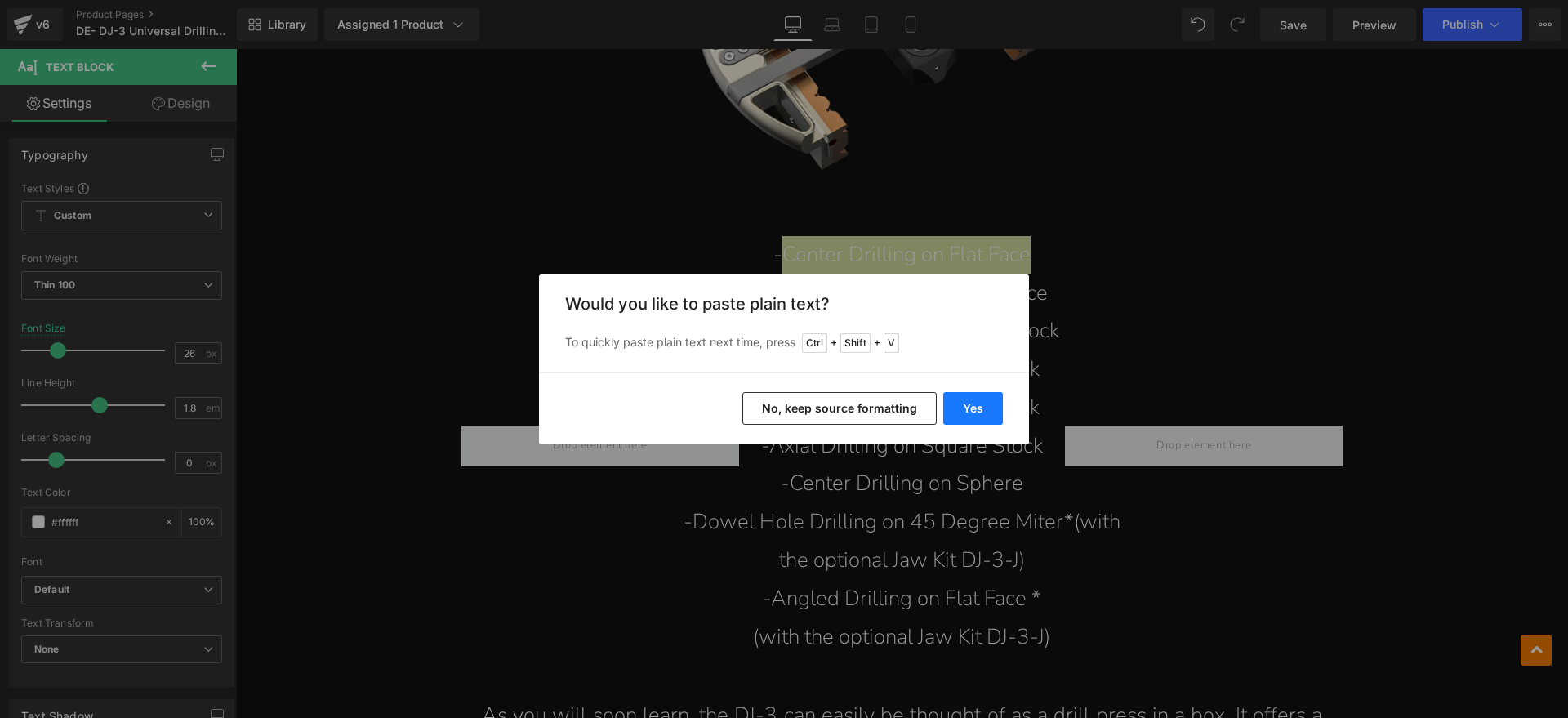
click at [983, 400] on button "Yes" at bounding box center [972, 408] width 59 height 33
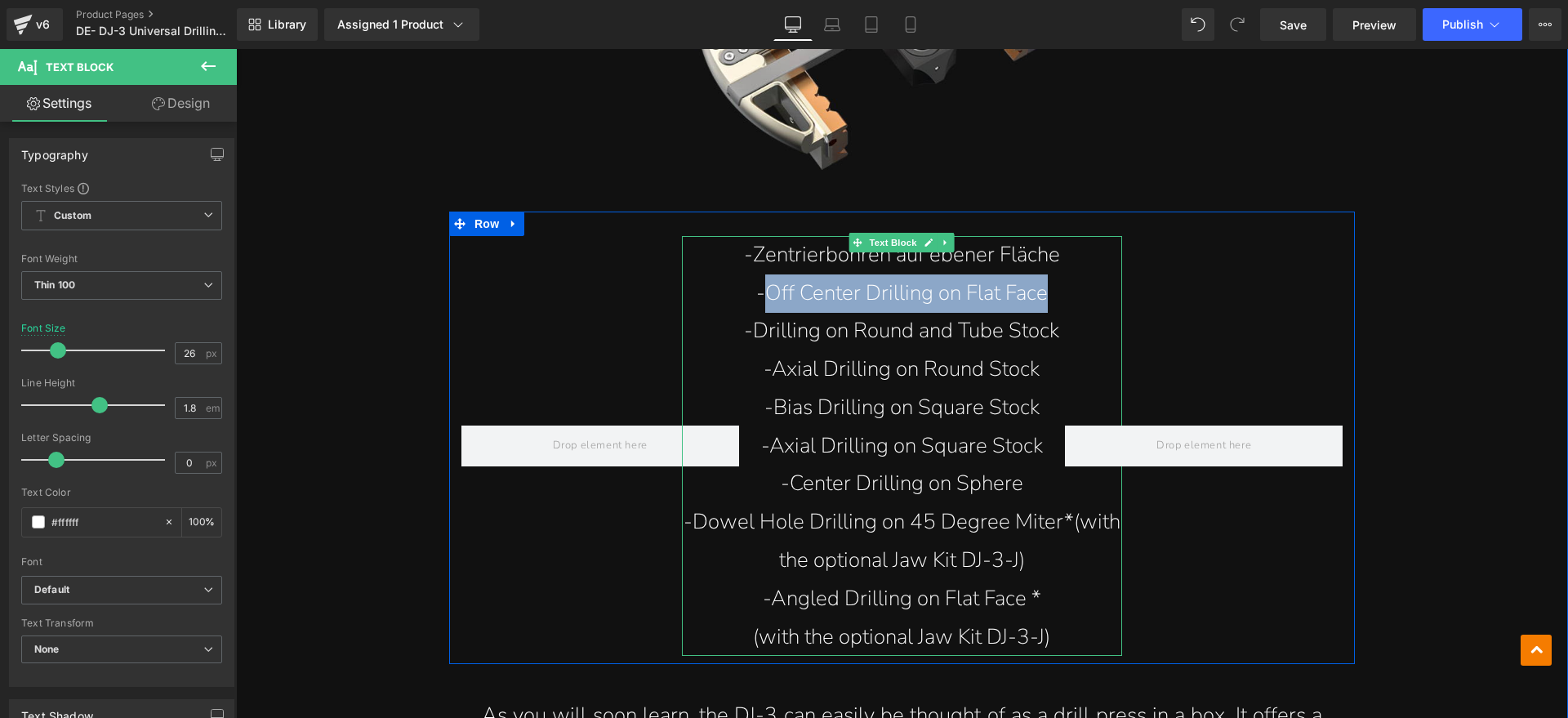
drag, startPoint x: 1042, startPoint y: 250, endPoint x: 756, endPoint y: 245, distance: 286.0
click at [756, 275] on p "-Off Center Drilling on Flat Face" at bounding box center [902, 294] width 441 height 39
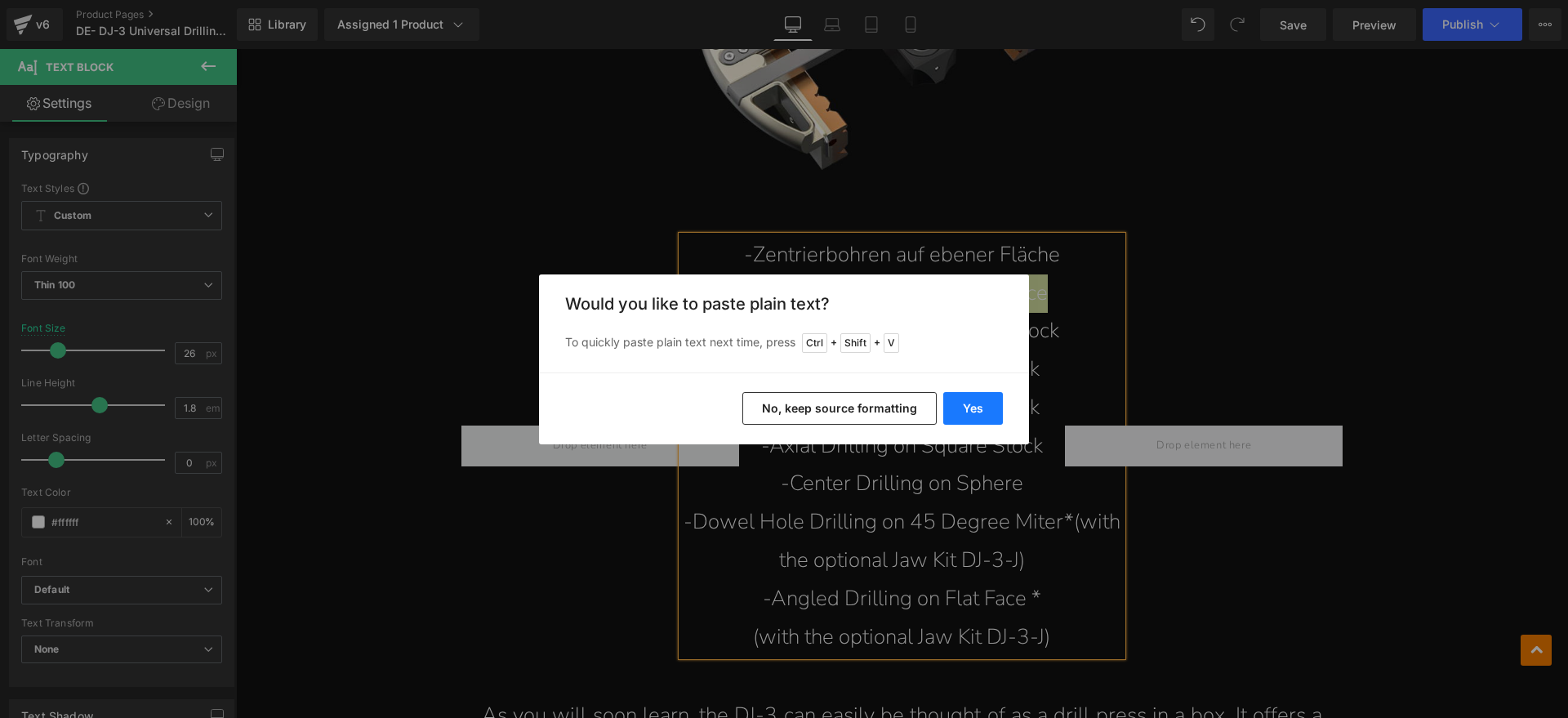
drag, startPoint x: 989, startPoint y: 410, endPoint x: 752, endPoint y: 361, distance: 242.0
click at [989, 410] on button "Yes" at bounding box center [972, 408] width 59 height 33
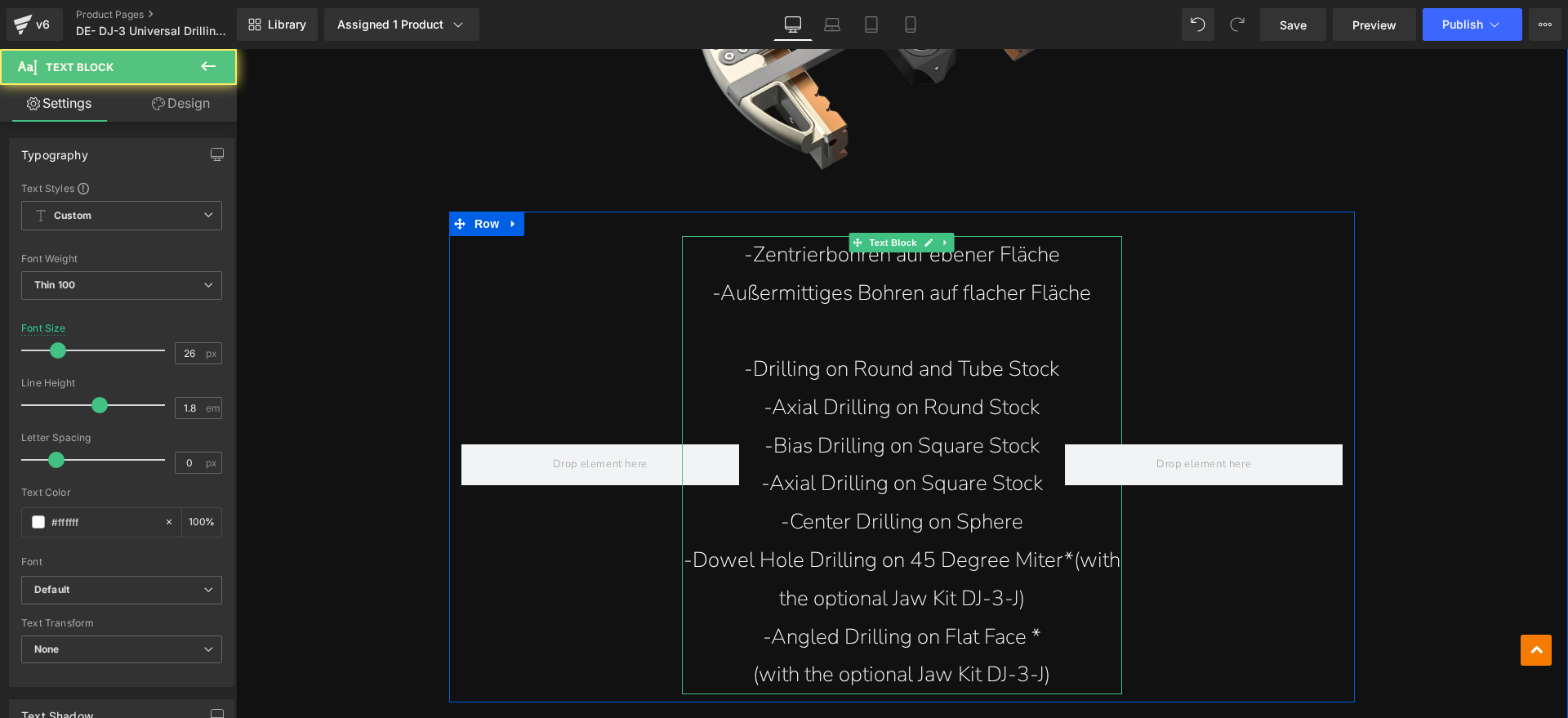
click at [917, 312] on p at bounding box center [902, 332] width 441 height 39
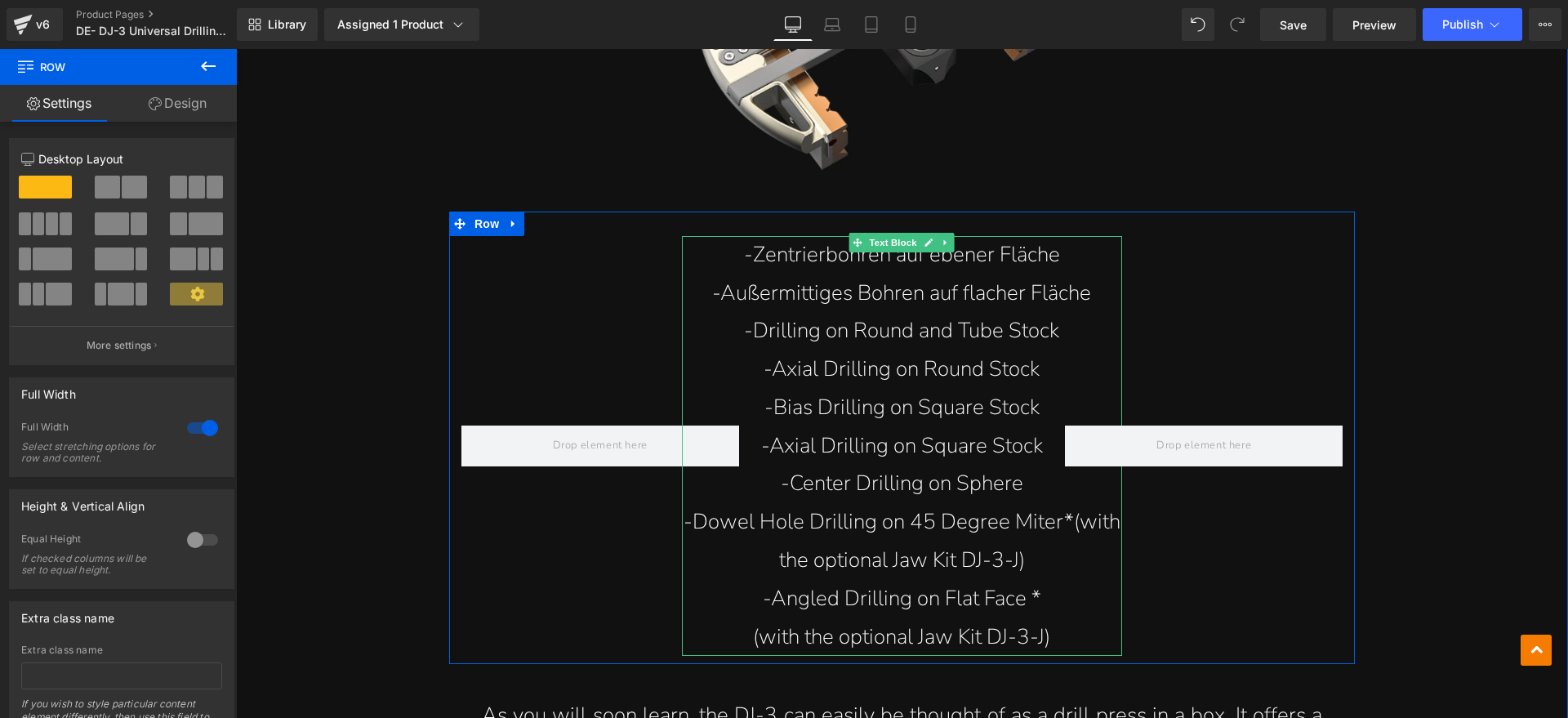
drag, startPoint x: 1036, startPoint y: 296, endPoint x: 1057, endPoint y: 291, distance: 21.6
click at [1036, 312] on p "-Drilling on Round and Tube Stock" at bounding box center [902, 332] width 441 height 39
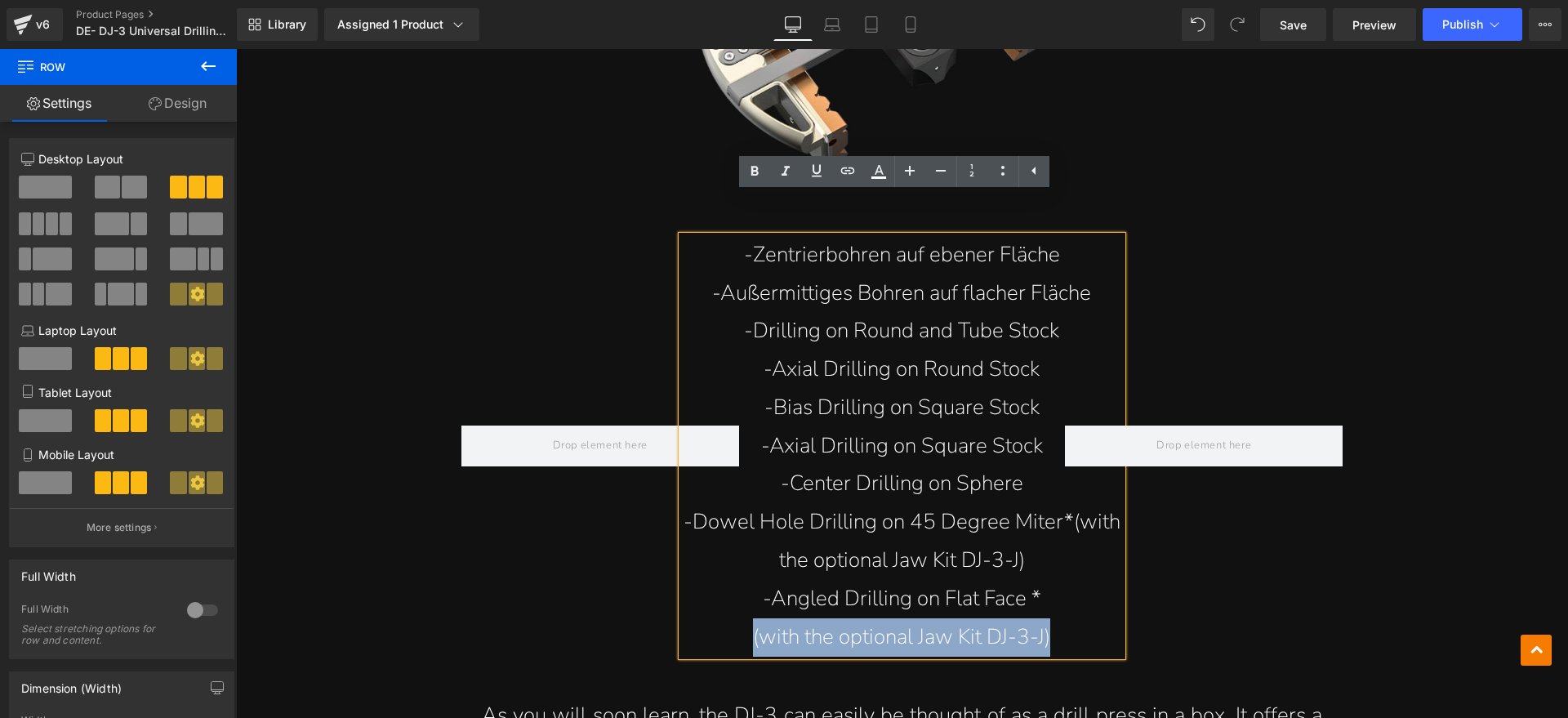
drag, startPoint x: 1057, startPoint y: 291, endPoint x: 878, endPoint y: 292, distance: 179.0
click at [878, 292] on div "-Zentrierbohren auf ebener Fläche -Außermittiges Bohren auf flacher Fläche -Dri…" at bounding box center [902, 438] width 906 height 453
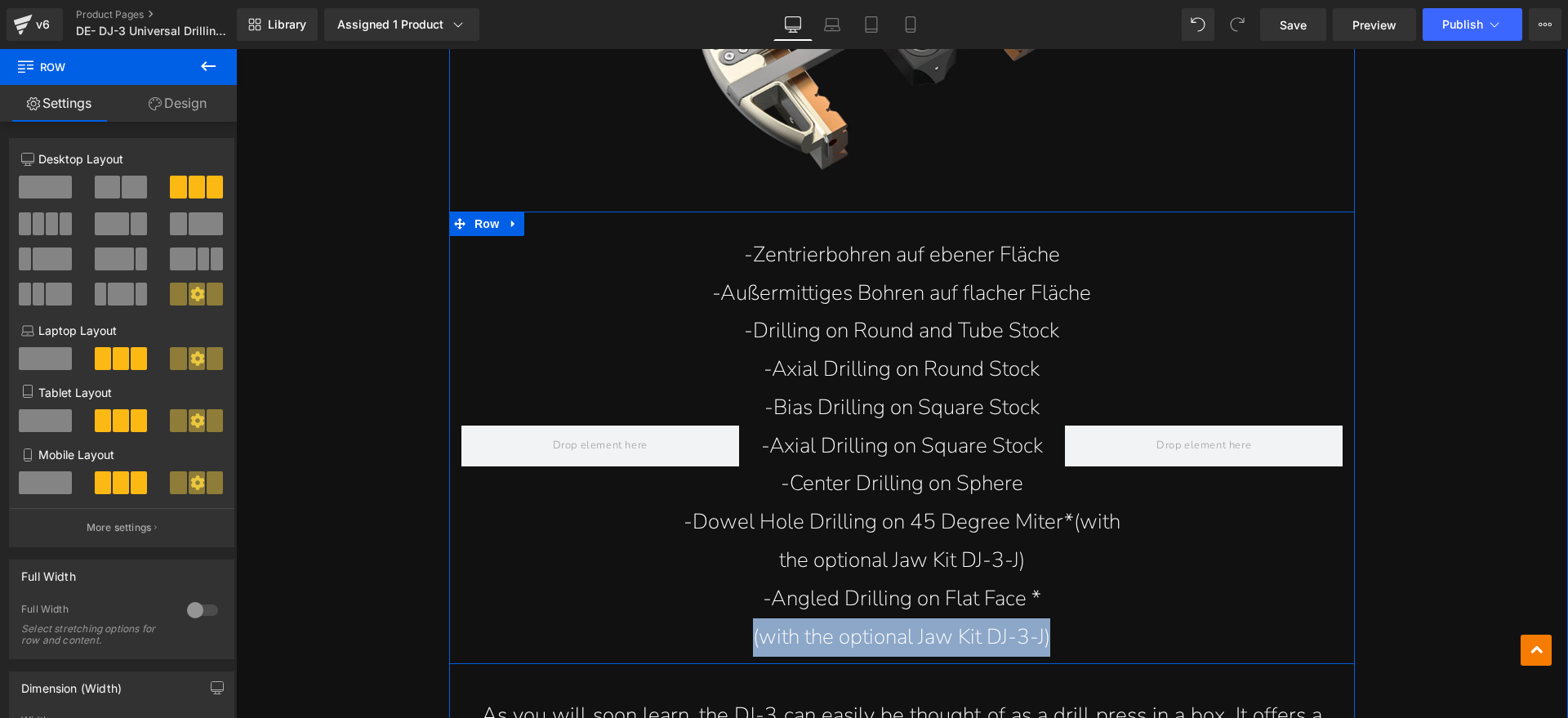
click at [1053, 296] on div at bounding box center [1204, 446] width 303 height 421
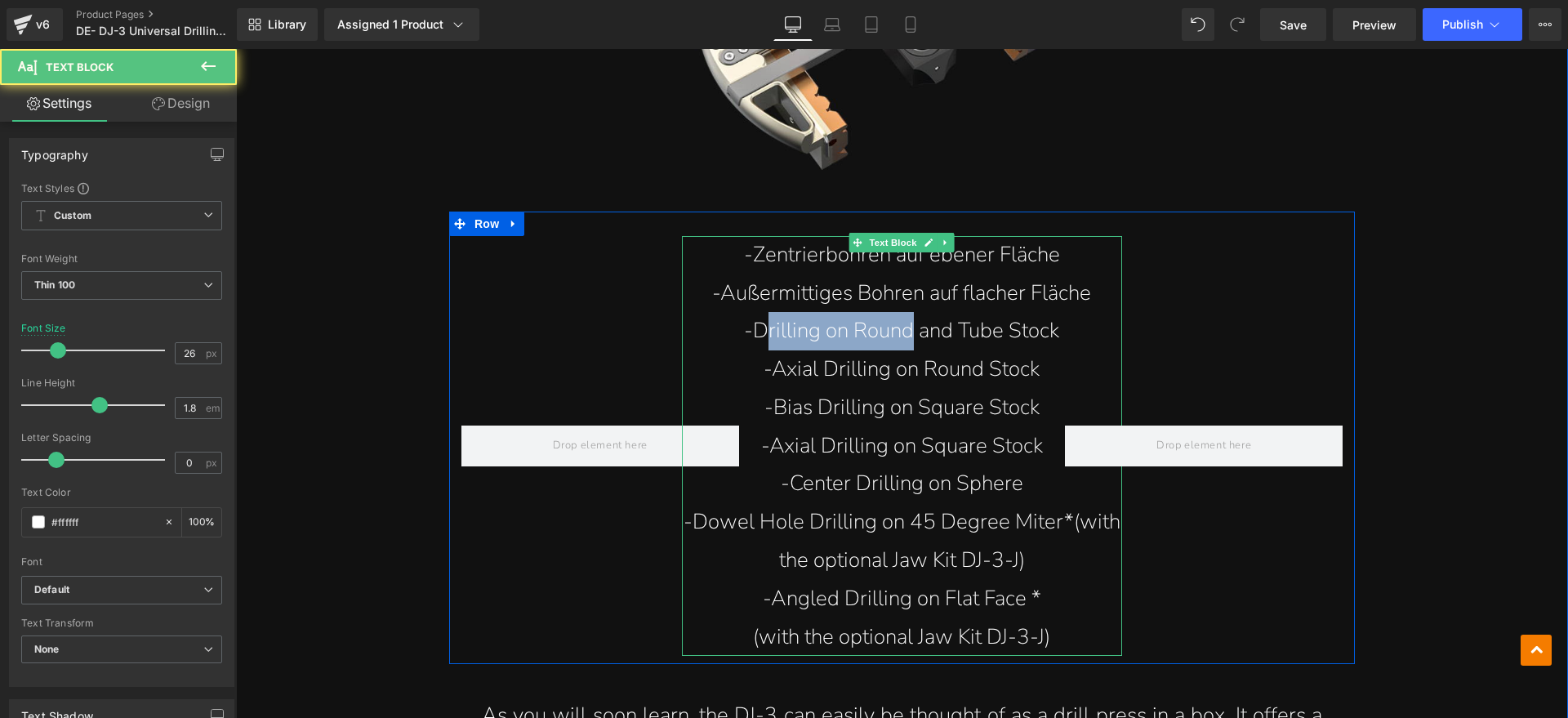
drag, startPoint x: 755, startPoint y: 292, endPoint x: 895, endPoint y: 292, distance: 140.0
click at [901, 312] on p "-Drilling on Round and Tube Stock" at bounding box center [902, 332] width 441 height 39
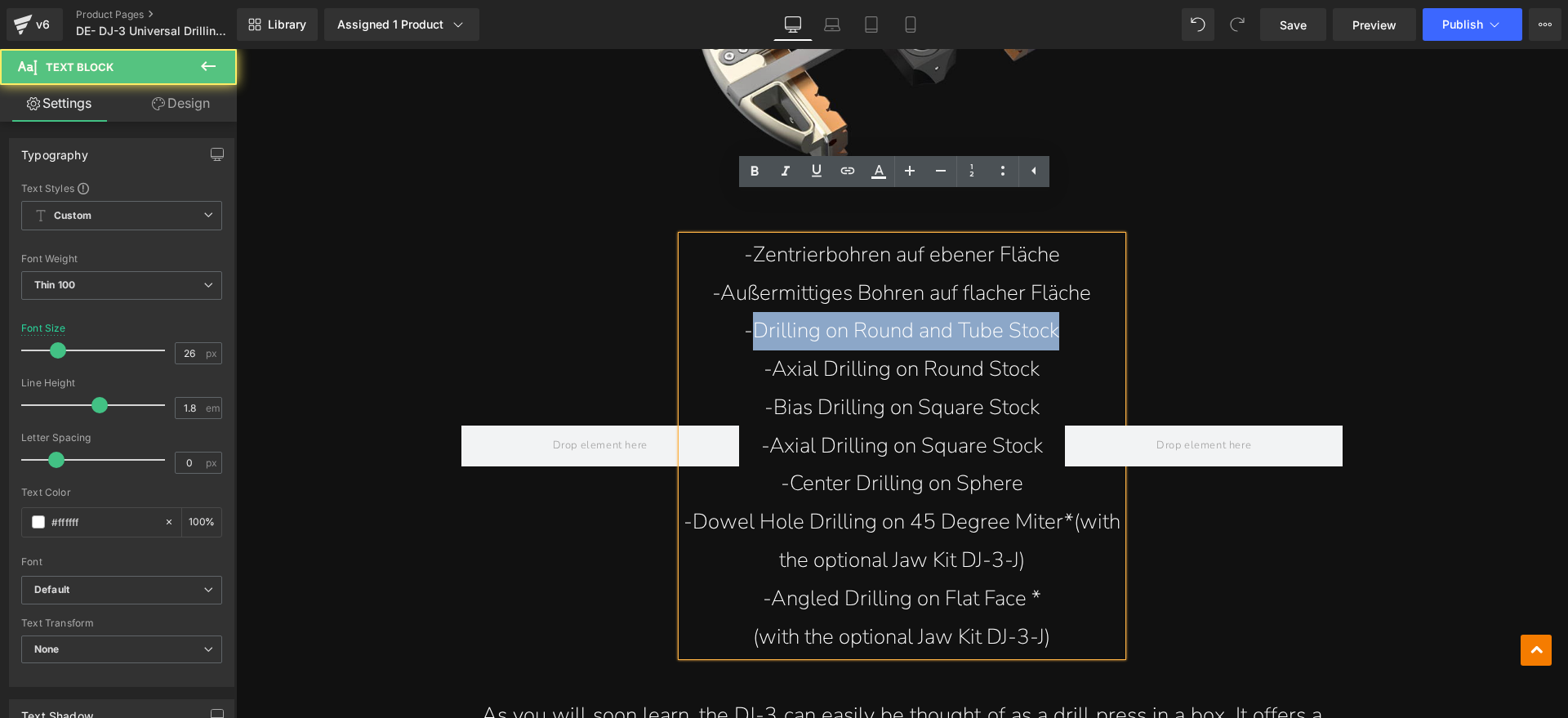
drag, startPoint x: 749, startPoint y: 295, endPoint x: 1053, endPoint y: 295, distance: 304.0
click at [1053, 295] on div "-Zentrierbohren auf ebener Fläche -Außermittiges Bohren auf flacher Fläche -Dri…" at bounding box center [902, 438] width 906 height 453
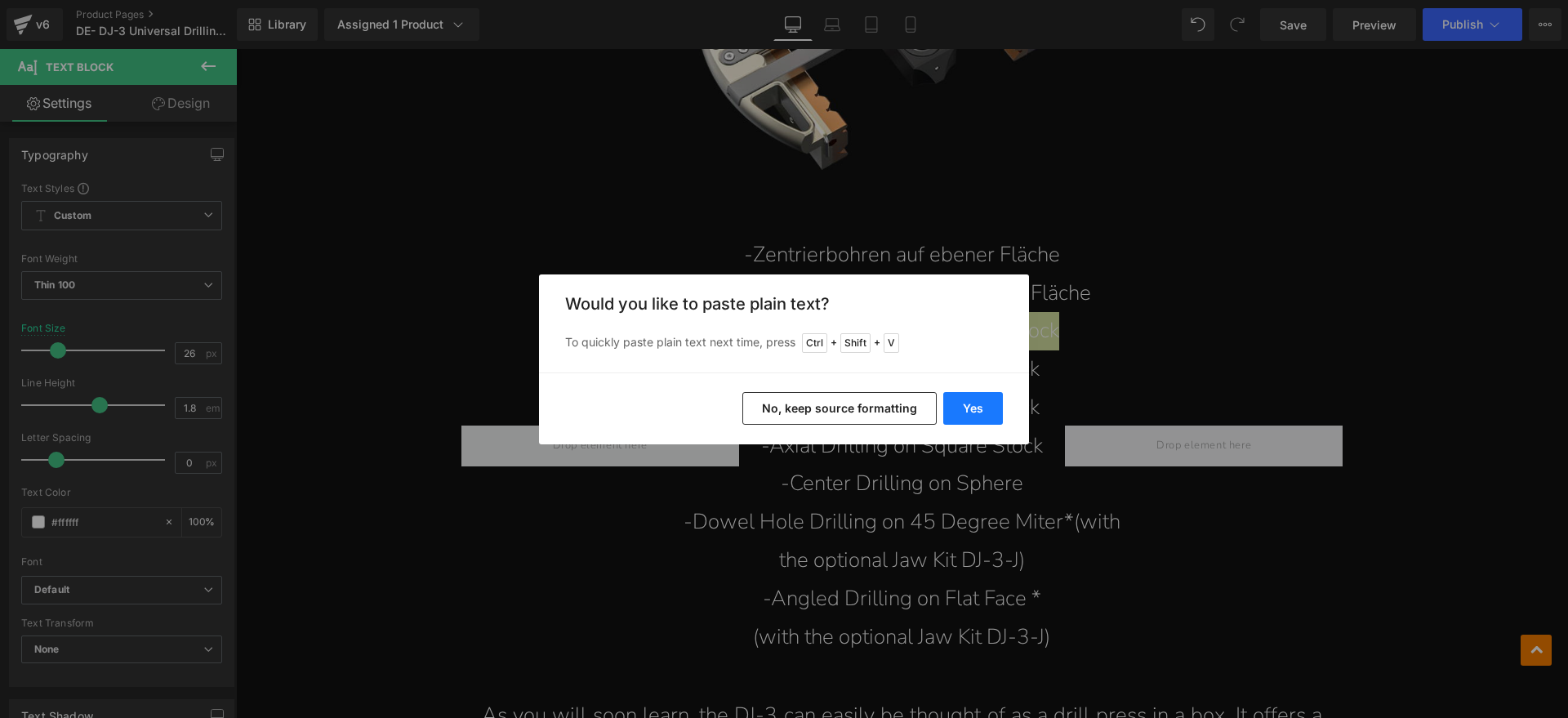
click at [961, 406] on button "Yes" at bounding box center [972, 408] width 59 height 33
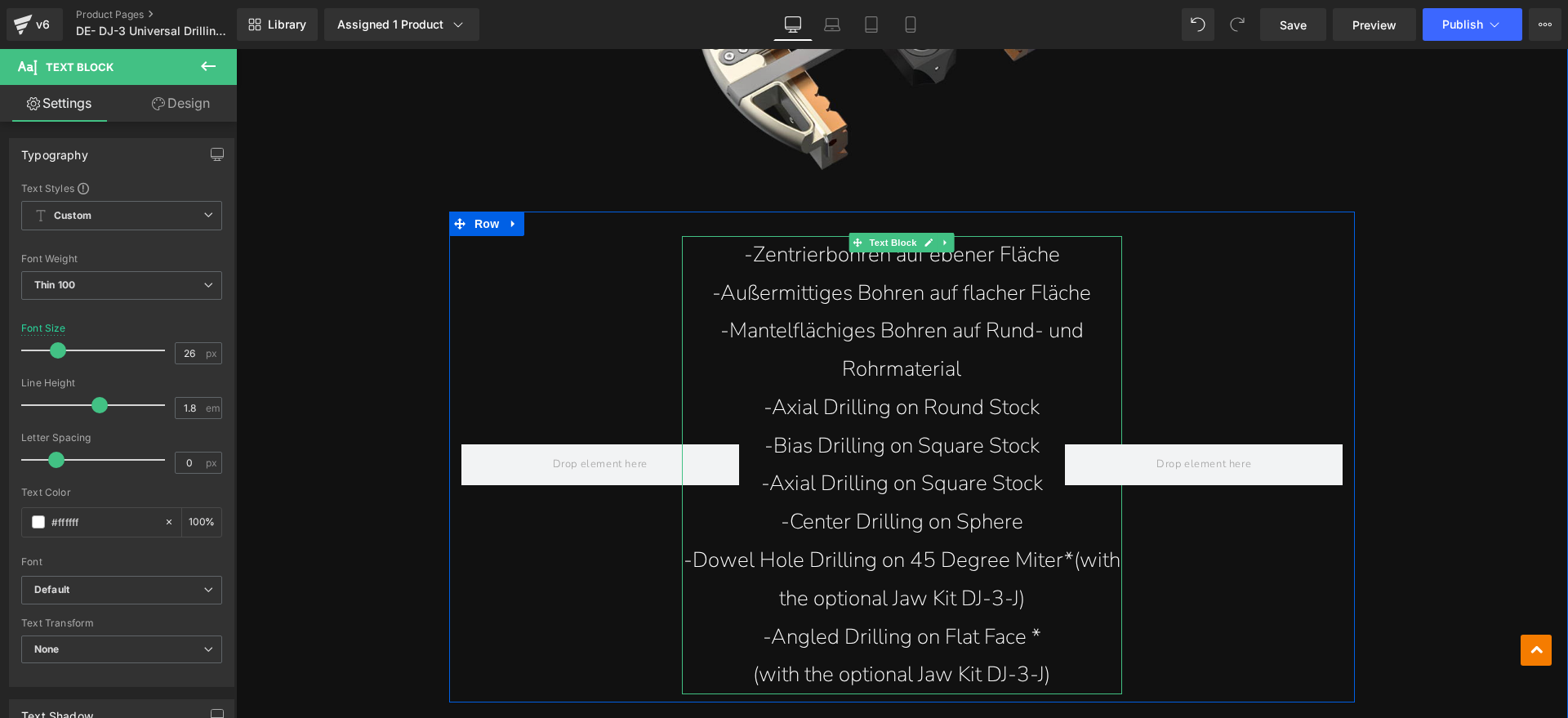
click at [974, 331] on p "-Mantelflächiges Bohren auf Rund- und Rohrmaterial" at bounding box center [902, 350] width 441 height 77
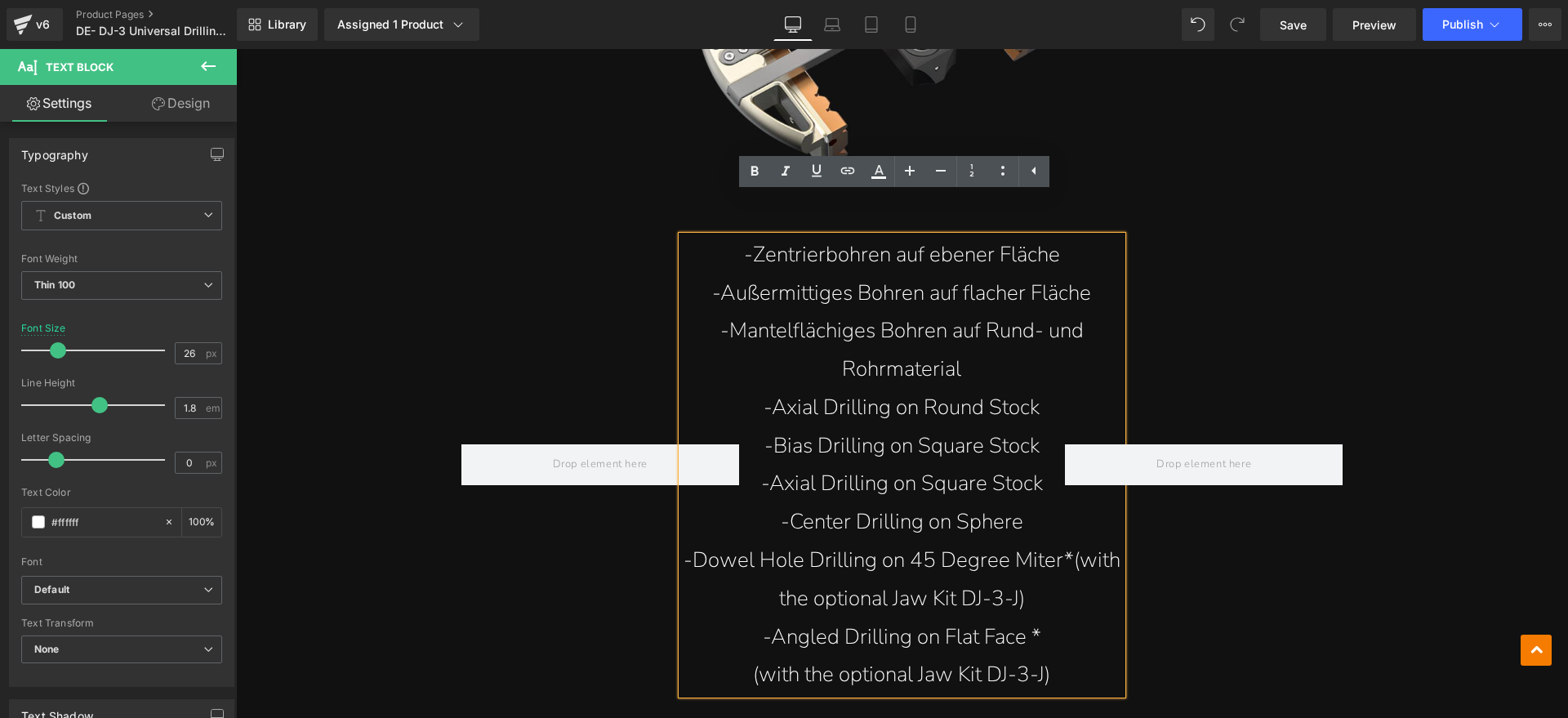
drag, startPoint x: 1022, startPoint y: 365, endPoint x: 1040, endPoint y: 365, distance: 18.0
click at [1023, 389] on p "-Axial Drilling on Round Stock" at bounding box center [902, 408] width 441 height 39
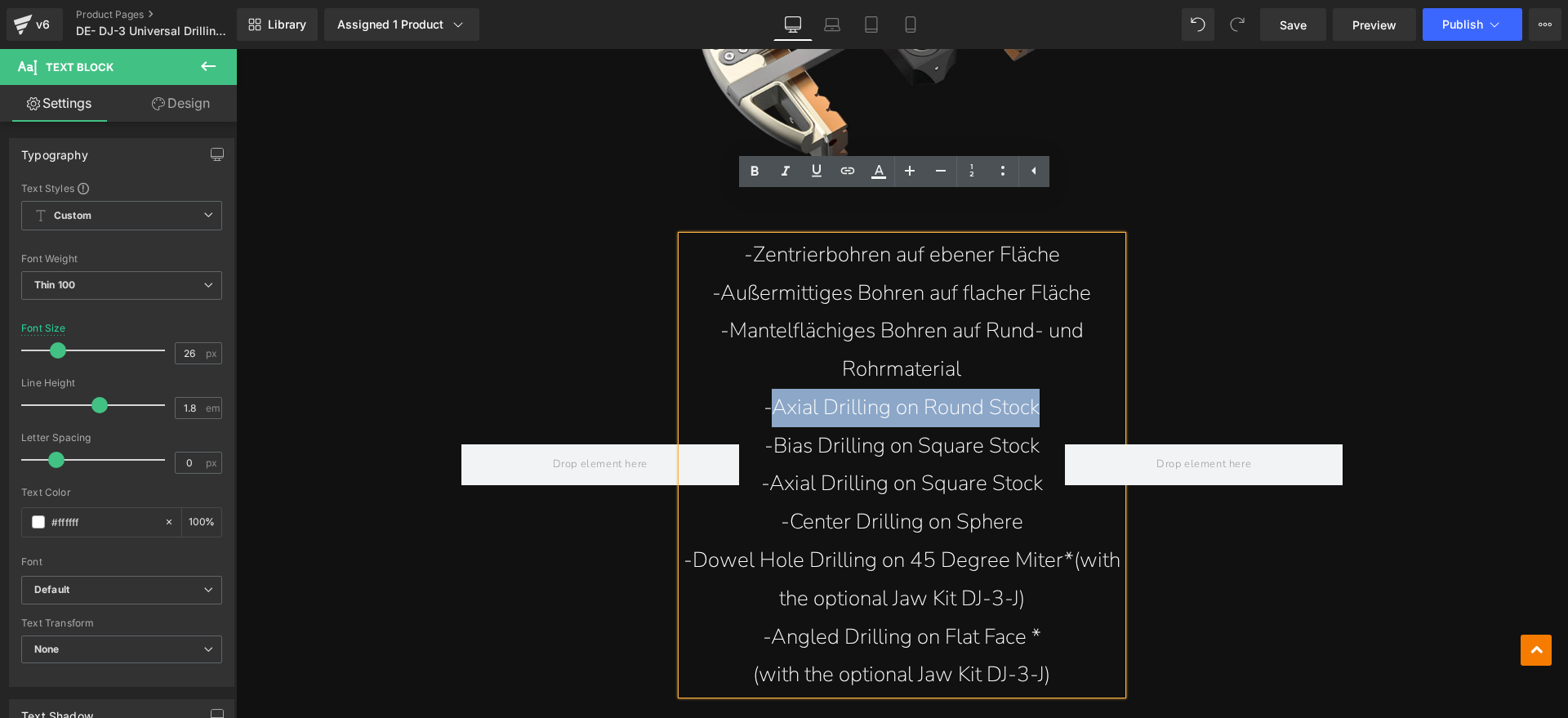
drag, startPoint x: 1041, startPoint y: 365, endPoint x: 768, endPoint y: 371, distance: 273.1
click at [768, 389] on p "-Axial Drilling on Round Stock" at bounding box center [902, 408] width 441 height 39
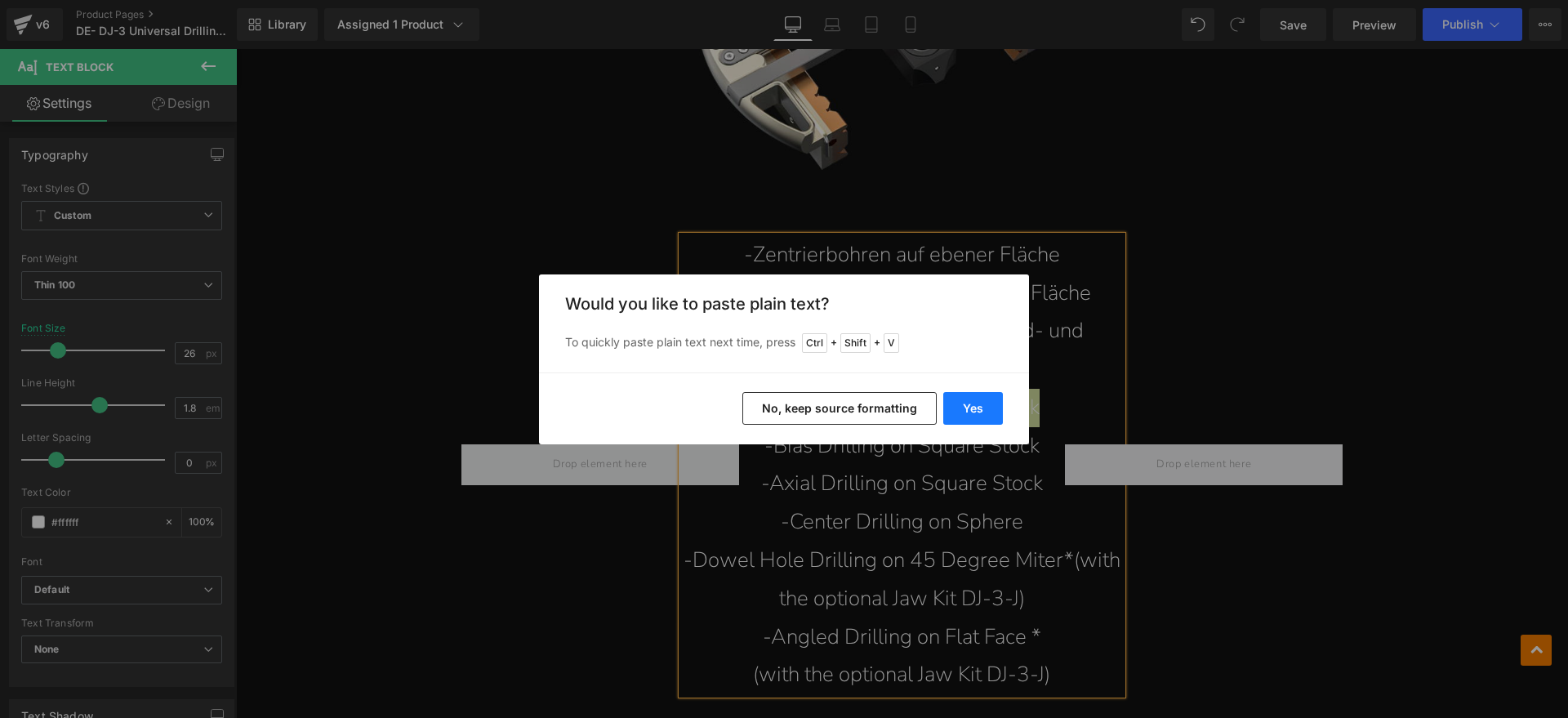
click at [949, 404] on button "Yes" at bounding box center [972, 408] width 59 height 33
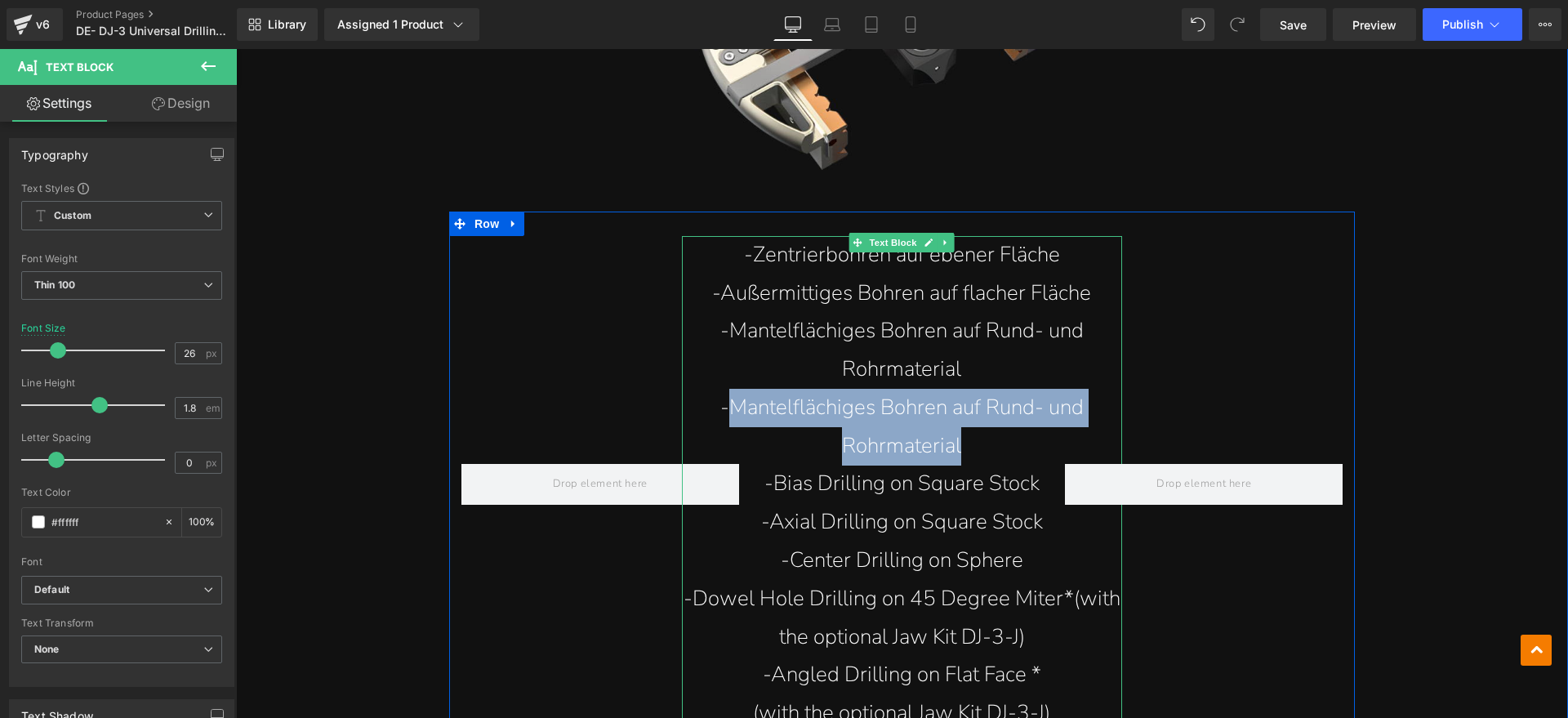
drag, startPoint x: 967, startPoint y: 403, endPoint x: 728, endPoint y: 368, distance: 241.5
click at [728, 389] on p "-Mantelflächiges Bohren auf Rund- und Rohrmaterial" at bounding box center [902, 427] width 441 height 77
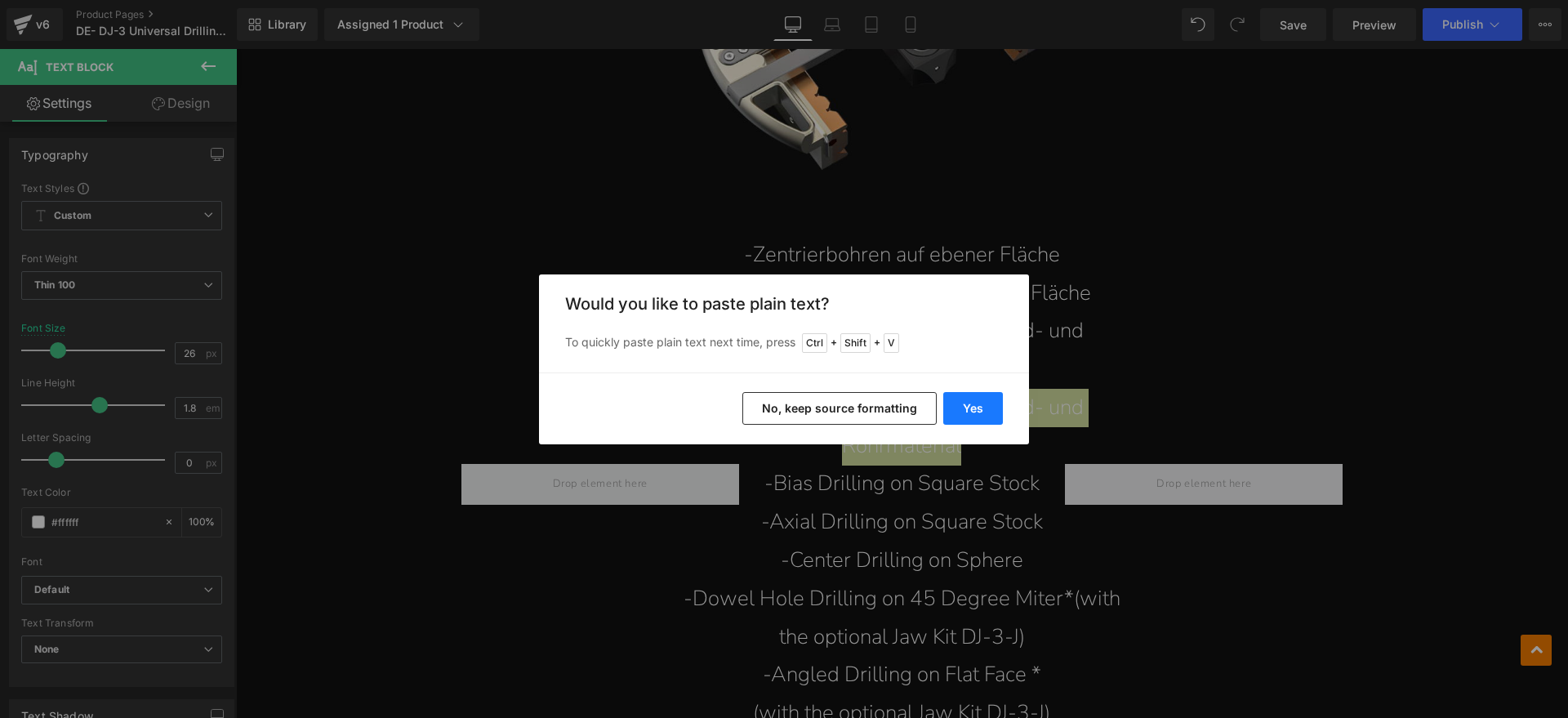
click at [982, 395] on button "Yes" at bounding box center [972, 408] width 59 height 33
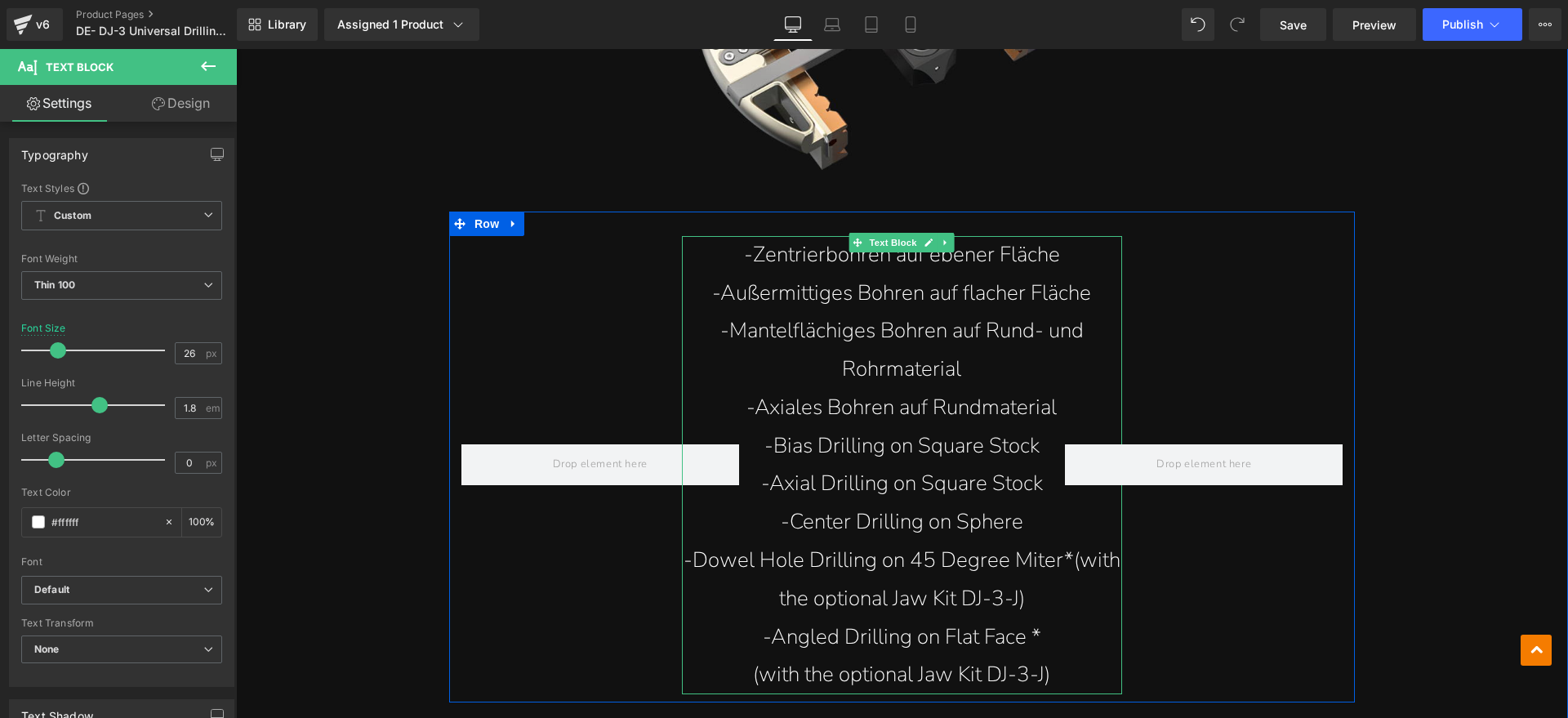
click at [1031, 427] on p "-Bias Drilling on Square Stock" at bounding box center [902, 446] width 441 height 39
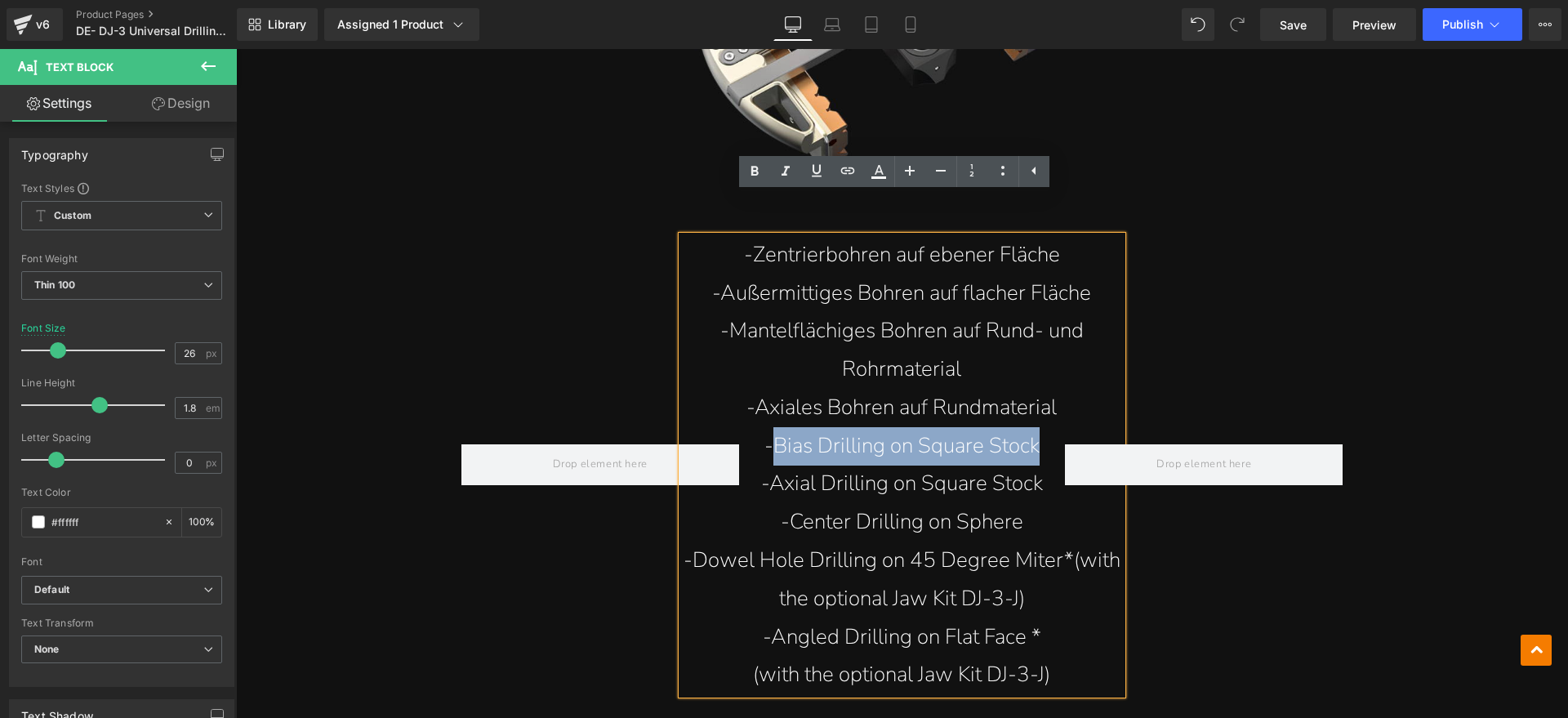
drag, startPoint x: 1037, startPoint y: 402, endPoint x: 771, endPoint y: 413, distance: 266.2
click at [771, 427] on p "-Bias Drilling on Square Stock" at bounding box center [902, 446] width 441 height 39
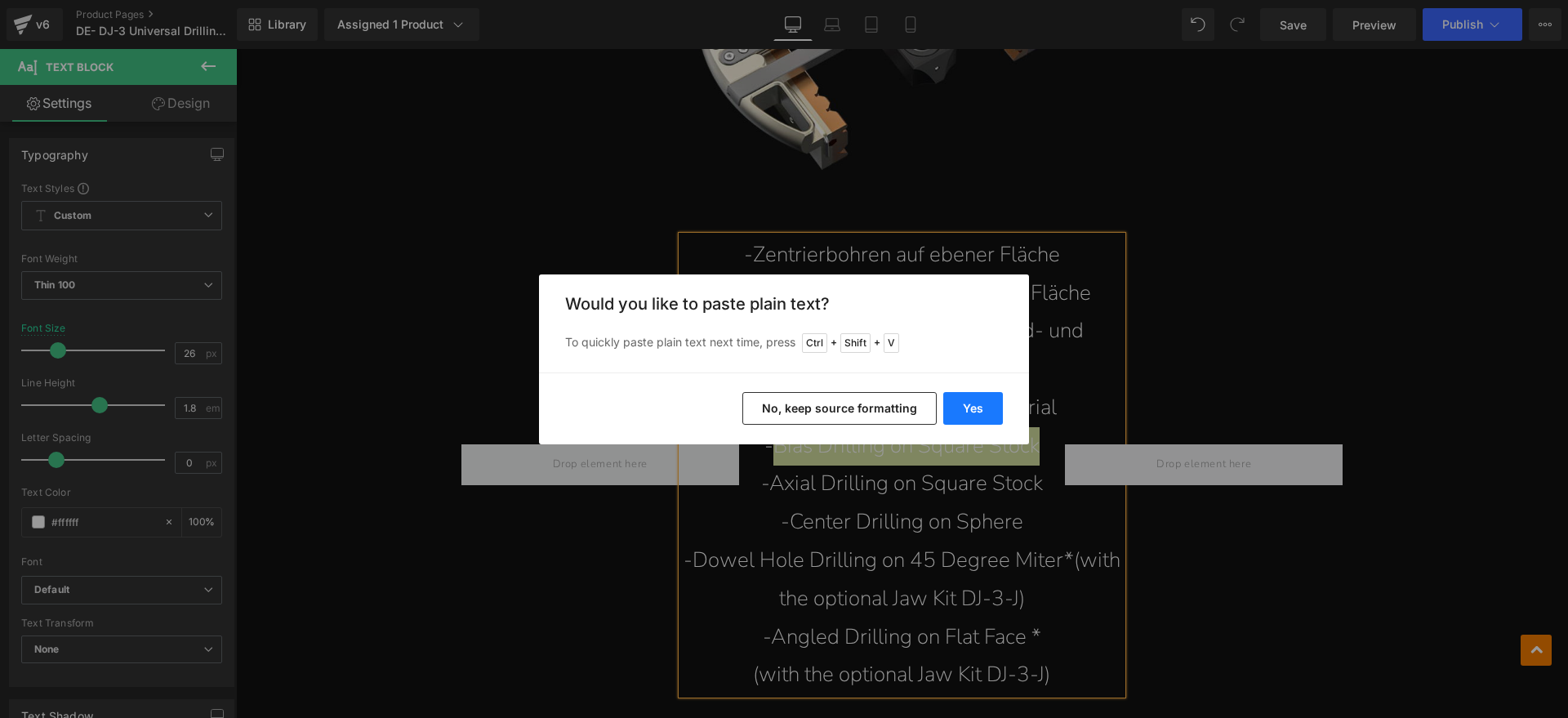
drag, startPoint x: 958, startPoint y: 404, endPoint x: 722, endPoint y: 354, distance: 241.2
click at [958, 404] on button "Yes" at bounding box center [972, 408] width 59 height 33
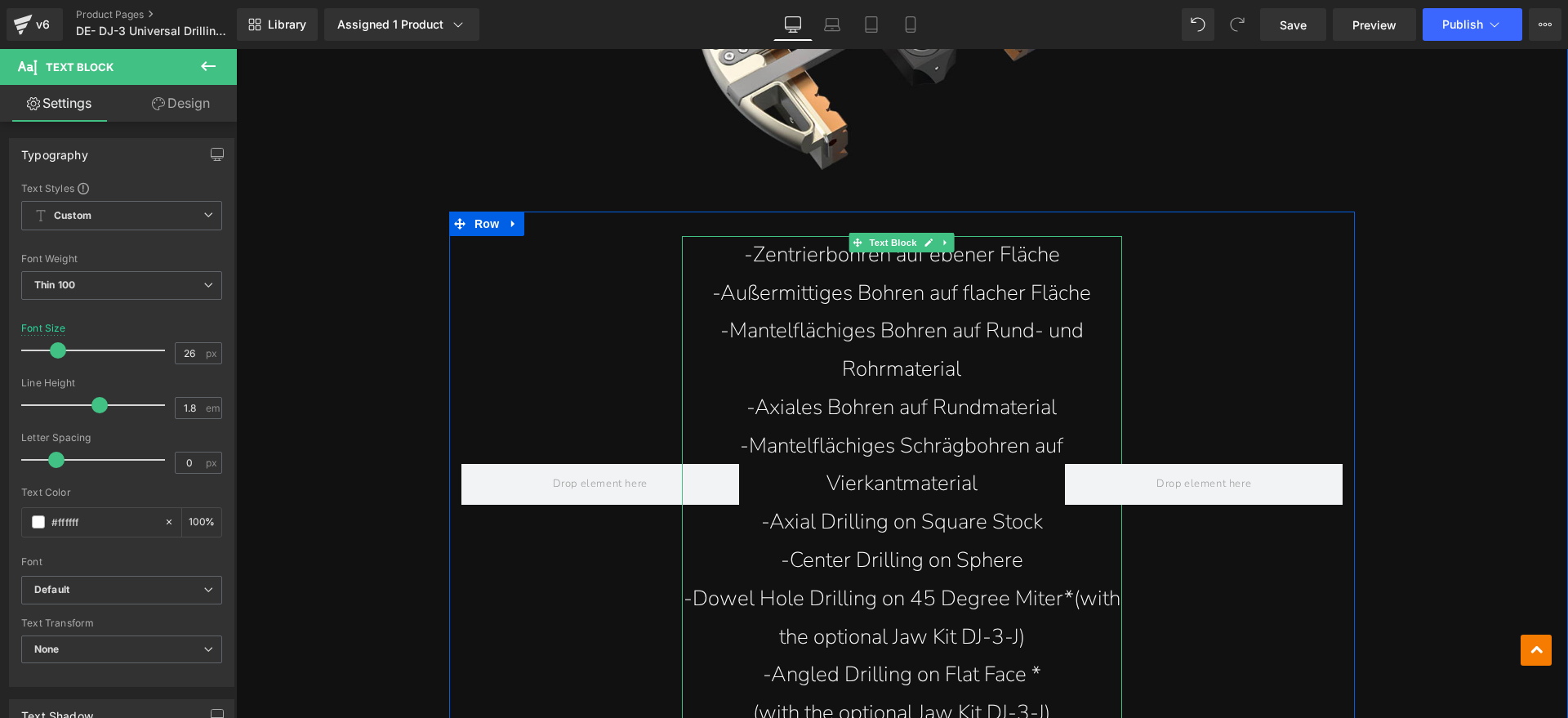
click at [1037, 504] on p "-Axial Drilling on Square Stock" at bounding box center [902, 523] width 441 height 39
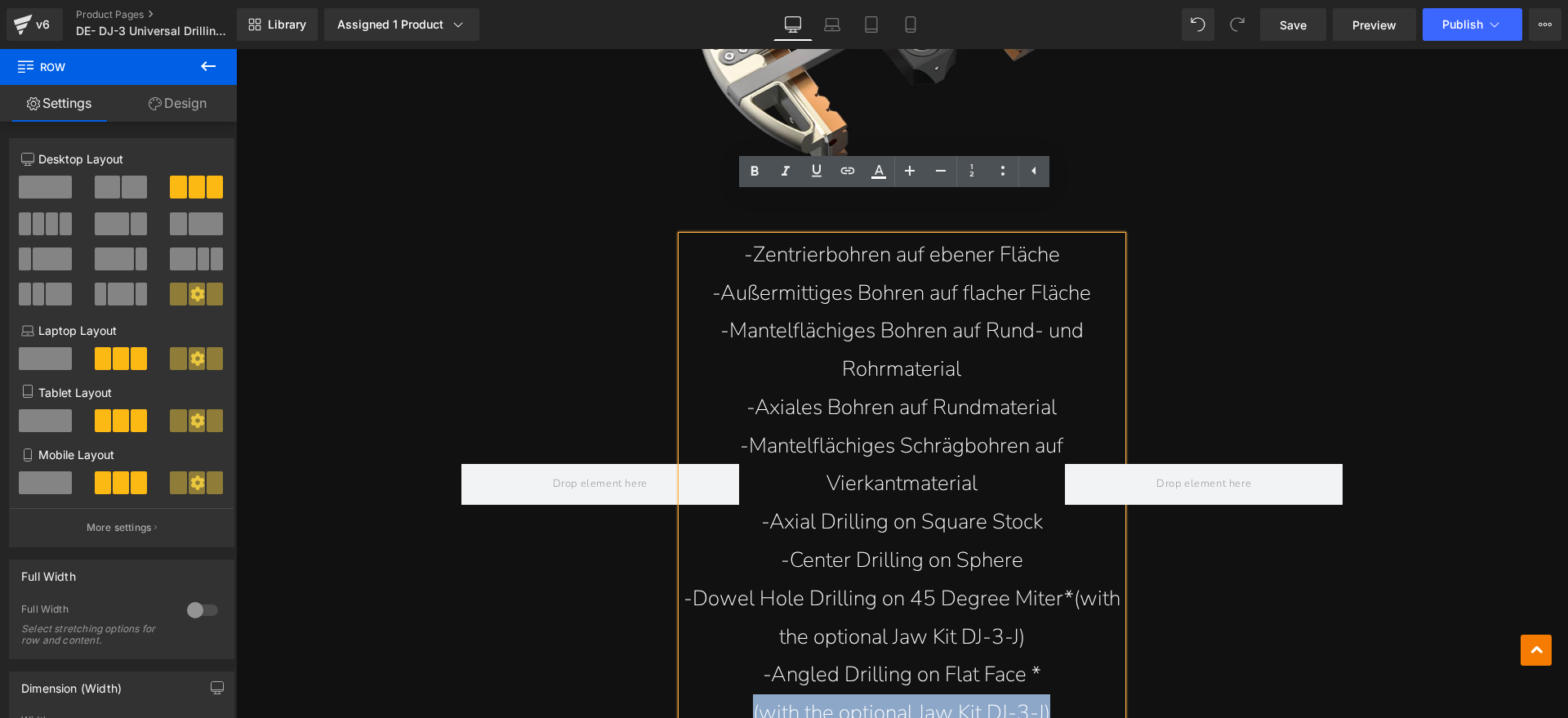
drag, startPoint x: 1057, startPoint y: 486, endPoint x: 766, endPoint y: 488, distance: 291.0
click at [766, 488] on div "-Zentrierbohren auf ebener Fläche -Außermittiges Bohren auf flacher Fläche -Man…" at bounding box center [902, 476] width 906 height 530
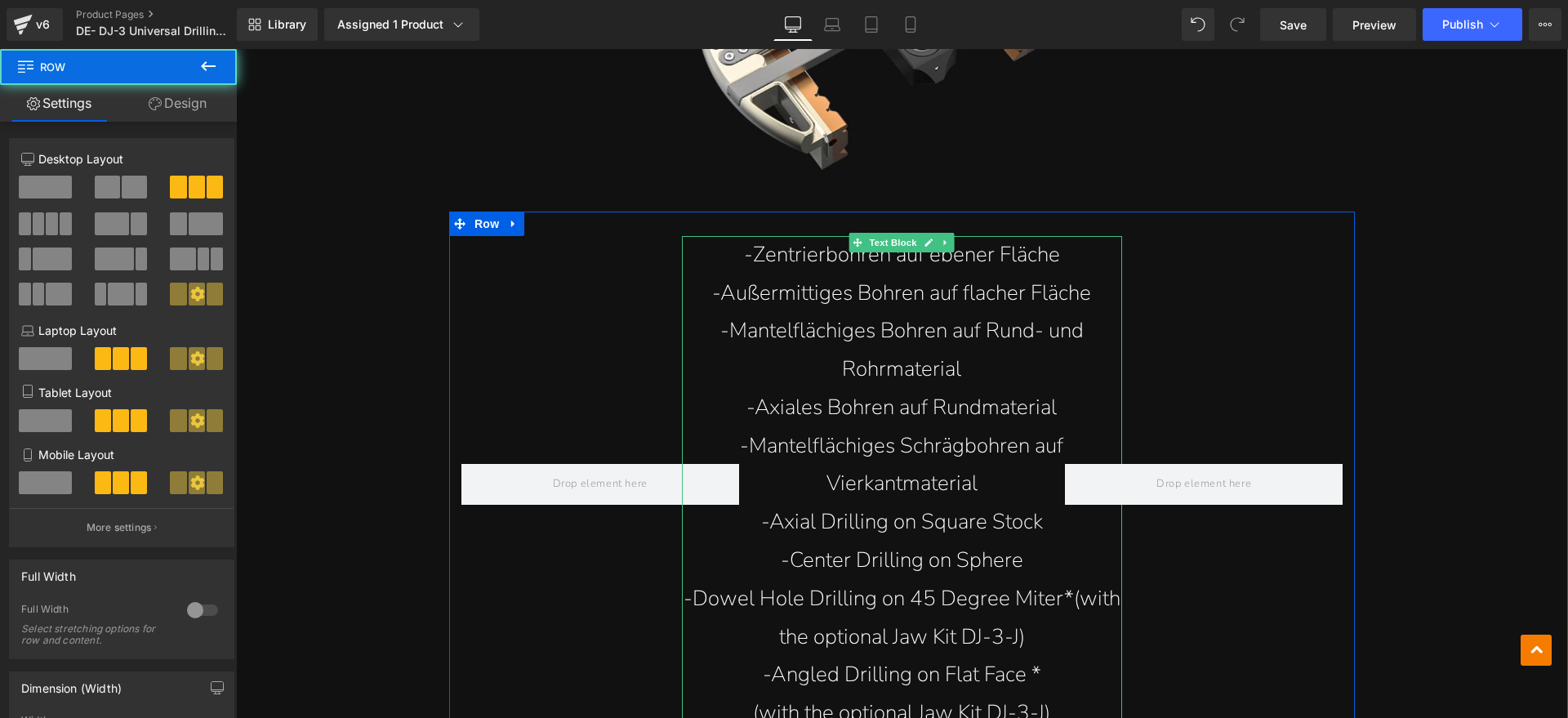
click at [1040, 504] on p "-Axial Drilling on Square Stock" at bounding box center [902, 523] width 441 height 39
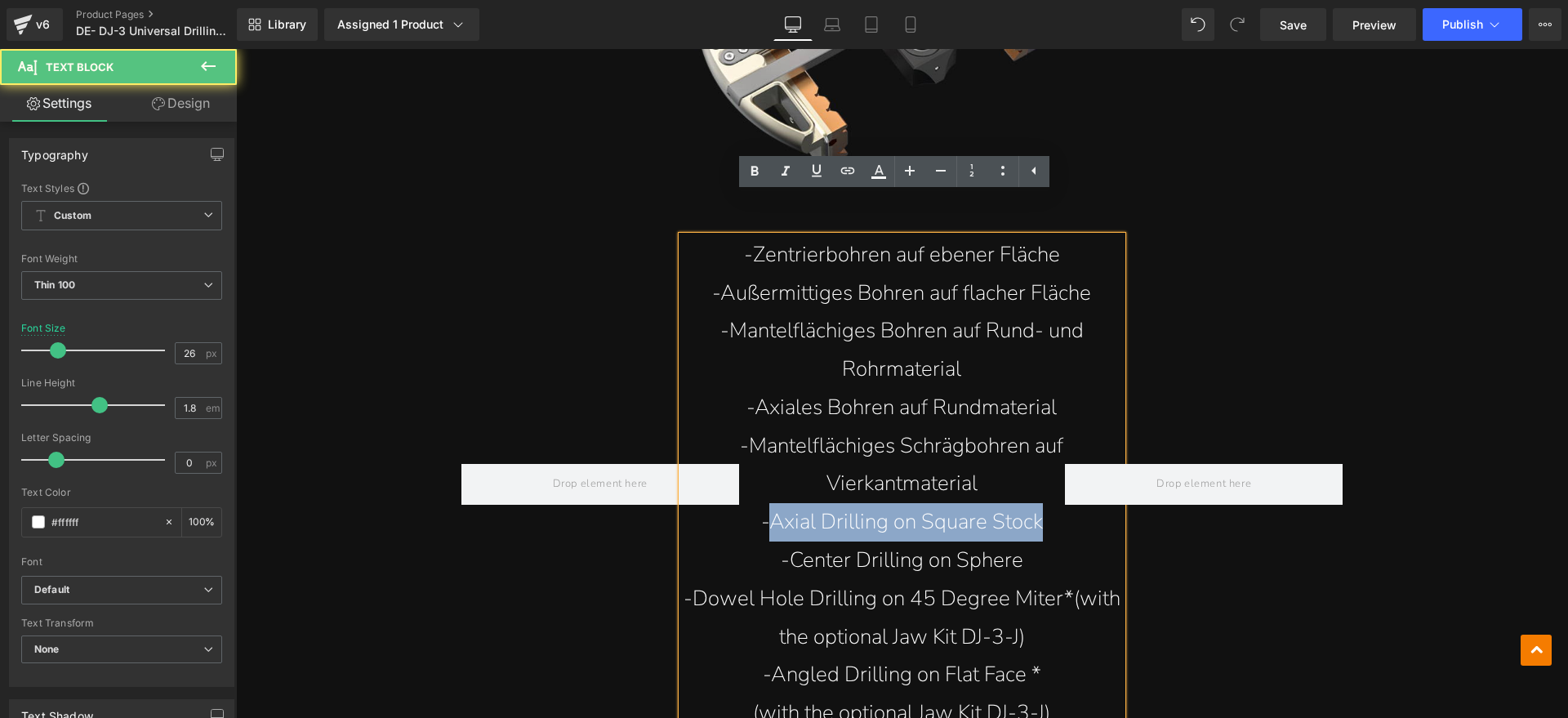
drag, startPoint x: 1042, startPoint y: 483, endPoint x: 762, endPoint y: 483, distance: 280.0
click at [762, 504] on p "-Axial Drilling on Square Stock" at bounding box center [902, 523] width 441 height 39
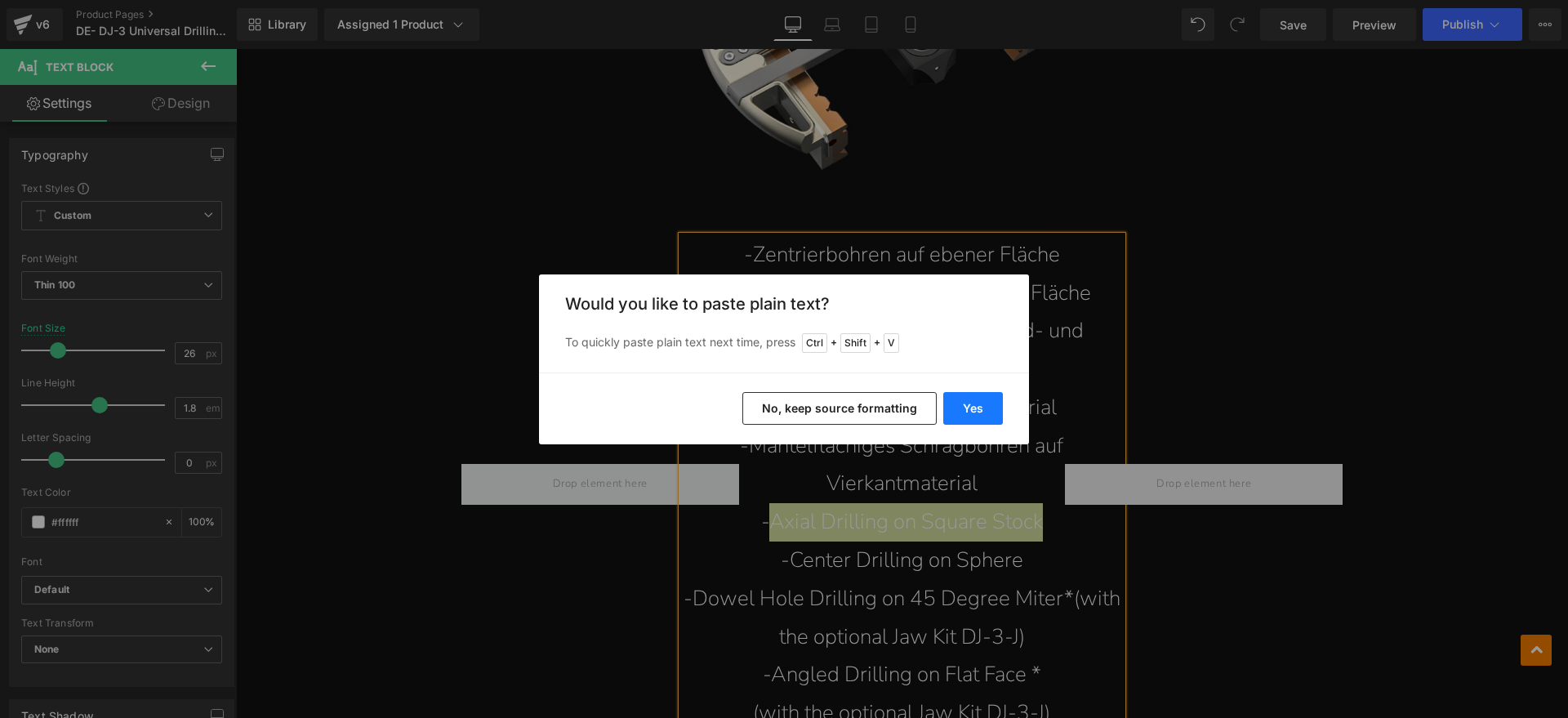
click at [972, 405] on button "Yes" at bounding box center [972, 408] width 59 height 33
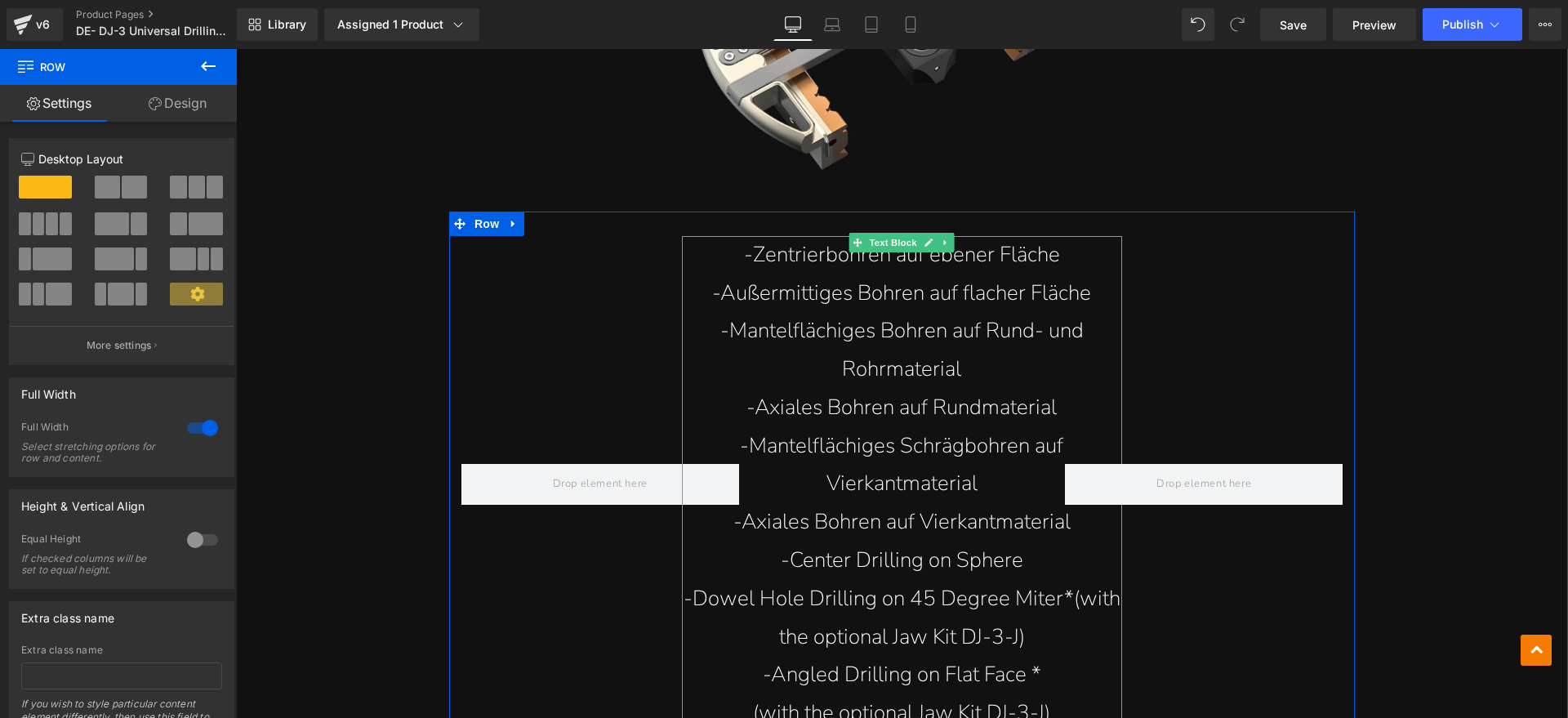
click at [1025, 541] on p "-Center Drilling on Sphere" at bounding box center [902, 561] width 441 height 39
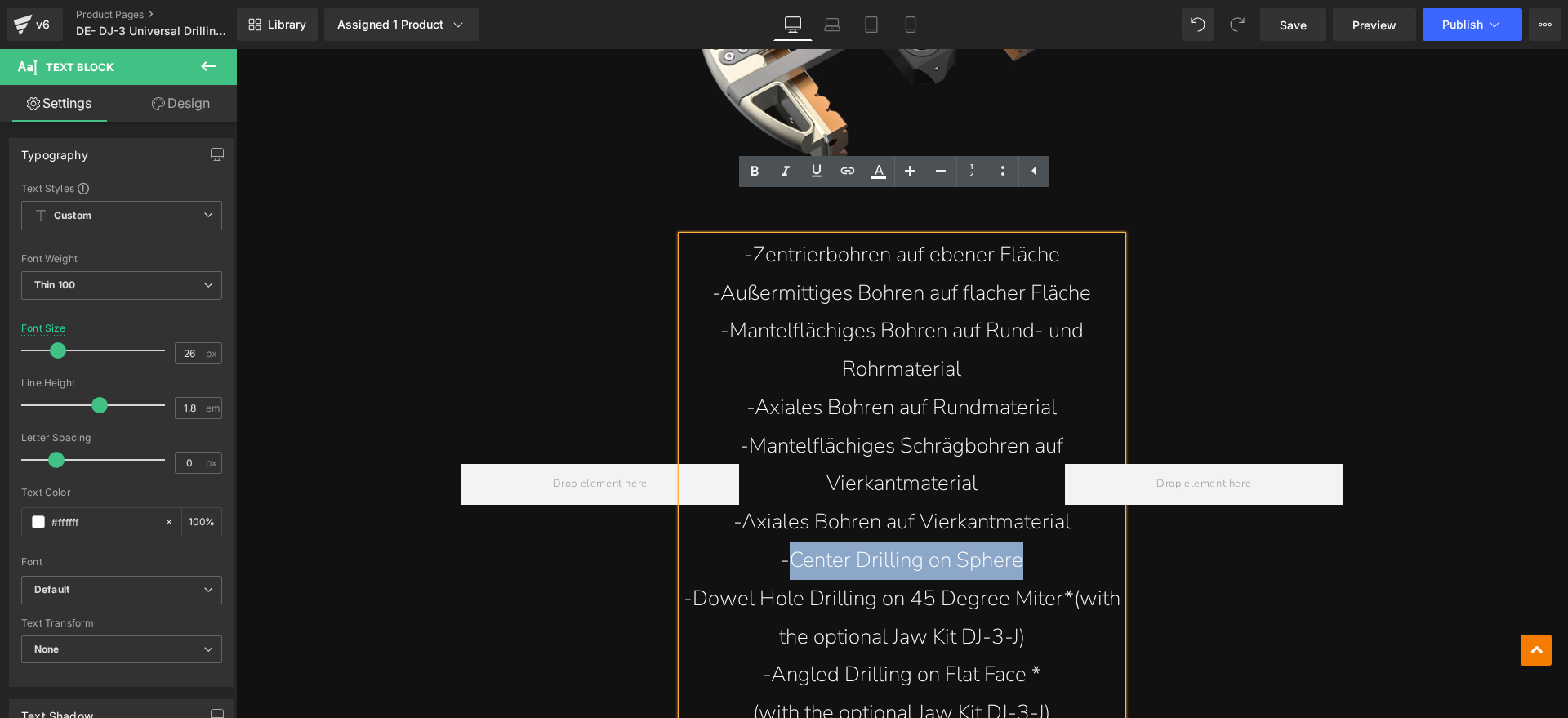
drag, startPoint x: 1029, startPoint y: 518, endPoint x: 783, endPoint y: 530, distance: 246.3
click at [783, 541] on p "-Center Drilling on Sphere" at bounding box center [902, 561] width 441 height 39
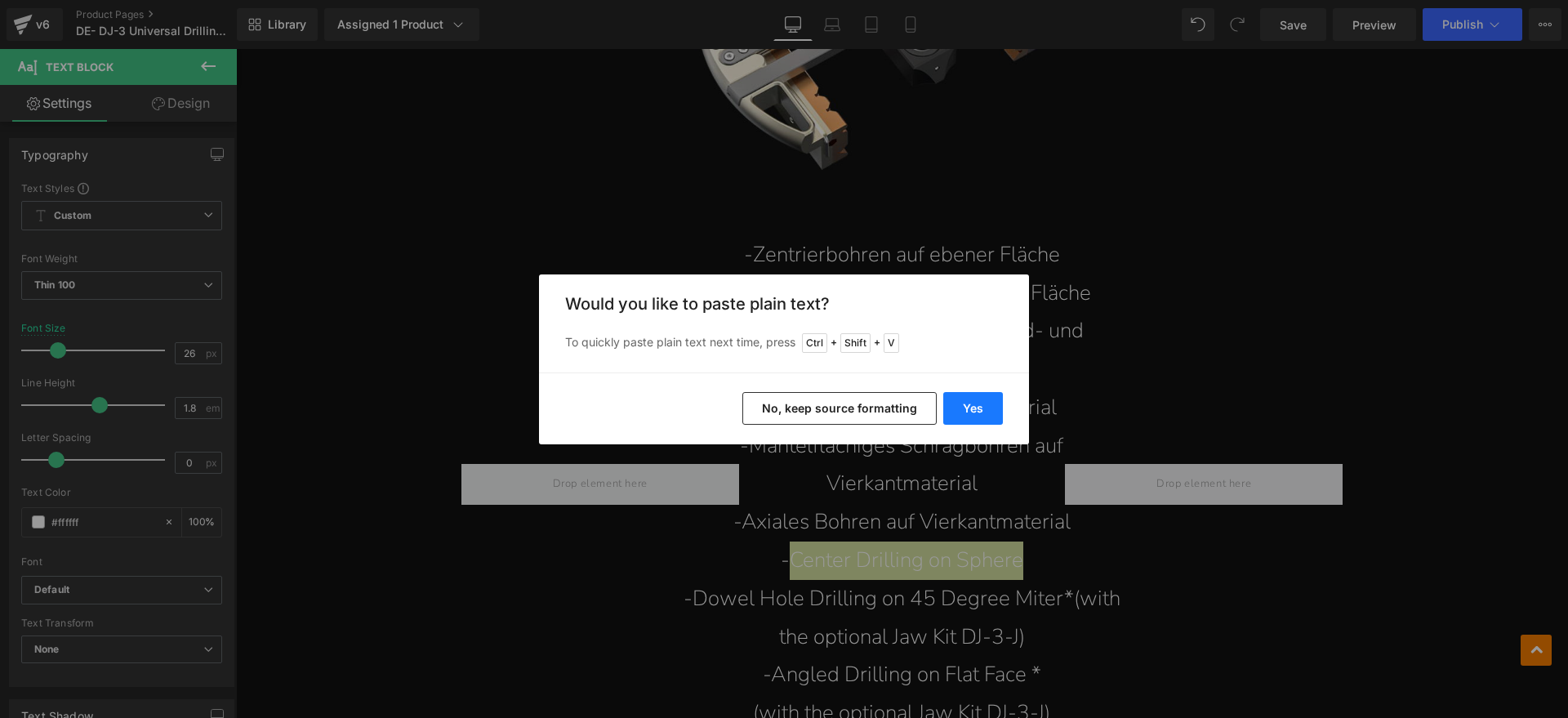
click at [958, 403] on button "Yes" at bounding box center [972, 408] width 59 height 33
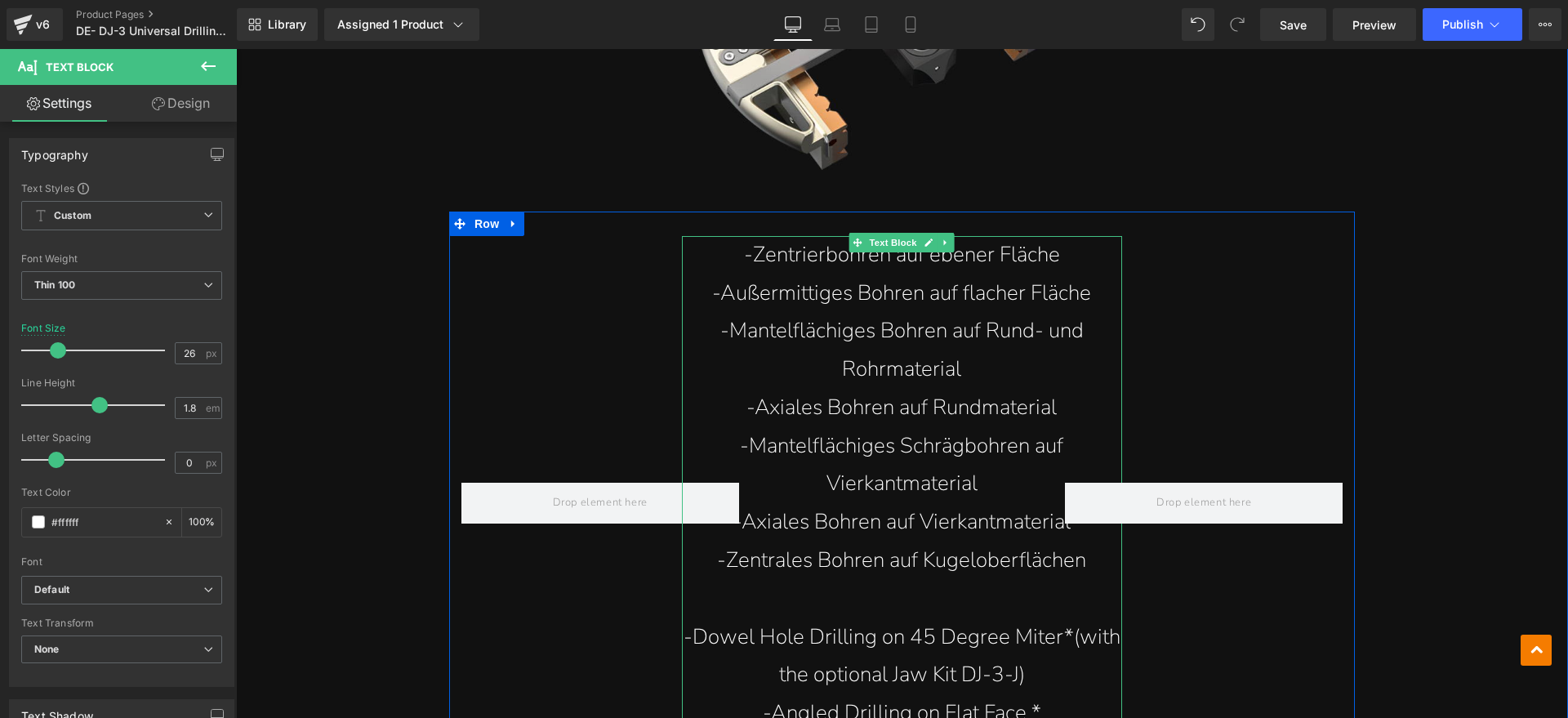
click at [800, 580] on p at bounding box center [902, 600] width 441 height 39
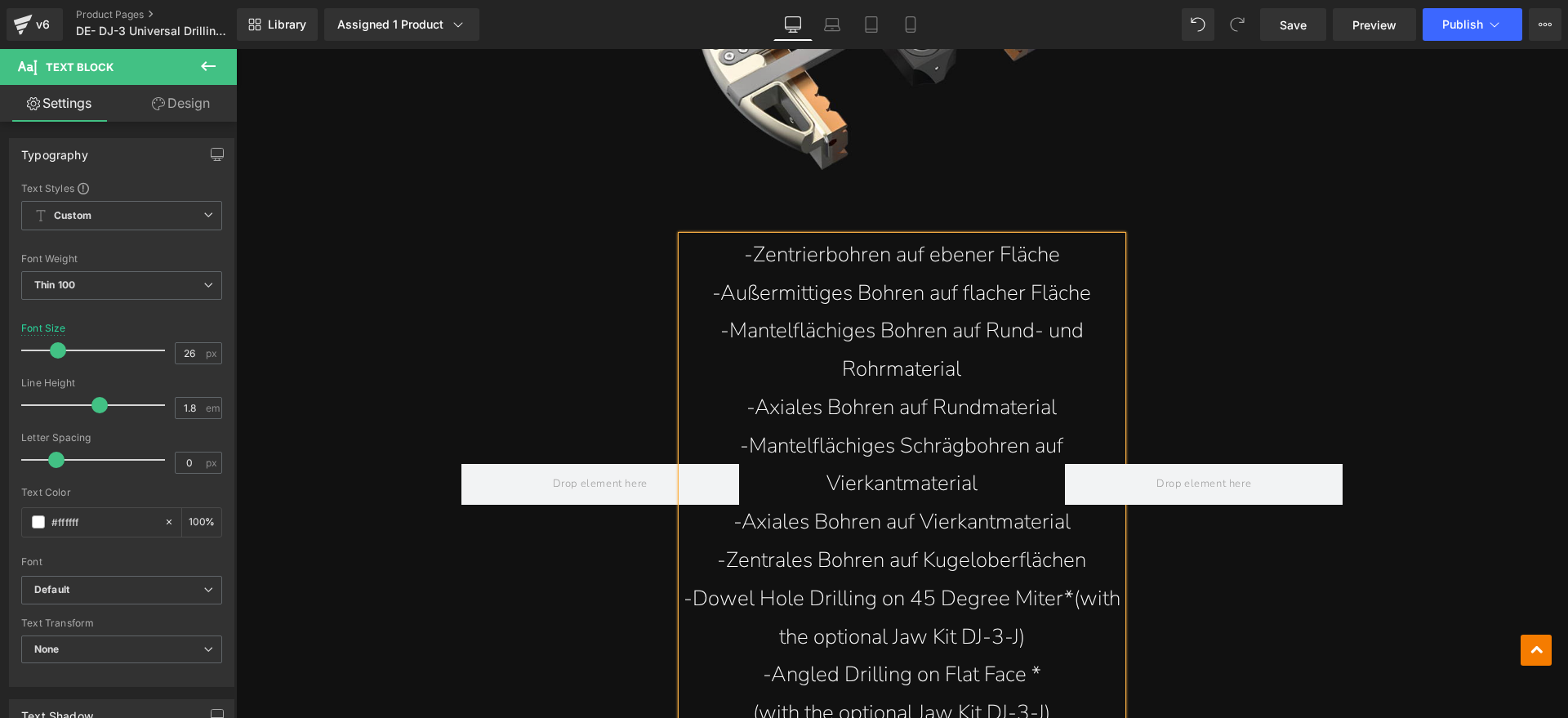
click at [861, 600] on p "-Dowel Hole Drilling on 45 Degree Miter*(with the optional Jaw Kit DJ-3-J)" at bounding box center [902, 618] width 441 height 77
drag, startPoint x: 1029, startPoint y: 594, endPoint x: 693, endPoint y: 558, distance: 337.9
click at [693, 580] on p "-Dowel Hole Drilling on 45 Degree Miter*(with the optional Jaw Kit DJ-3-J)" at bounding box center [902, 618] width 441 height 77
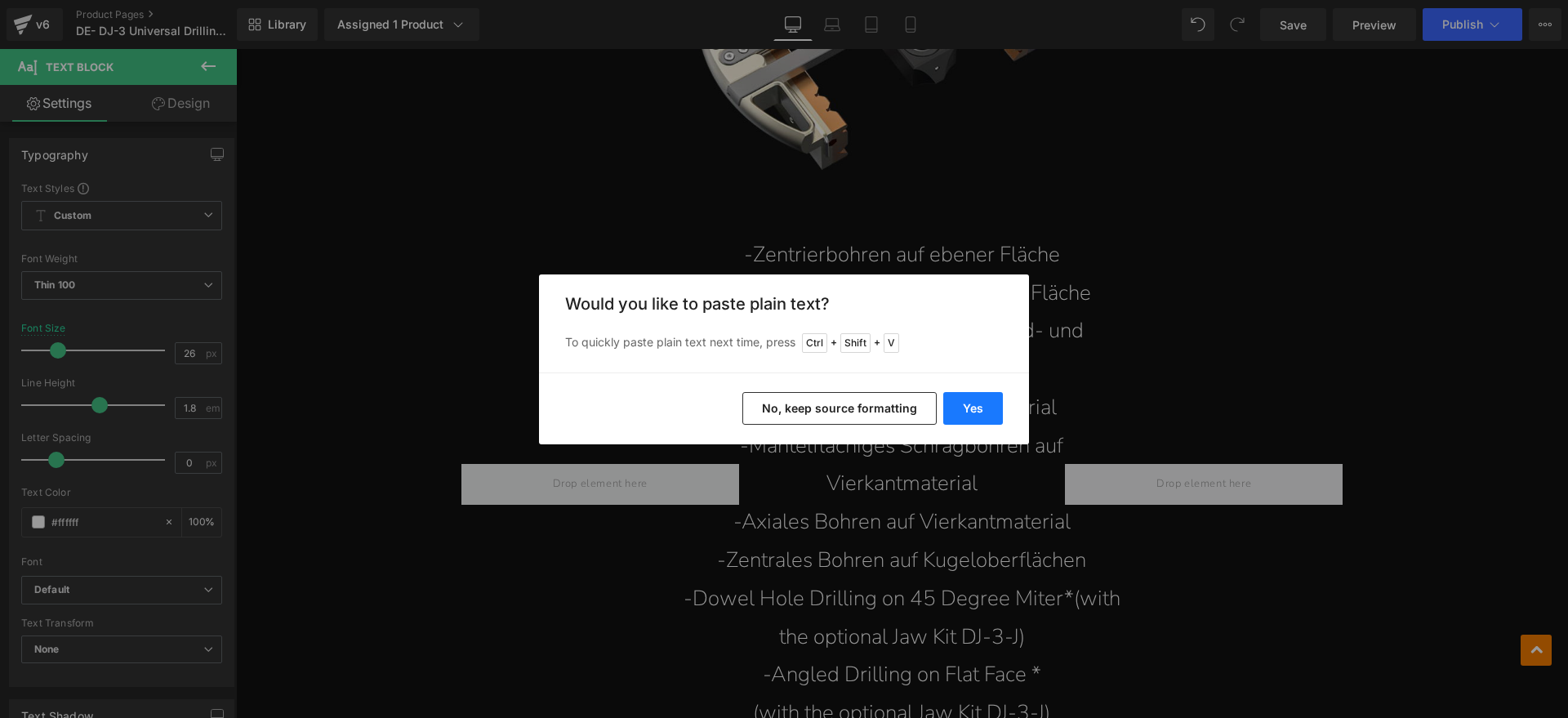
click at [974, 396] on button "Yes" at bounding box center [972, 408] width 59 height 33
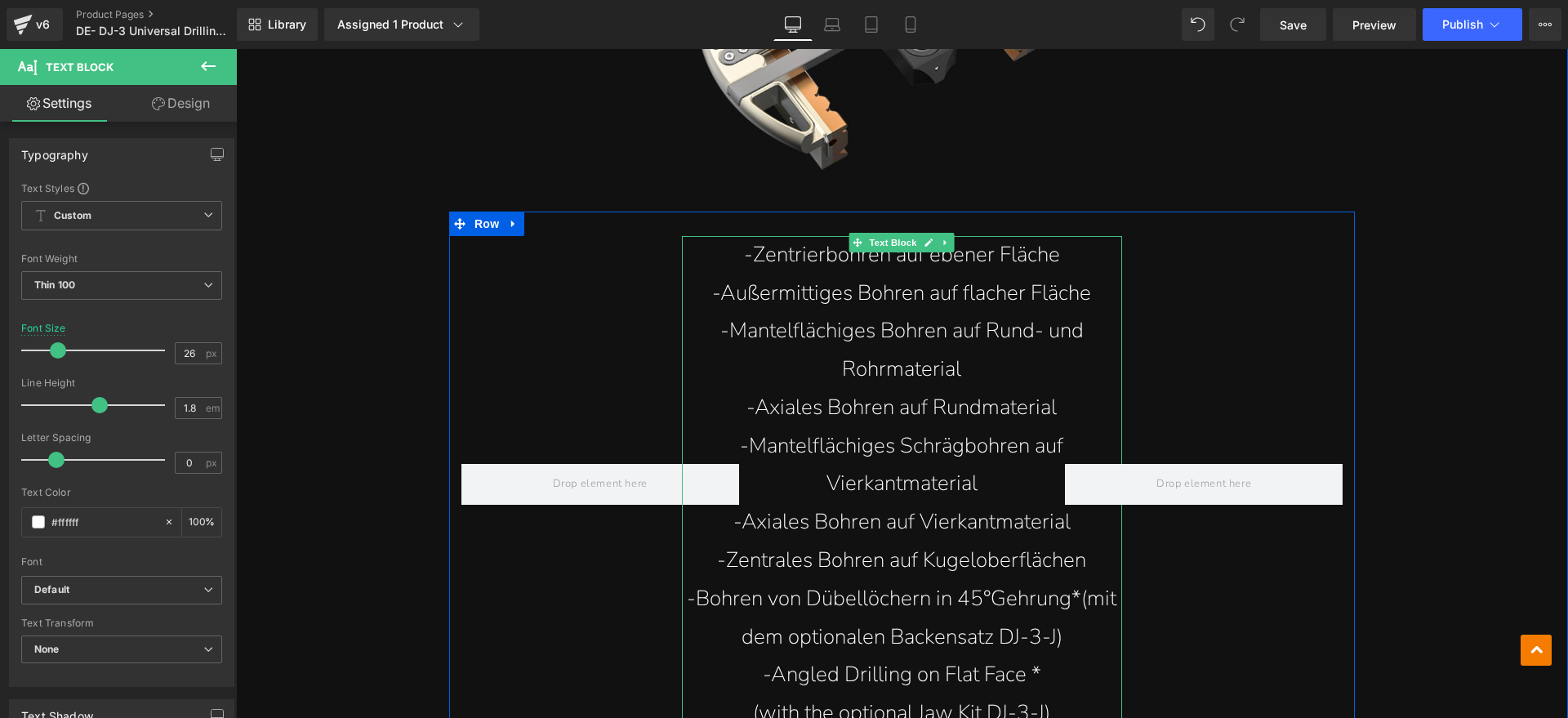
scroll to position [4799, 0]
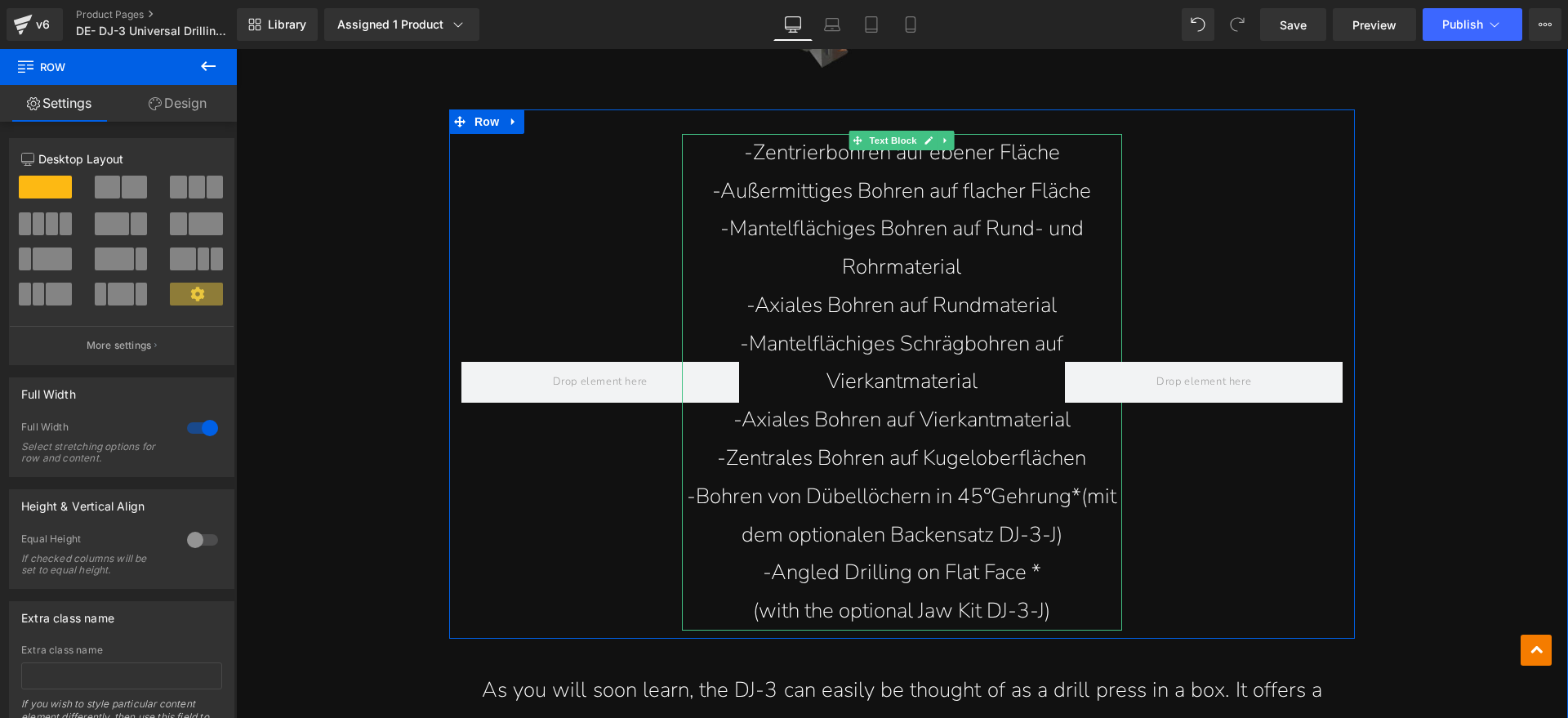
drag, startPoint x: 837, startPoint y: 416, endPoint x: 914, endPoint y: 432, distance: 78.6
click at [837, 440] on p "-Zentrales Bohren auf Kugeloberflächen" at bounding box center [902, 459] width 441 height 39
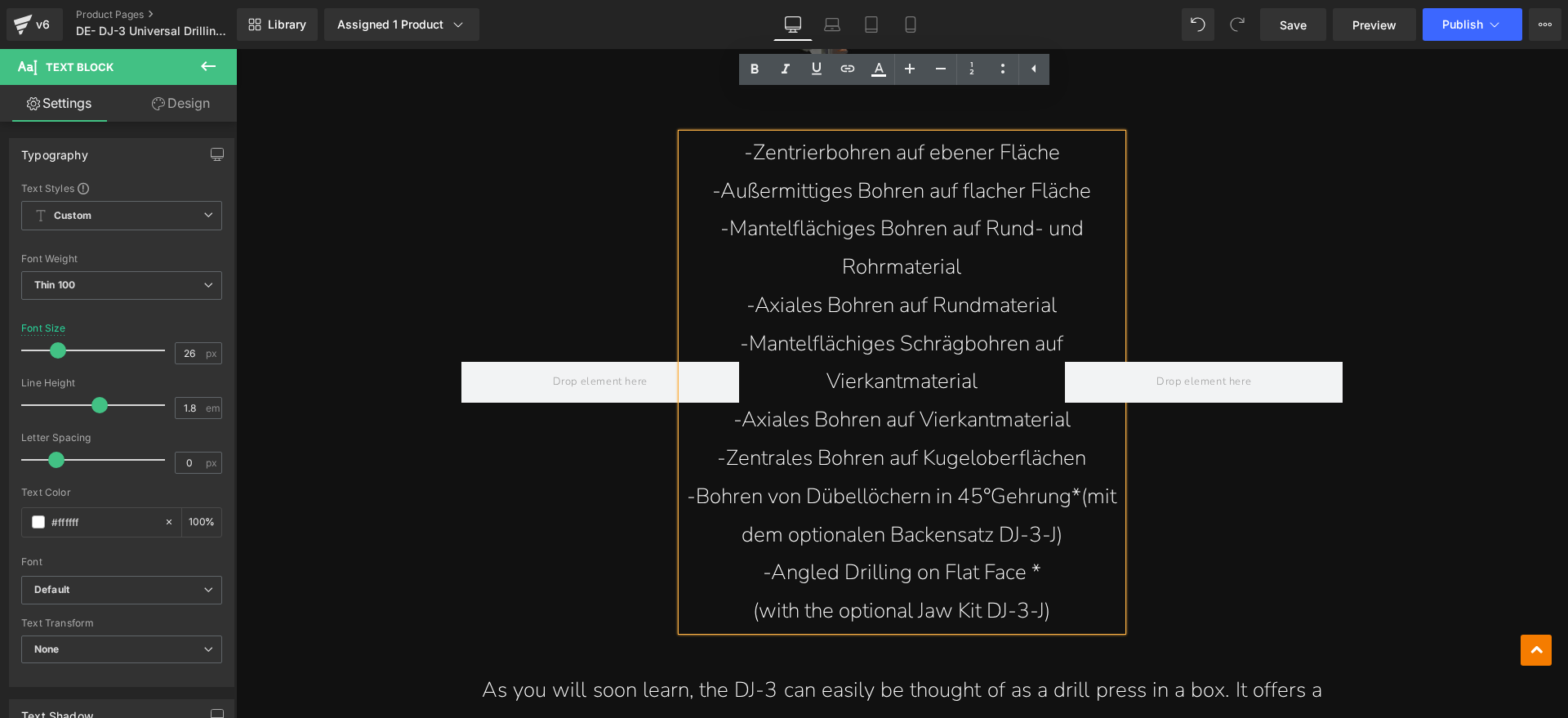
click at [1074, 421] on div at bounding box center [1204, 382] width 303 height 497
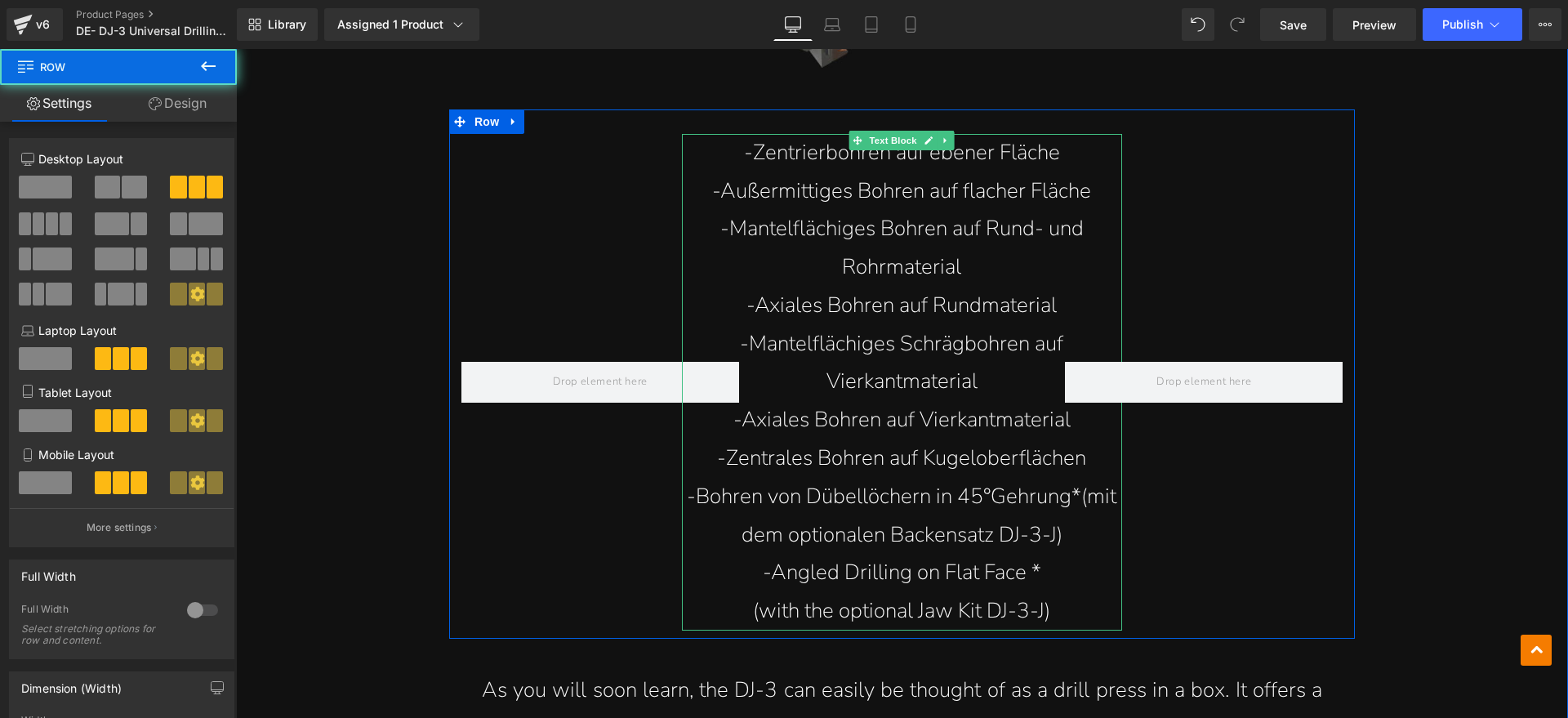
click at [1036, 440] on p "-Zentrales Bohren auf Kugeloberflächen" at bounding box center [902, 459] width 441 height 39
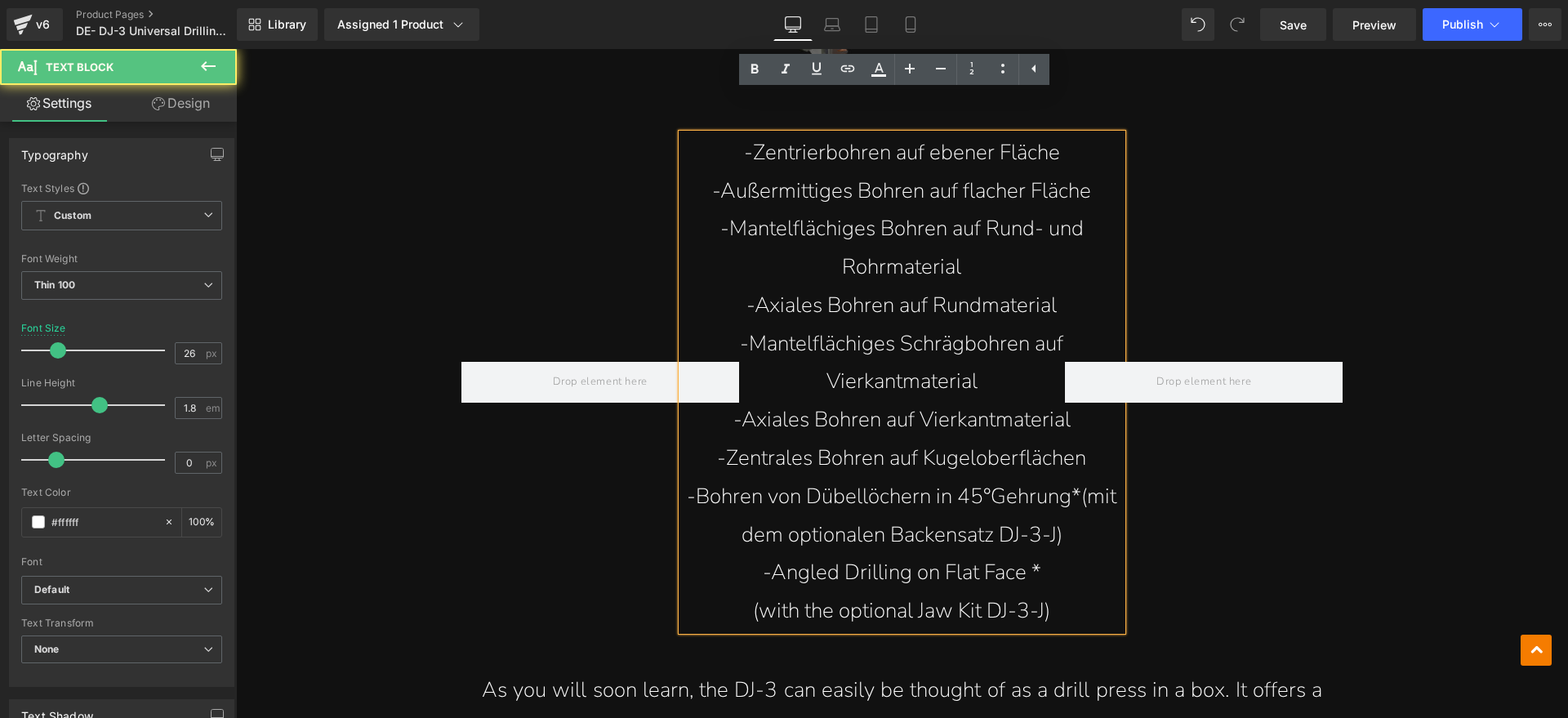
click at [1072, 418] on div at bounding box center [1204, 382] width 303 height 497
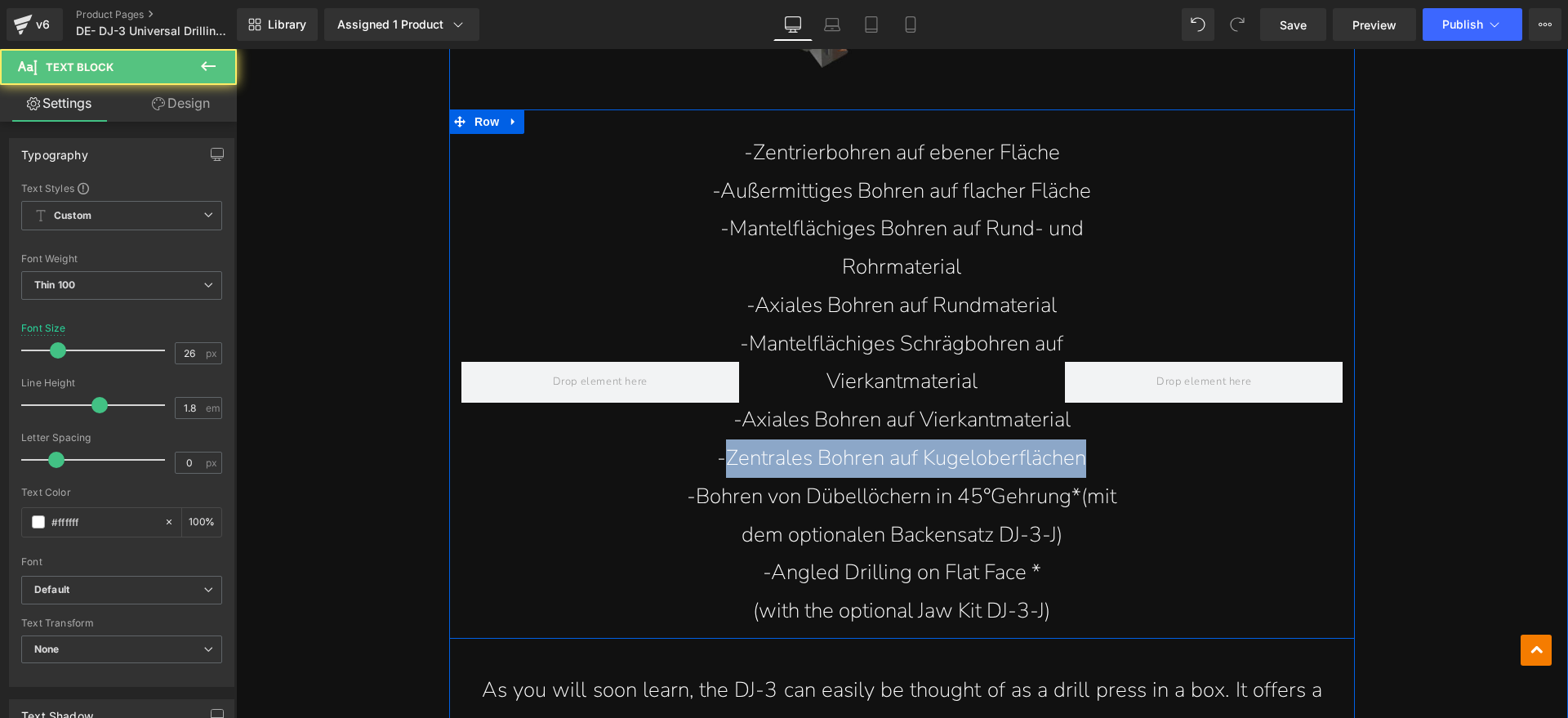
drag, startPoint x: 721, startPoint y: 415, endPoint x: 1084, endPoint y: 415, distance: 363.0
click at [1084, 415] on div "-Zentrierbohren auf ebener Fläche -Außermittiges Bohren auf flacher Fläche -Man…" at bounding box center [902, 375] width 906 height 530
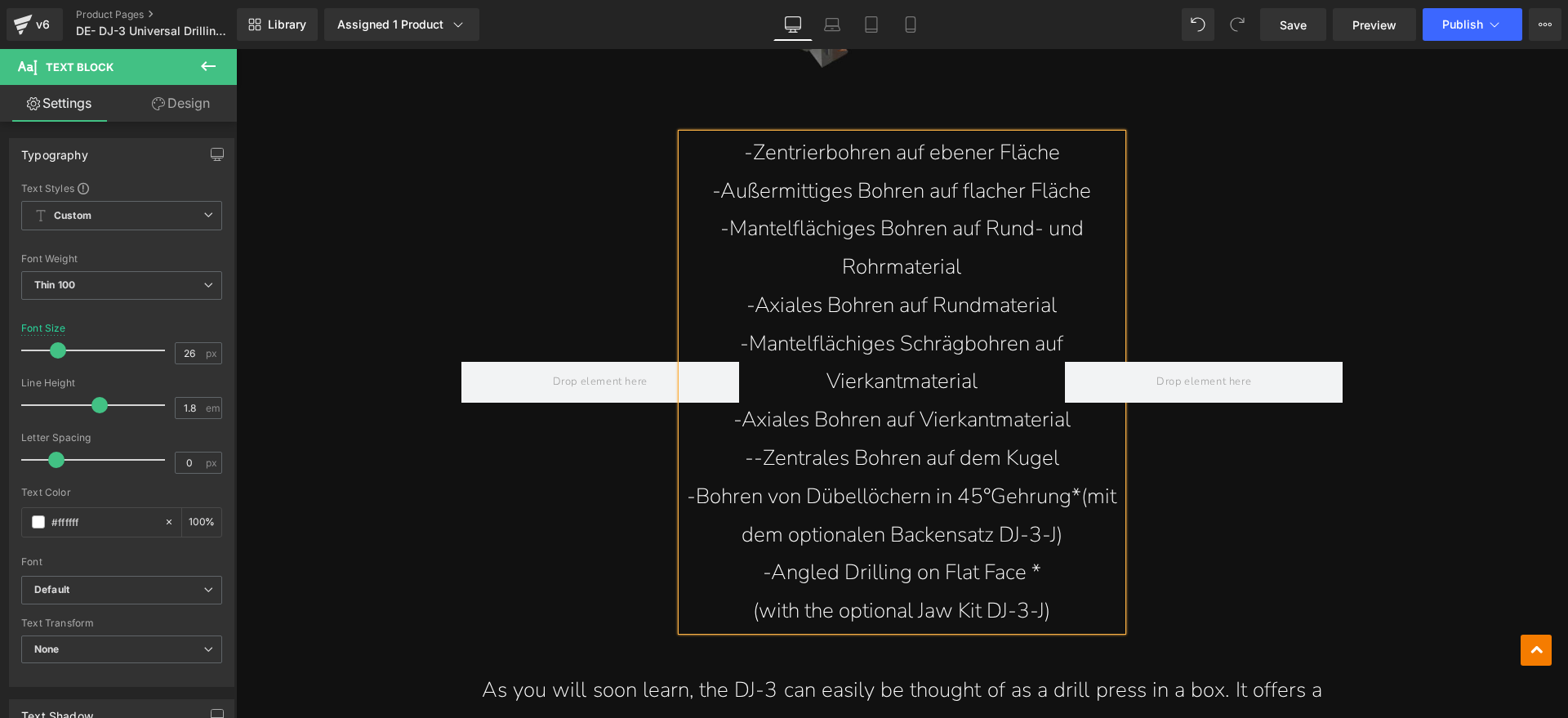
click at [754, 440] on p "--Zentrales Bohren auf dem Kugel" at bounding box center [902, 459] width 441 height 39
click at [1053, 571] on div at bounding box center [1204, 382] width 303 height 497
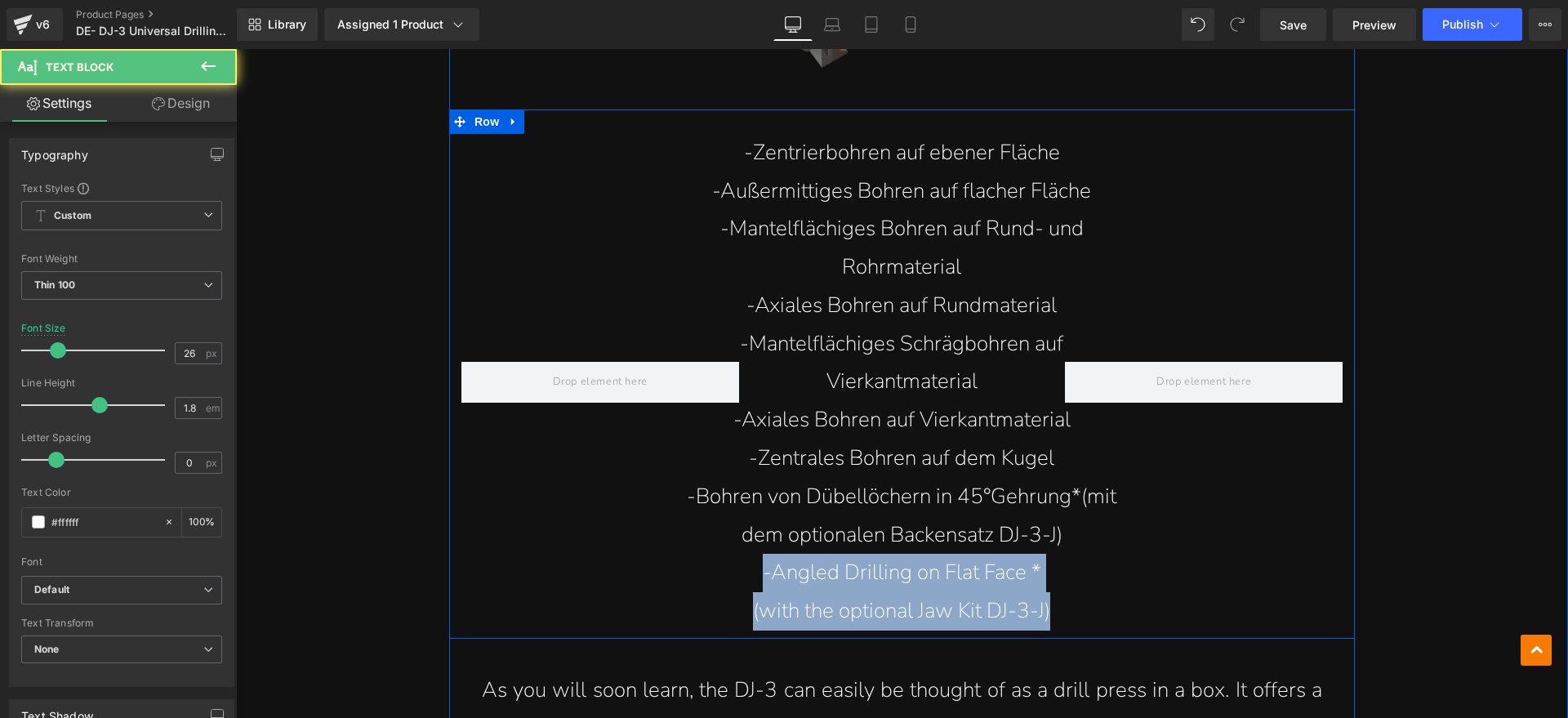
drag, startPoint x: 752, startPoint y: 538, endPoint x: 1047, endPoint y: 573, distance: 297.1
click at [1047, 573] on div "-Zentrierbohren auf ebener Fläche -Außermittiges Bohren auf flacher Fläche -Man…" at bounding box center [902, 375] width 906 height 530
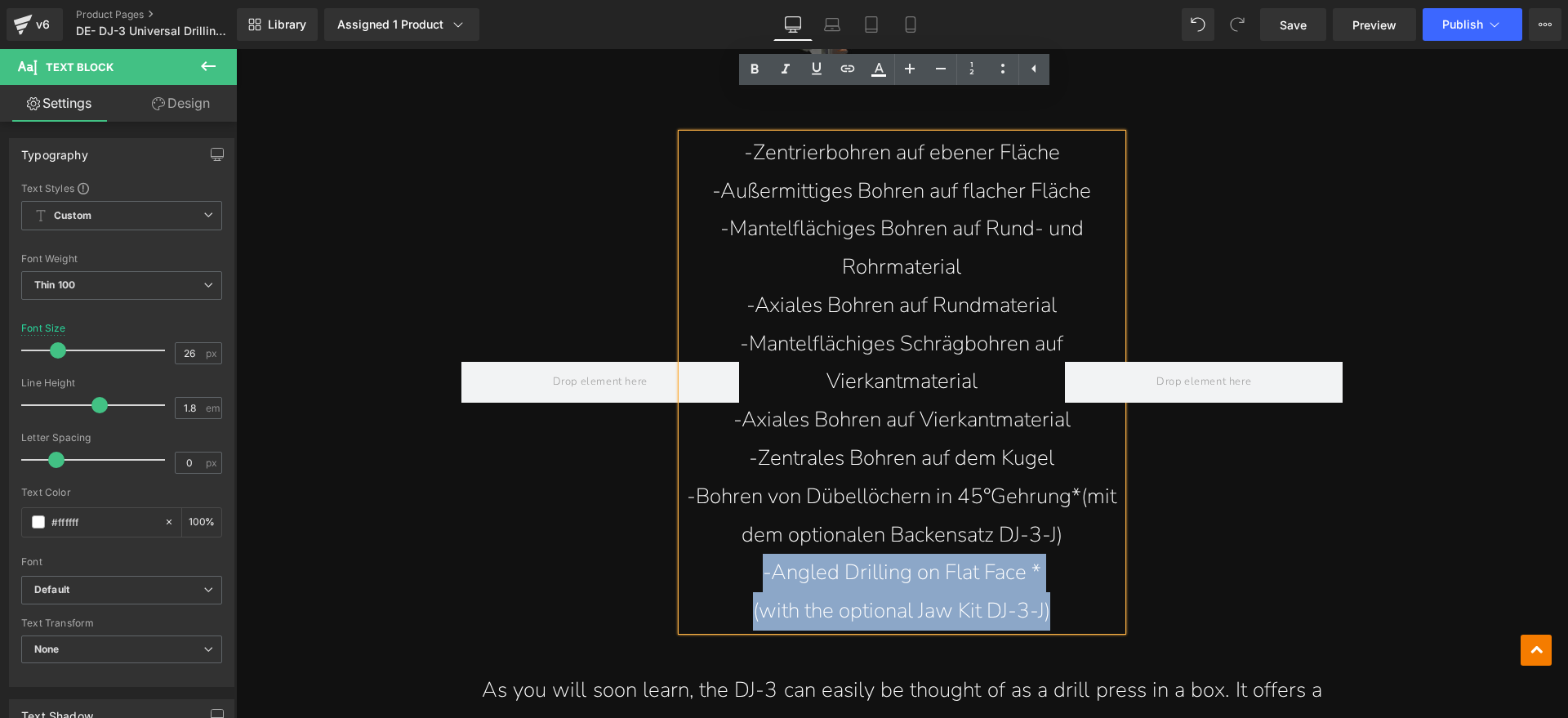
click at [1057, 492] on div at bounding box center [1204, 382] width 303 height 497
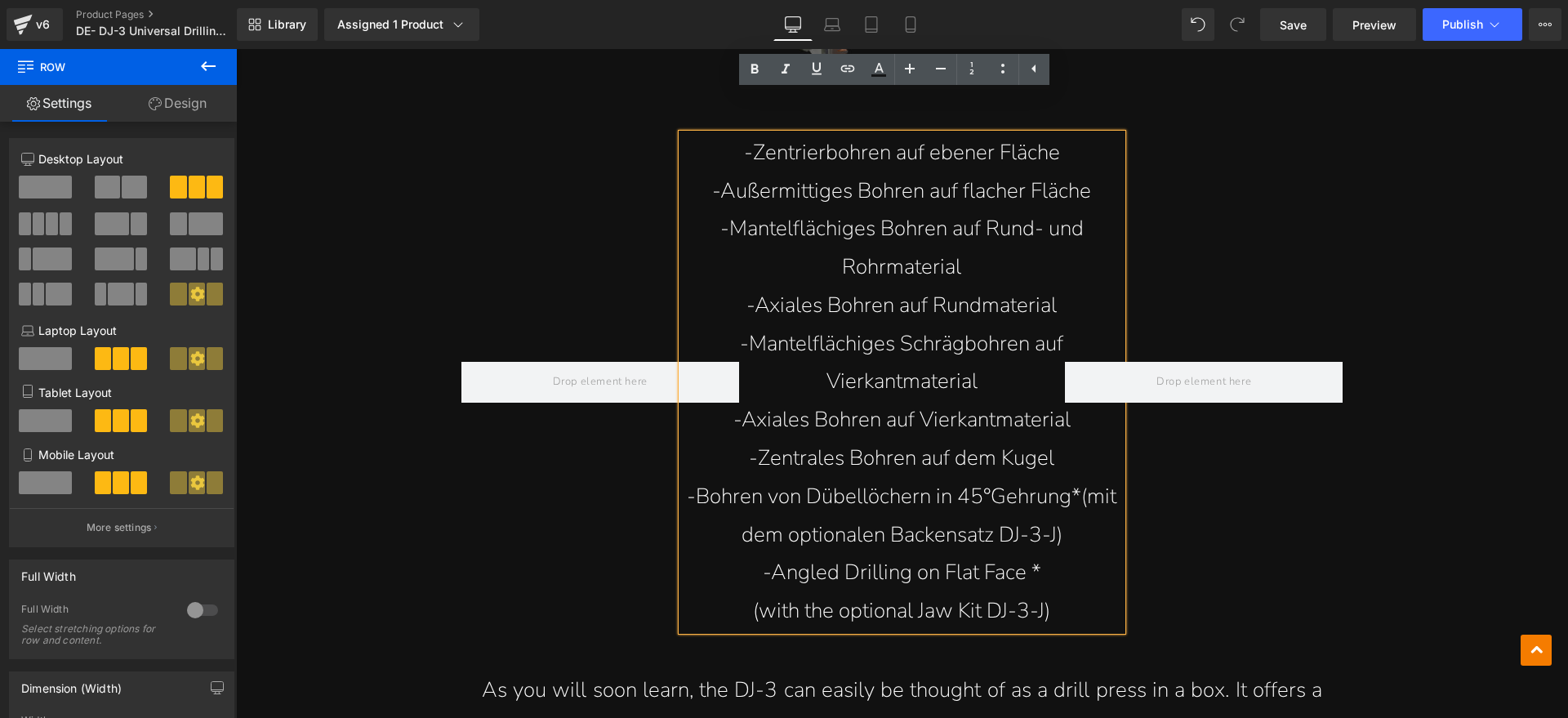
click at [1043, 500] on p "-Bohren von Dübellöchern in 45°Gehrung*(mit dem optionalen Backensatz DJ-3-J)" at bounding box center [902, 516] width 441 height 77
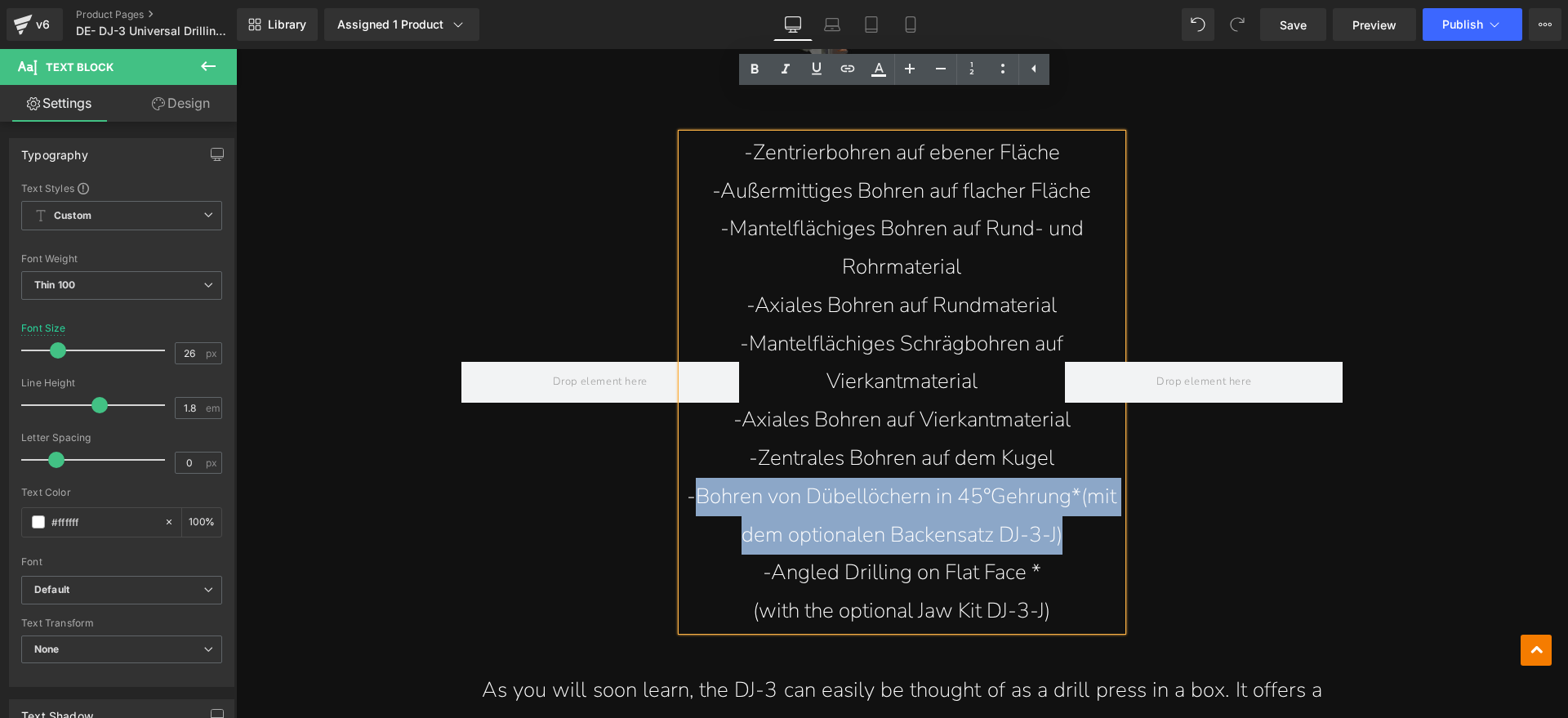
drag, startPoint x: 685, startPoint y: 461, endPoint x: 1064, endPoint y: 505, distance: 381.5
click at [1064, 505] on div "-Zentrierbohren auf ebener Fläche -Außermittiges Bohren auf flacher Fläche -Man…" at bounding box center [902, 375] width 906 height 530
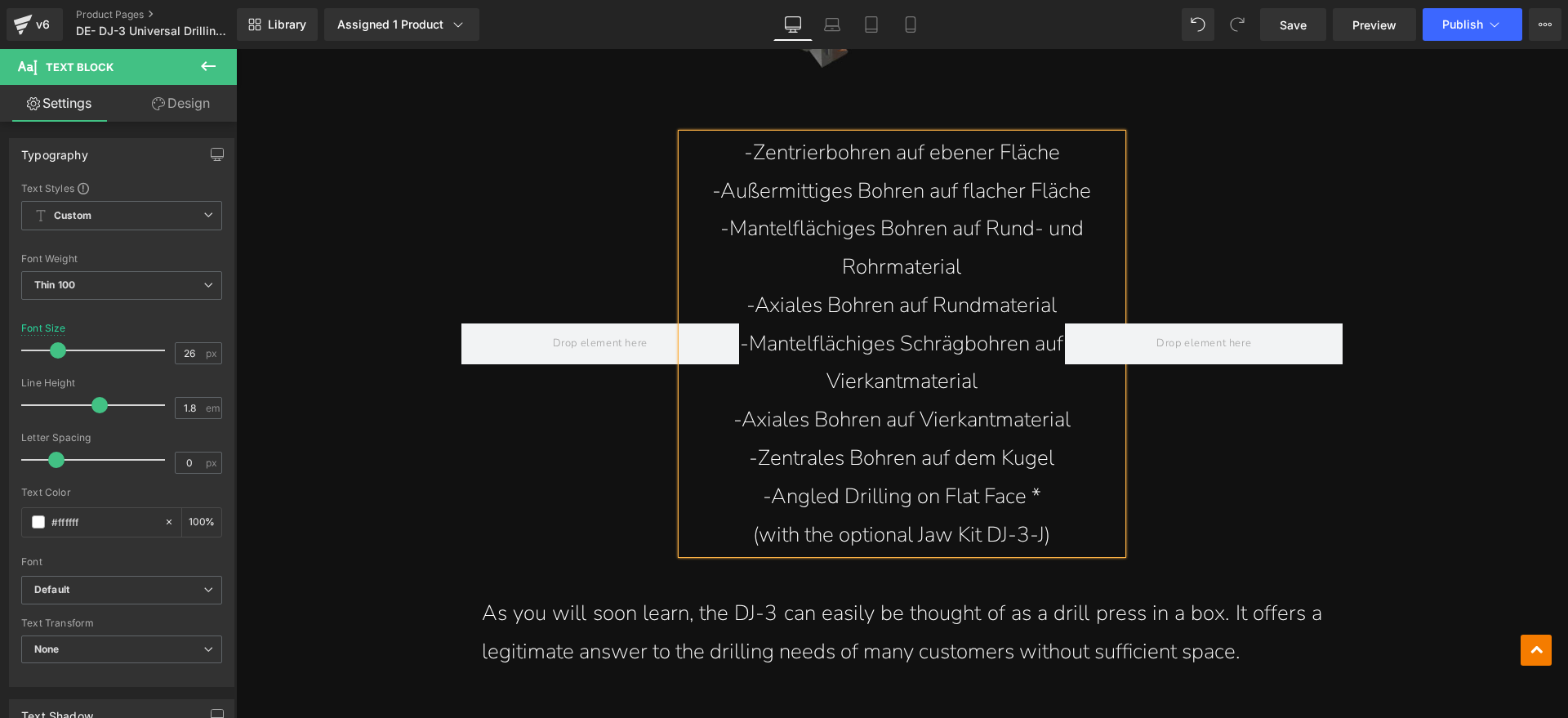
click at [1060, 504] on div at bounding box center [1204, 344] width 303 height 421
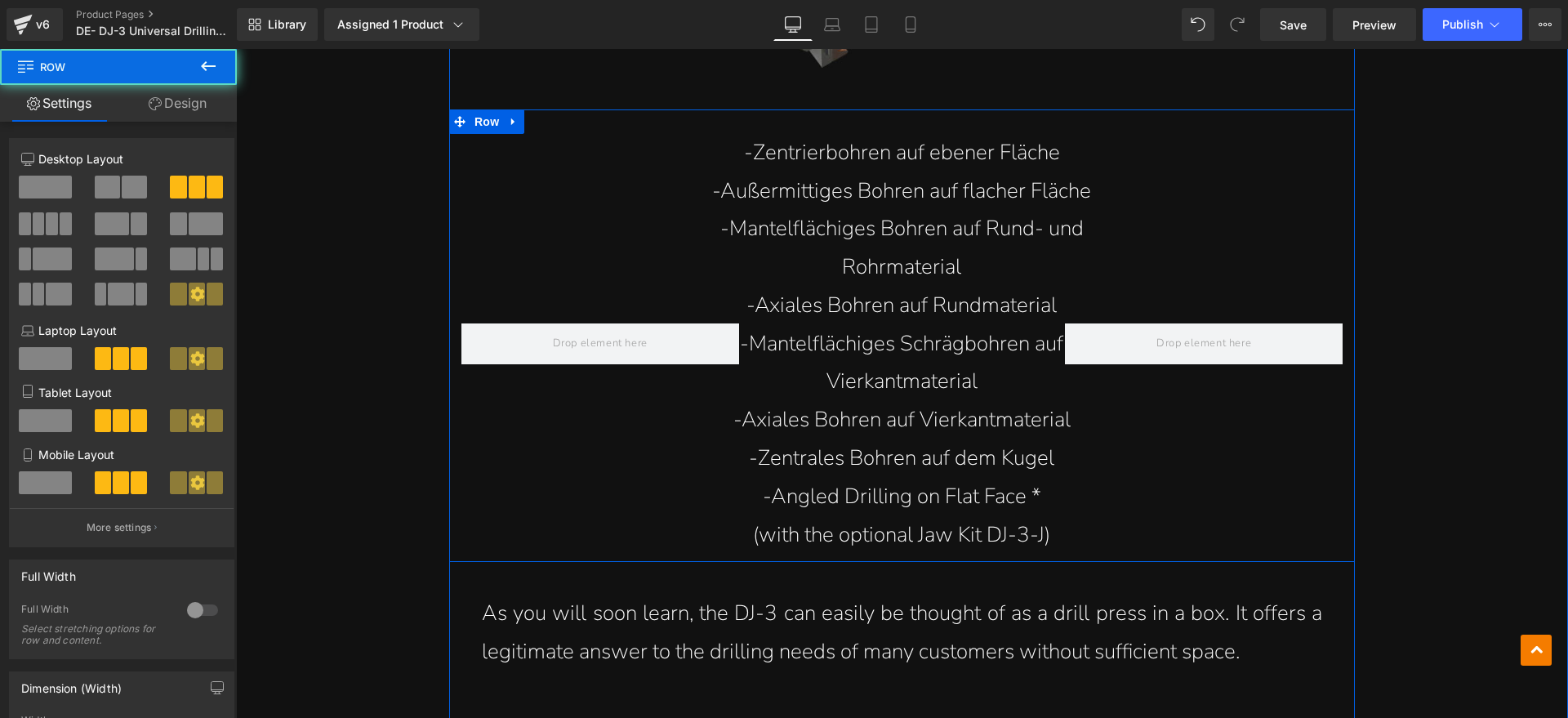
click at [1060, 494] on div at bounding box center [1204, 344] width 303 height 421
click at [1025, 516] on p "(with the optional Jaw Kit DJ-3-J)" at bounding box center [902, 536] width 441 height 39
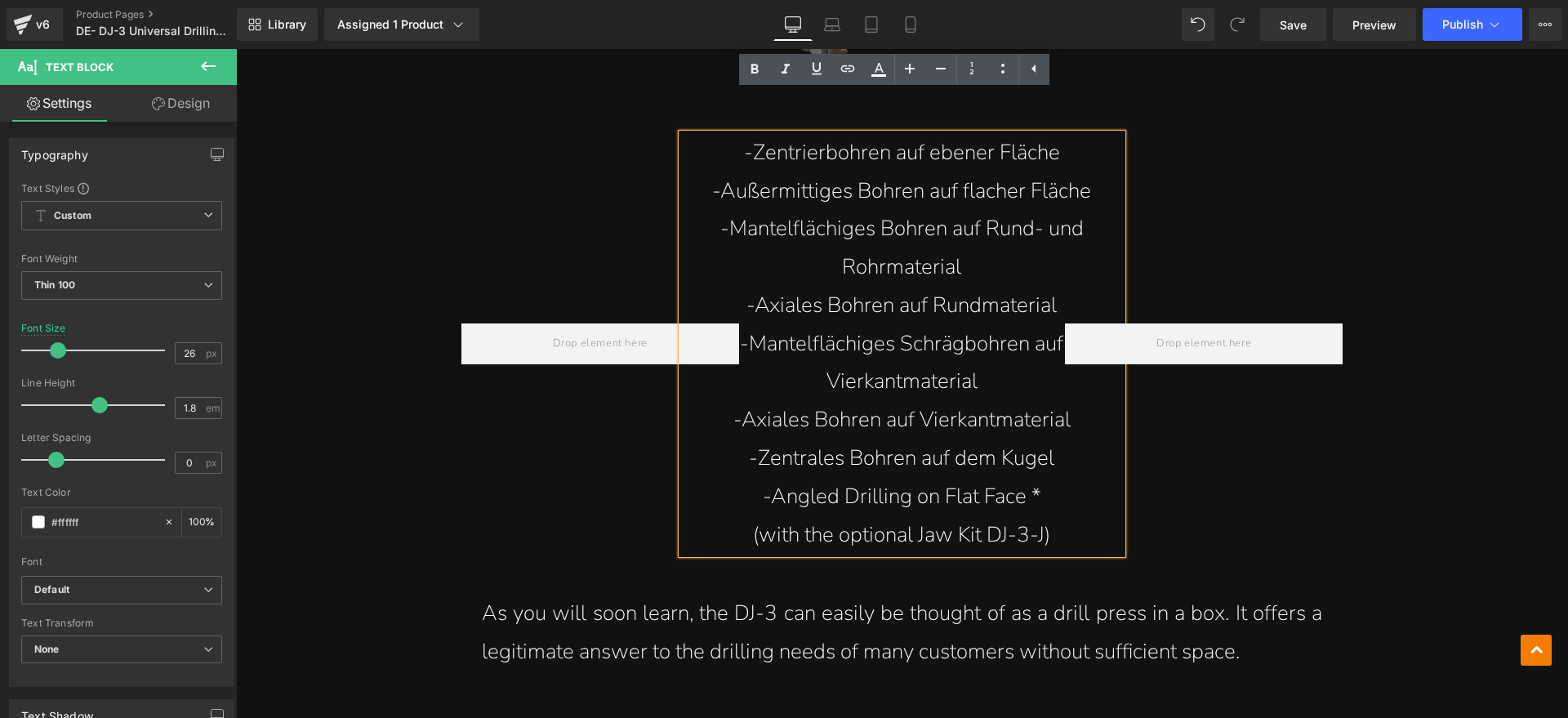
click at [1053, 490] on div at bounding box center [1204, 344] width 303 height 421
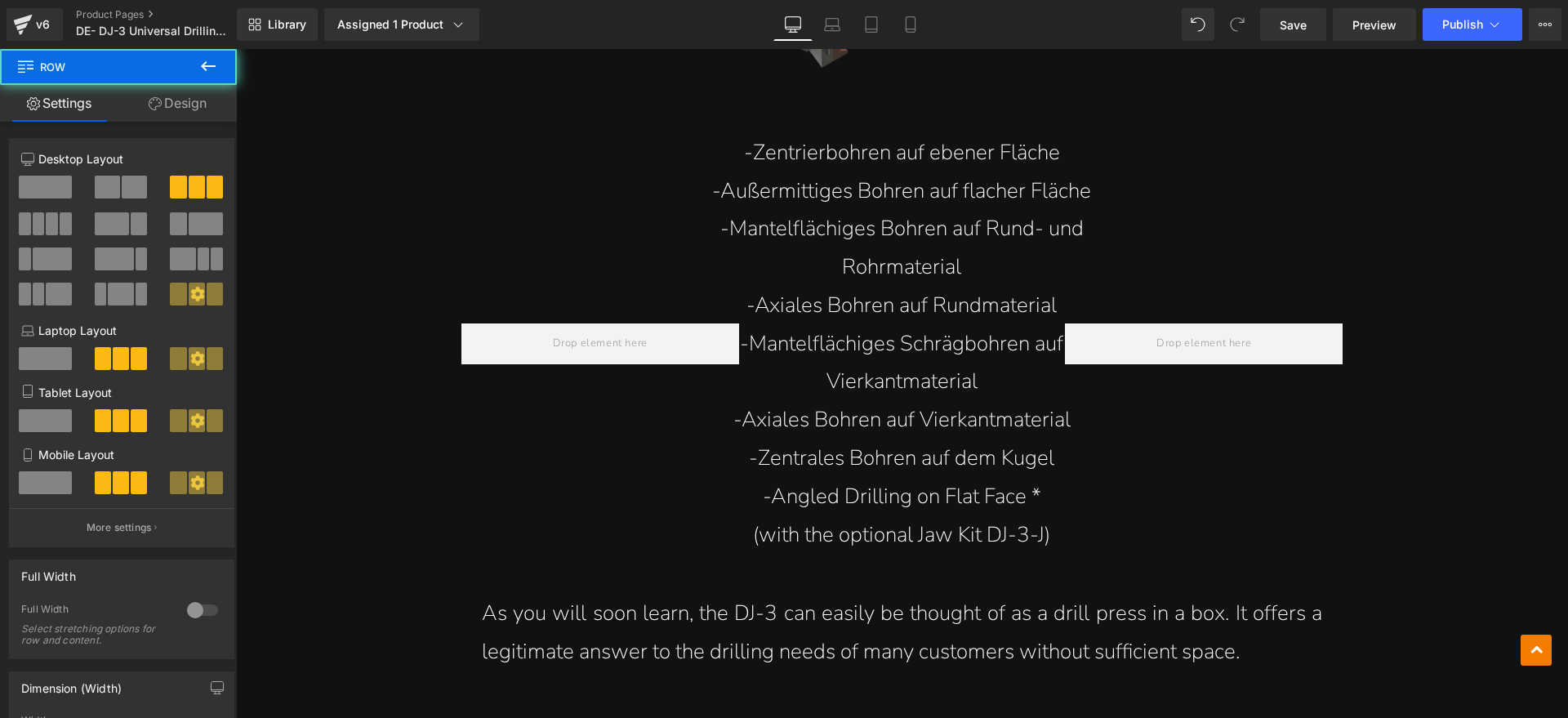
click at [1040, 516] on p "(with the optional Jaw Kit DJ-3-J)" at bounding box center [902, 536] width 441 height 39
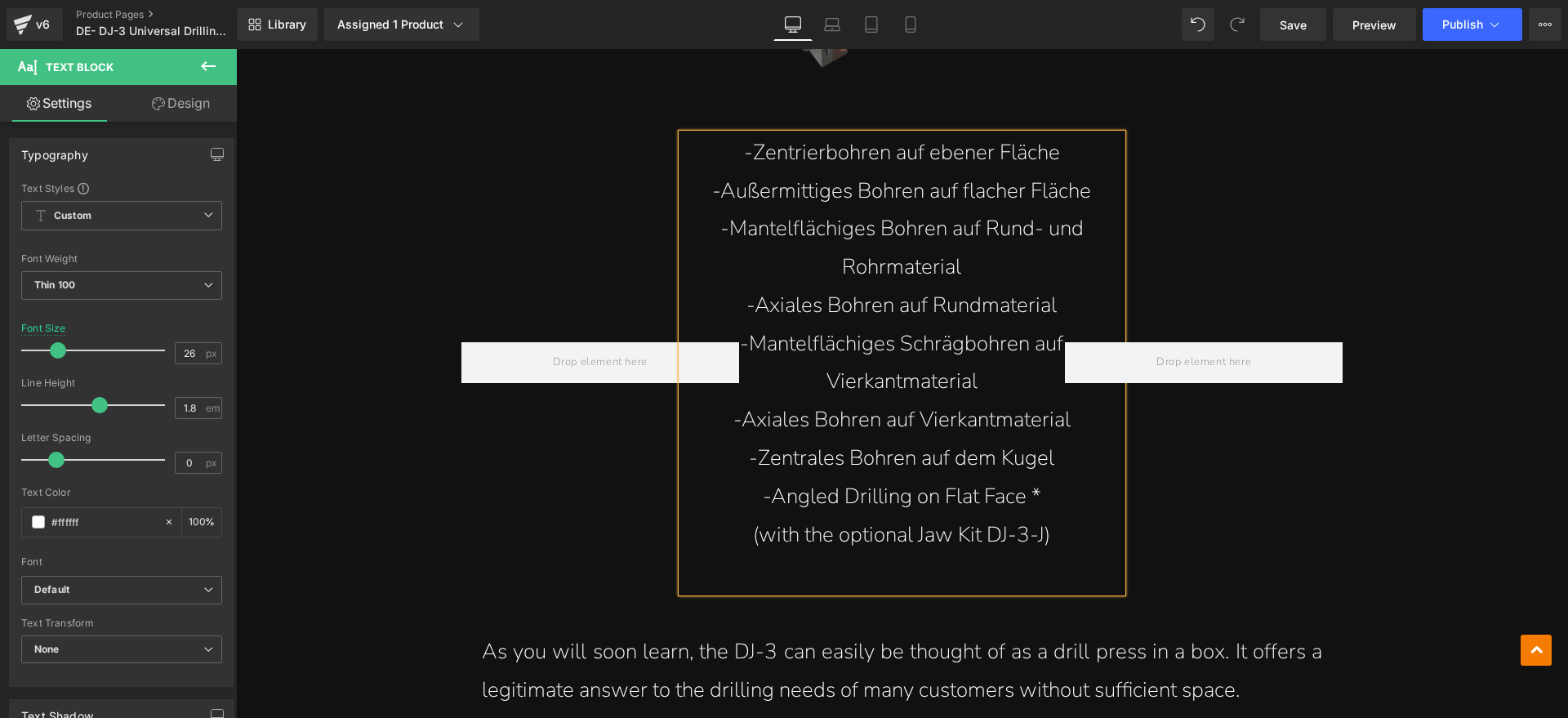
drag, startPoint x: 1522, startPoint y: 341, endPoint x: 1408, endPoint y: 385, distance: 122.2
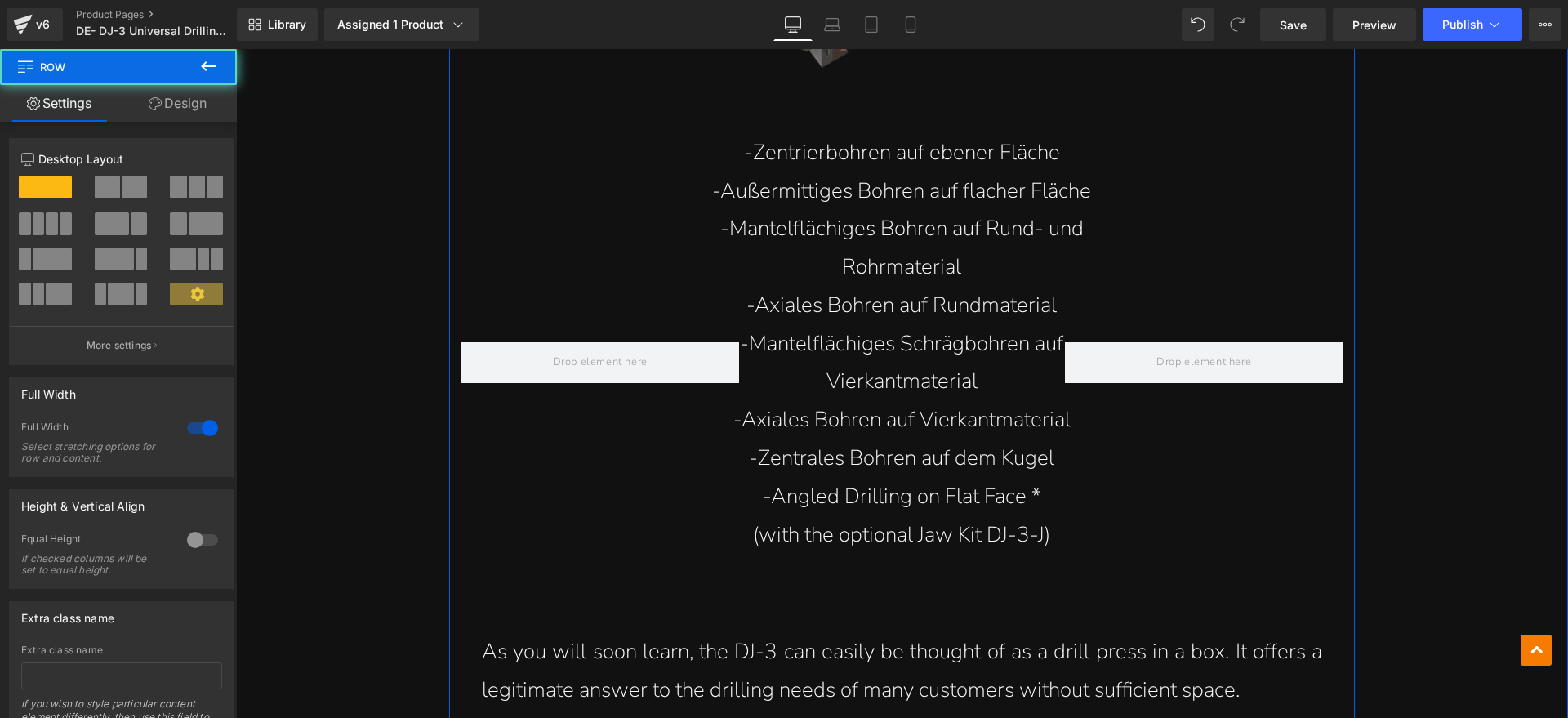
drag, startPoint x: 825, startPoint y: 503, endPoint x: 835, endPoint y: 514, distance: 14.9
click at [826, 516] on p "(with the optional Jaw Kit DJ-3-J)" at bounding box center [902, 536] width 441 height 39
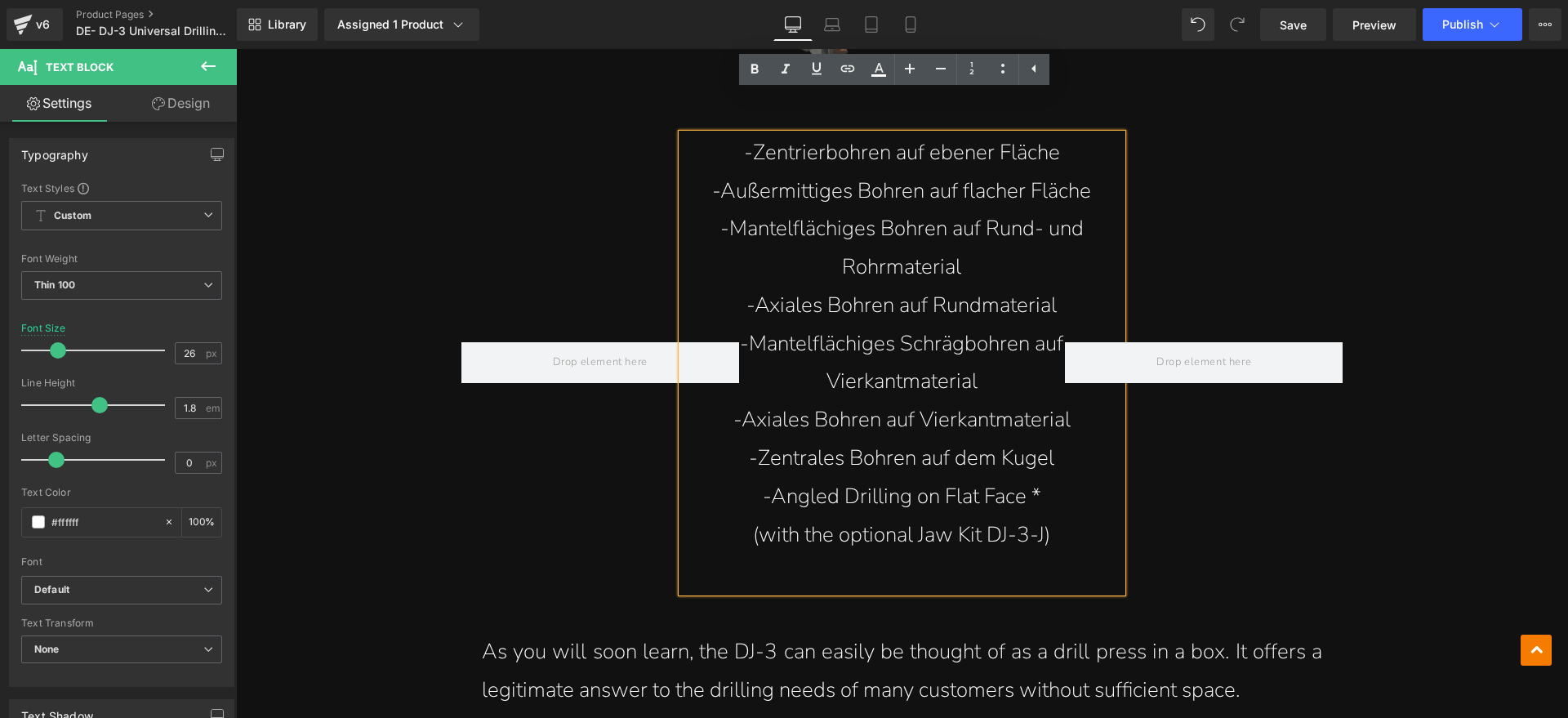
click at [897, 516] on p "(with the optional Jaw Kit DJ-3-J)" at bounding box center [902, 536] width 441 height 39
click at [1095, 504] on div at bounding box center [1204, 363] width 303 height 459
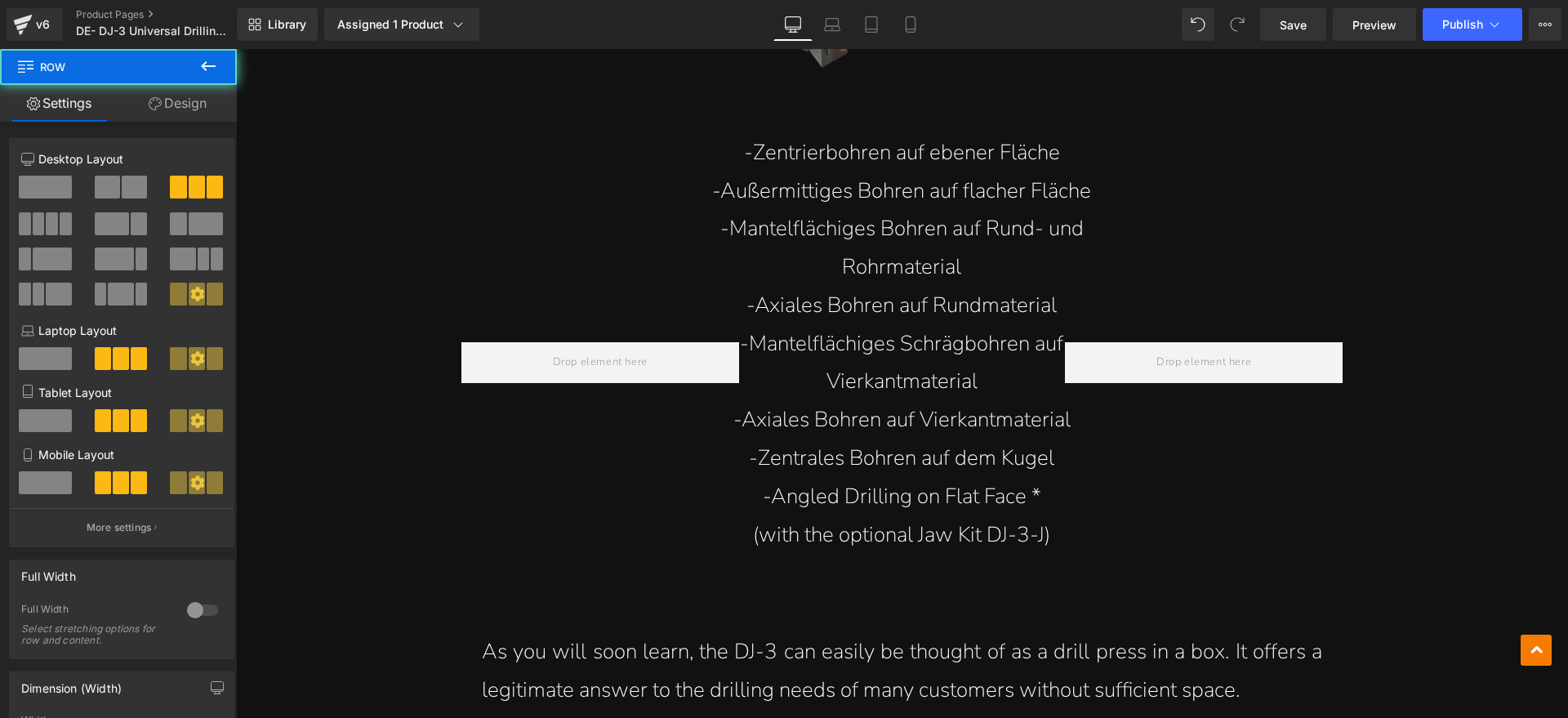
click at [1053, 494] on div at bounding box center [1204, 363] width 303 height 459
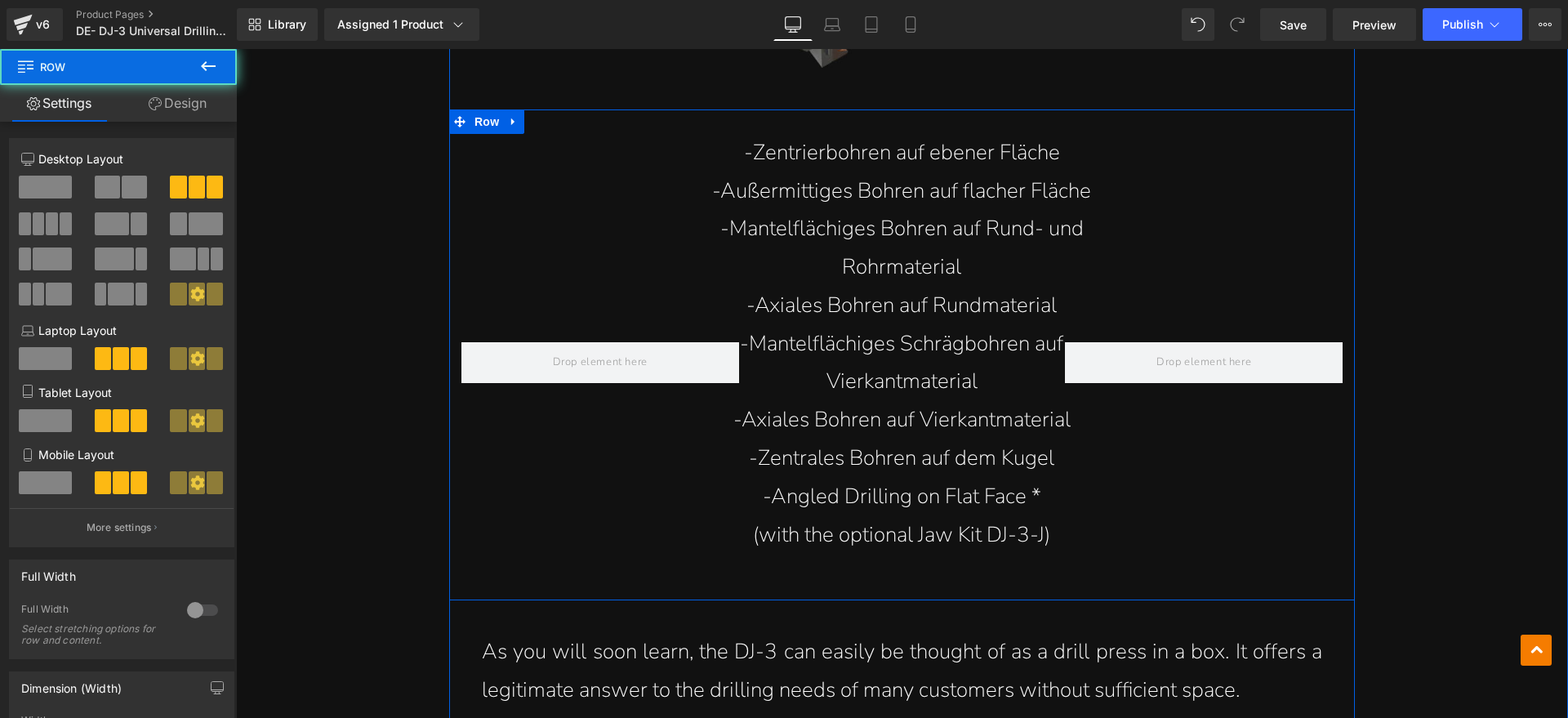
click at [1036, 516] on p "(with the optional Jaw Kit DJ-3-J)" at bounding box center [902, 536] width 441 height 39
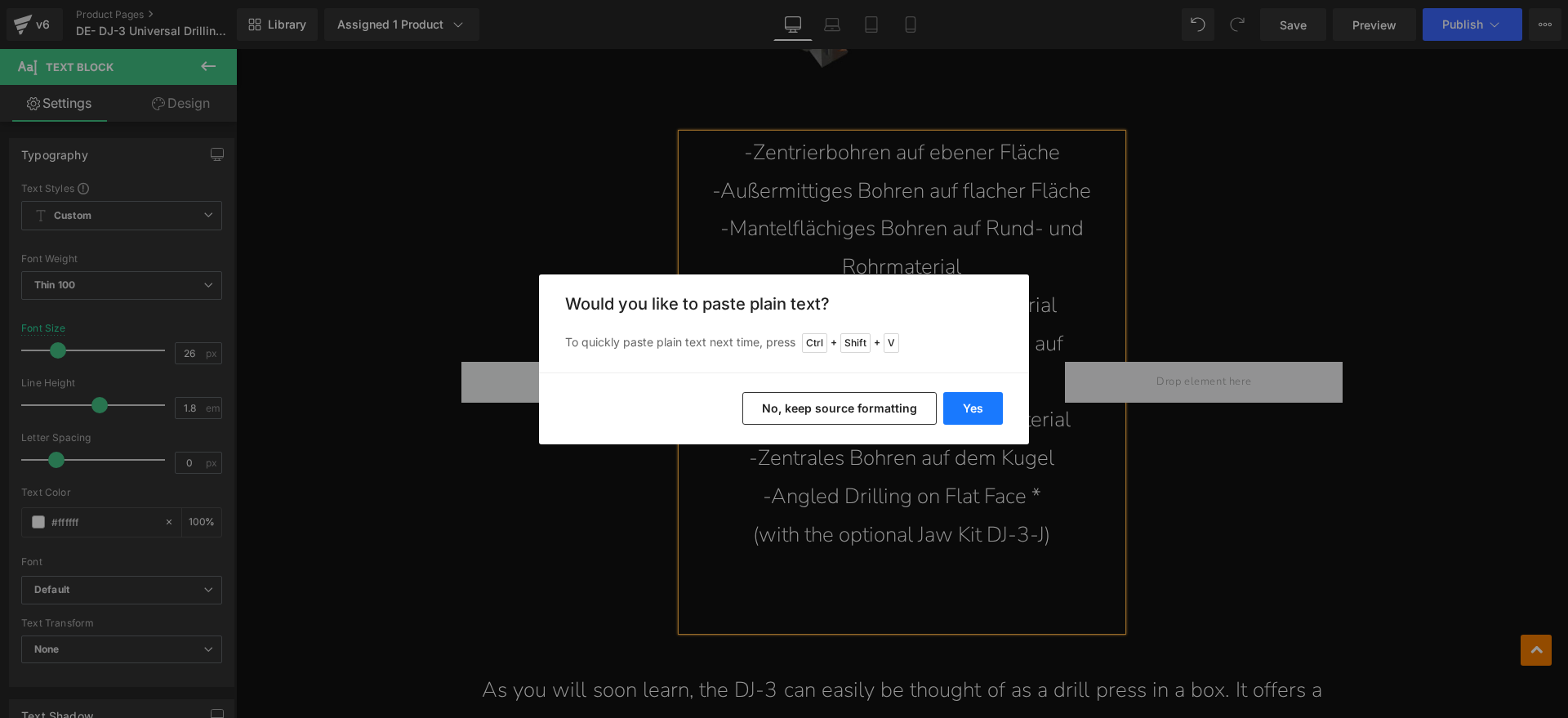
click at [979, 402] on button "Yes" at bounding box center [972, 408] width 59 height 33
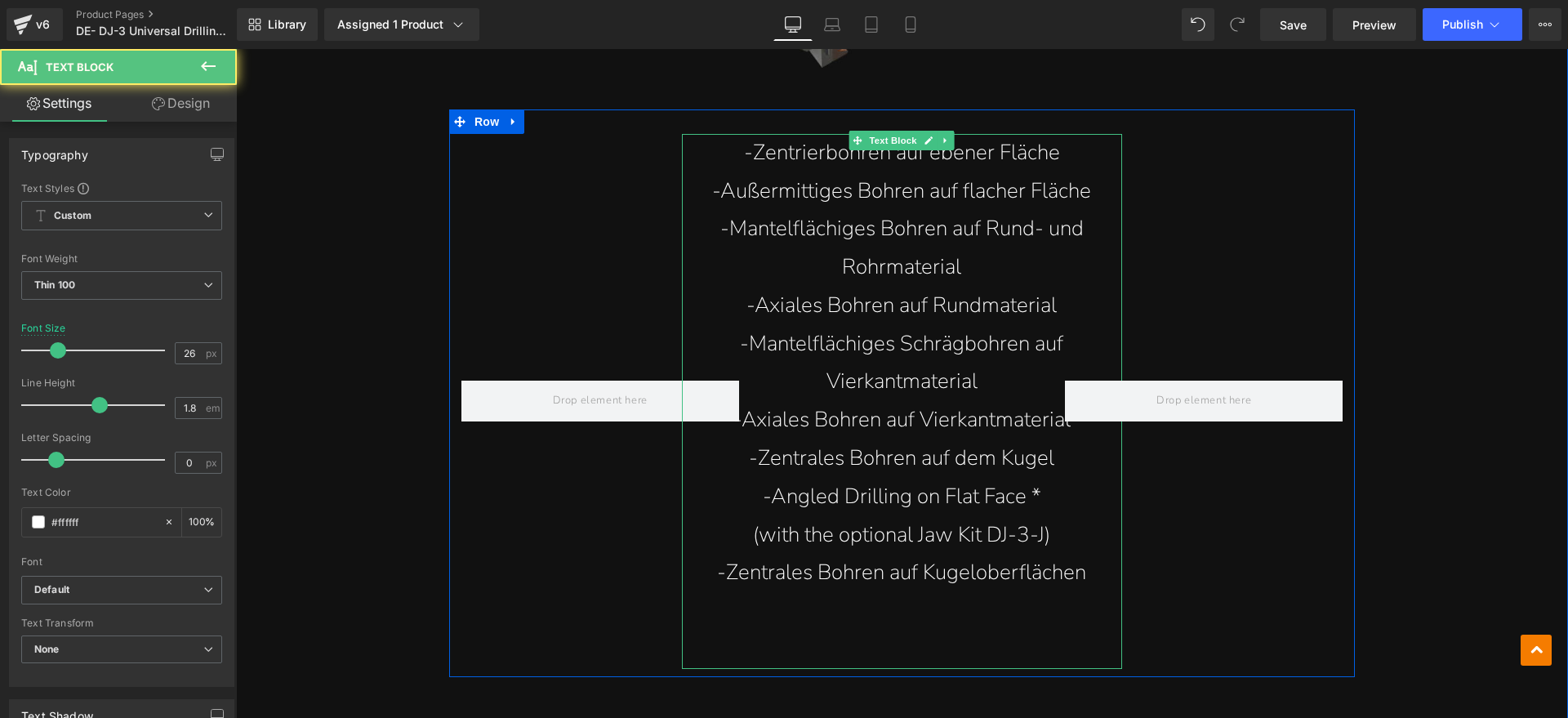
click at [895, 631] on p at bounding box center [902, 650] width 441 height 39
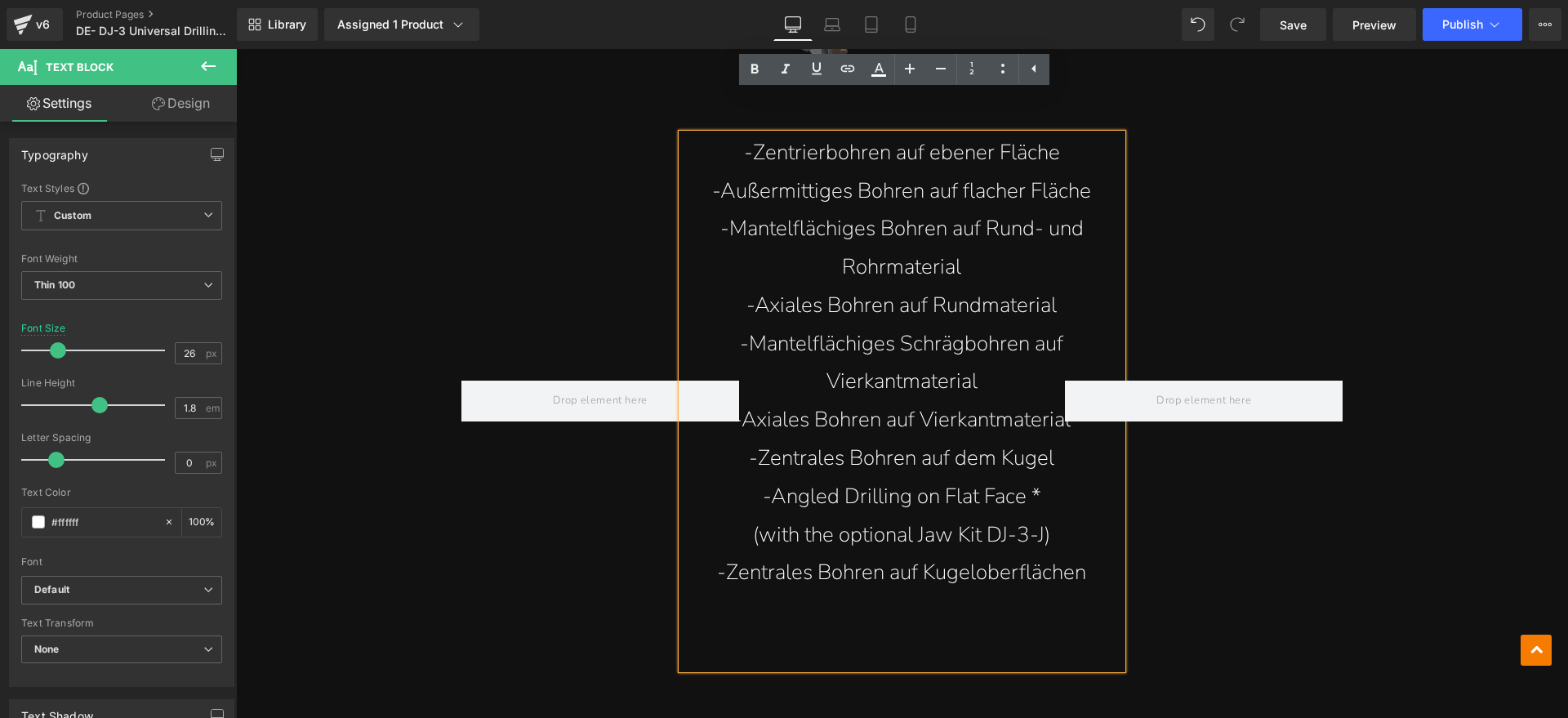
drag, startPoint x: 1519, startPoint y: 404, endPoint x: 1199, endPoint y: 509, distance: 336.8
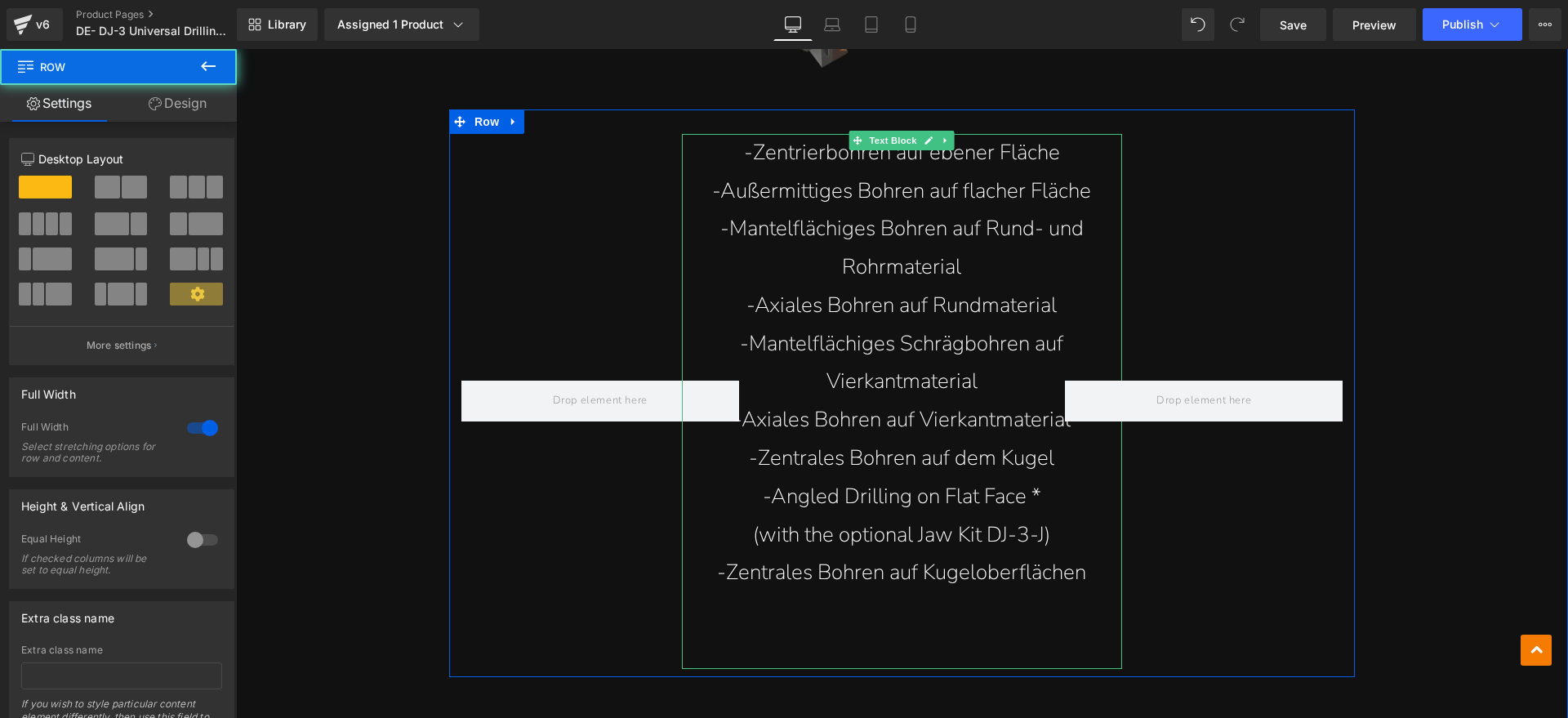
click at [842, 592] on p at bounding box center [902, 611] width 441 height 39
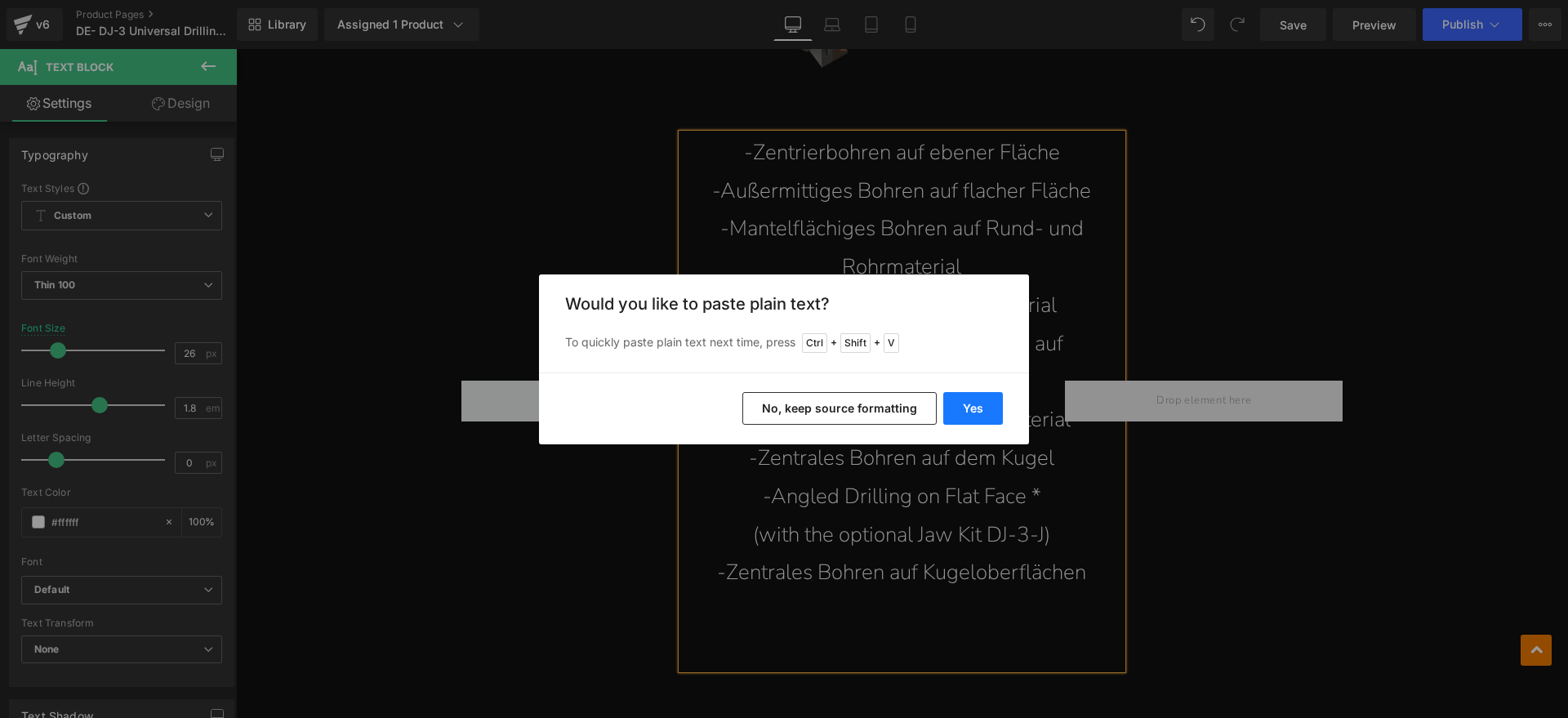
click at [981, 405] on button "Yes" at bounding box center [972, 408] width 59 height 33
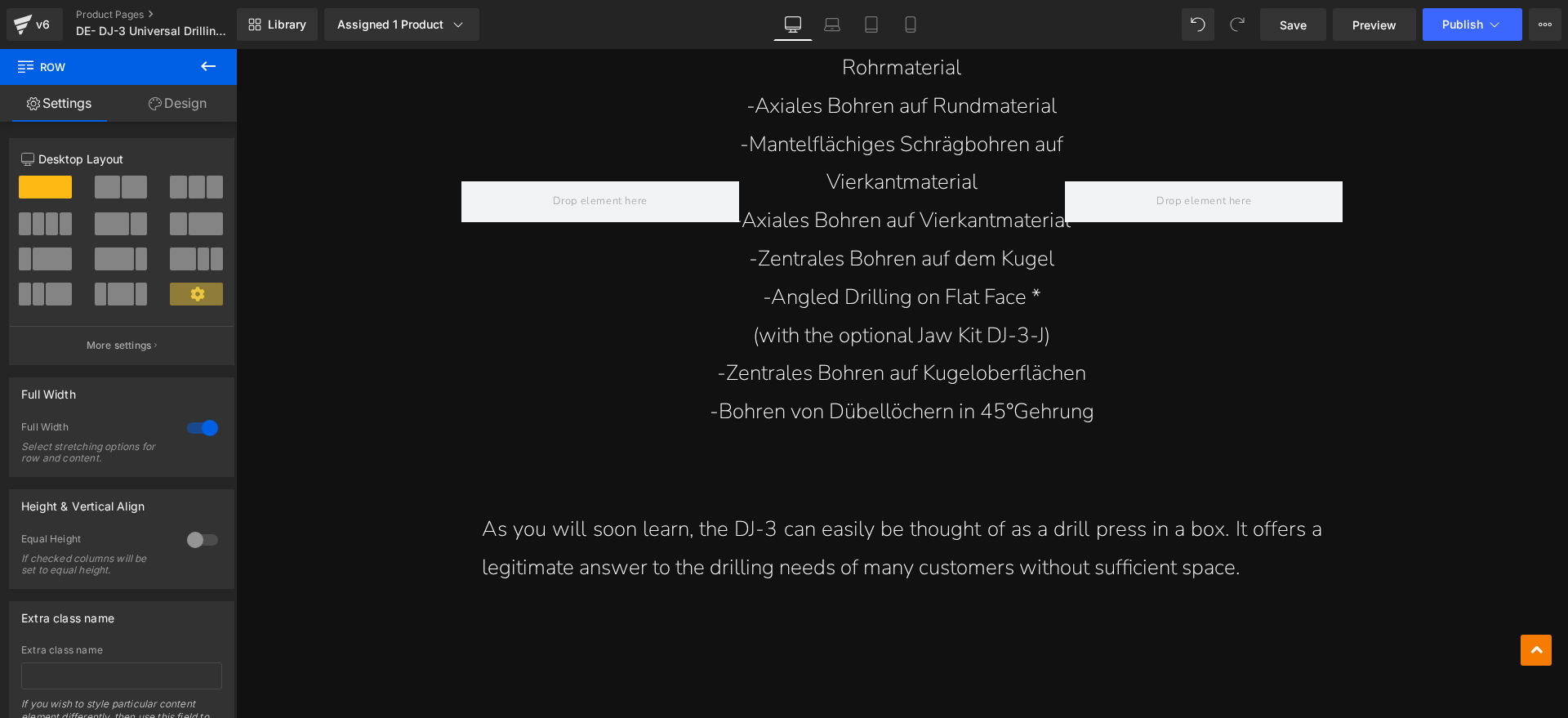
scroll to position [5004, 0]
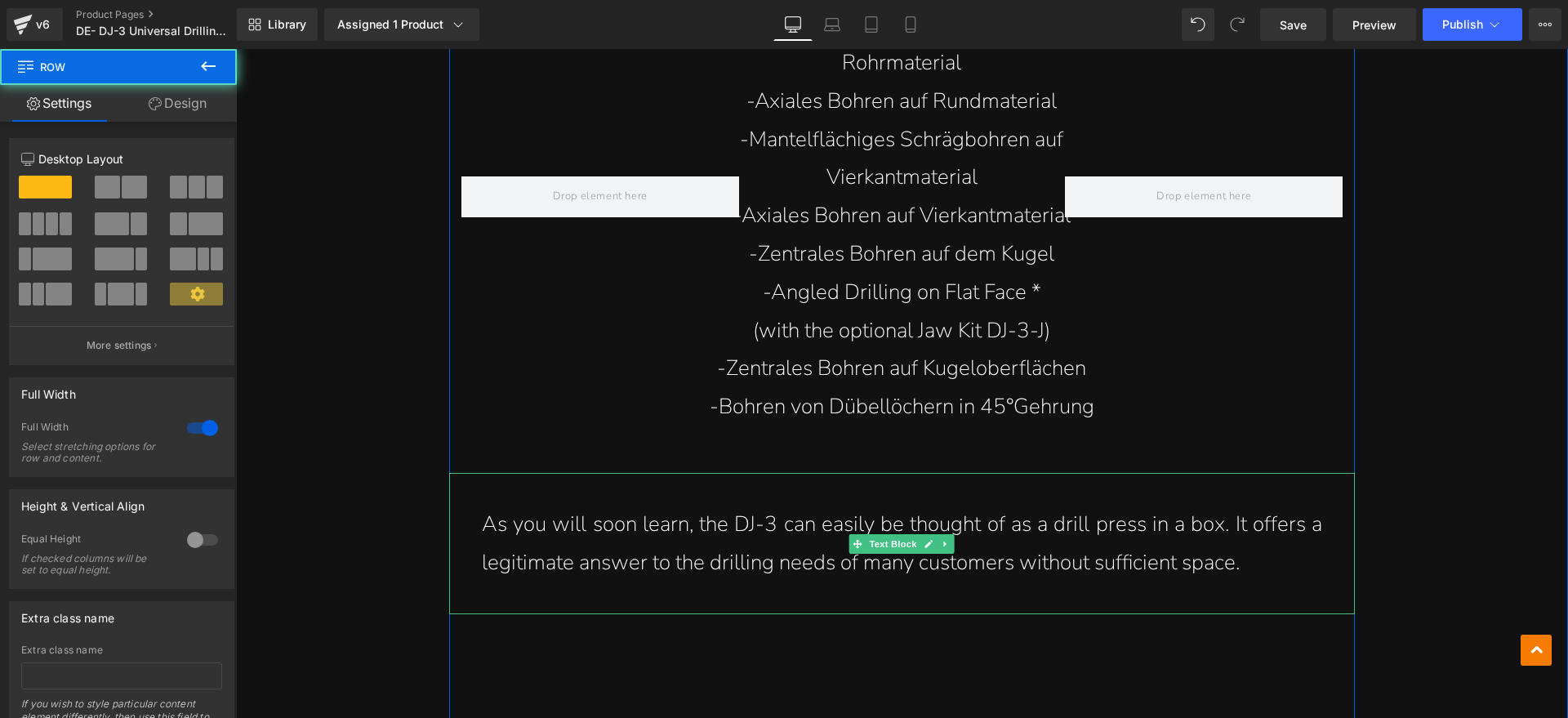
drag, startPoint x: 775, startPoint y: 489, endPoint x: 878, endPoint y: 493, distance: 103.1
click at [775, 506] on p "As you will soon learn, the DJ-3 can easily be thought of as a drill press in a…" at bounding box center [902, 543] width 840 height 77
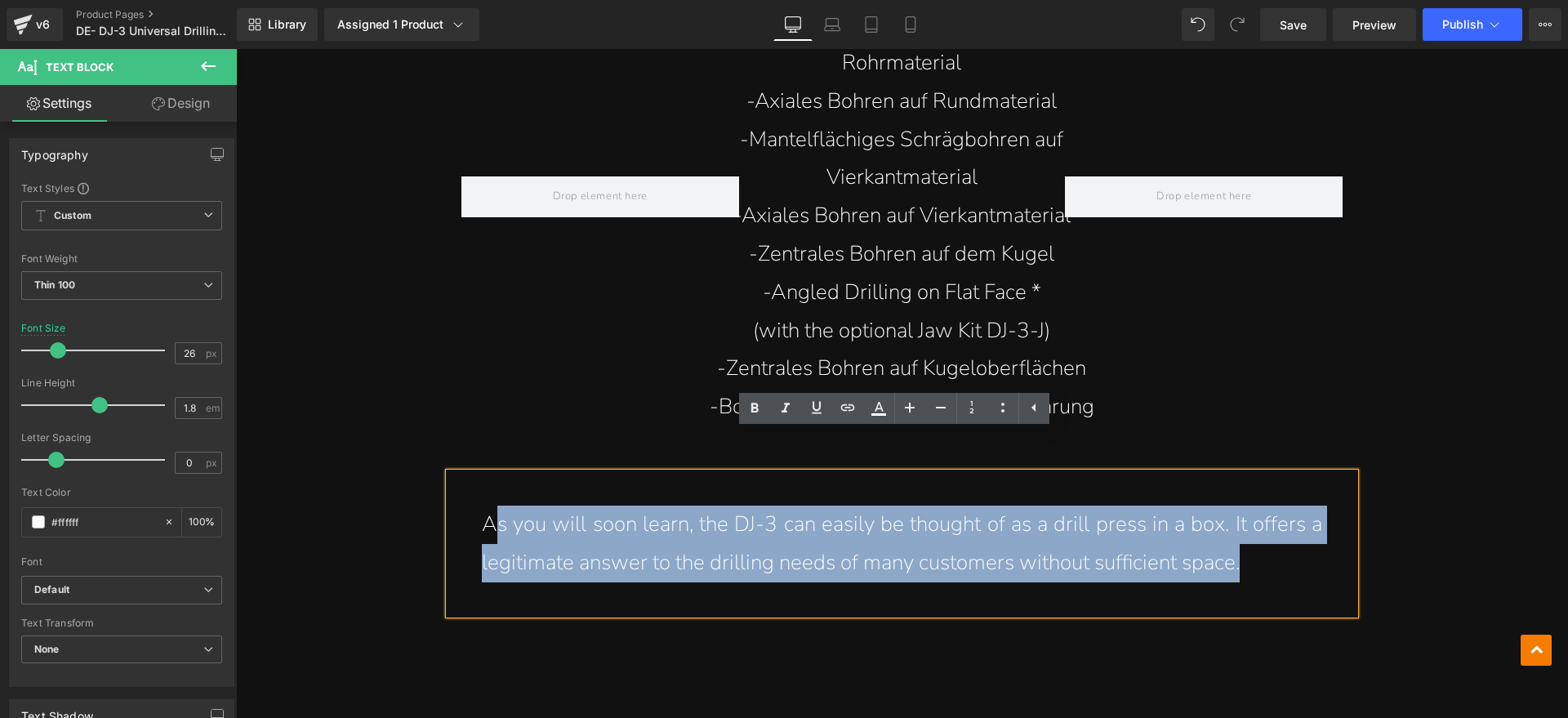
drag, startPoint x: 1246, startPoint y: 525, endPoint x: 483, endPoint y: 494, distance: 763.6
click at [483, 506] on p "As you will soon learn, the DJ-3 can easily be thought of as a drill press in a…" at bounding box center [902, 543] width 840 height 77
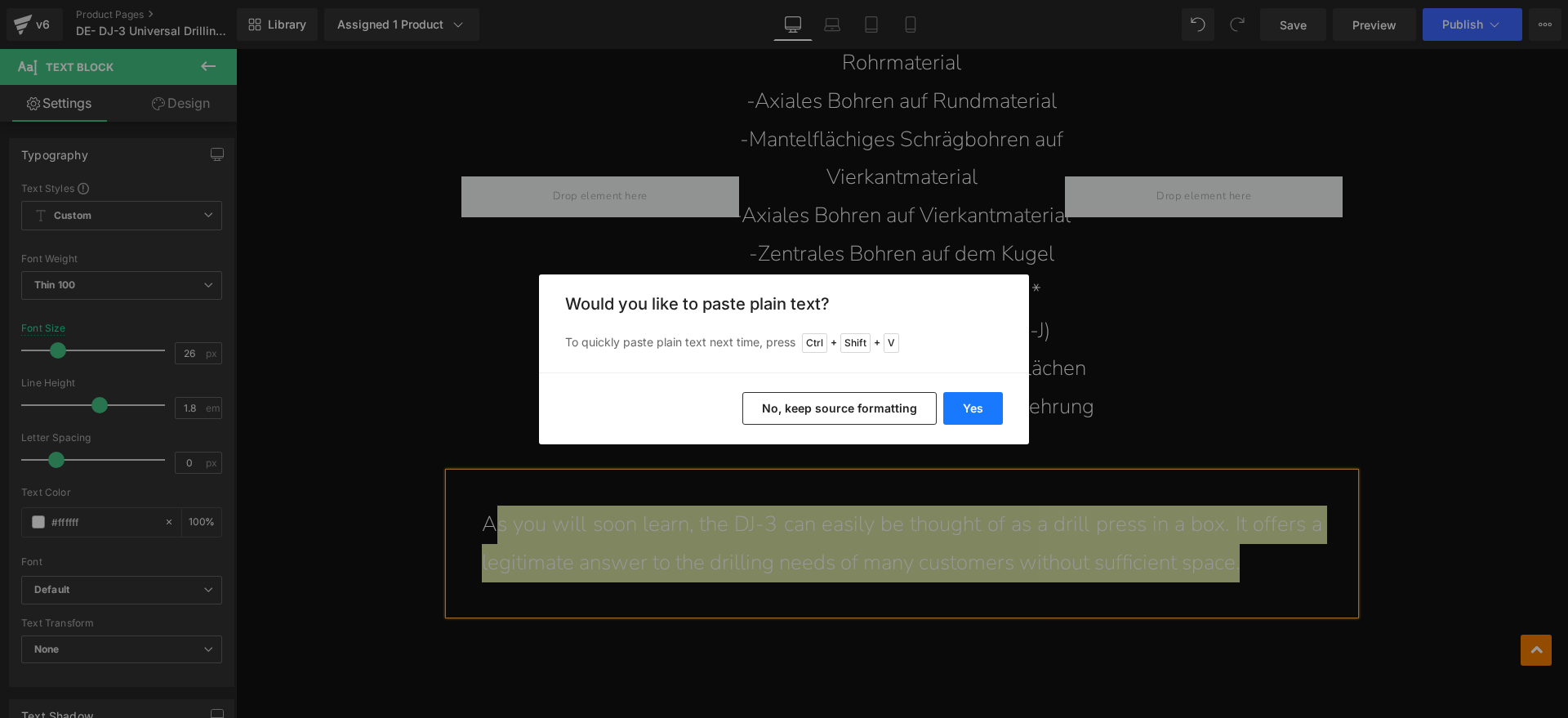
click at [974, 408] on button "Yes" at bounding box center [972, 408] width 59 height 33
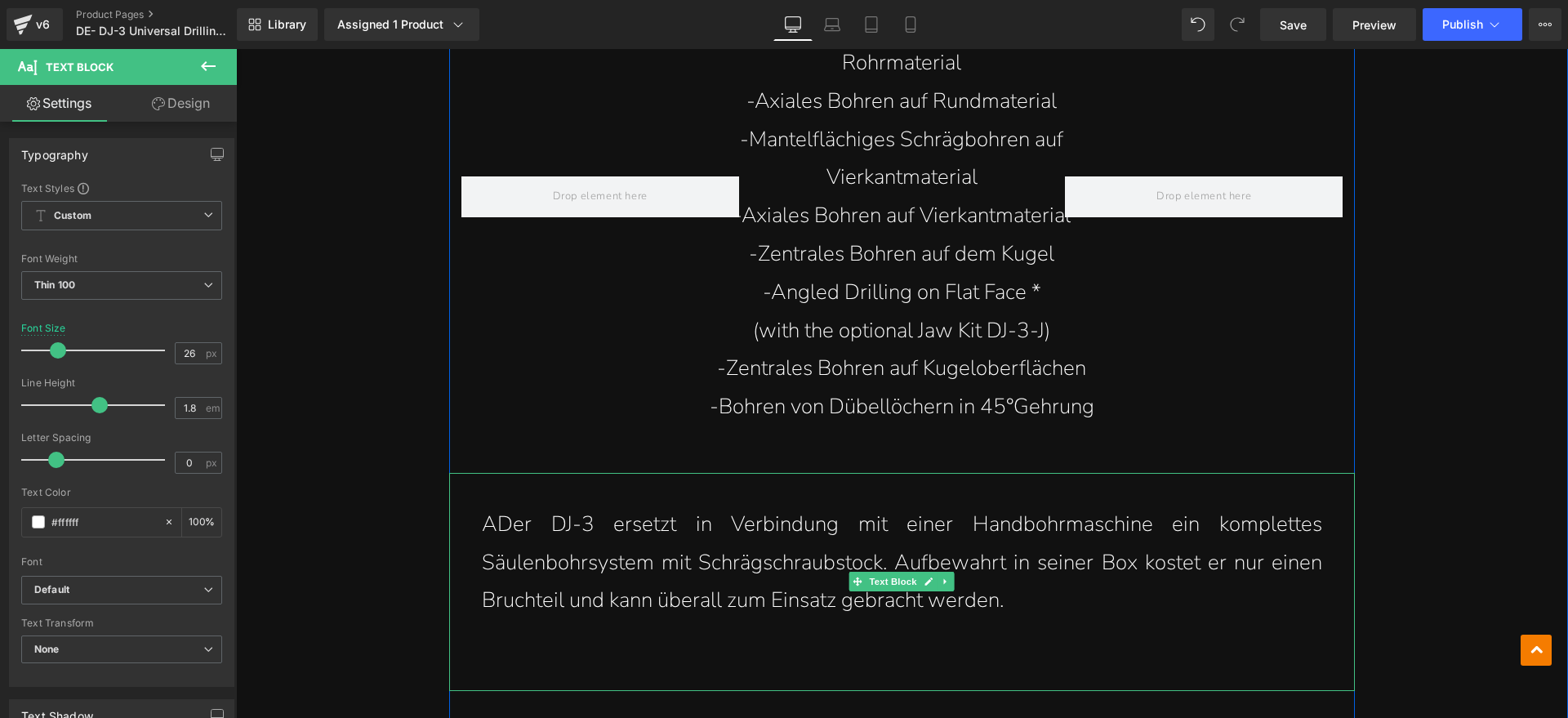
click at [484, 506] on p "ADer DJ-3 ersetzt in Verbindung mit einer Handbohrmaschine ein komplettes Säule…" at bounding box center [902, 563] width 840 height 114
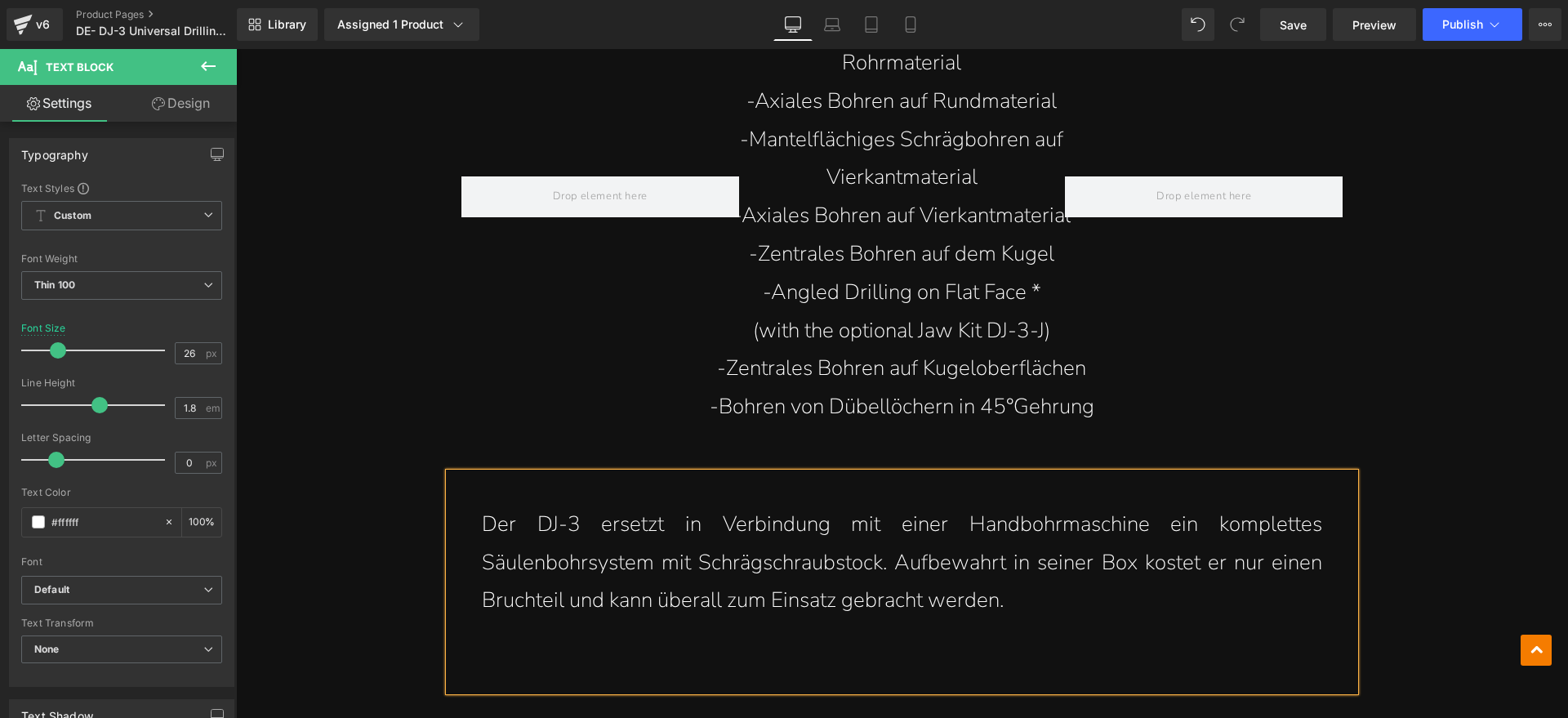
click at [765, 620] on p at bounding box center [902, 639] width 840 height 39
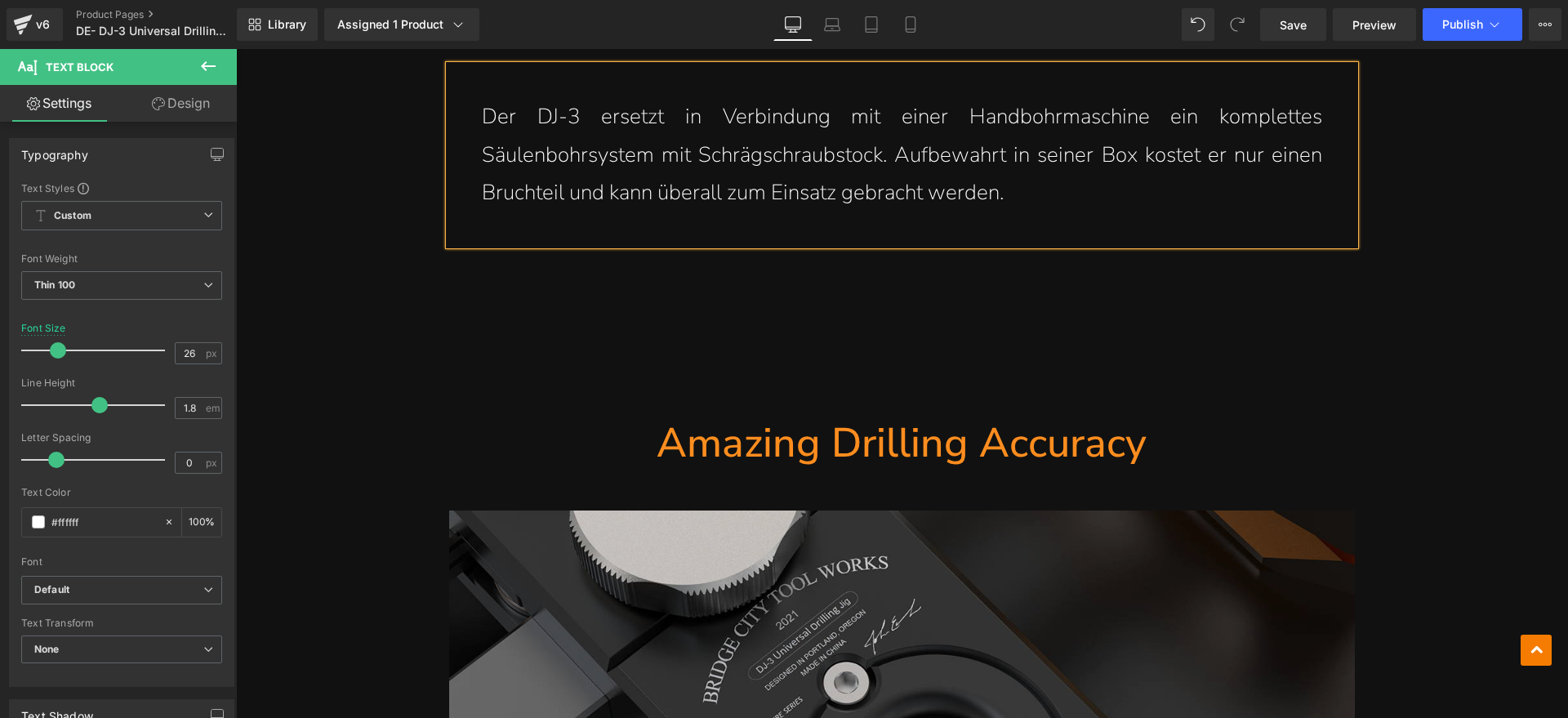
scroll to position [5412, 0]
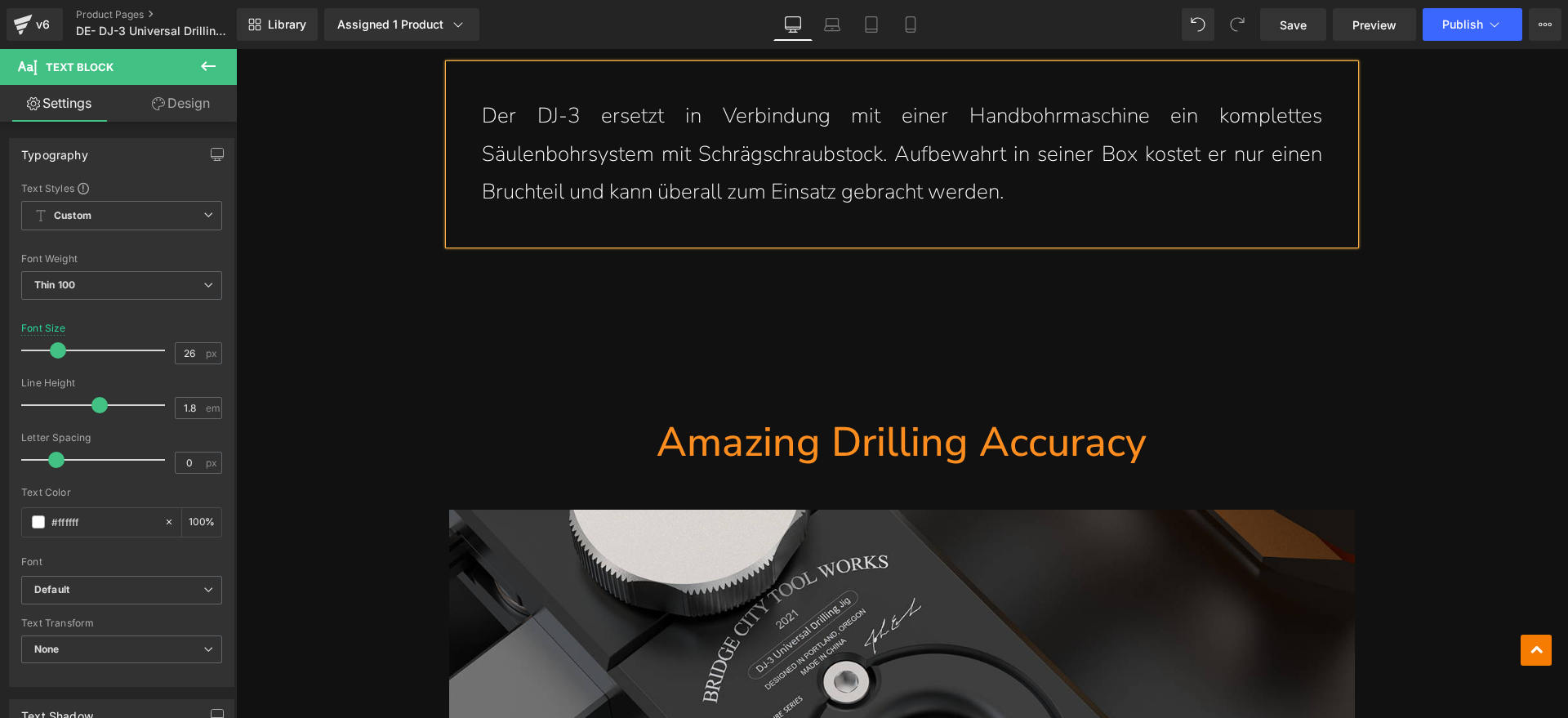
drag, startPoint x: 1486, startPoint y: 333, endPoint x: 1054, endPoint y: 414, distance: 439.5
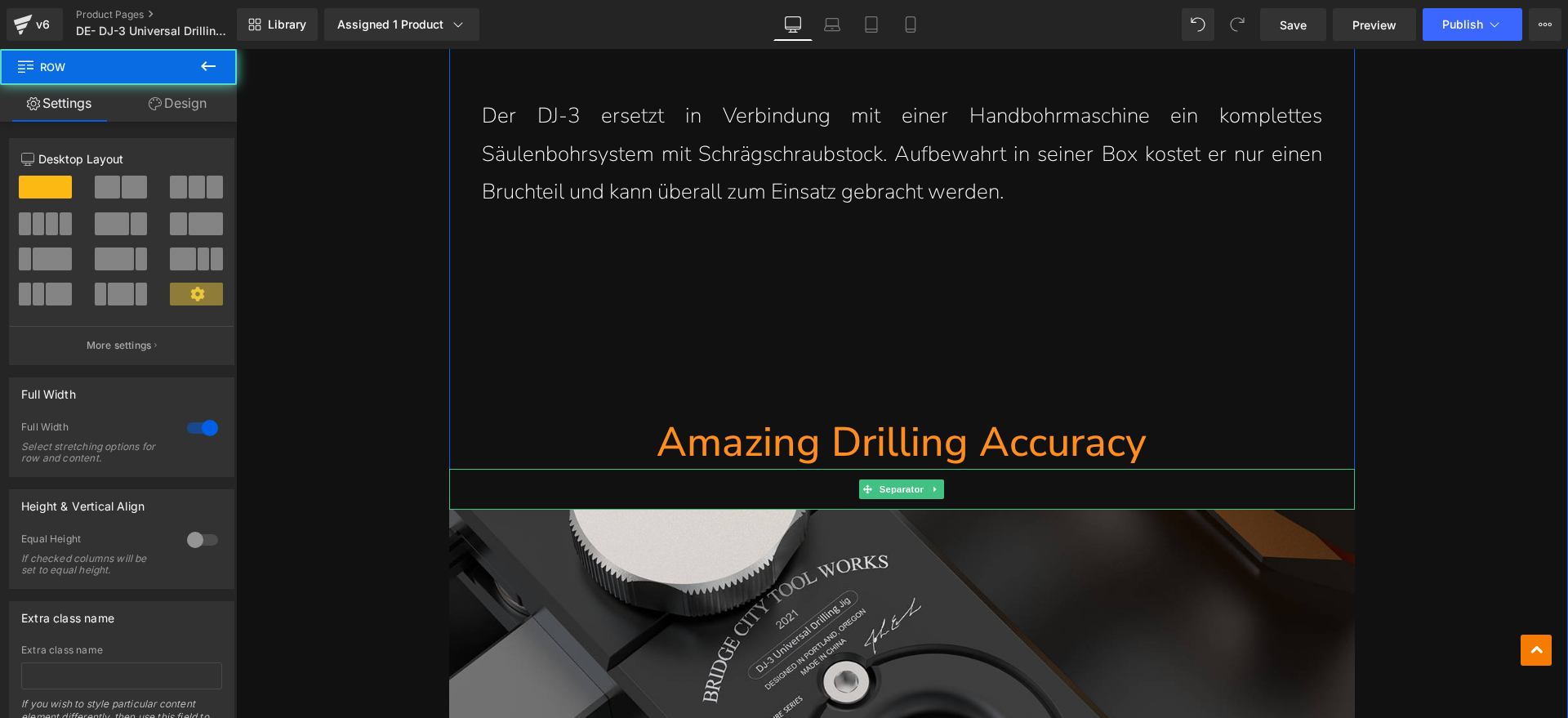
drag, startPoint x: 960, startPoint y: 403, endPoint x: 1033, endPoint y: 401, distance: 73.0
click at [961, 416] on h1 "Amazing Drilling Accuracy" at bounding box center [902, 442] width 906 height 53
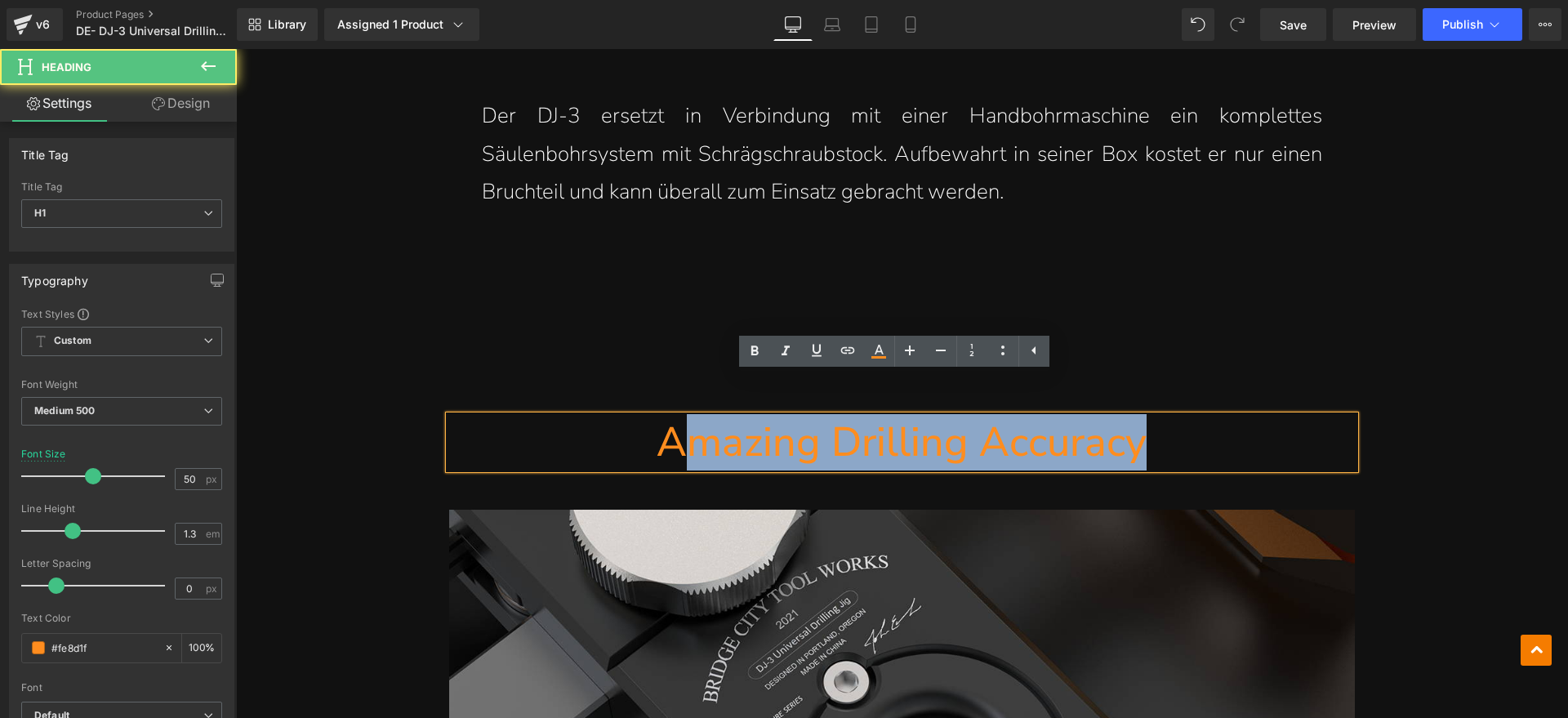
drag, startPoint x: 1142, startPoint y: 401, endPoint x: 676, endPoint y: 408, distance: 466.1
click at [676, 416] on h1 "Amazing Drilling Accuracy" at bounding box center [902, 442] width 906 height 53
paste div
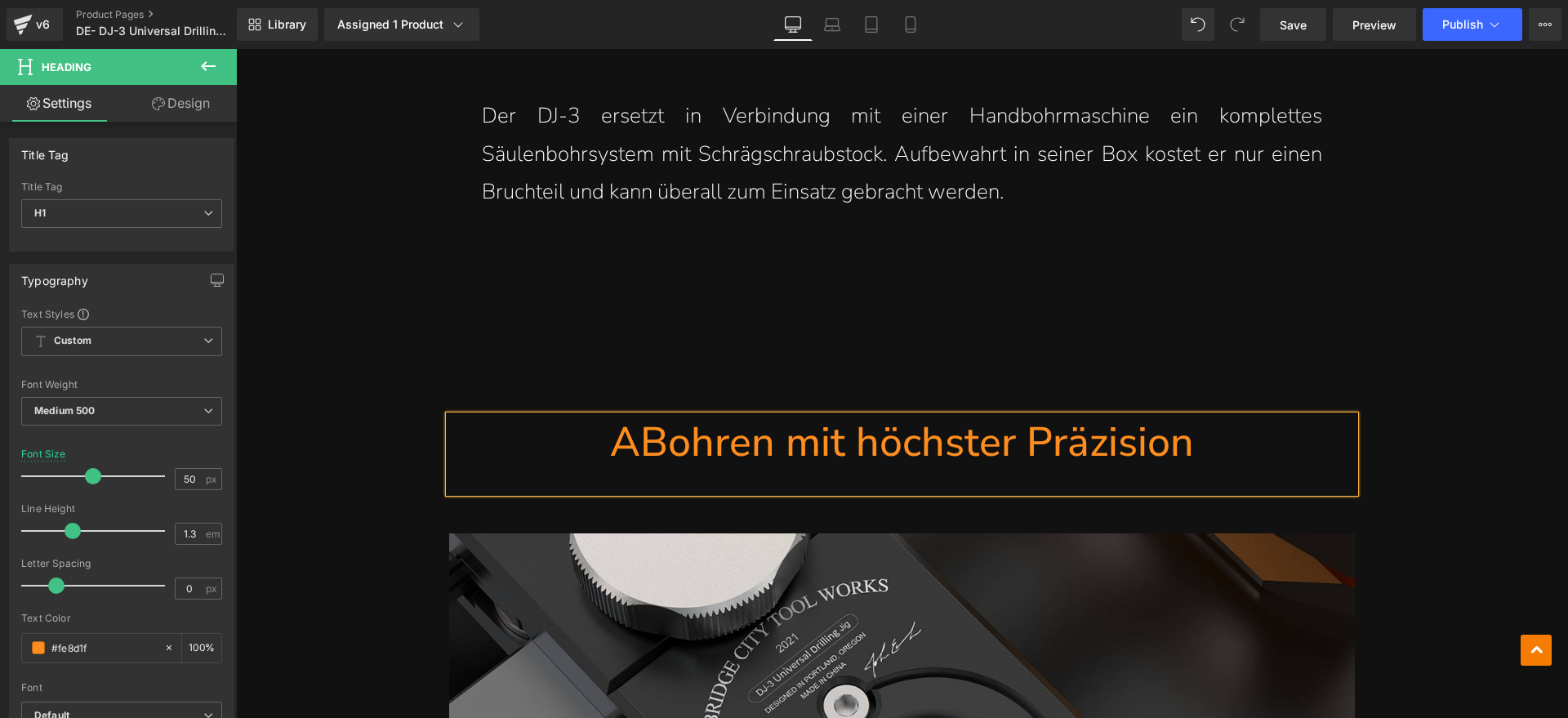
click at [639, 416] on h1 "ABohren mit höchster Präzision" at bounding box center [902, 442] width 906 height 53
click at [717, 469] on div at bounding box center [902, 480] width 906 height 23
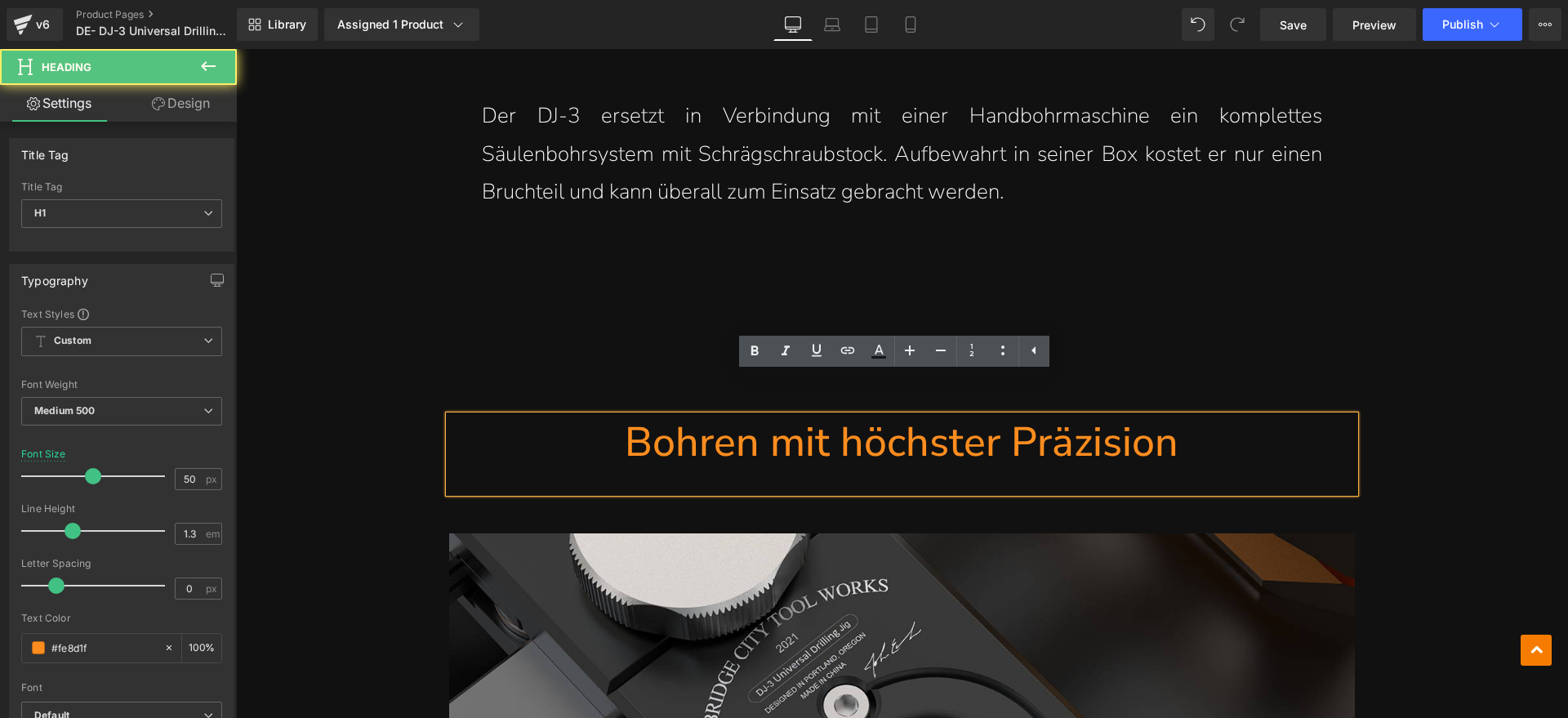
click at [633, 275] on hr at bounding box center [902, 334] width 906 height 163
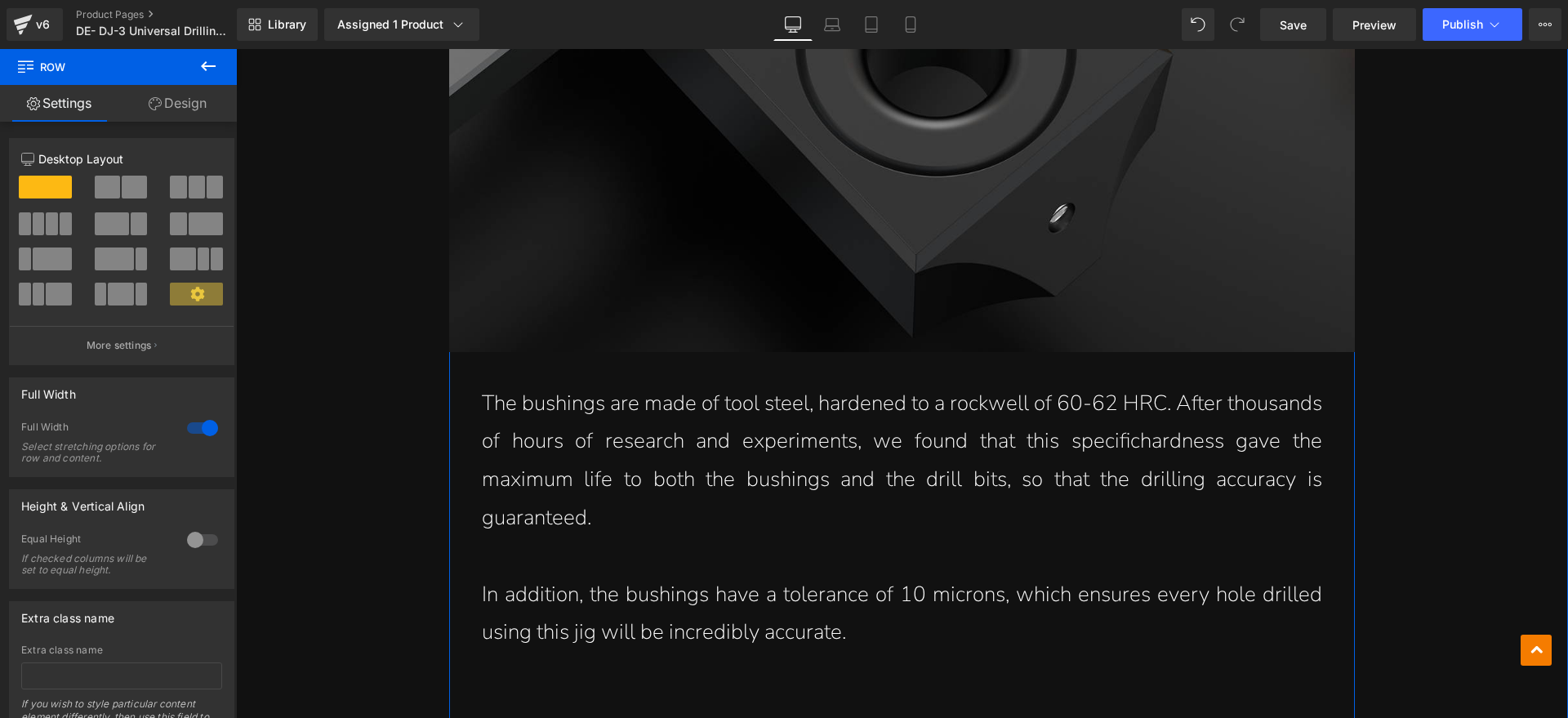
scroll to position [6229, 0]
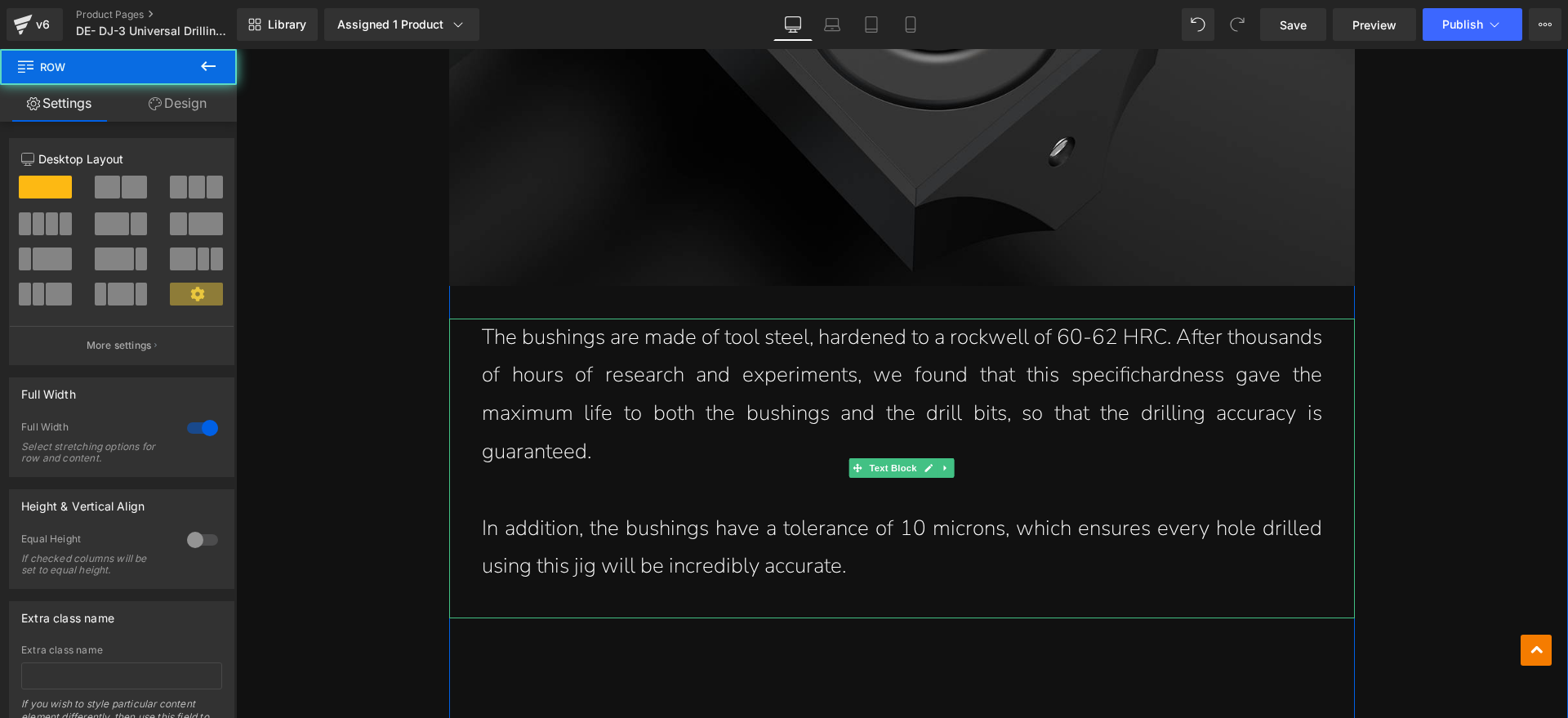
click at [582, 413] on p "The bushings are made of tool steel, hardened to a rockwell of 60-62 HRC. After…" at bounding box center [902, 394] width 840 height 152
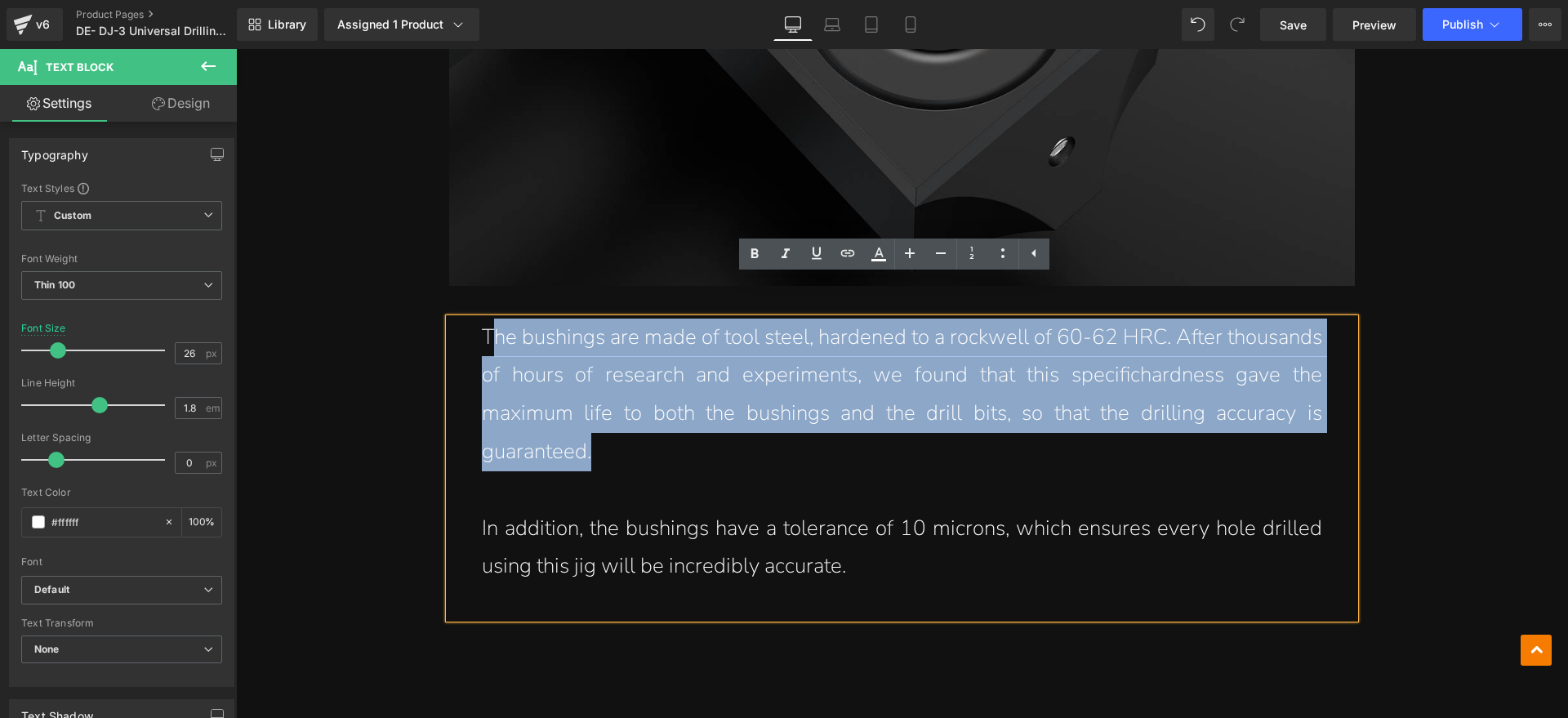
drag, startPoint x: 592, startPoint y: 413, endPoint x: 485, endPoint y: 308, distance: 149.9
click at [485, 318] on p "The bushings are made of tool steel, hardened to a rockwell of 60-62 HRC. After…" at bounding box center [902, 394] width 840 height 152
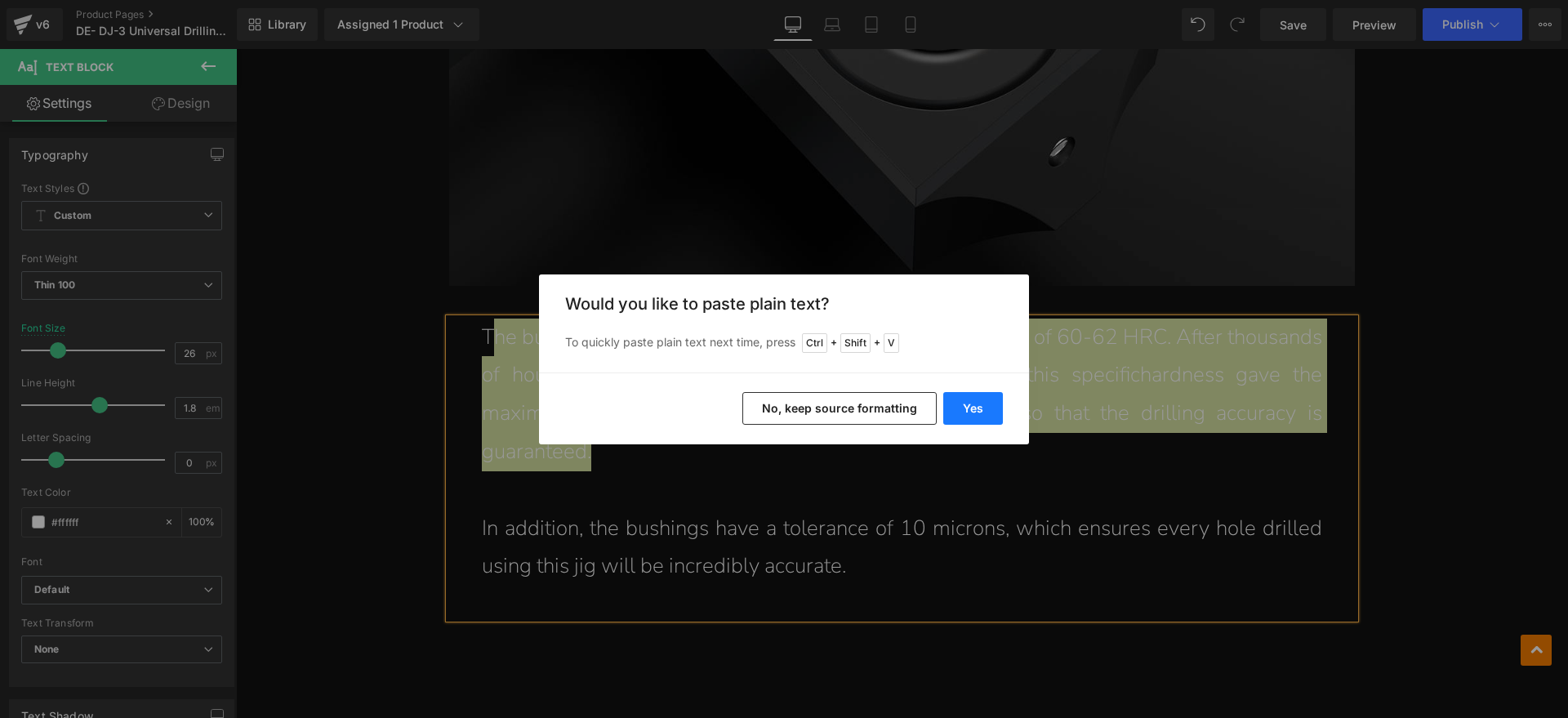
click at [964, 404] on button "Yes" at bounding box center [972, 408] width 59 height 33
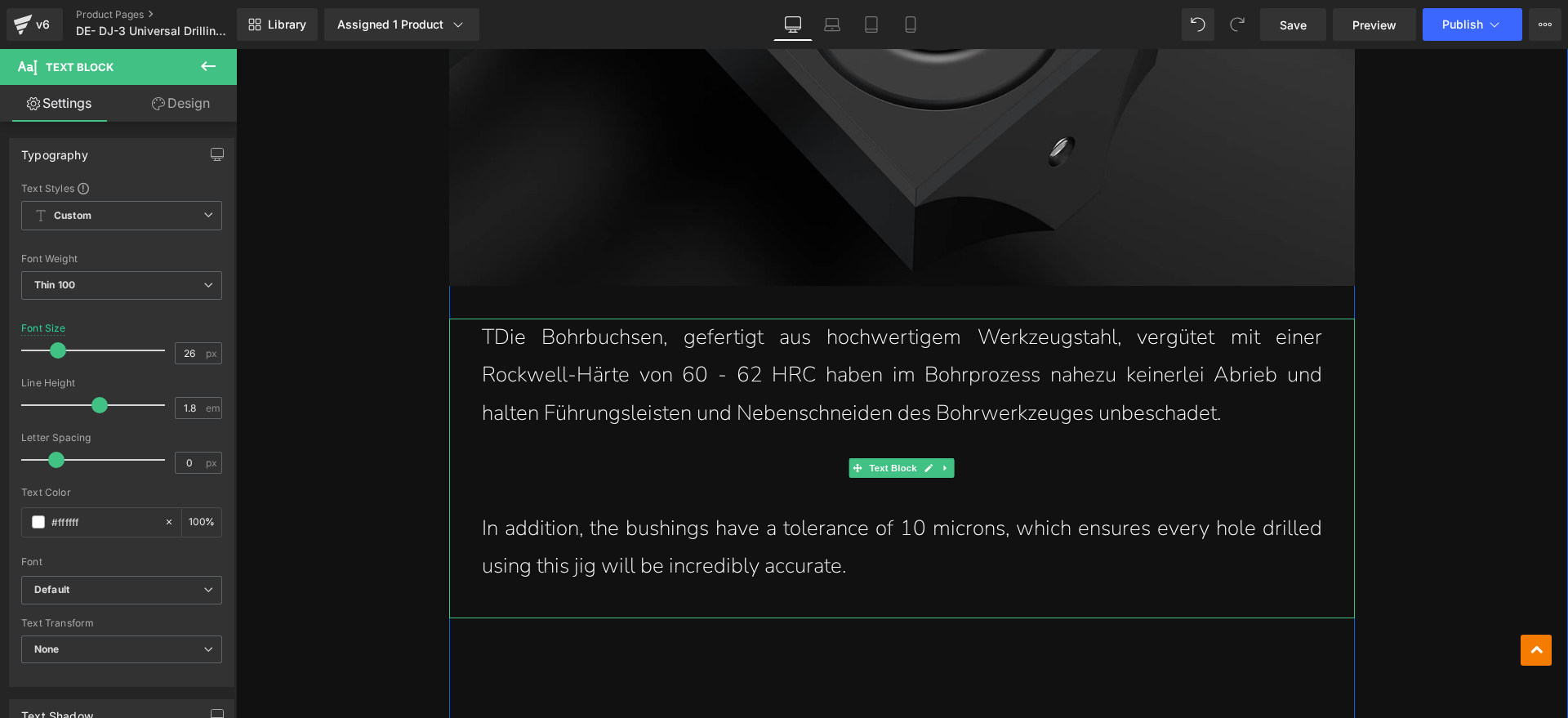
click at [494, 318] on p "TDie Bohrbuchsen, gefertigt aus hochwertigem Werkzeugstahl, vergütet mit einer …" at bounding box center [902, 375] width 840 height 114
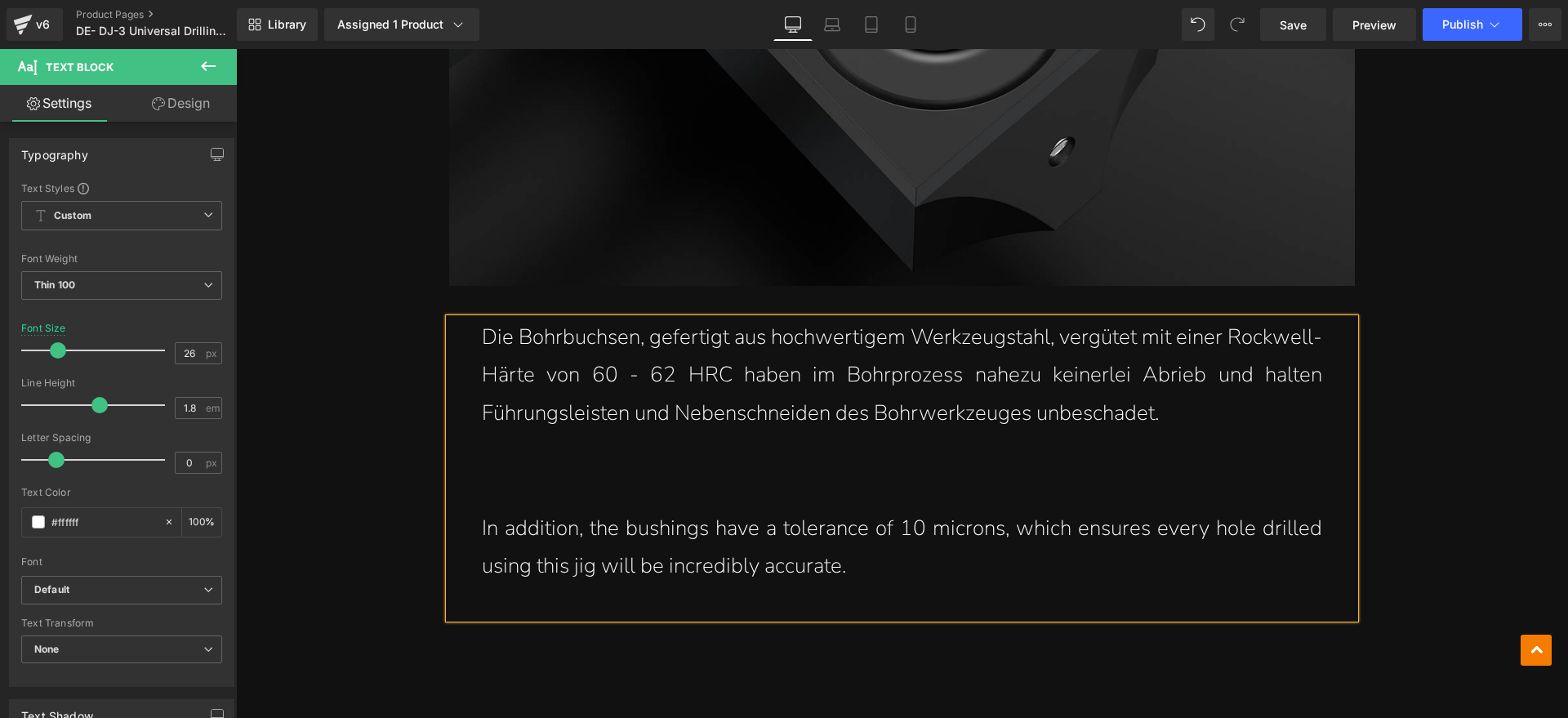
click at [532, 472] on p at bounding box center [902, 491] width 840 height 39
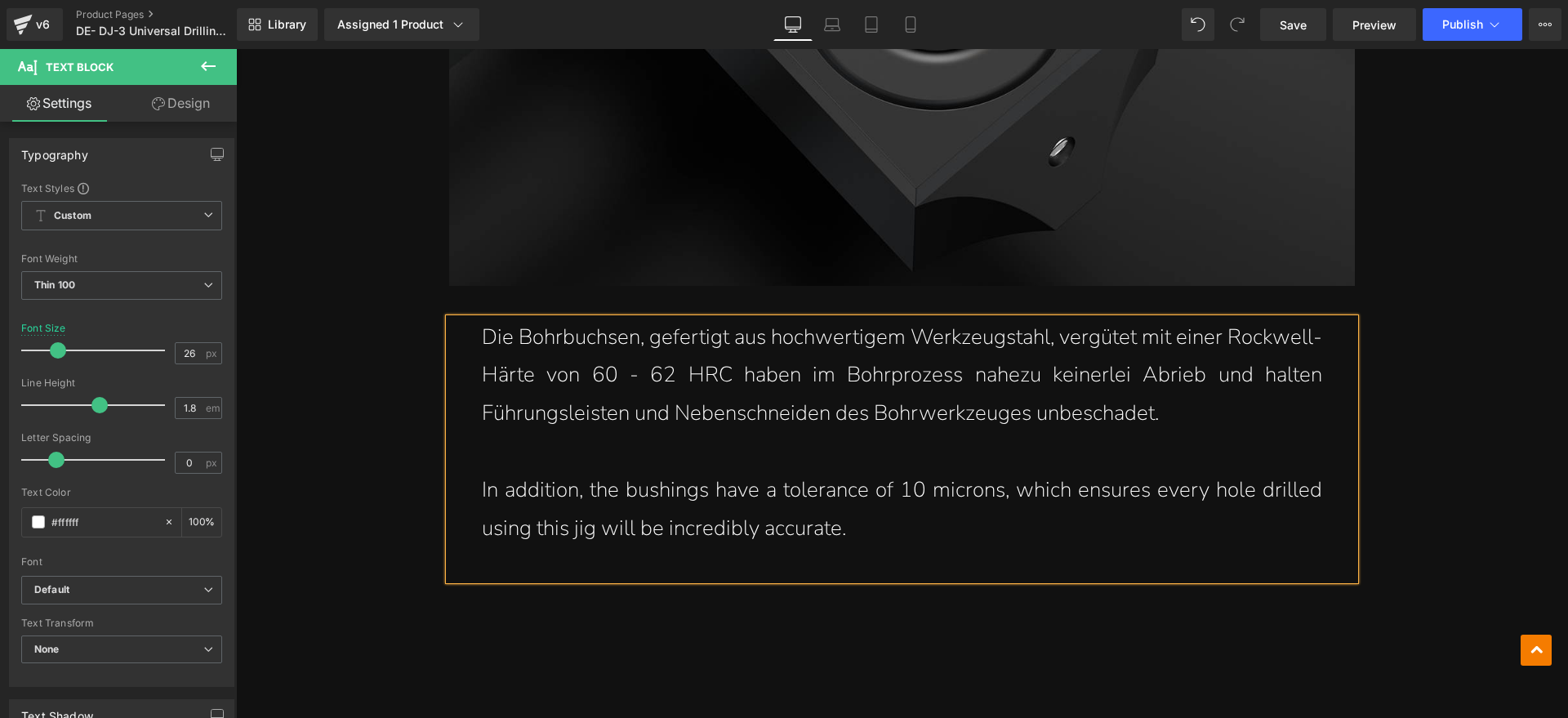
drag, startPoint x: 1465, startPoint y: 362, endPoint x: 1163, endPoint y: 472, distance: 321.4
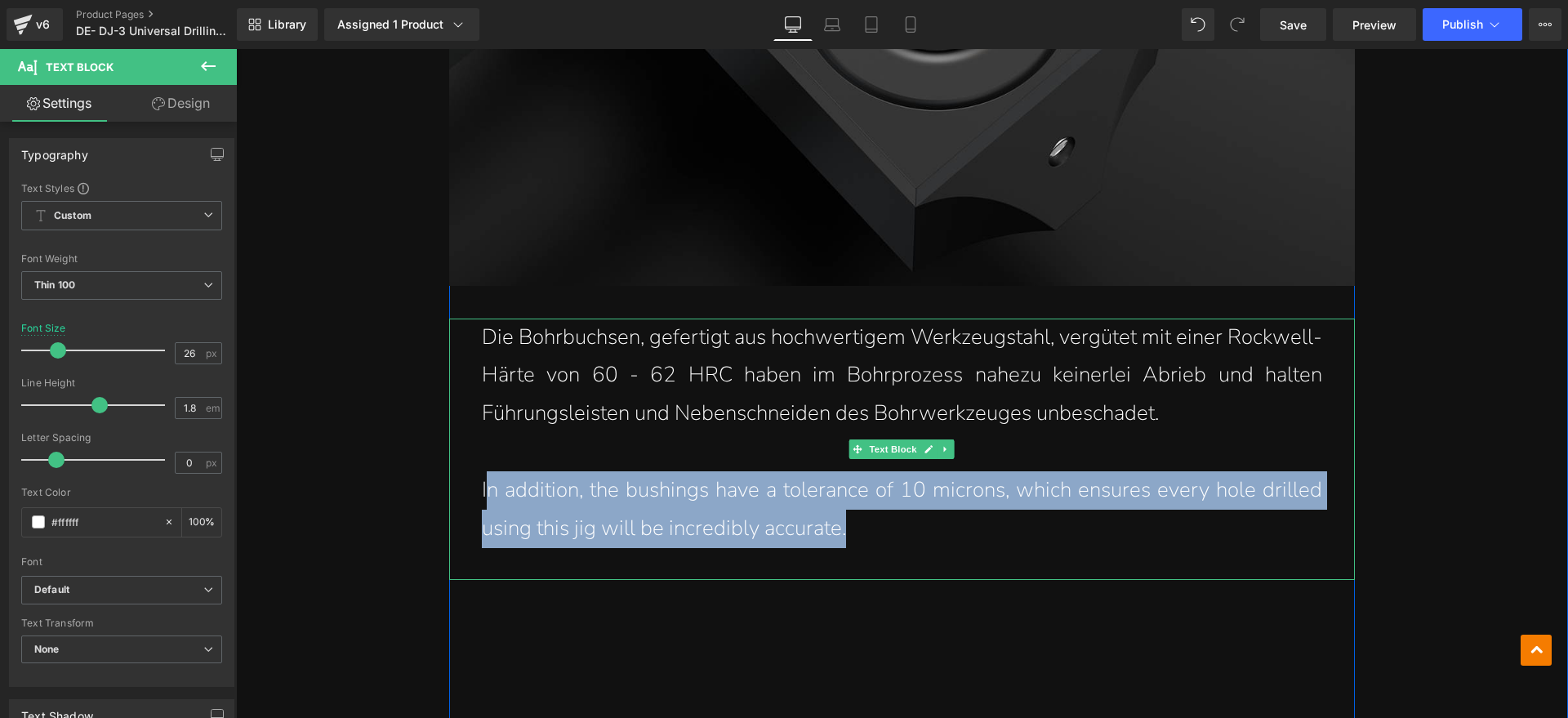
drag, startPoint x: 771, startPoint y: 478, endPoint x: 482, endPoint y: 460, distance: 289.6
click at [482, 472] on p "In addition, the bushings have a tolerance of 10 microns, which ensures every h…" at bounding box center [902, 509] width 840 height 77
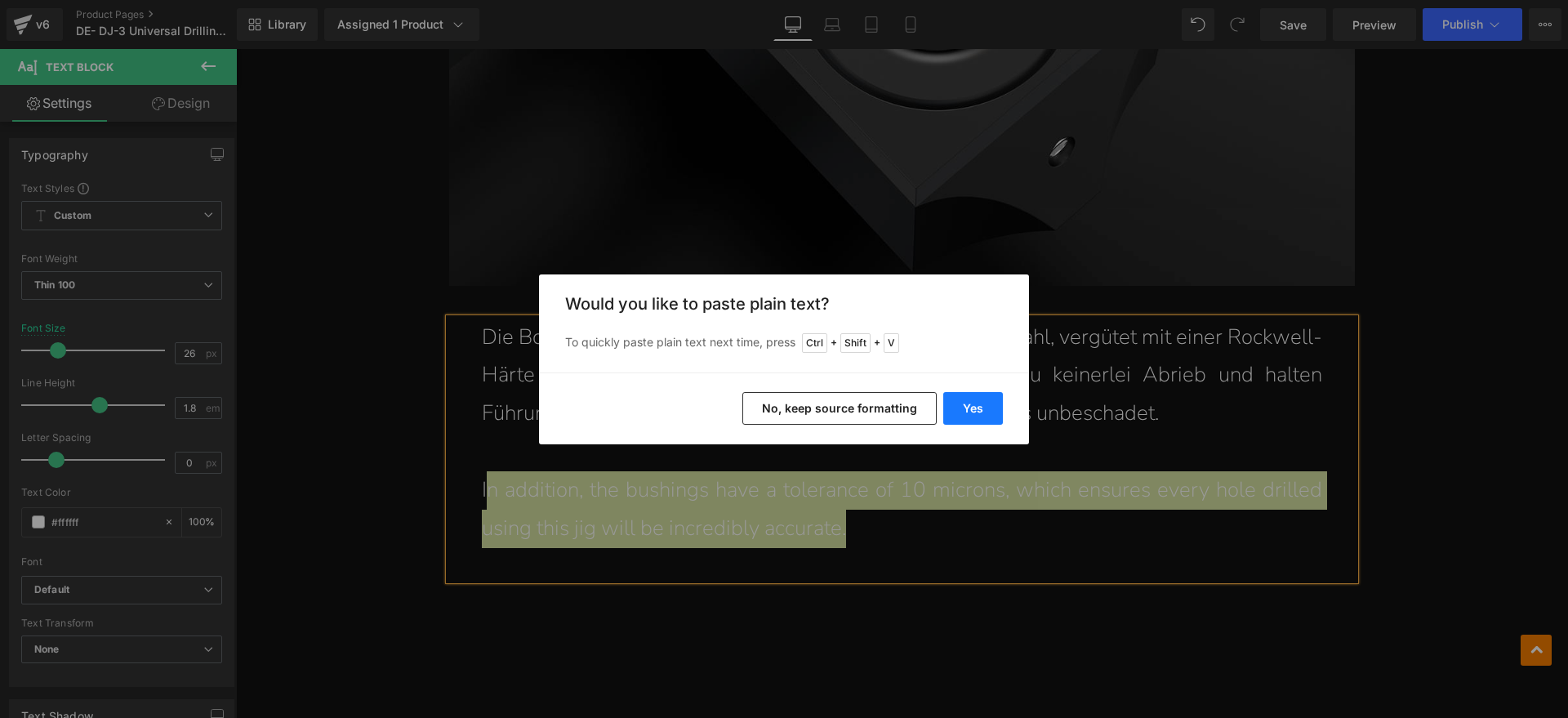
drag, startPoint x: 741, startPoint y: 356, endPoint x: 983, endPoint y: 406, distance: 247.1
click at [983, 406] on button "Yes" at bounding box center [972, 408] width 59 height 33
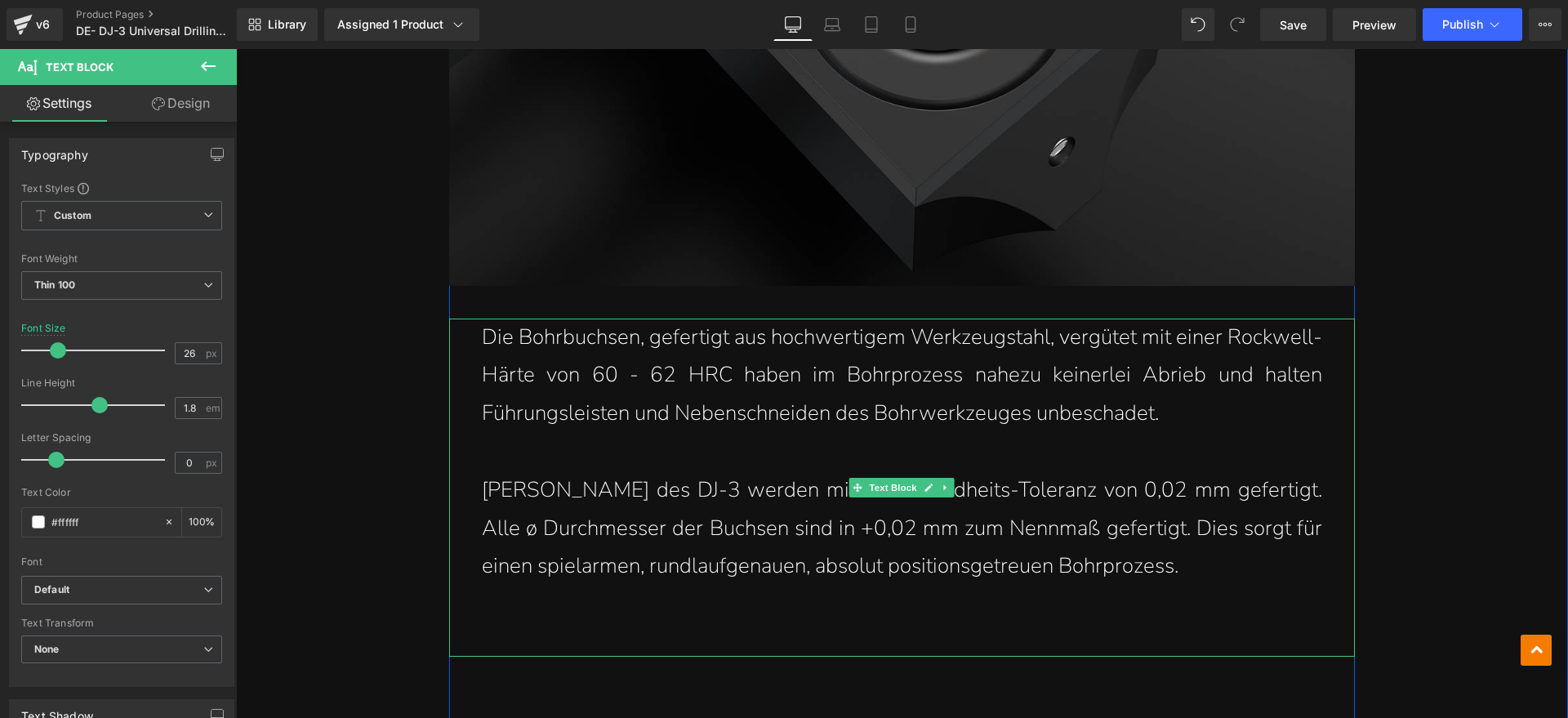
click at [482, 472] on p "[PERSON_NAME] des DJ-3 werden mit einer Rundheits-Toleranz von 0,02 mm gefertig…" at bounding box center [902, 529] width 840 height 114
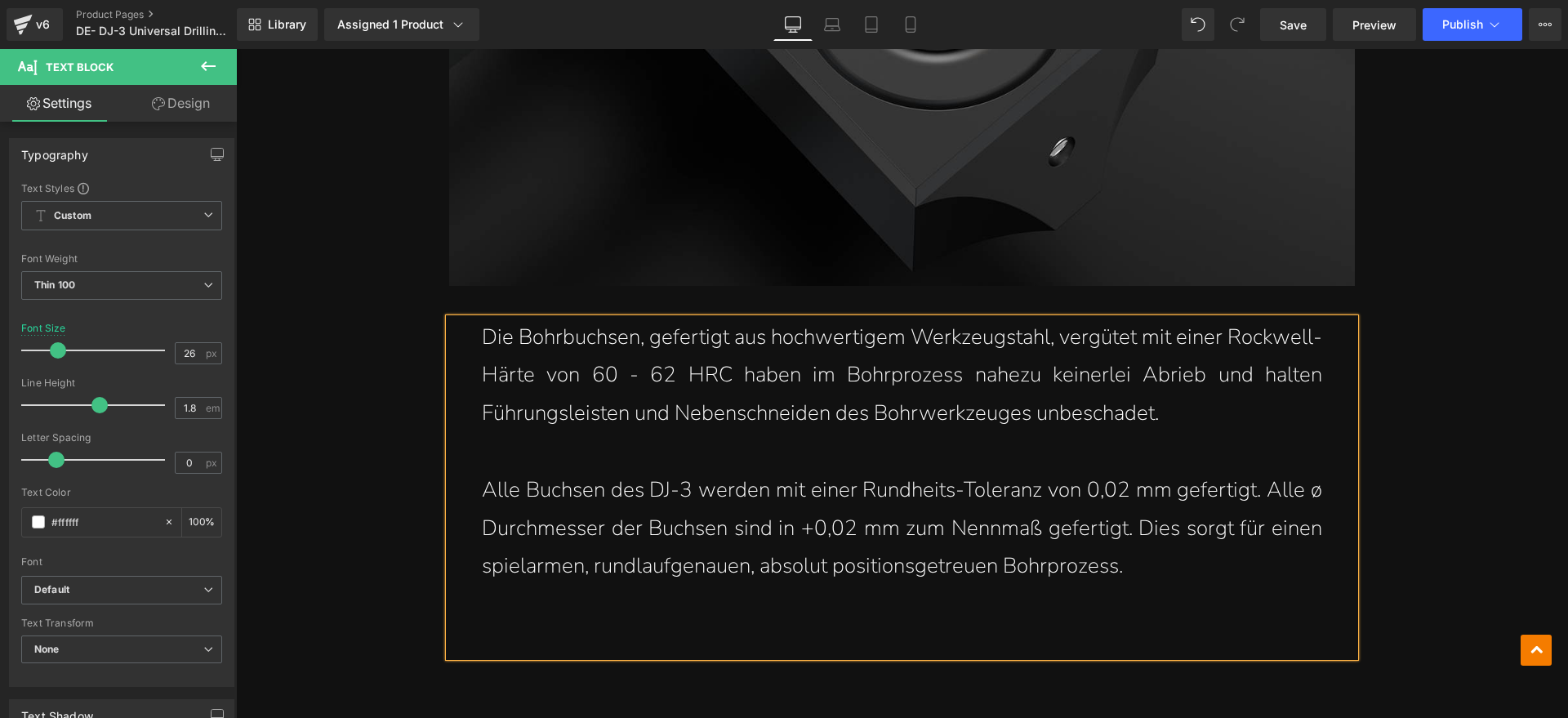
click at [990, 589] on div "Die Bohrbuchsen, gefertigt aus hochwertigem Werkzeugstahl, vergütet mit einer R…" at bounding box center [902, 487] width 906 height 339
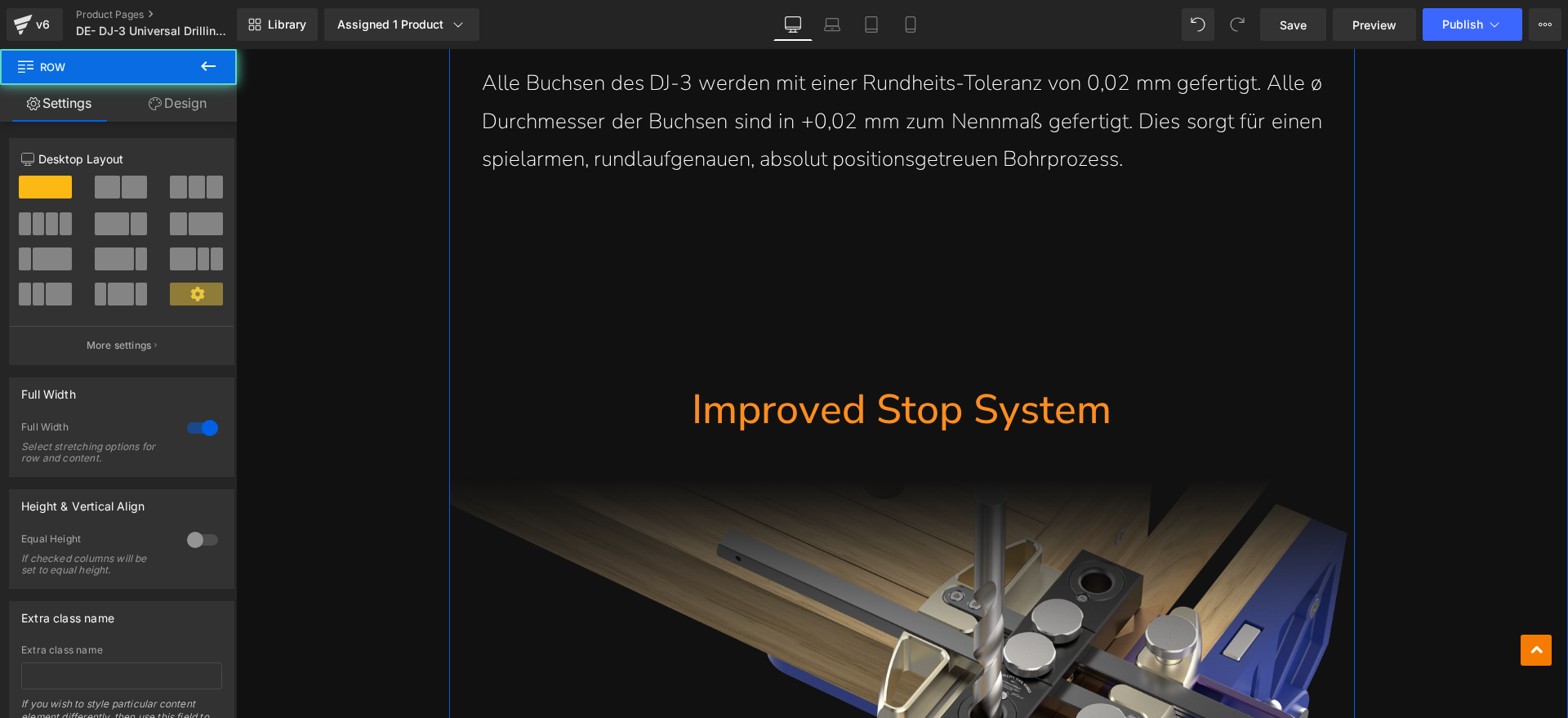
scroll to position [6637, 0]
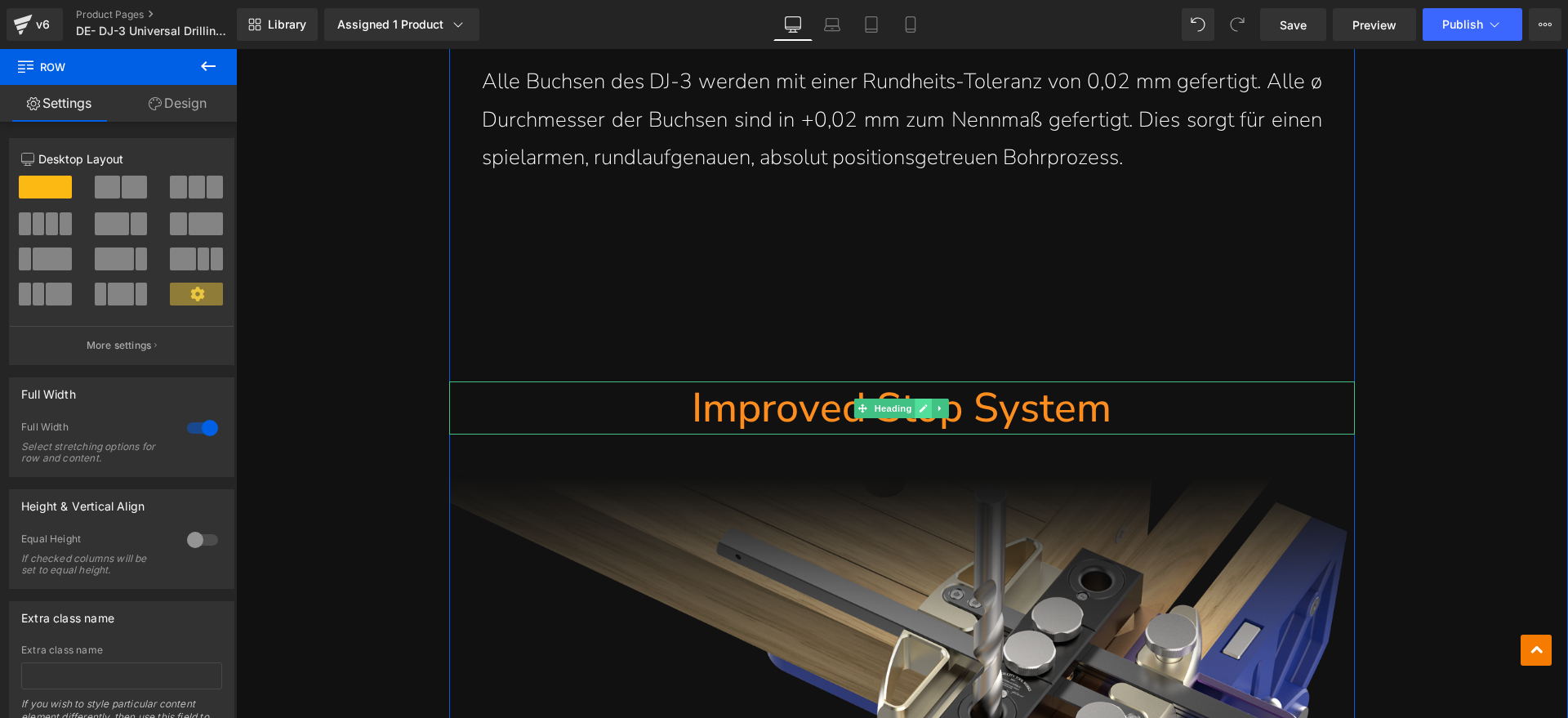
click at [920, 404] on icon at bounding box center [924, 408] width 9 height 10
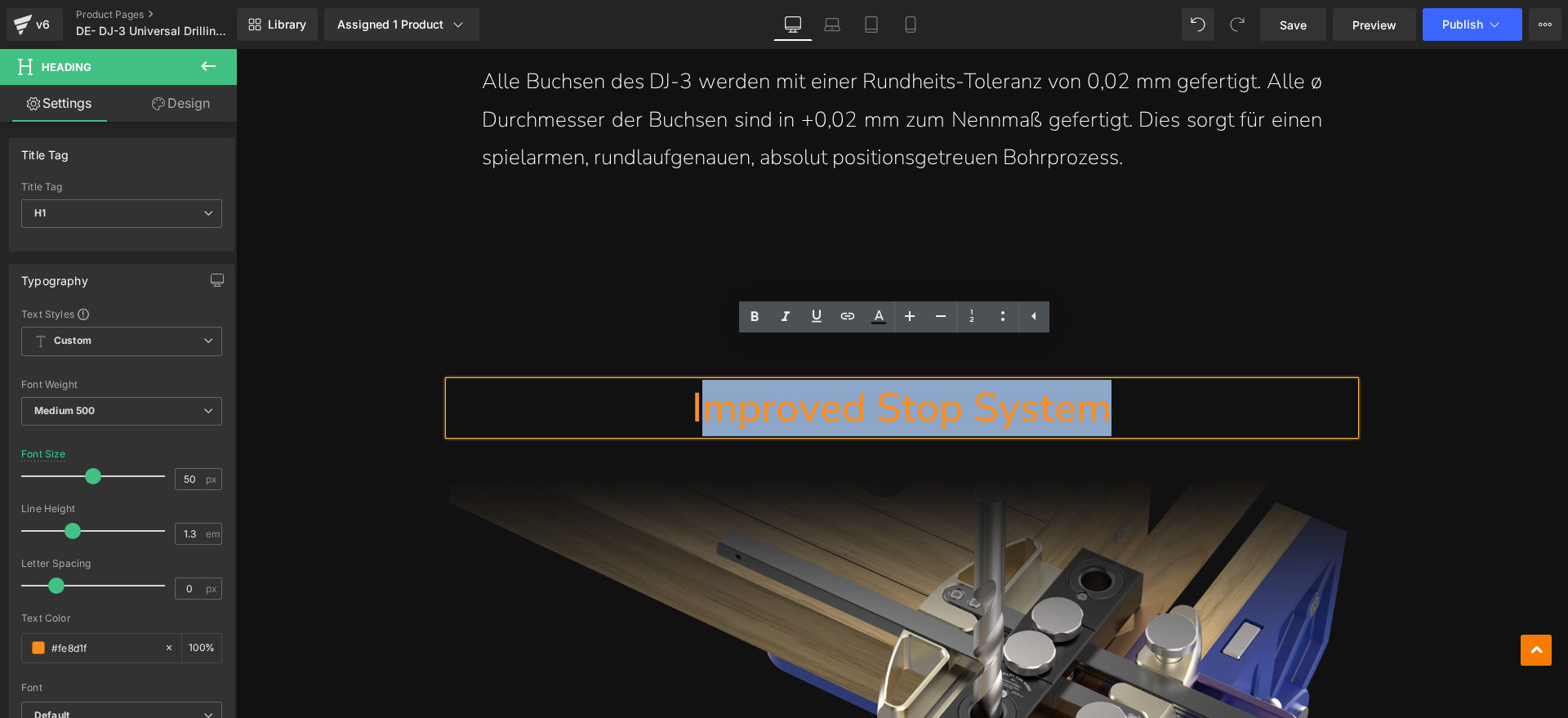
drag, startPoint x: 1124, startPoint y: 366, endPoint x: 707, endPoint y: 368, distance: 417.0
click at [708, 381] on h1 "Improved Stop System" at bounding box center [902, 408] width 906 height 53
paste div
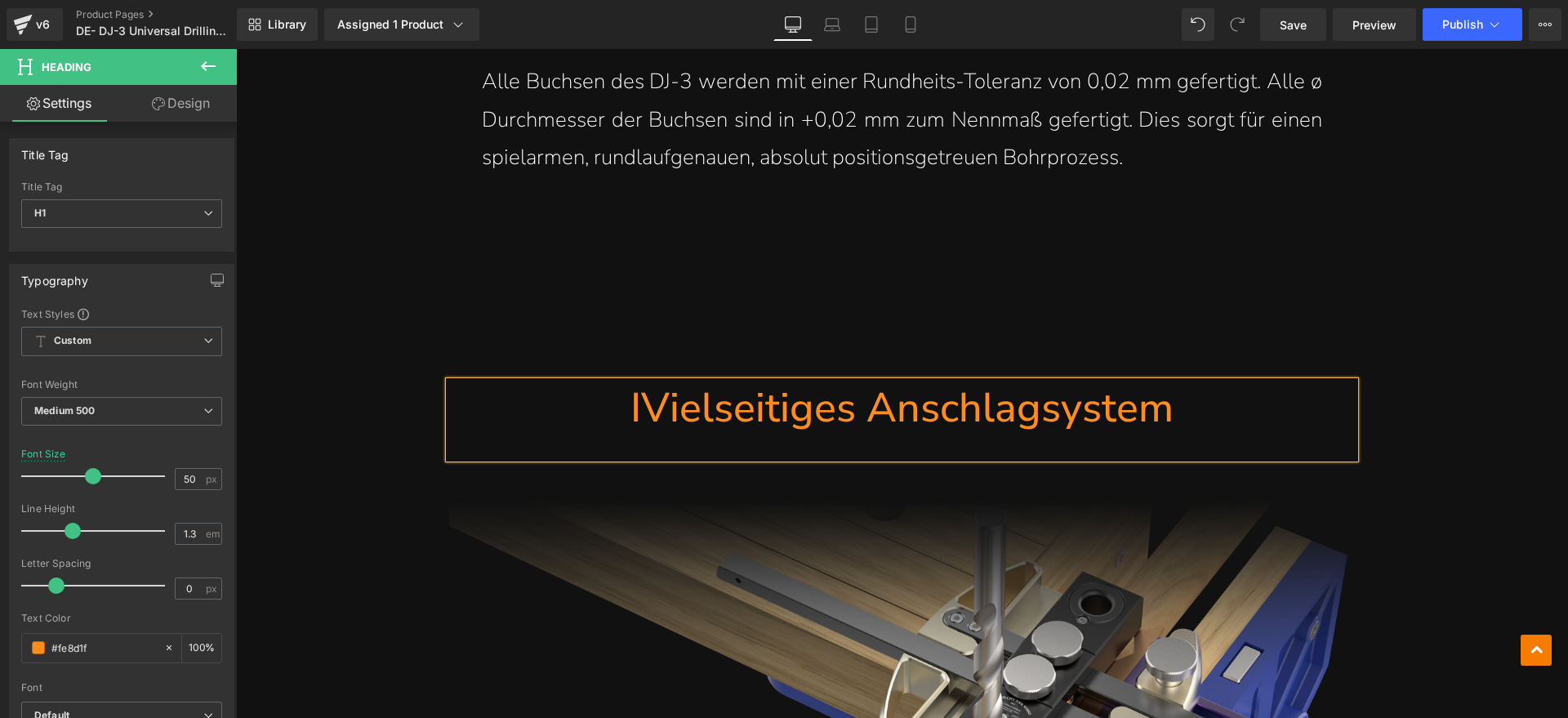
click at [643, 381] on h1 "IVielseitiges Anschlagsystem" at bounding box center [902, 408] width 906 height 53
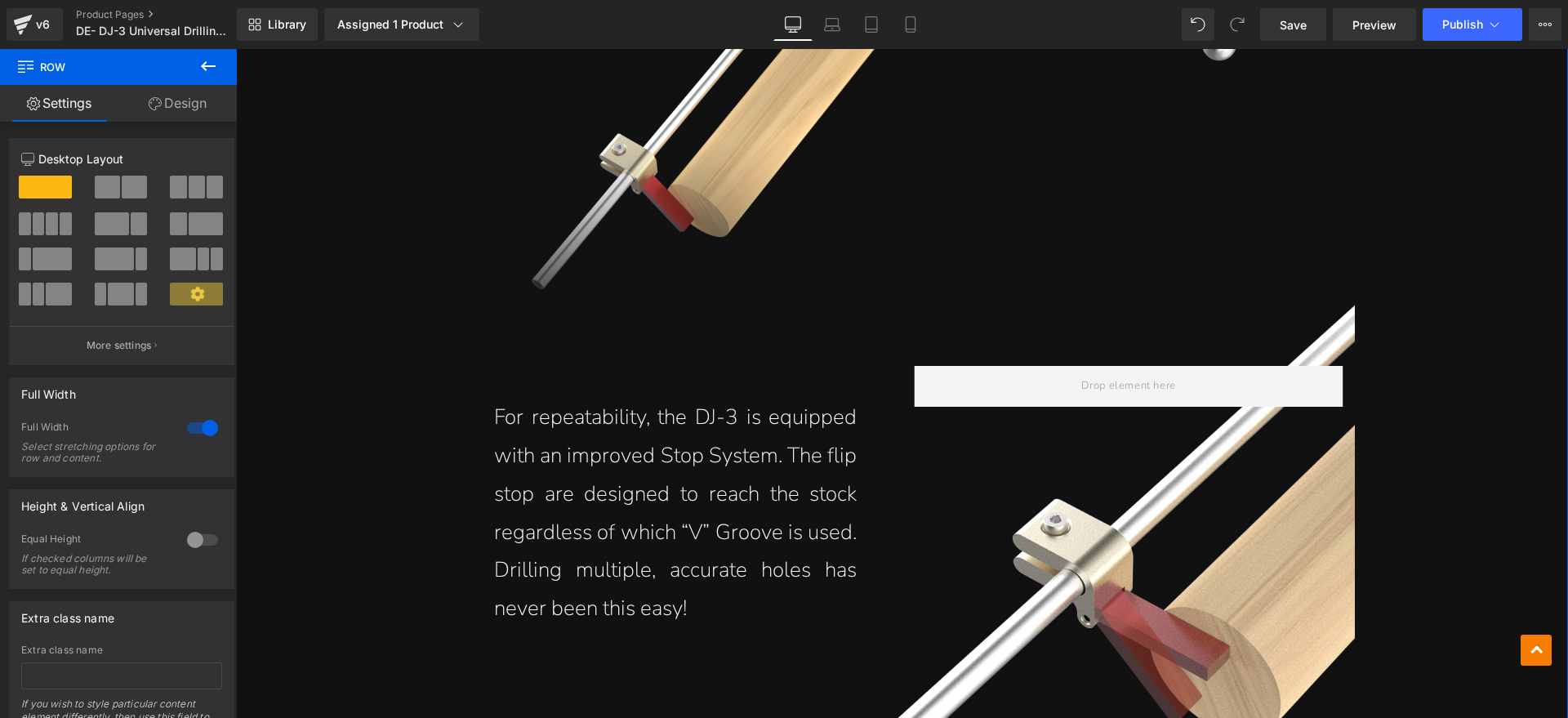
scroll to position [7760, 0]
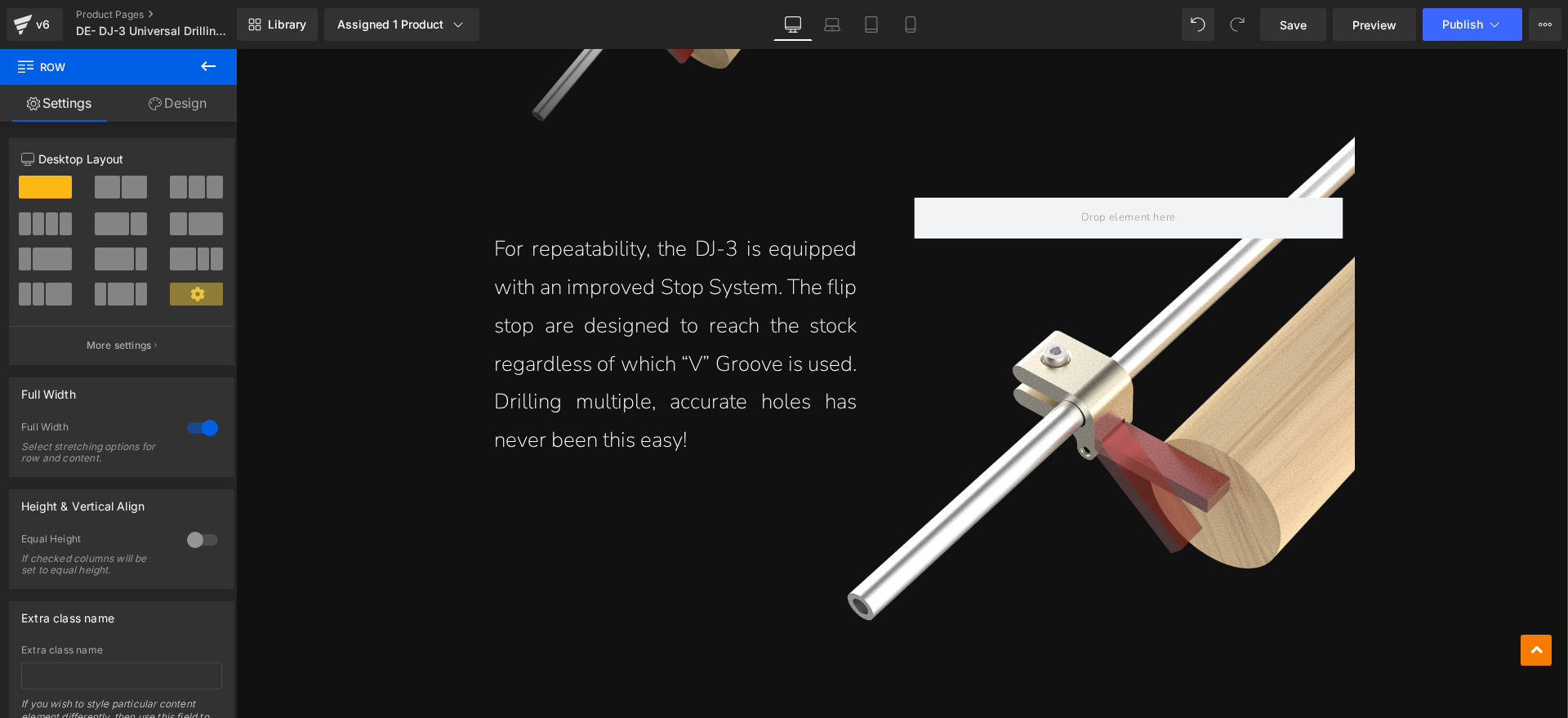
drag, startPoint x: 1521, startPoint y: 301, endPoint x: 1475, endPoint y: 320, distance: 49.8
click at [1310, 18] on link "Save" at bounding box center [1293, 24] width 66 height 33
click at [1145, 646] on hr at bounding box center [902, 728] width 906 height 163
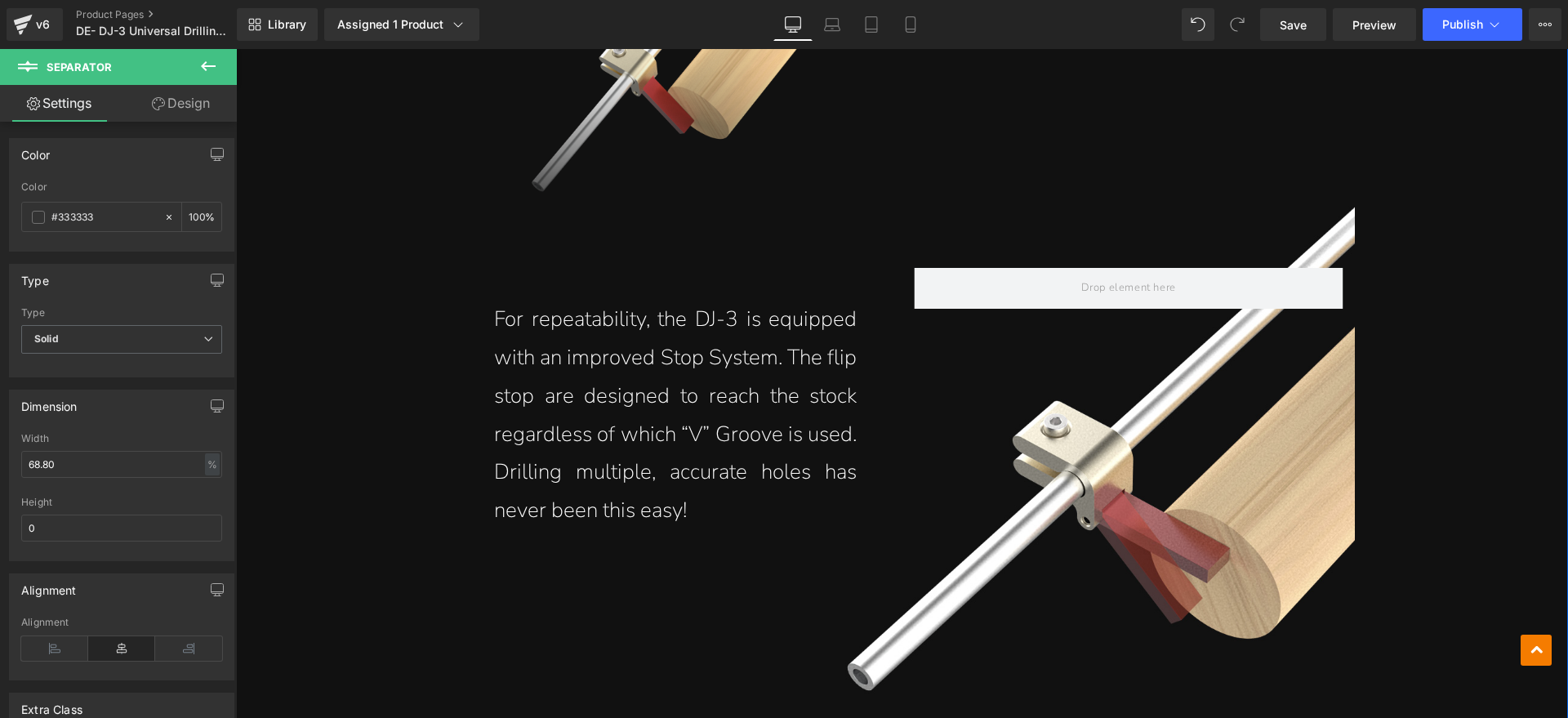
scroll to position [7658, 0]
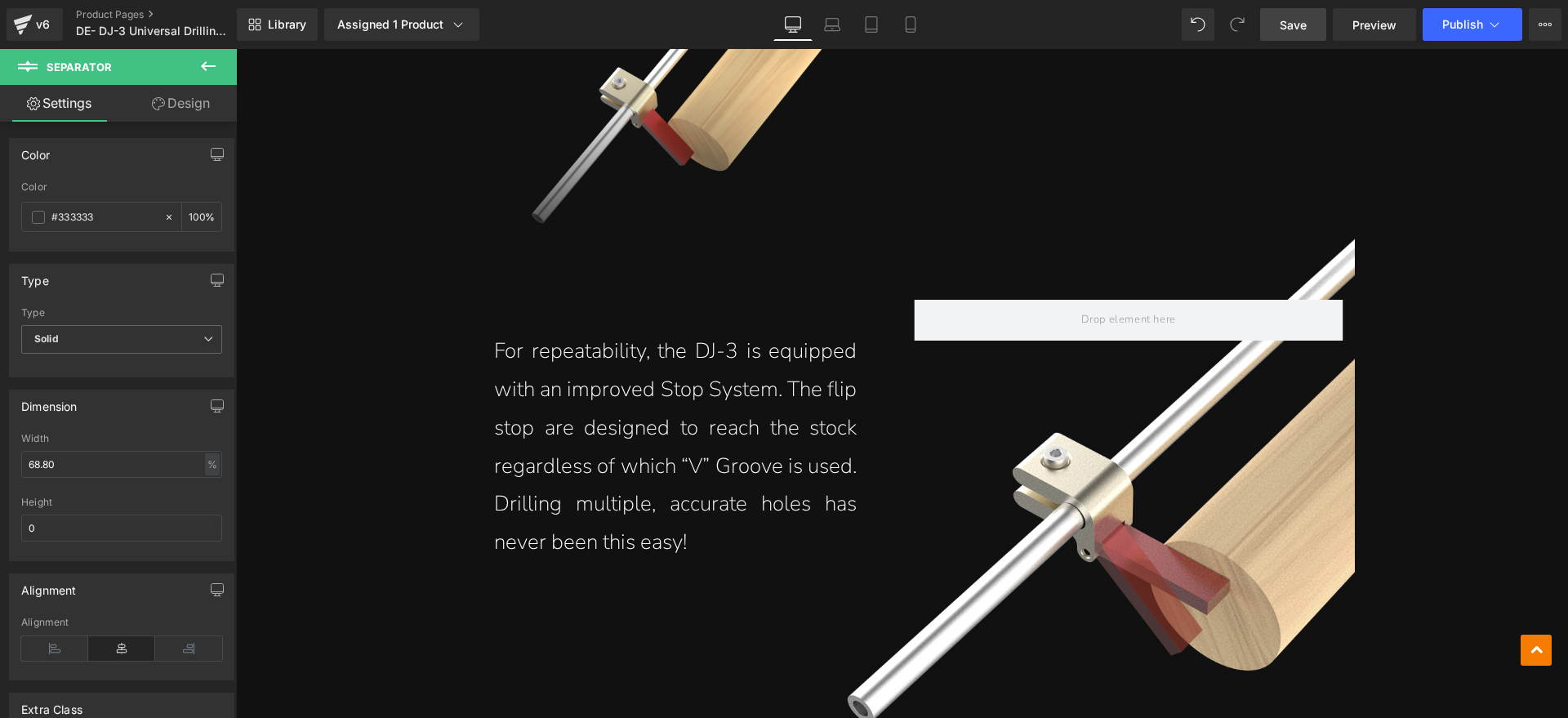
click at [1292, 22] on span "Save" at bounding box center [1293, 25] width 27 height 17
click at [1307, 18] on span "Save" at bounding box center [1293, 25] width 27 height 17
click at [1297, 23] on div "Saving . . ." at bounding box center [1276, 25] width 63 height 17
